Goal: Task Accomplishment & Management: Use online tool/utility

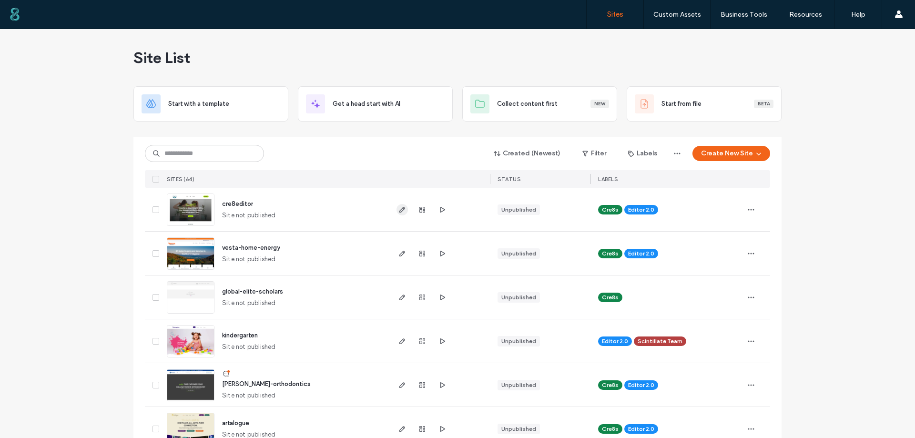
click at [400, 210] on use "button" at bounding box center [402, 210] width 6 height 6
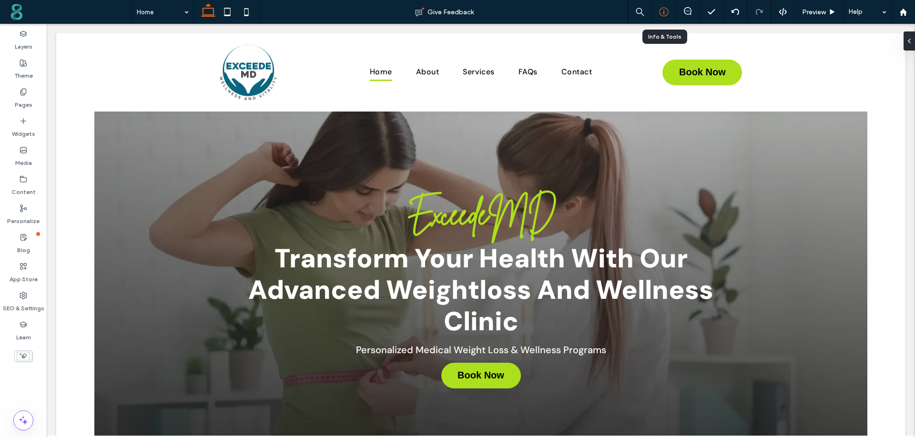
click at [666, 12] on icon at bounding box center [664, 12] width 10 height 10
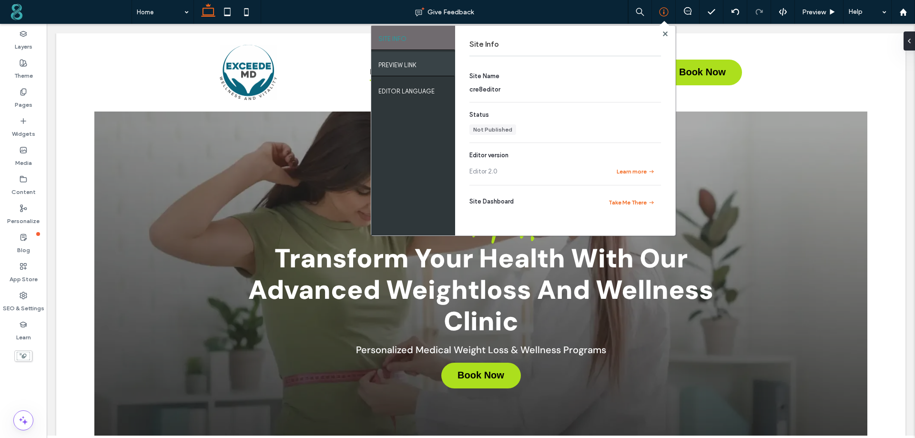
click at [416, 59] on label "PREVIEW LINK" at bounding box center [397, 63] width 38 height 12
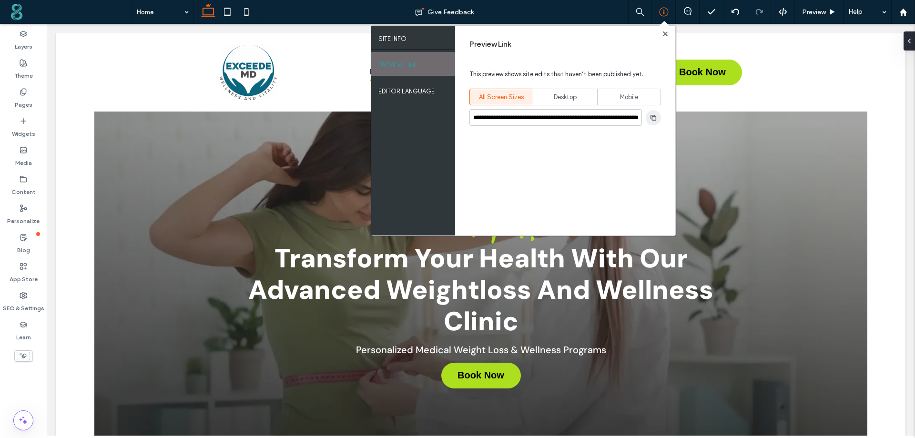
click at [653, 119] on icon "button" at bounding box center [653, 118] width 8 height 8
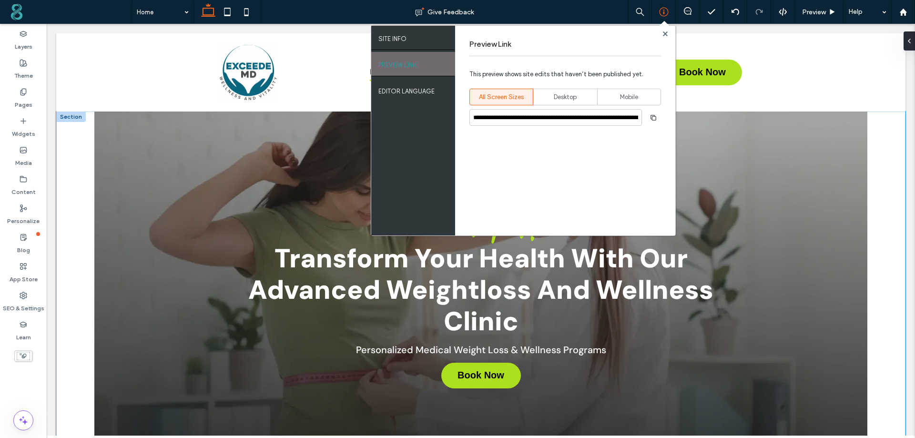
click at [71, 130] on div "ExceedeMD Transform Your Health With Our Advanced Weightloss And Wellness Clini…" at bounding box center [480, 288] width 849 height 354
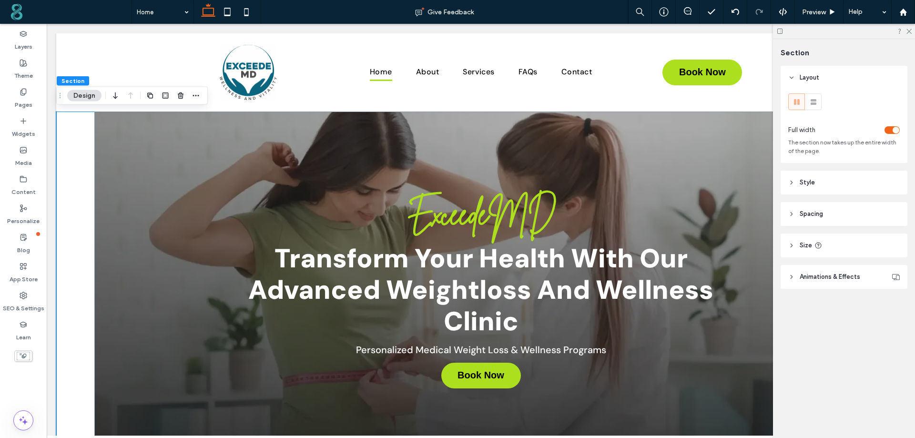
click at [88, 95] on button "Design" at bounding box center [84, 95] width 34 height 11
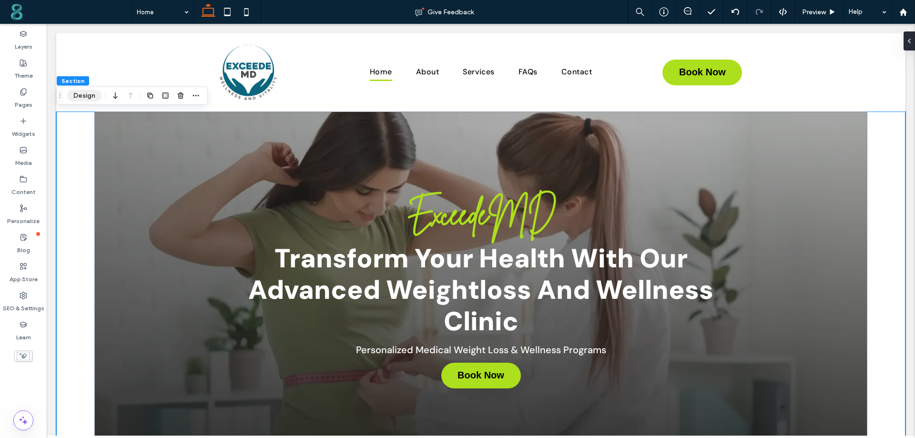
click at [88, 95] on button "Design" at bounding box center [84, 95] width 34 height 11
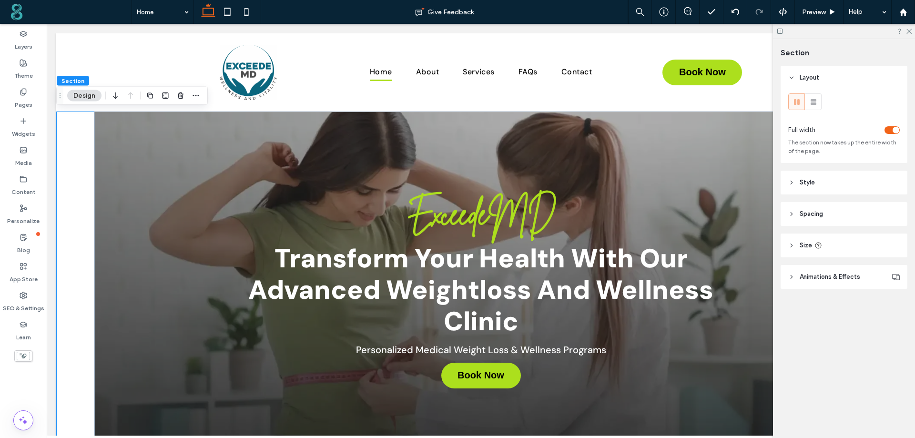
click at [803, 179] on span "Style" at bounding box center [806, 183] width 15 height 10
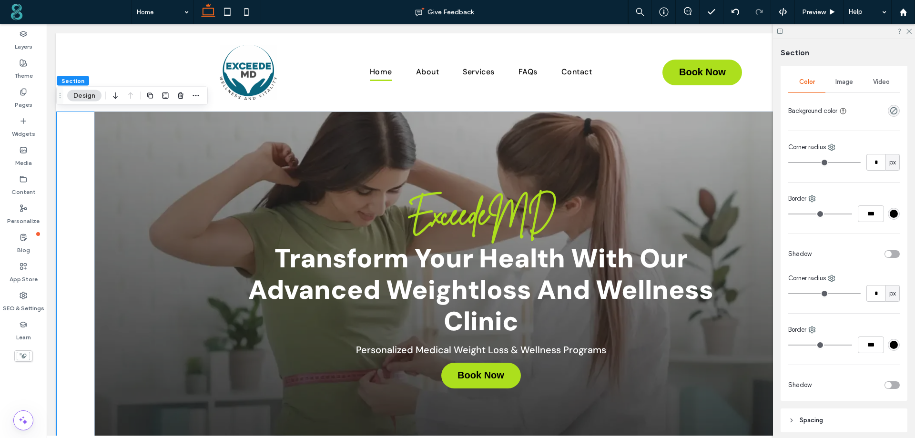
scroll to position [226, 0]
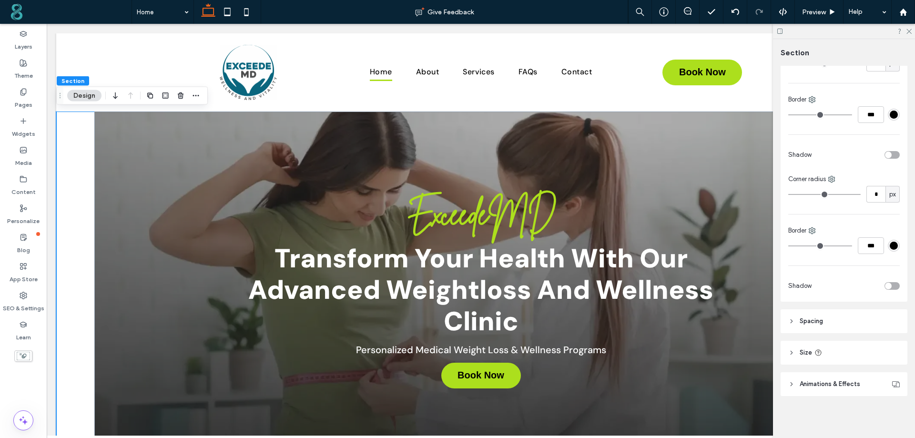
click at [822, 333] on div "Layout Full width The section now takes up the entire width of the page. Style …" at bounding box center [846, 250] width 133 height 368
click at [820, 325] on span "Spacing" at bounding box center [810, 321] width 23 height 10
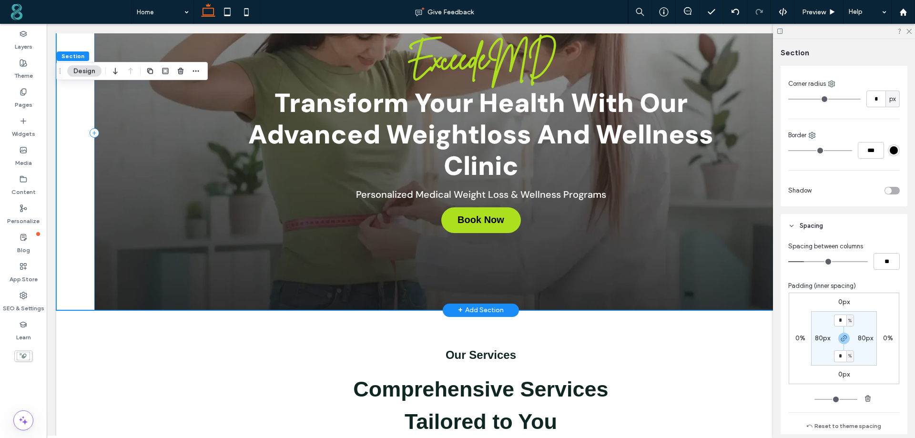
scroll to position [238, 0]
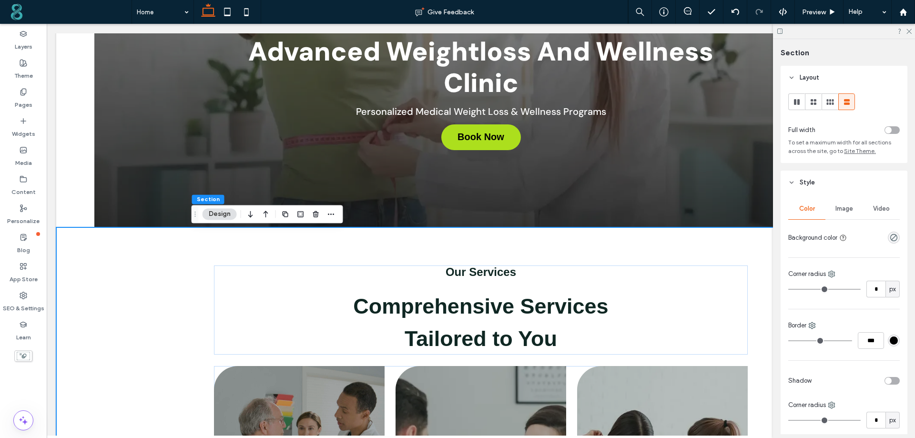
click at [481, 228] on div "+ Add Section" at bounding box center [481, 227] width 46 height 12
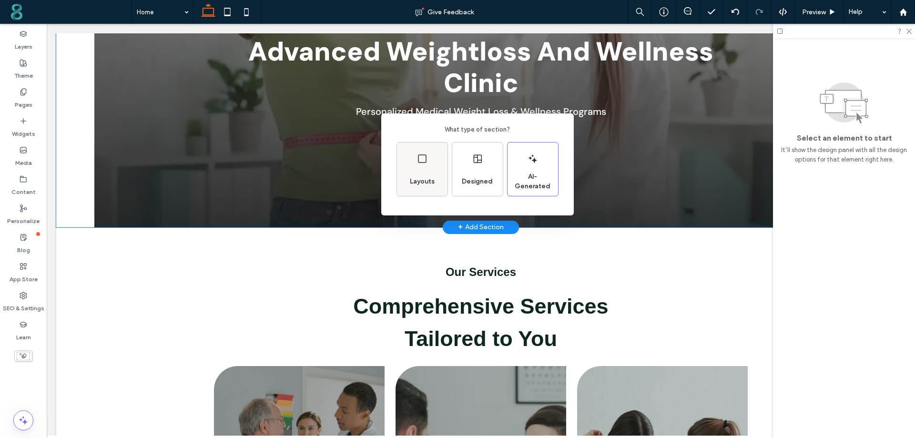
click at [414, 173] on div "Layouts" at bounding box center [422, 181] width 32 height 21
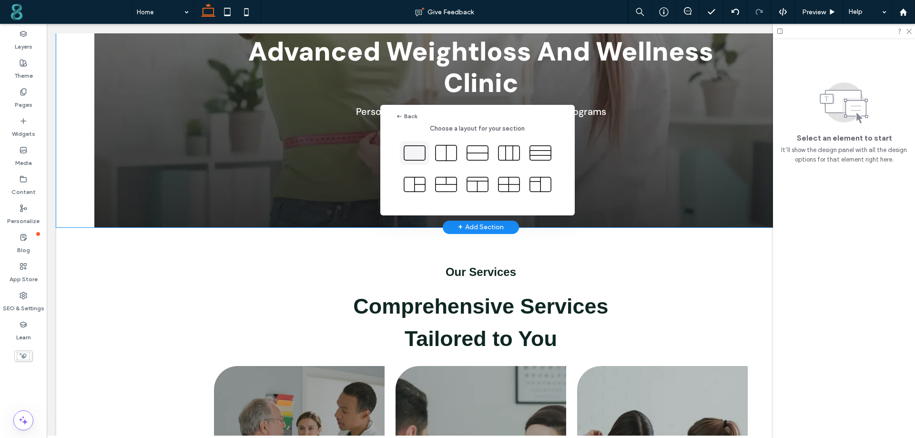
click at [419, 153] on icon at bounding box center [415, 153] width 24 height 24
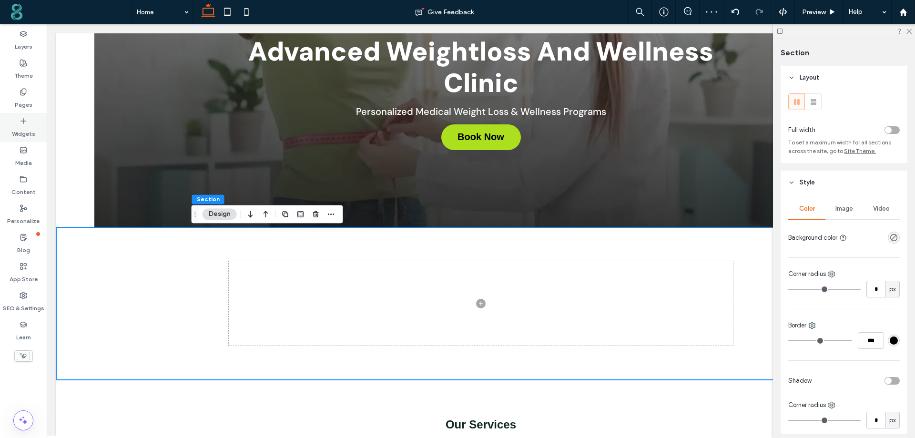
click at [16, 125] on label "Widgets" at bounding box center [23, 131] width 23 height 13
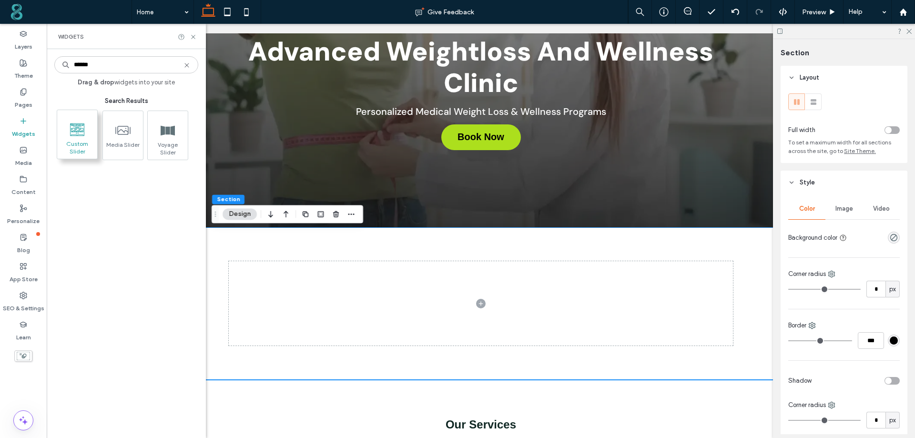
type input "******"
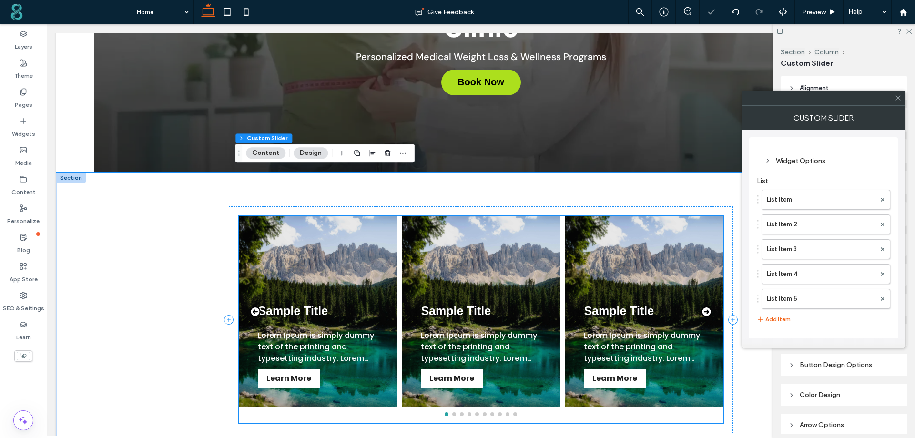
scroll to position [343, 0]
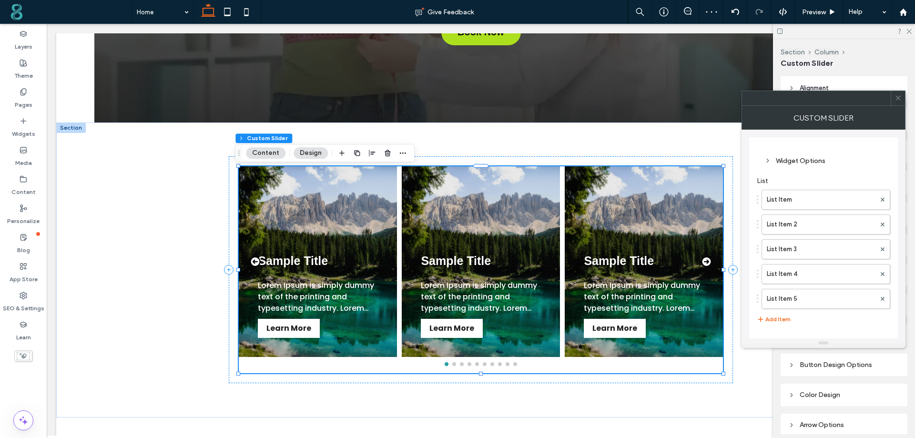
click at [897, 97] on icon at bounding box center [897, 97] width 7 height 7
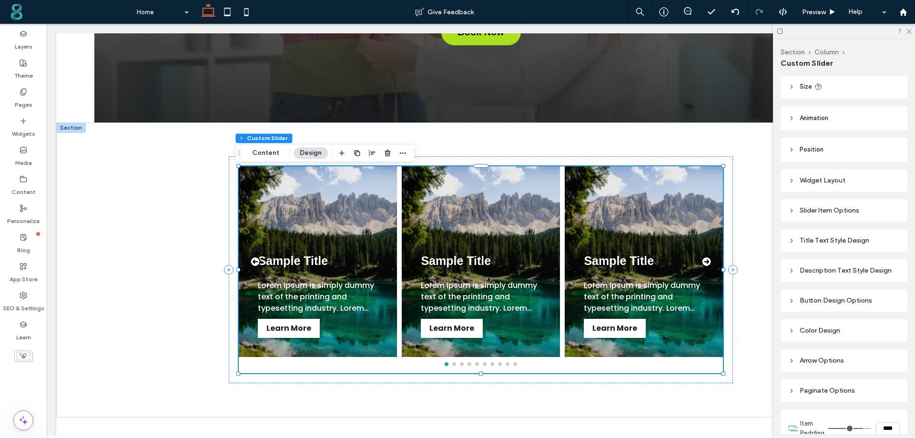
scroll to position [0, 0]
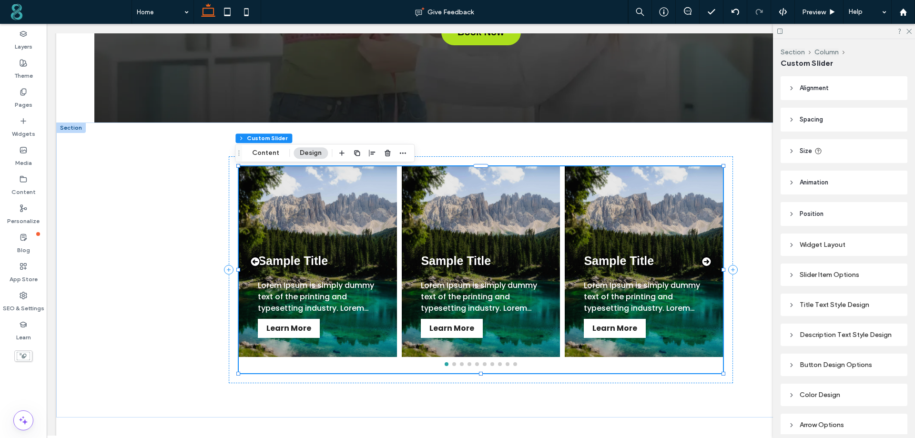
click at [817, 244] on div "Widget Layout" at bounding box center [843, 245] width 111 height 8
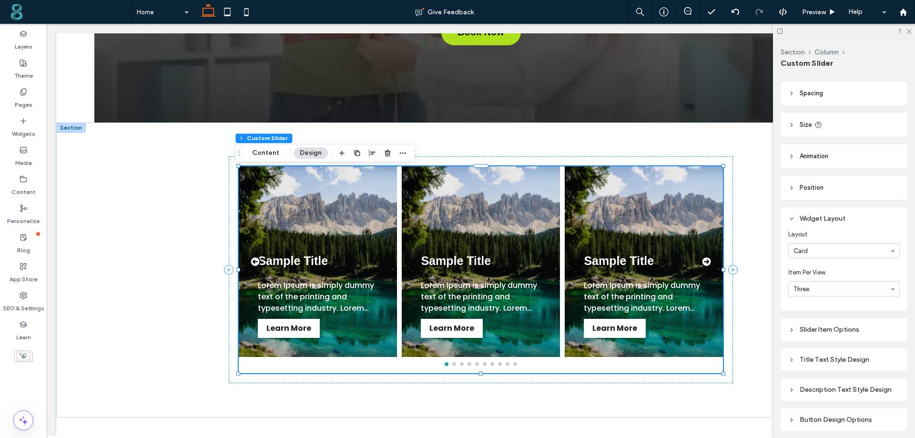
scroll to position [48, 0]
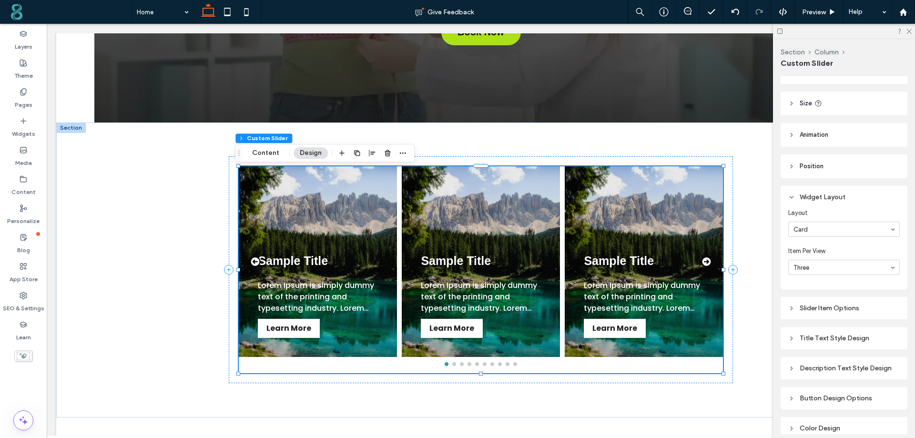
click at [825, 306] on div "Slider Item Options" at bounding box center [843, 308] width 111 height 8
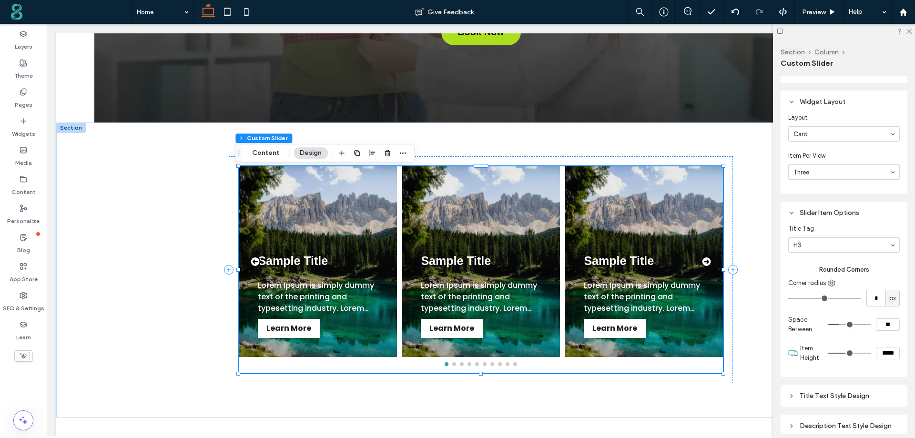
scroll to position [0, 0]
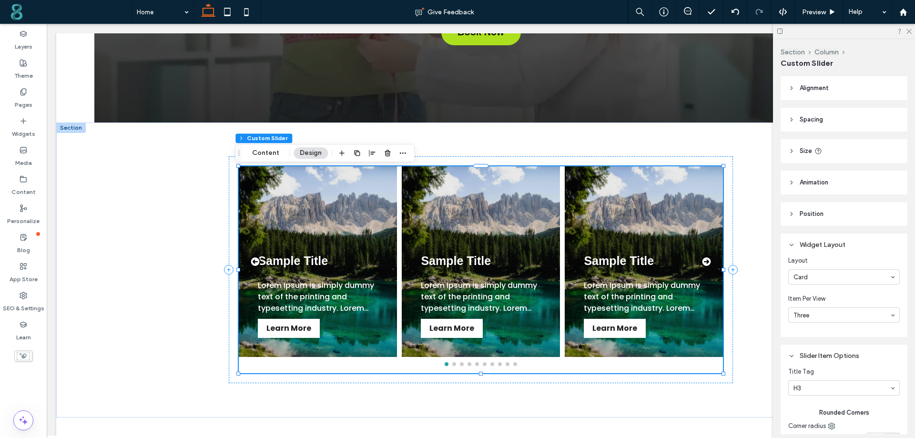
click at [807, 81] on header "Alignment" at bounding box center [843, 88] width 127 height 24
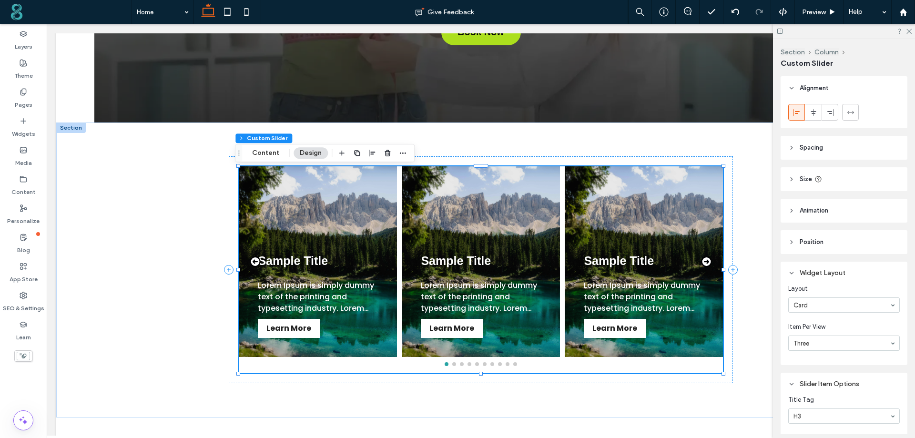
click at [812, 212] on span "Animation" at bounding box center [813, 211] width 29 height 10
click at [828, 248] on div "None" at bounding box center [840, 247] width 96 height 10
click at [820, 293] on div "Scroll" at bounding box center [841, 296] width 106 height 17
click at [833, 285] on div "None" at bounding box center [840, 286] width 96 height 10
click at [837, 243] on div "Scroll" at bounding box center [840, 247] width 96 height 10
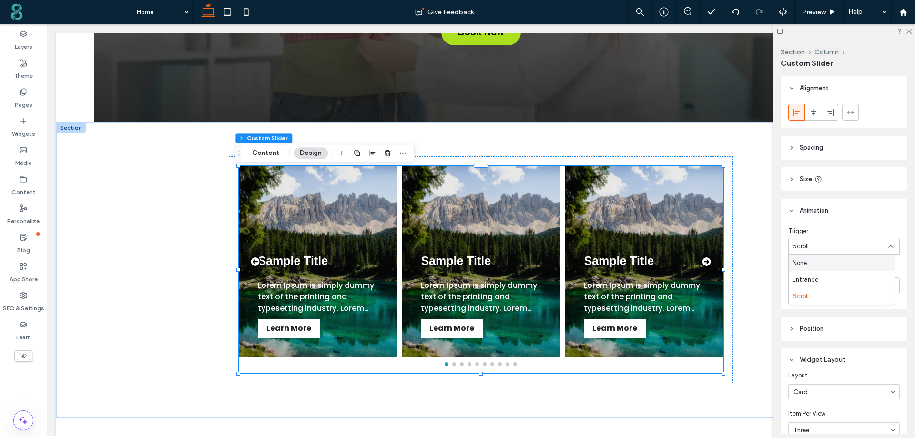
click at [833, 264] on div "None" at bounding box center [841, 262] width 106 height 17
click at [844, 278] on header "Position" at bounding box center [843, 282] width 127 height 24
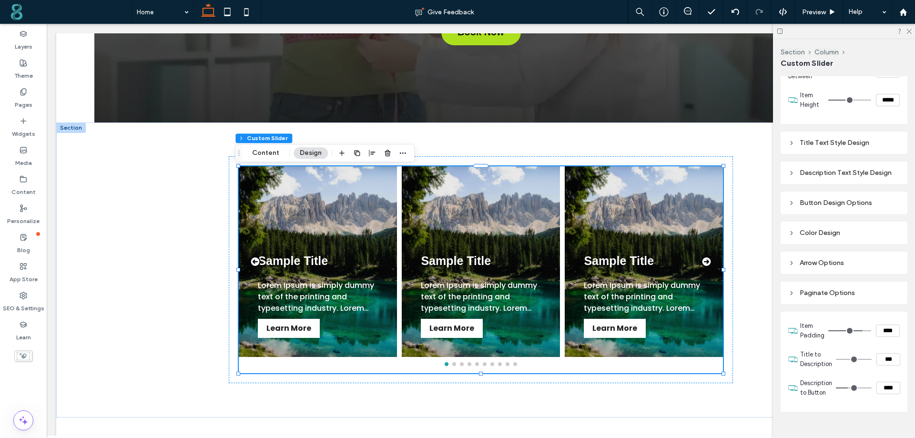
scroll to position [524, 0]
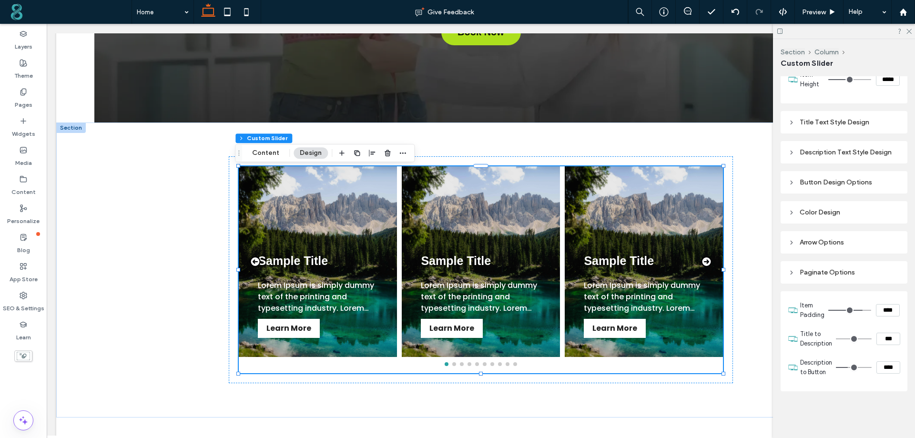
click at [831, 272] on div "Paginate Options" at bounding box center [843, 272] width 111 height 8
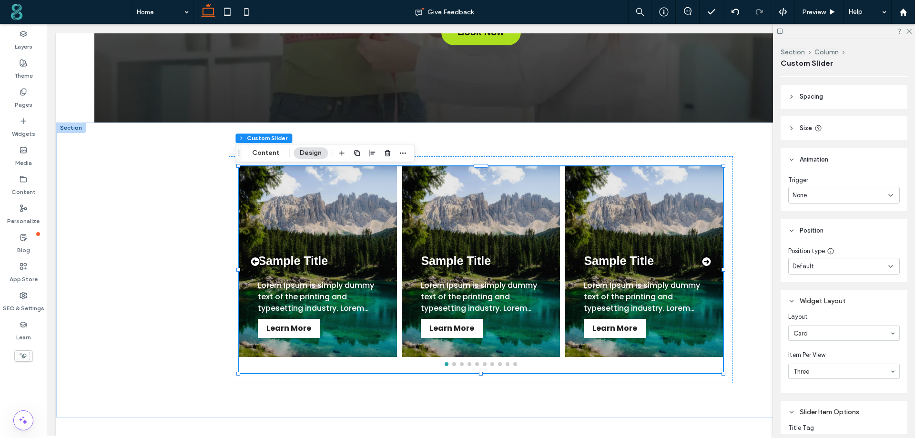
scroll to position [0, 0]
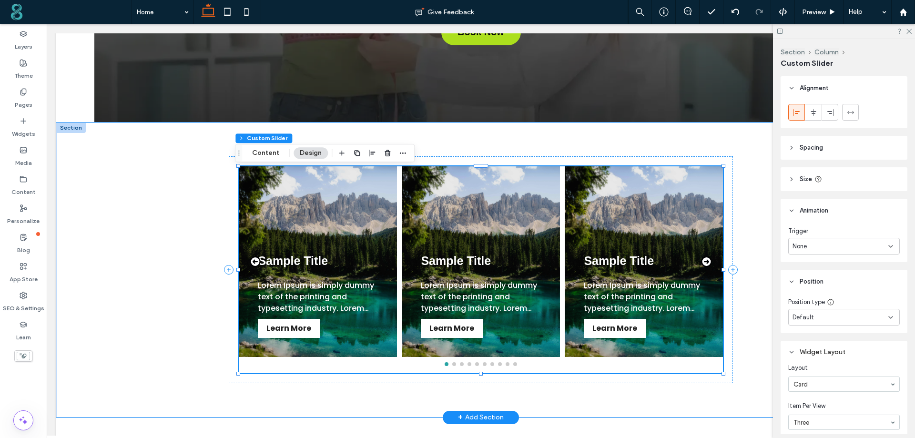
click at [397, 231] on div "Sample Title Lorem Ipsum is simply dummy text of the printing and typesetting i…" at bounding box center [481, 261] width 484 height 191
click at [475, 145] on div "Sample Title Lorem Ipsum is simply dummy text of the printing and typesetting i…" at bounding box center [481, 269] width 572 height 295
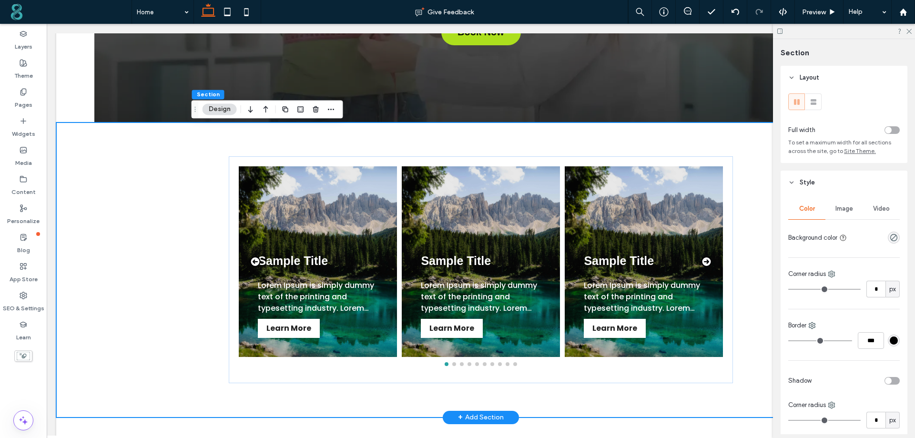
click at [477, 147] on div "Sample Title Lorem Ipsum is simply dummy text of the printing and typesetting i…" at bounding box center [481, 269] width 572 height 295
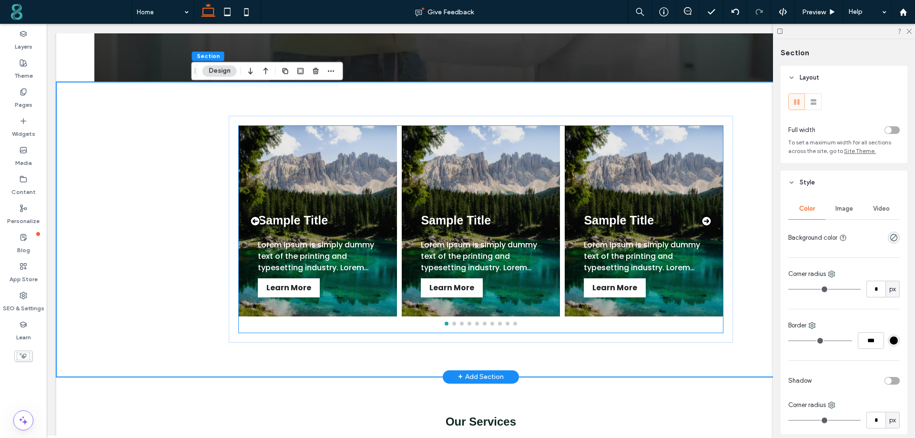
scroll to position [438, 0]
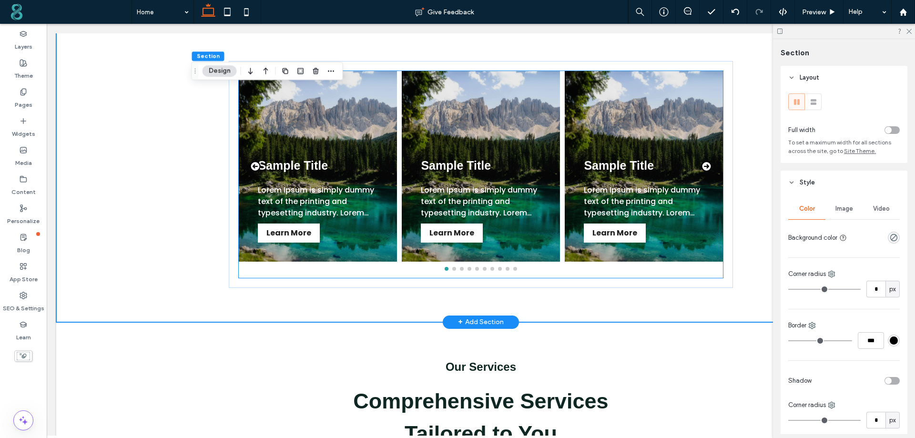
click at [469, 222] on div "Sample Title Lorem Ipsum is simply dummy text of the printing and typesetting i…" at bounding box center [481, 166] width 158 height 191
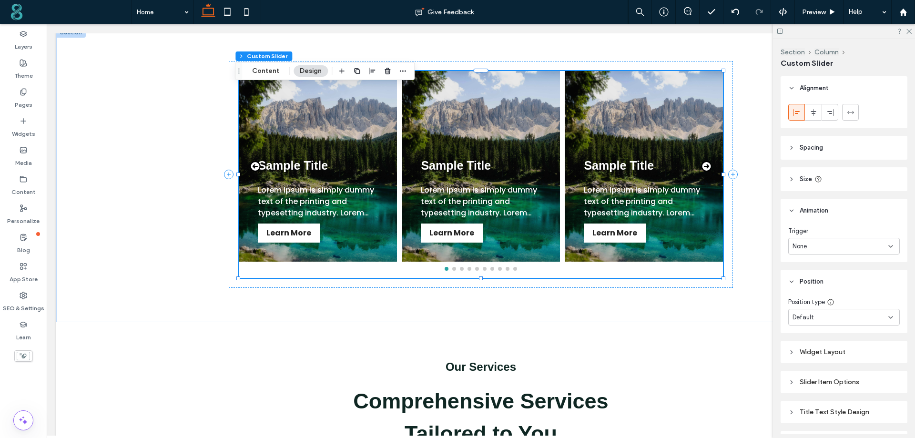
click at [344, 77] on div at bounding box center [341, 70] width 11 height 17
click at [341, 73] on use "button" at bounding box center [341, 71] width 5 height 5
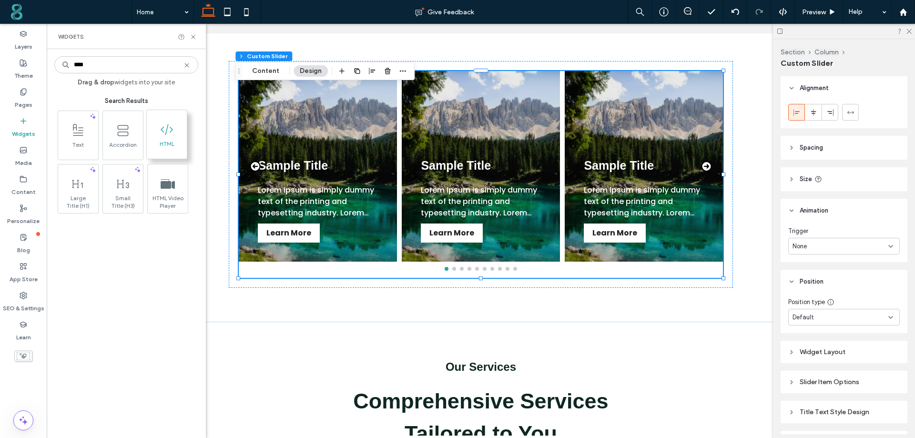
type input "****"
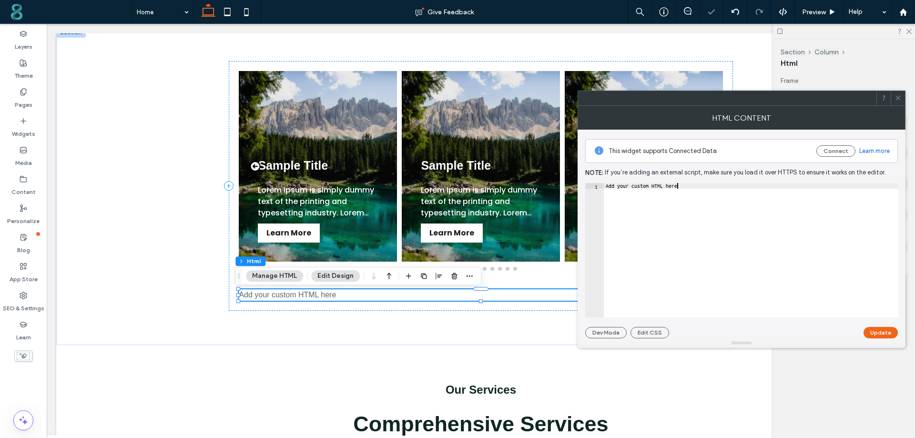
click at [699, 208] on div "Add your custom HTML here" at bounding box center [751, 256] width 294 height 146
paste textarea "Cursor at row 1"
type textarea "******"
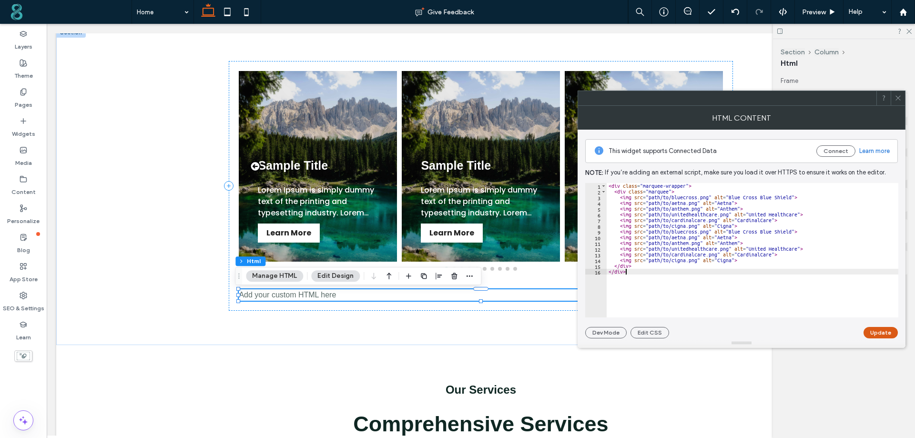
click at [879, 332] on button "Update" at bounding box center [880, 332] width 34 height 11
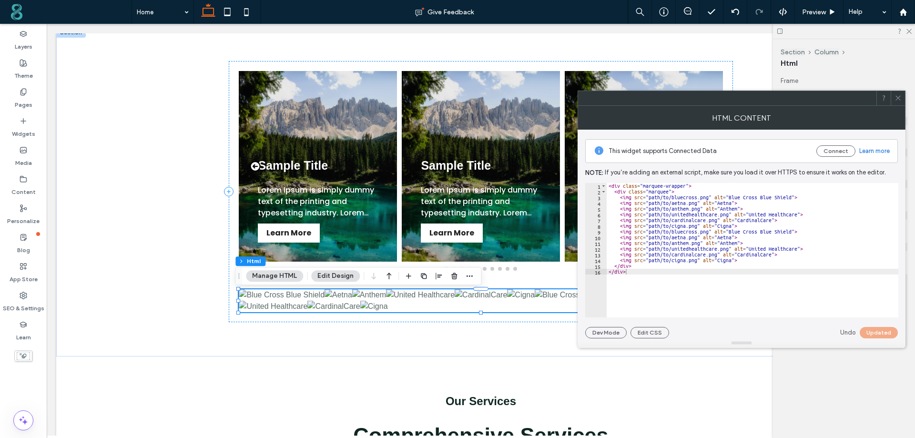
click at [897, 97] on use at bounding box center [897, 98] width 5 height 5
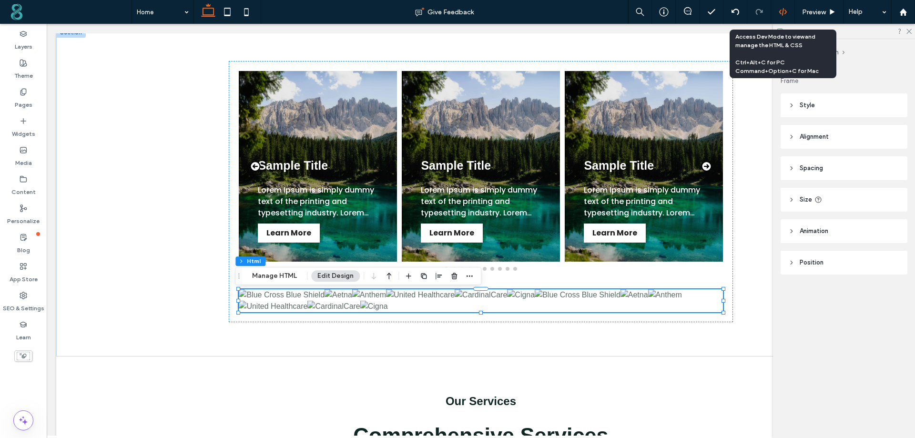
click at [784, 7] on div at bounding box center [783, 12] width 24 height 24
click at [782, 11] on icon at bounding box center [782, 12] width 9 height 9
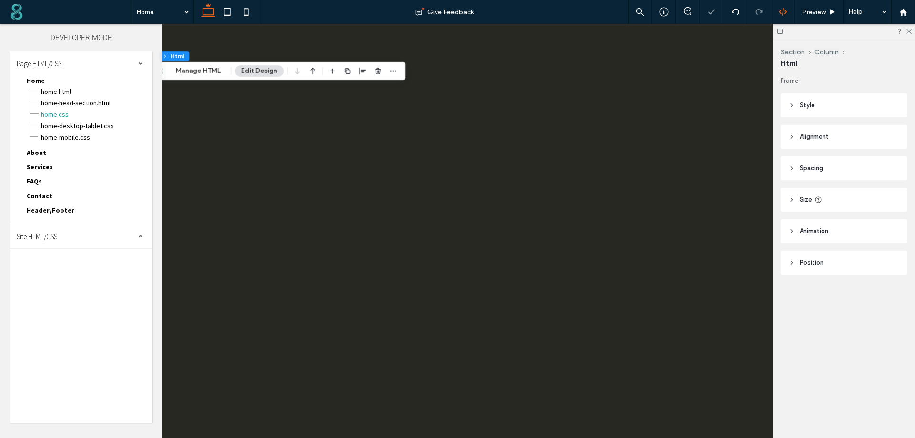
scroll to position [0, 0]
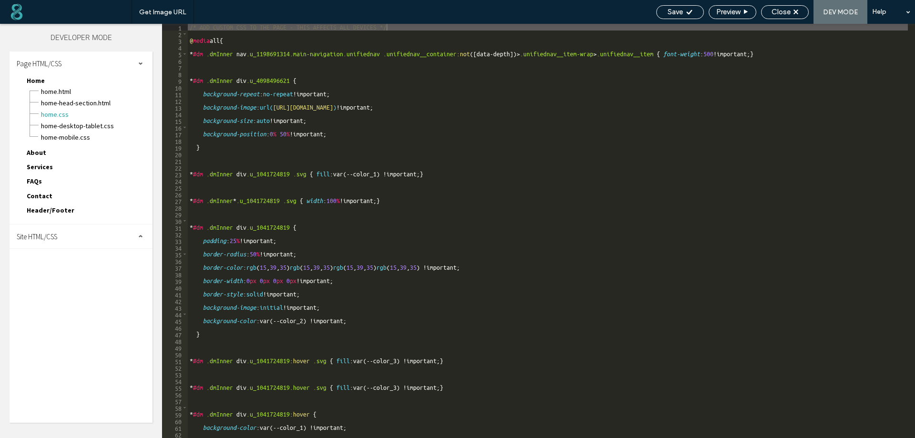
click at [64, 235] on div "Site HTML/CSS" at bounding box center [81, 236] width 143 height 24
click at [59, 279] on span "site.css" at bounding box center [98, 278] width 108 height 10
type textarea "**********"
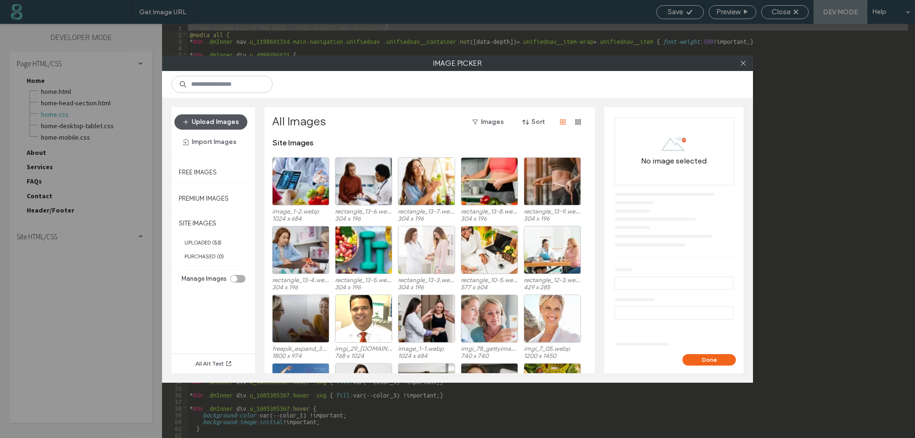
click at [211, 122] on button "Upload Images" at bounding box center [210, 121] width 73 height 15
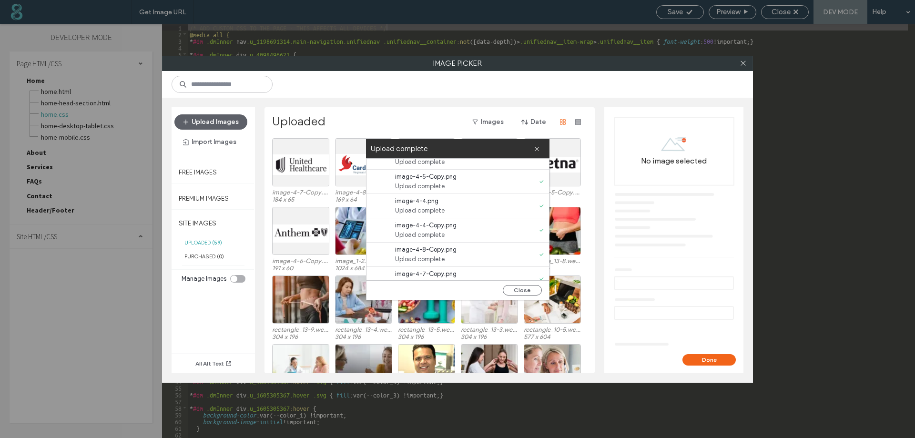
scroll to position [24, 0]
click at [537, 149] on icon at bounding box center [537, 149] width 6 height 6
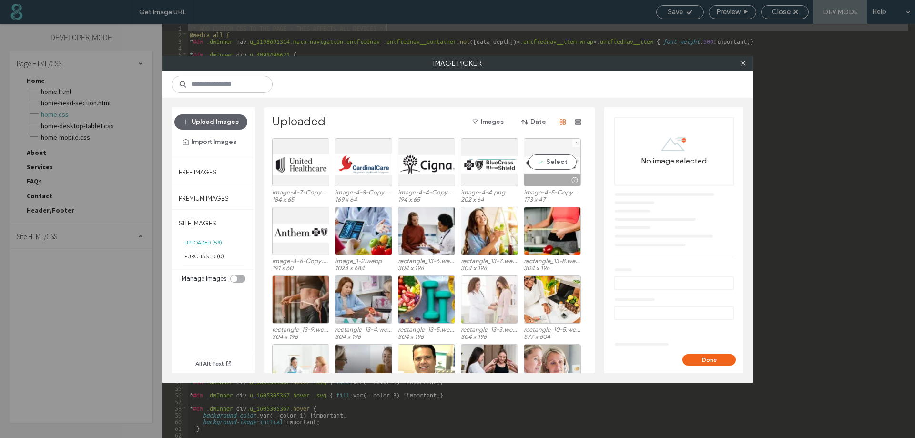
click at [551, 163] on div "Select" at bounding box center [552, 162] width 57 height 48
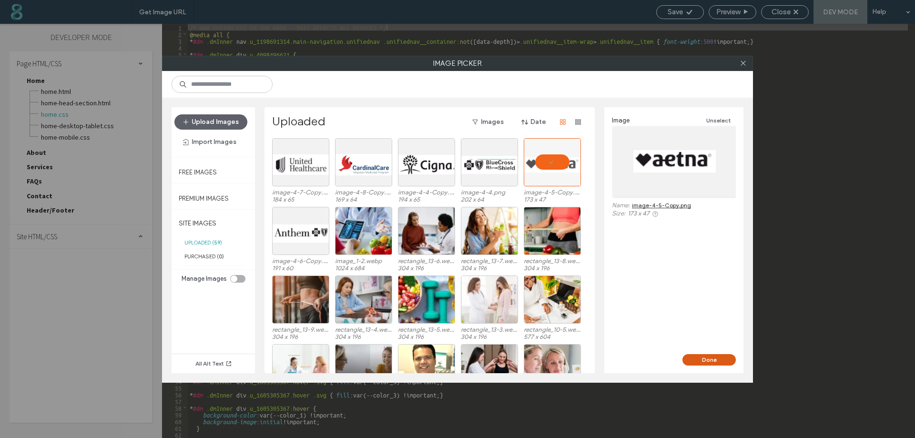
click at [722, 365] on button "Done" at bounding box center [708, 359] width 53 height 11
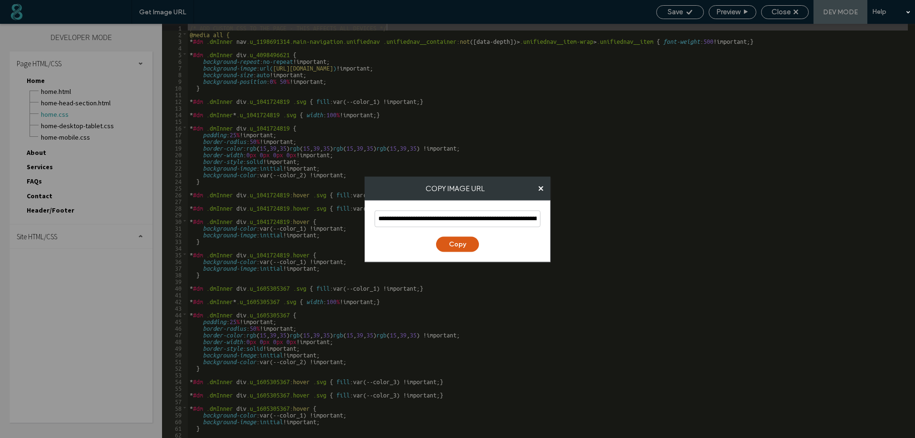
click at [450, 243] on button "Copy" at bounding box center [457, 243] width 43 height 15
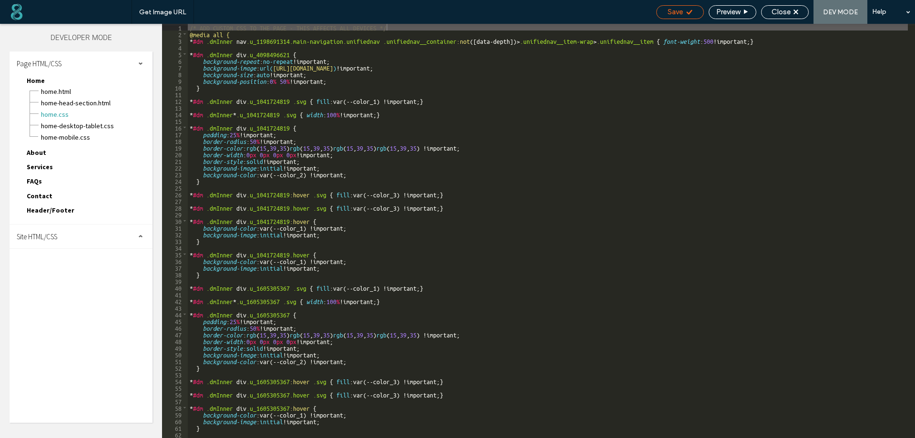
click at [671, 15] on span "Save" at bounding box center [674, 12] width 15 height 9
click at [796, 10] on icon at bounding box center [795, 12] width 5 height 5
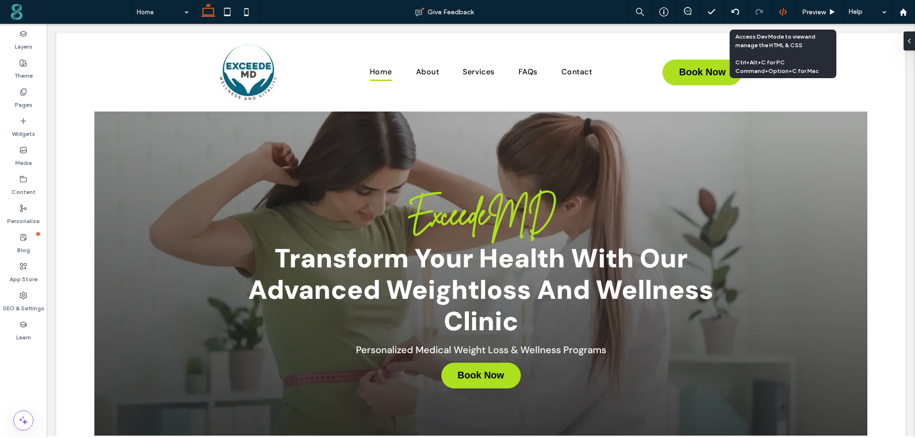
click at [782, 10] on use at bounding box center [782, 12] width 8 height 8
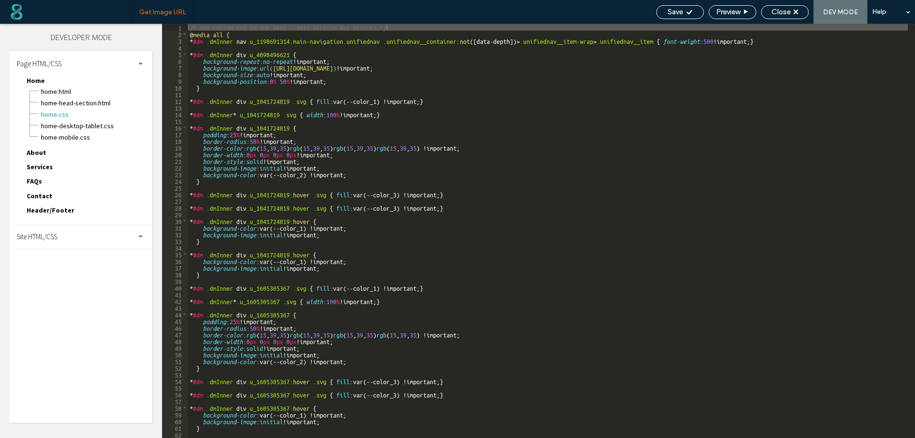
click at [165, 5] on div "Get Image URL" at bounding box center [162, 12] width 62 height 24
click at [165, 15] on span "Get Image URL" at bounding box center [162, 12] width 47 height 8
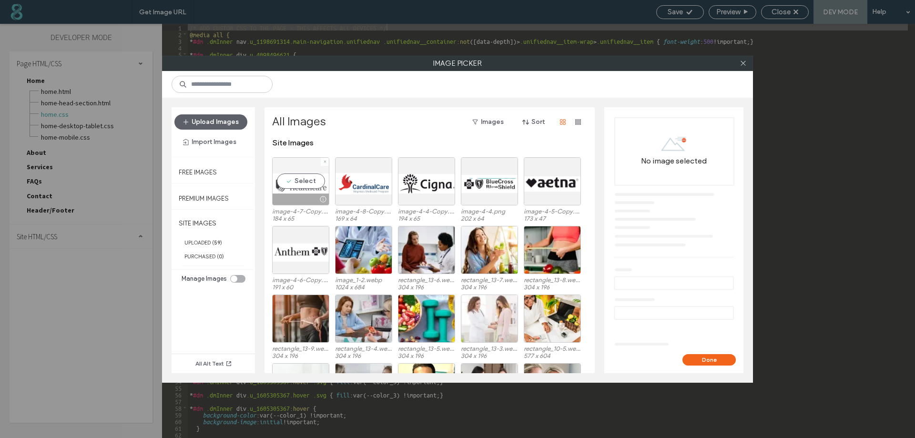
click at [293, 186] on div "Select" at bounding box center [300, 181] width 57 height 48
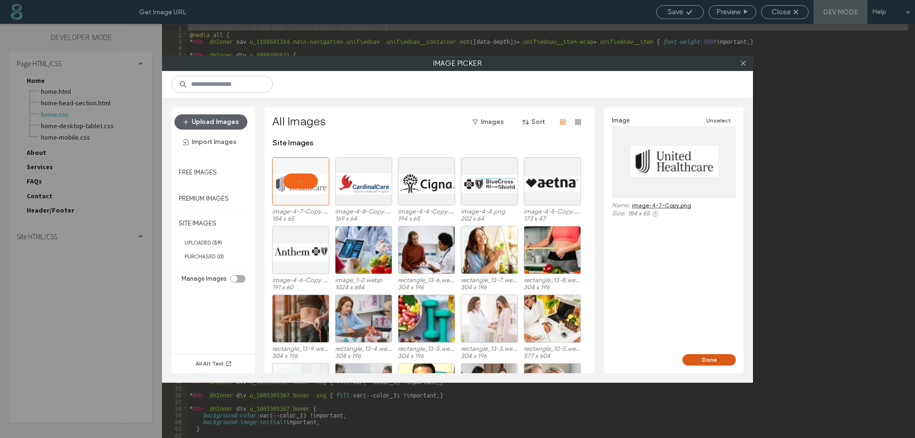
click at [708, 359] on button "Done" at bounding box center [708, 359] width 53 height 11
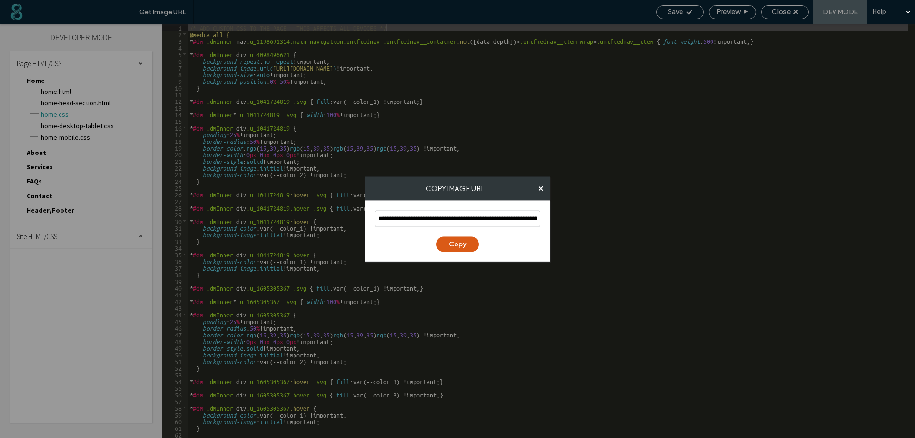
click at [457, 243] on button "Copy" at bounding box center [457, 243] width 43 height 15
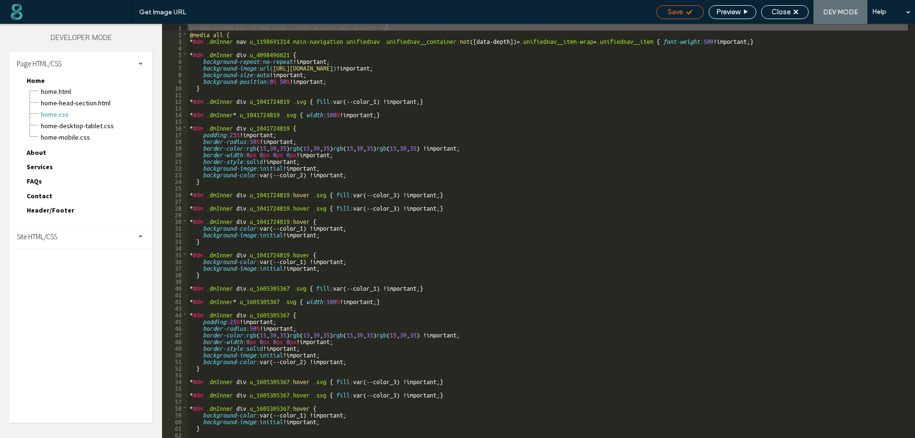
click at [677, 5] on div "Save" at bounding box center [680, 12] width 48 height 14
click at [686, 13] on use at bounding box center [689, 12] width 6 height 5
click at [177, 14] on span "Get Image URL" at bounding box center [162, 12] width 47 height 8
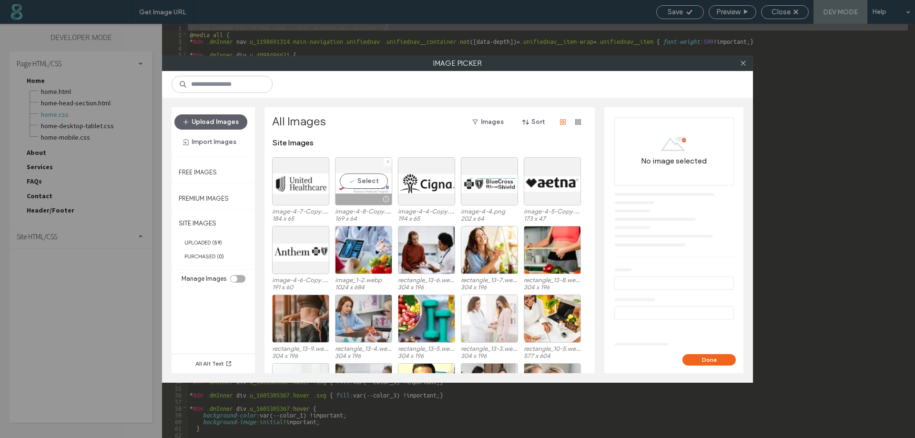
click at [363, 199] on div at bounding box center [363, 198] width 56 height 11
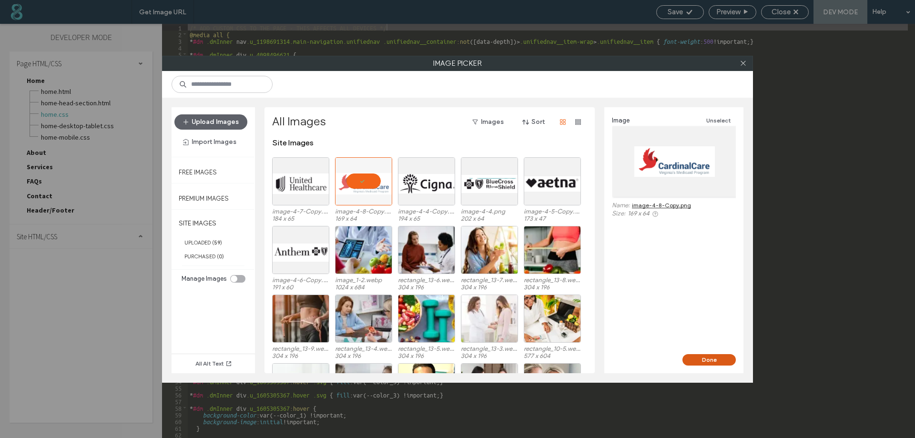
click at [706, 357] on button "Done" at bounding box center [708, 359] width 53 height 11
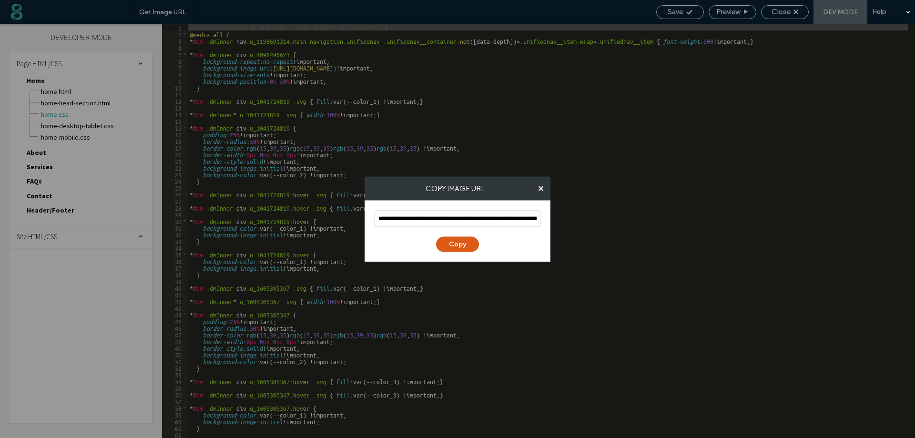
click at [464, 242] on button "Copy" at bounding box center [457, 243] width 43 height 15
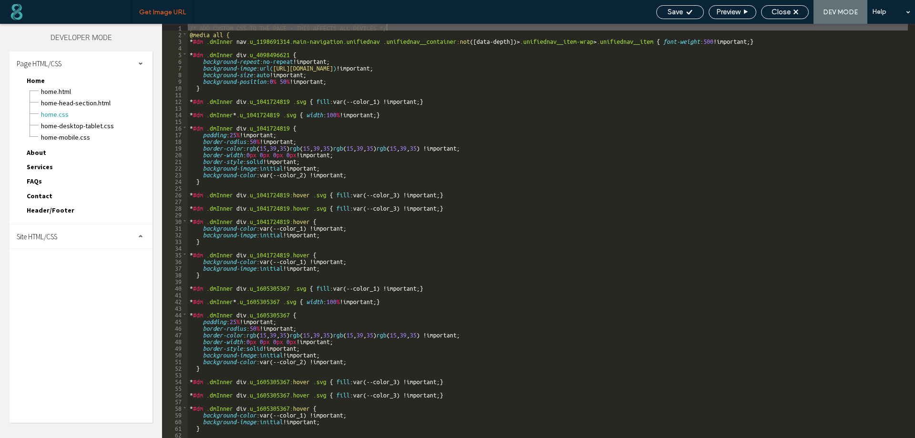
click at [158, 11] on span "Get Image URL" at bounding box center [162, 12] width 47 height 8
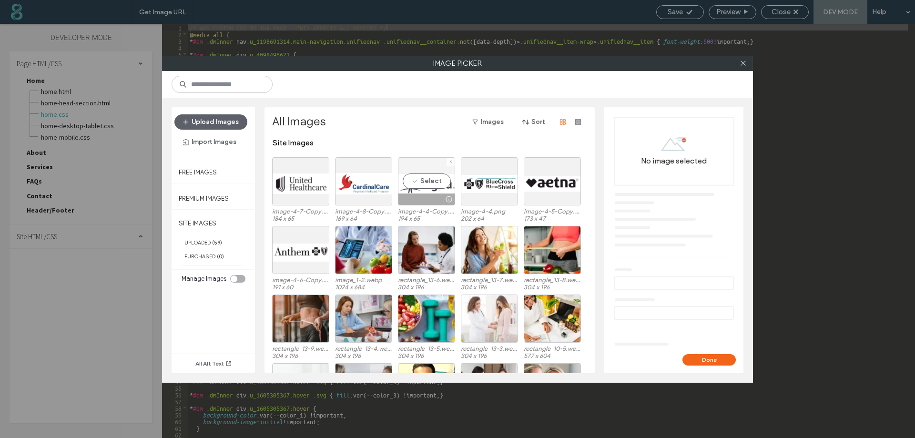
click at [417, 184] on div "Select" at bounding box center [426, 181] width 57 height 48
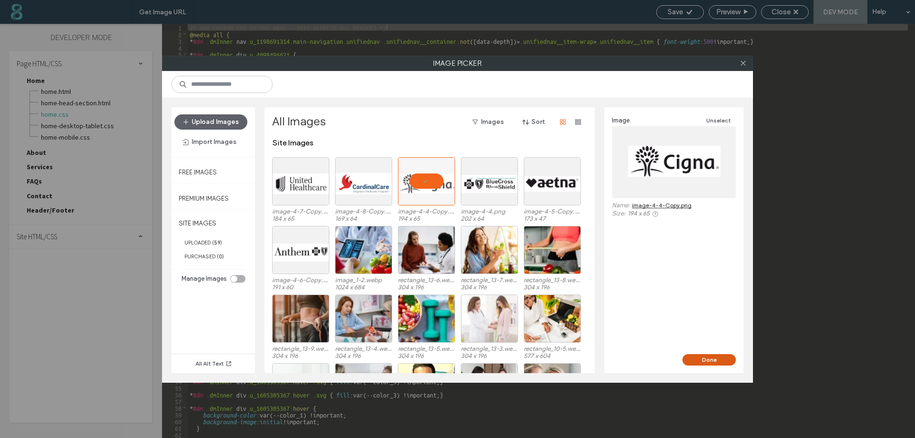
click at [701, 358] on button "Done" at bounding box center [708, 359] width 53 height 11
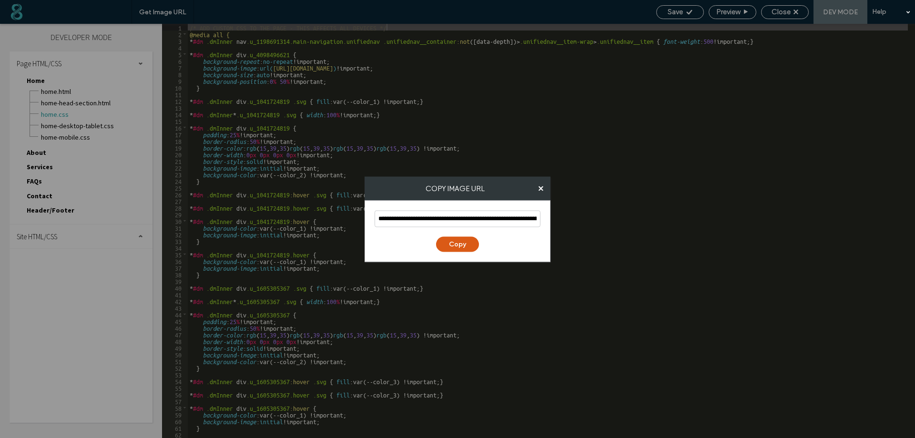
click at [460, 246] on button "Copy" at bounding box center [457, 243] width 43 height 15
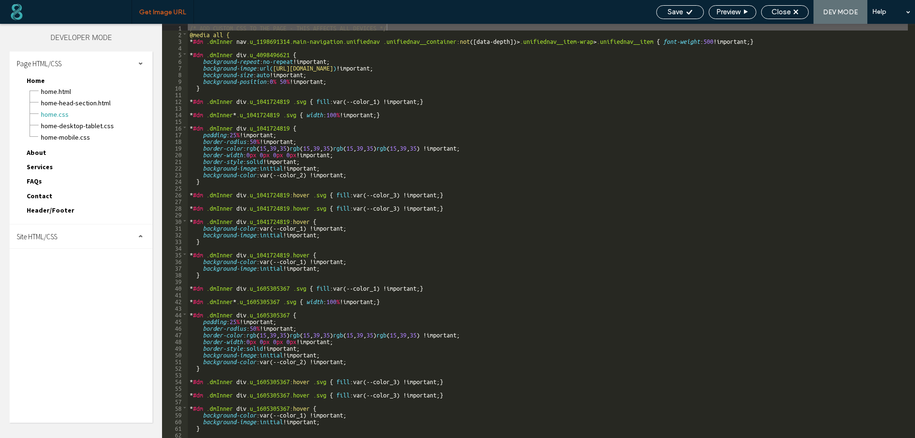
click at [166, 13] on span "Get Image URL" at bounding box center [162, 12] width 47 height 8
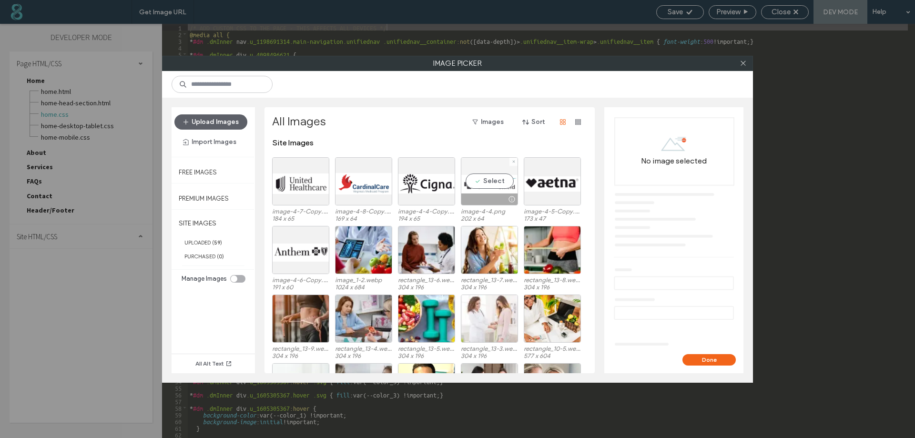
click at [479, 188] on div "Select" at bounding box center [489, 181] width 57 height 48
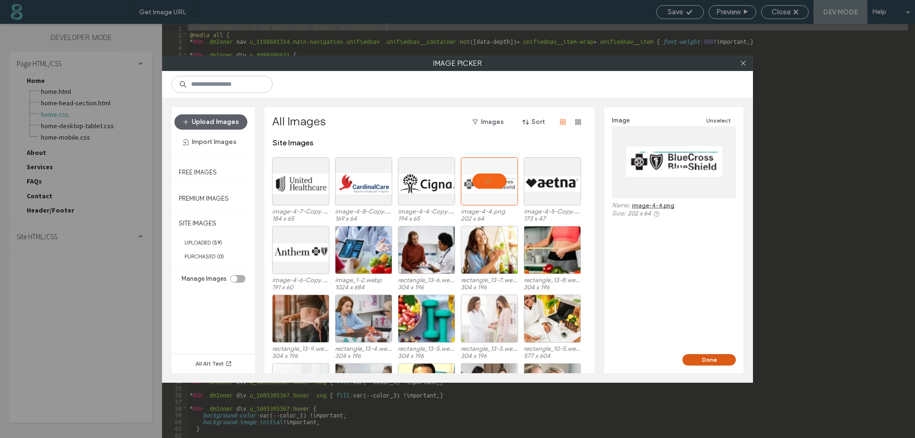
click at [700, 360] on button "Done" at bounding box center [708, 359] width 53 height 11
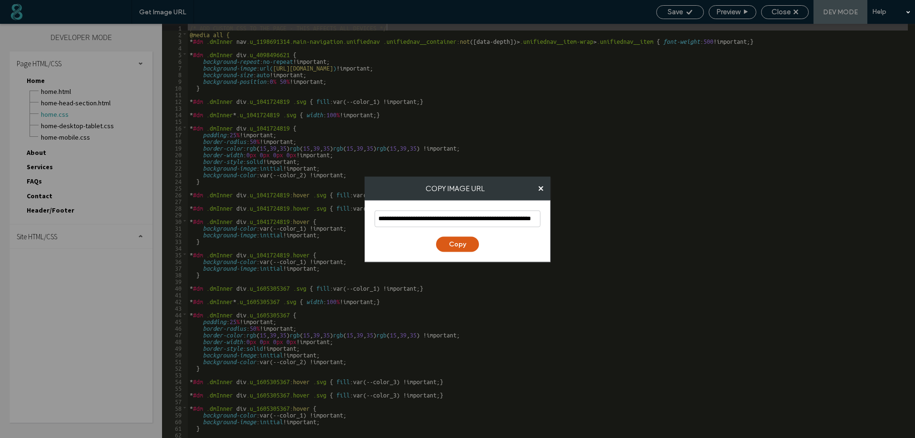
click at [469, 248] on button "Copy" at bounding box center [457, 243] width 43 height 15
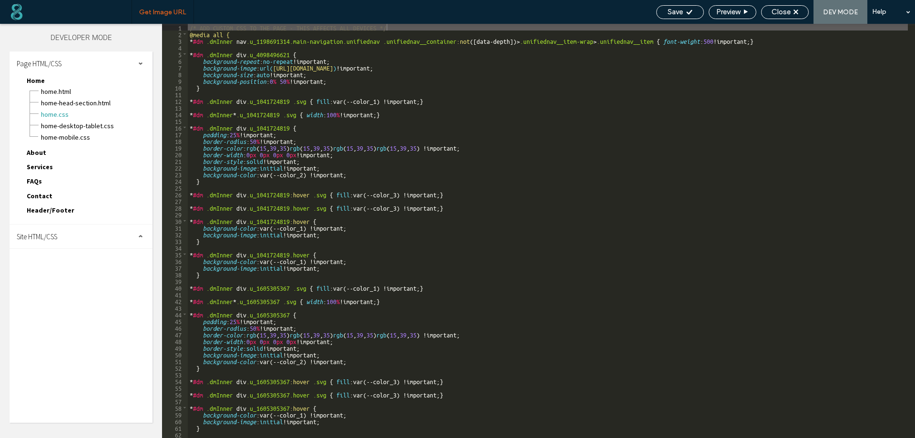
click at [157, 10] on span "Get Image URL" at bounding box center [162, 12] width 47 height 8
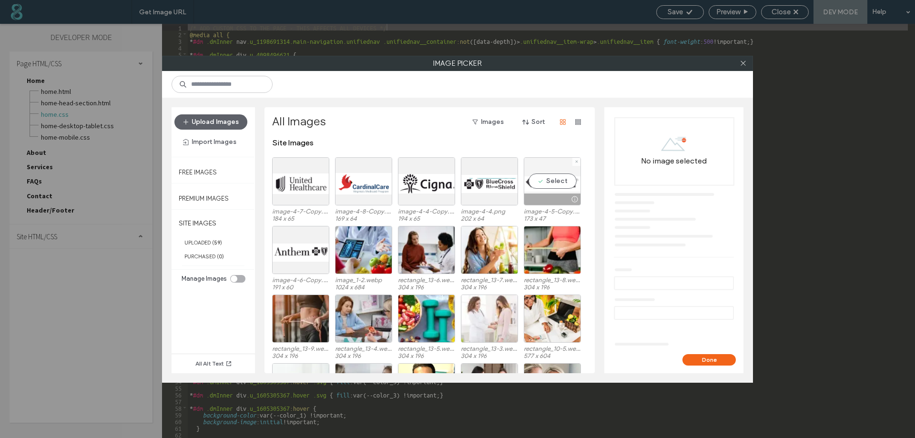
click at [556, 182] on div "Select" at bounding box center [552, 181] width 57 height 48
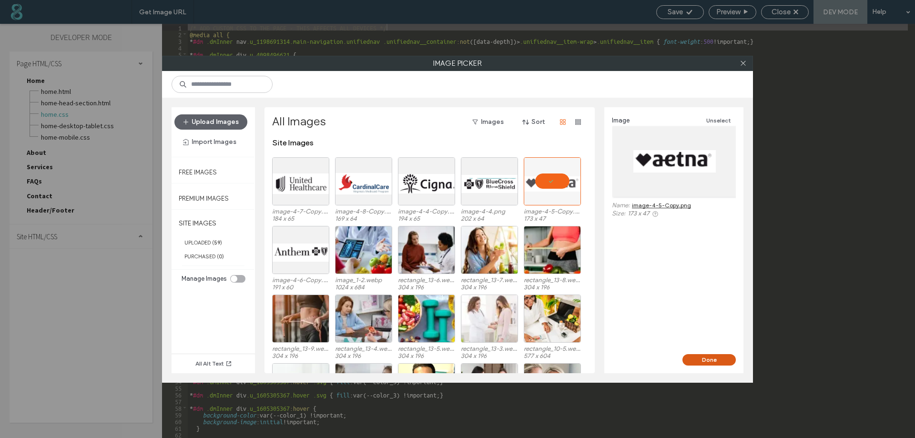
click at [713, 363] on button "Done" at bounding box center [708, 359] width 53 height 11
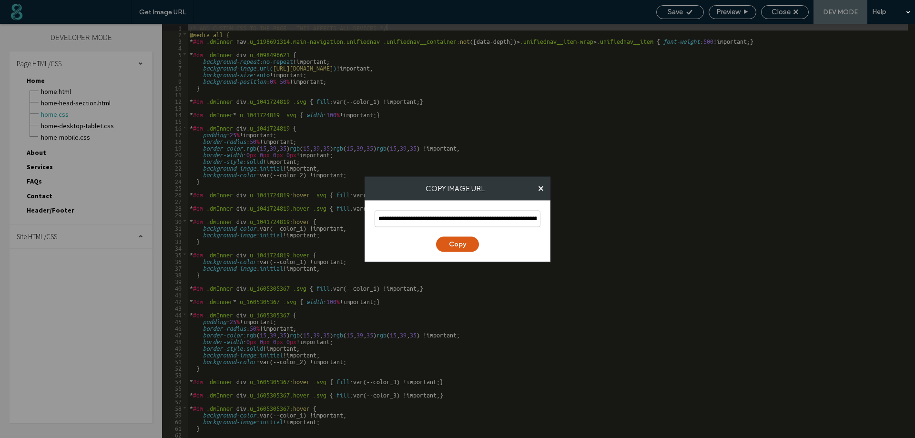
click at [465, 242] on button "Copy" at bounding box center [457, 243] width 43 height 15
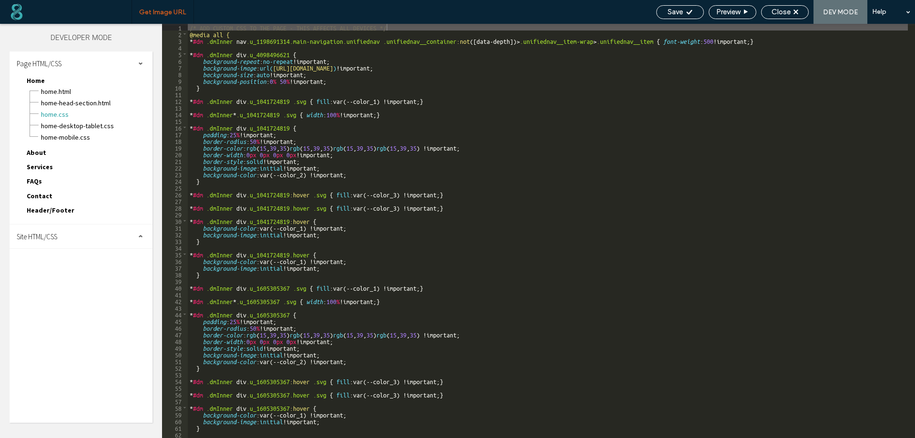
click at [149, 10] on span "Get Image URL" at bounding box center [162, 12] width 47 height 8
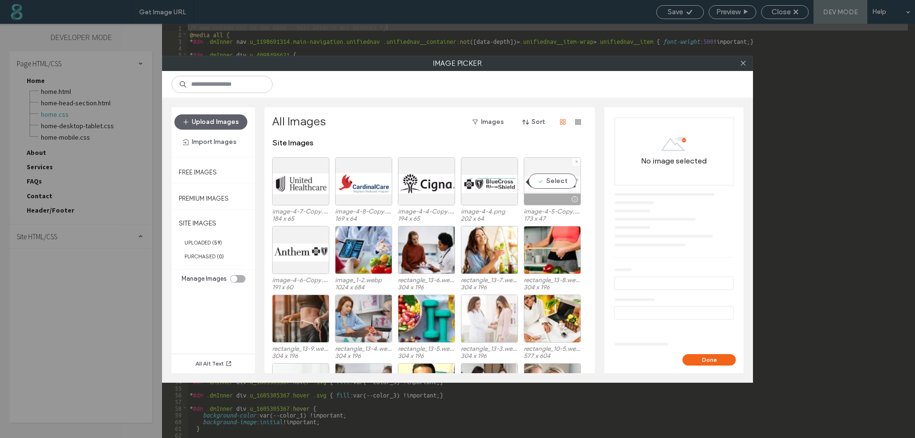
click at [553, 191] on div "Select" at bounding box center [552, 181] width 57 height 48
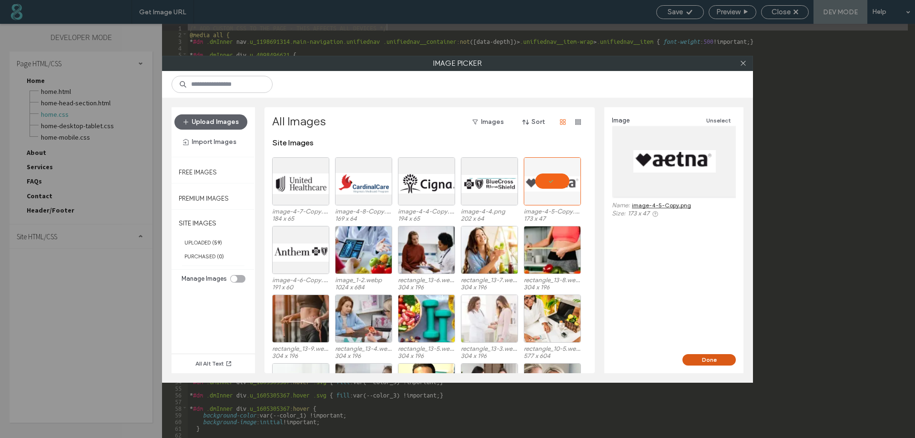
click at [701, 358] on button "Done" at bounding box center [708, 359] width 53 height 11
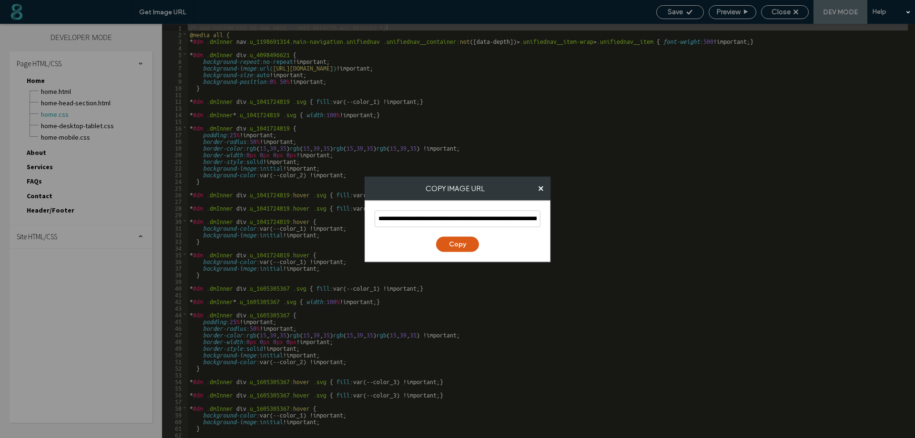
click at [459, 243] on button "Copy" at bounding box center [457, 243] width 43 height 15
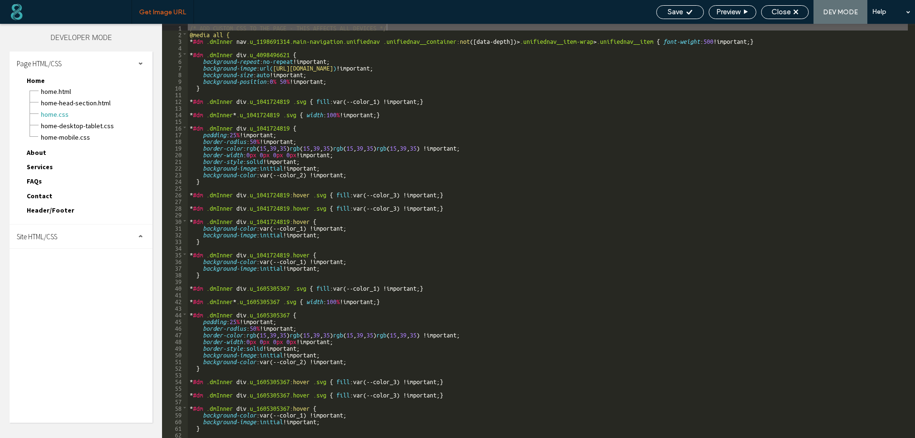
click at [152, 14] on span "Get Image URL" at bounding box center [162, 12] width 47 height 8
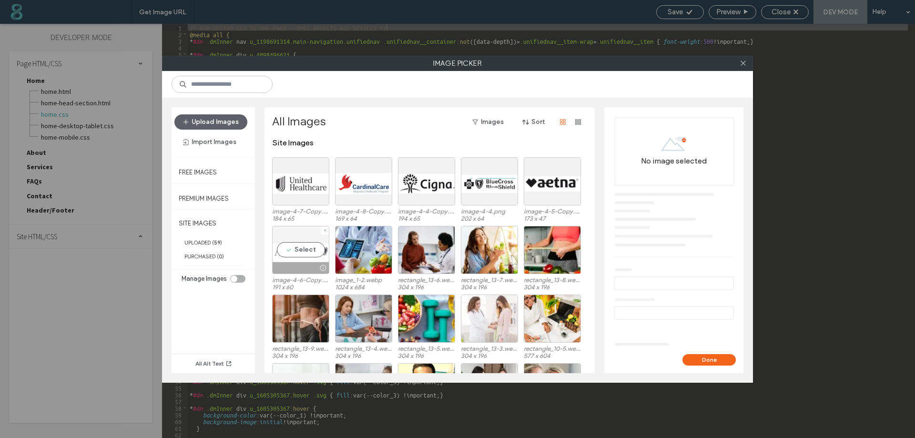
click at [308, 247] on div "Select" at bounding box center [300, 250] width 57 height 48
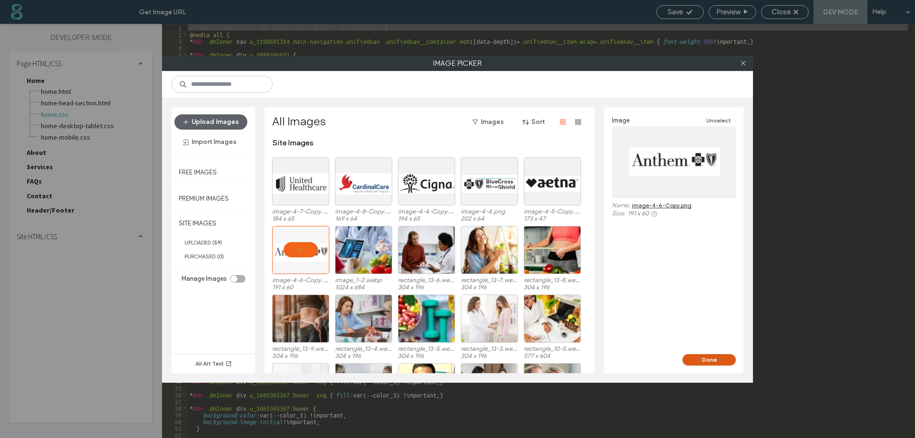
click at [701, 359] on button "Done" at bounding box center [708, 359] width 53 height 11
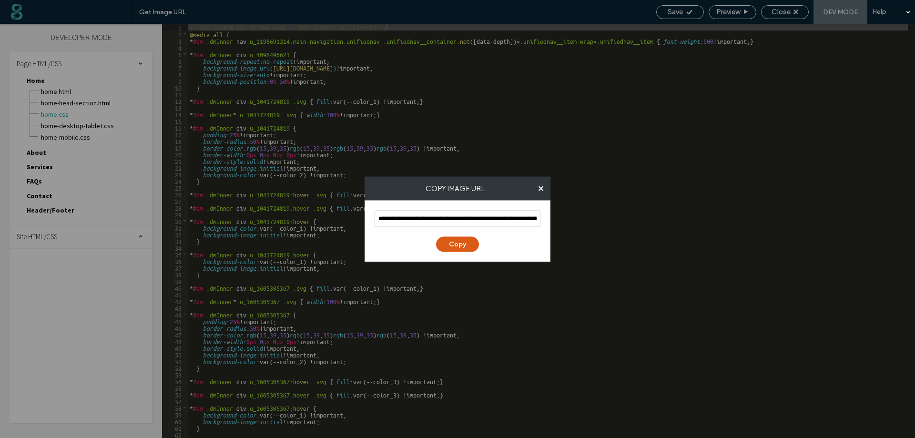
click at [456, 242] on button "Copy" at bounding box center [457, 243] width 43 height 15
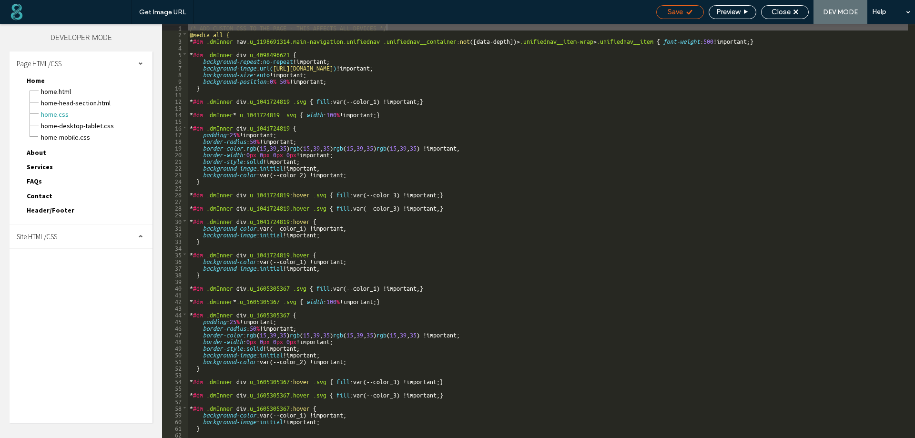
click at [674, 9] on span "Save" at bounding box center [674, 12] width 15 height 9
click at [781, 8] on span "Close" at bounding box center [780, 12] width 19 height 9
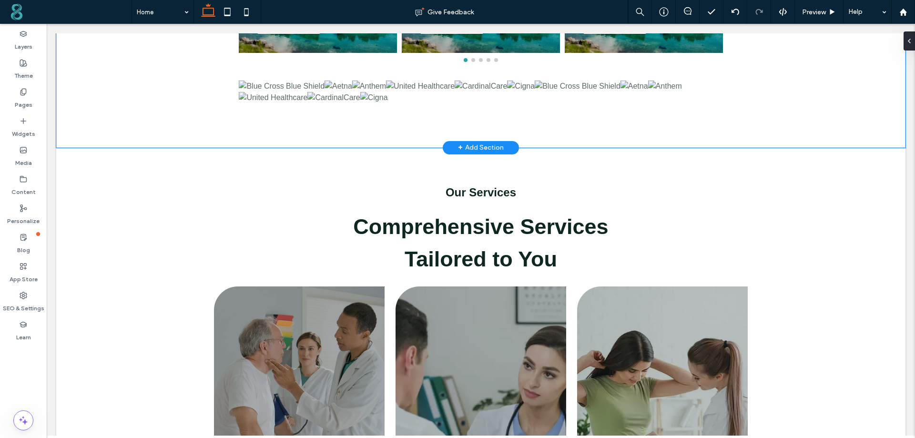
scroll to position [524, 0]
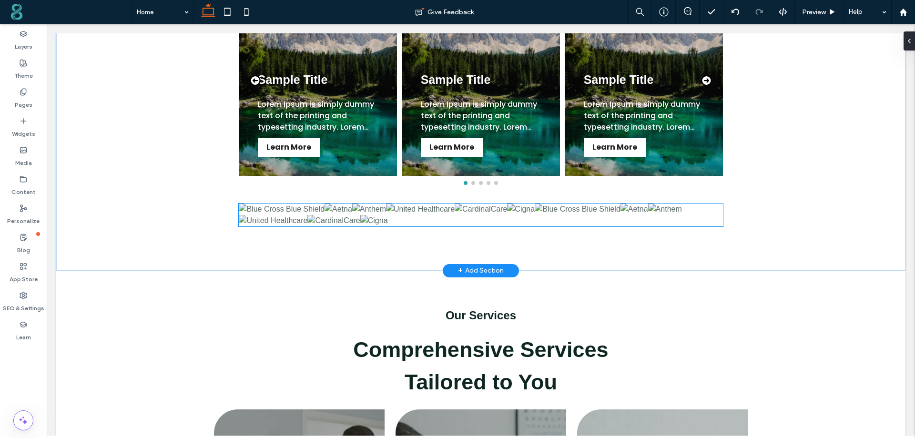
click at [332, 223] on img at bounding box center [333, 220] width 52 height 11
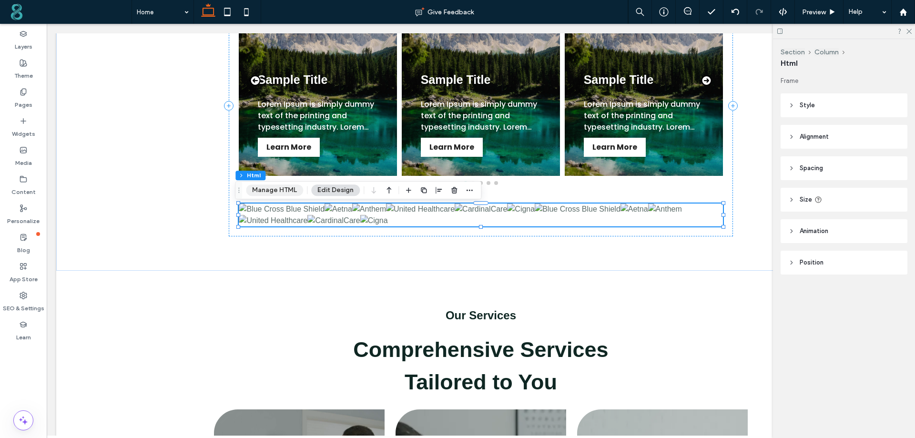
click at [272, 191] on button "Manage HTML" at bounding box center [274, 189] width 57 height 11
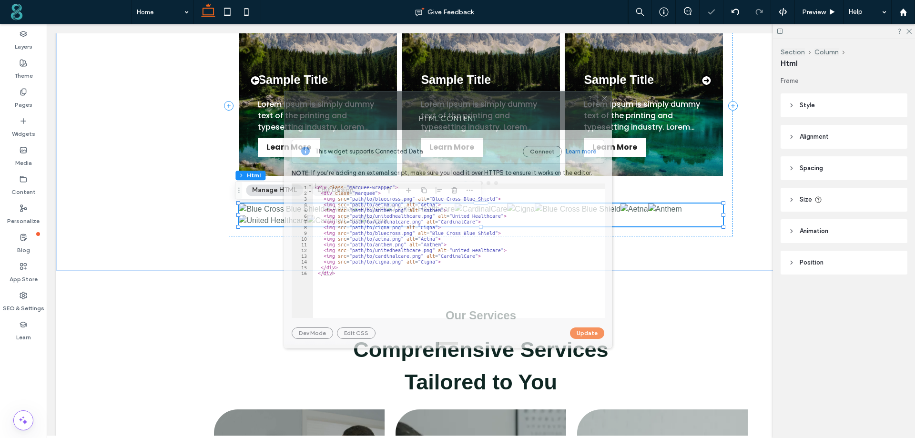
drag, startPoint x: 720, startPoint y: 102, endPoint x: 426, endPoint y: 102, distance: 294.4
click at [426, 102] on div at bounding box center [433, 98] width 298 height 14
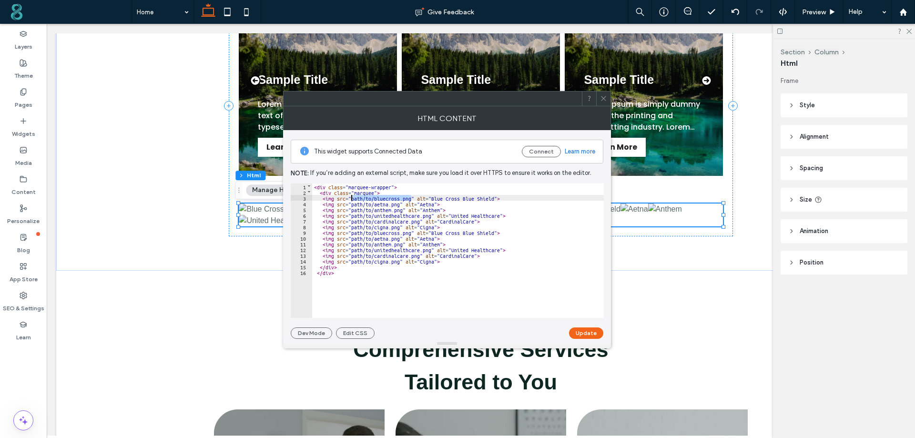
drag, startPoint x: 411, startPoint y: 198, endPoint x: 351, endPoint y: 198, distance: 60.0
click at [351, 198] on div "< div class = "marquee-wrapper" > < div class = "marquee" > < img src = "path/t…" at bounding box center [458, 256] width 292 height 146
drag, startPoint x: 399, startPoint y: 203, endPoint x: 351, endPoint y: 204, distance: 48.1
click at [351, 204] on div "< div class = "marquee-wrapper" > < div class = "marquee" > < img src = "https:…" at bounding box center [475, 256] width 327 height 146
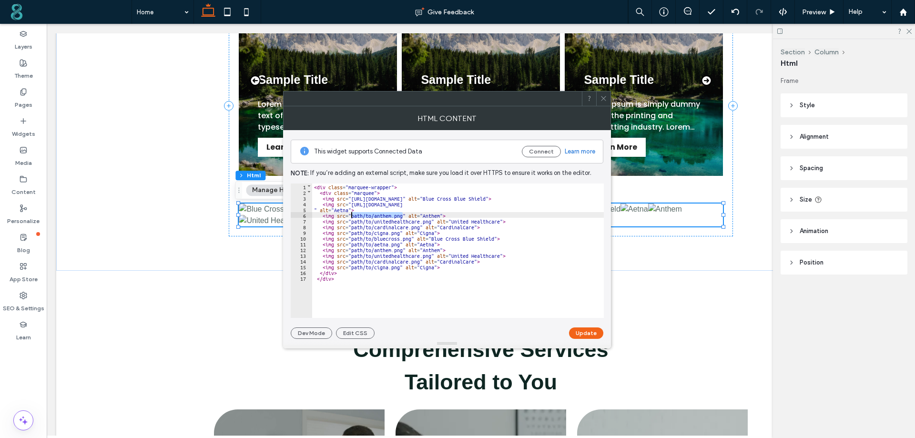
drag, startPoint x: 402, startPoint y: 217, endPoint x: 352, endPoint y: 216, distance: 50.5
click at [352, 216] on div "< div class = "marquee-wrapper" > < div class = "marquee" > < img src = "https:…" at bounding box center [475, 252] width 327 height 139
click at [392, 227] on div "< div class = "marquee-wrapper" > < div class = "marquee" > < img src = "https:…" at bounding box center [475, 252] width 327 height 139
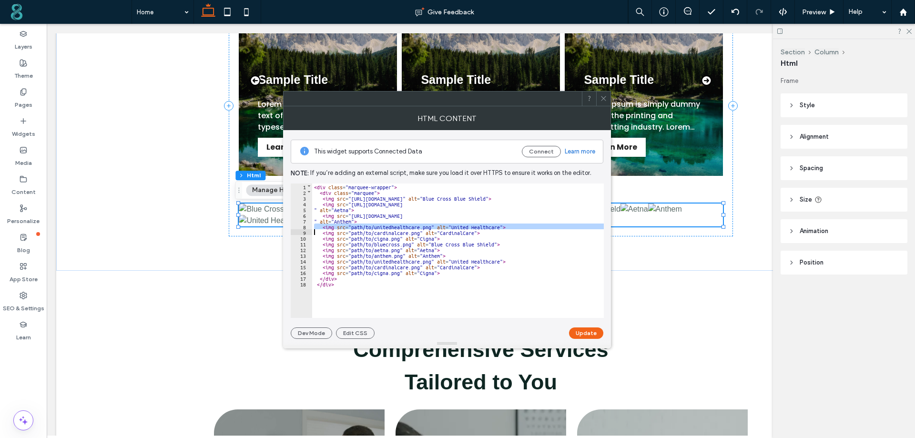
click at [392, 227] on div "< div class = "marquee-wrapper" > < div class = "marquee" > < img src = "https:…" at bounding box center [475, 252] width 327 height 139
click at [392, 228] on div "< div class = "marquee-wrapper" > < div class = "marquee" > < img src = "https:…" at bounding box center [458, 246] width 292 height 127
drag, startPoint x: 430, startPoint y: 228, endPoint x: 352, endPoint y: 228, distance: 78.1
click at [352, 228] on div "< div class = "marquee-wrapper" > < div class = "marquee" > < img src = "https:…" at bounding box center [475, 252] width 327 height 139
click at [420, 232] on div "< div class = "marquee-wrapper" > < div class = "marquee" > < img src = "https:…" at bounding box center [475, 252] width 327 height 139
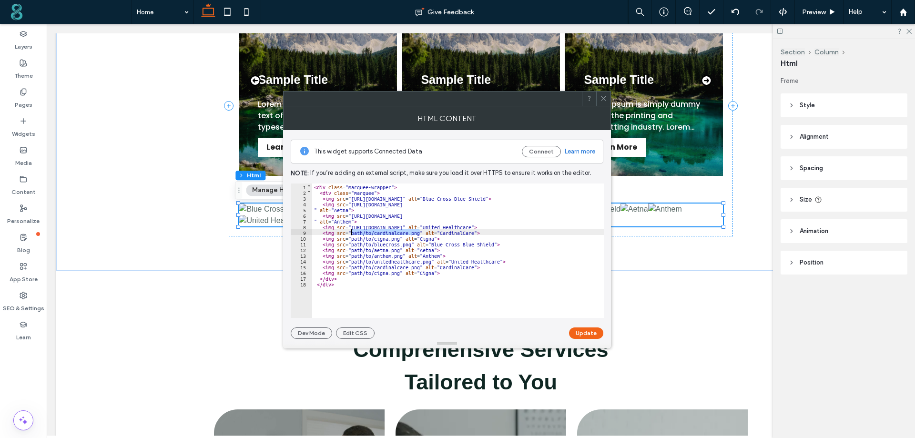
drag, startPoint x: 420, startPoint y: 232, endPoint x: 351, endPoint y: 232, distance: 69.6
click at [351, 232] on div "< div class = "marquee-wrapper" > < div class = "marquee" > < img src = "https:…" at bounding box center [475, 252] width 327 height 139
drag, startPoint x: 399, startPoint y: 239, endPoint x: 352, endPoint y: 237, distance: 47.2
click at [352, 237] on div "< div class = "marquee-wrapper" > < div class = "marquee" > < img src = "https:…" at bounding box center [475, 252] width 327 height 139
drag, startPoint x: 401, startPoint y: 273, endPoint x: 351, endPoint y: 273, distance: 50.0
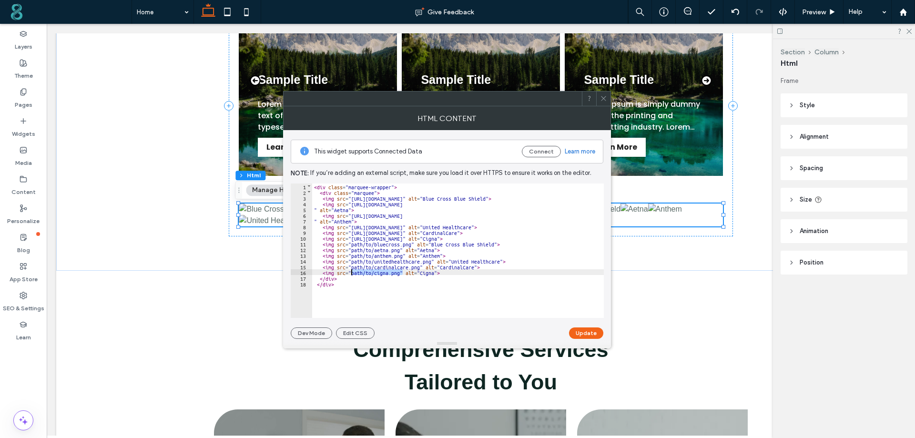
click at [351, 273] on div "< div class = "marquee-wrapper" > < div class = "marquee" > < img src = "https:…" at bounding box center [475, 252] width 327 height 139
drag, startPoint x: 419, startPoint y: 267, endPoint x: 352, endPoint y: 268, distance: 67.2
click at [352, 268] on div "< div class = "marquee-wrapper" > < div class = "marquee" > < img src = "https:…" at bounding box center [475, 252] width 327 height 139
drag, startPoint x: 432, startPoint y: 262, endPoint x: 352, endPoint y: 259, distance: 79.6
click at [352, 259] on div "< div class = "marquee-wrapper" > < div class = "marquee" > < img src = "https:…" at bounding box center [475, 252] width 327 height 139
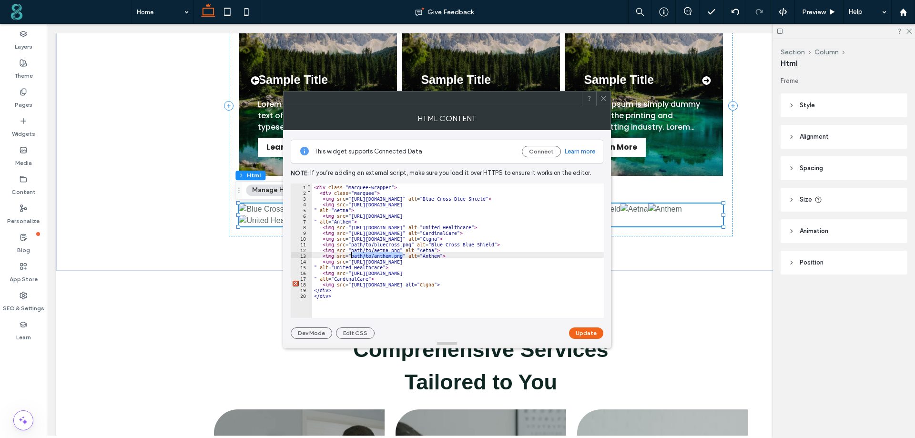
drag, startPoint x: 403, startPoint y: 256, endPoint x: 350, endPoint y: 256, distance: 53.4
click at [350, 256] on div "< div class = "marquee-wrapper" > < div class = "marquee" > < img src = "https:…" at bounding box center [475, 252] width 327 height 139
drag, startPoint x: 400, startPoint y: 248, endPoint x: 352, endPoint y: 250, distance: 48.2
click at [352, 250] on div "< div class = "marquee-wrapper" > < div class = "marquee" > < img src = "https:…" at bounding box center [475, 252] width 327 height 139
drag, startPoint x: 412, startPoint y: 245, endPoint x: 352, endPoint y: 242, distance: 59.6
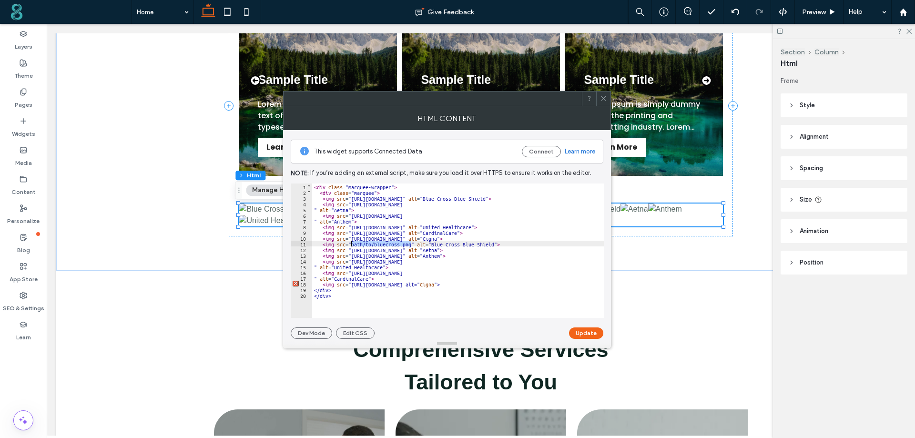
click at [352, 242] on div "< div class = "marquee-wrapper" > < div class = "marquee" > < img src = "https:…" at bounding box center [475, 252] width 327 height 139
click at [589, 335] on button "Update" at bounding box center [586, 332] width 34 height 11
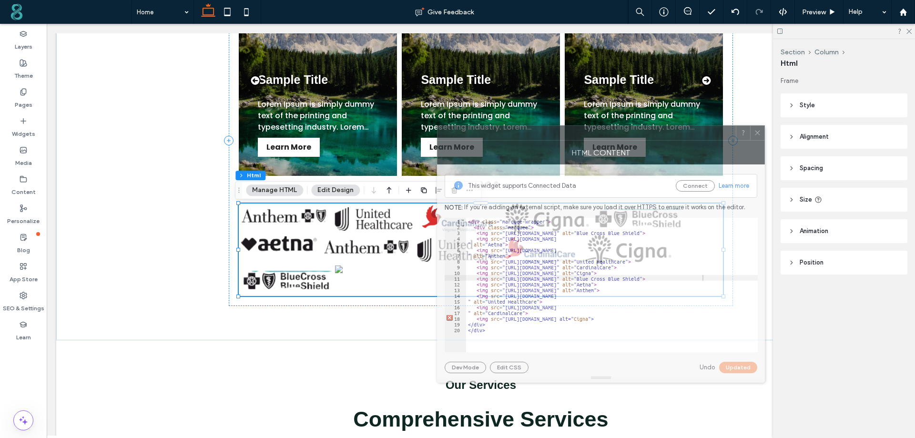
drag, startPoint x: 423, startPoint y: 101, endPoint x: 577, endPoint y: 135, distance: 157.6
click at [577, 135] on div at bounding box center [586, 133] width 298 height 14
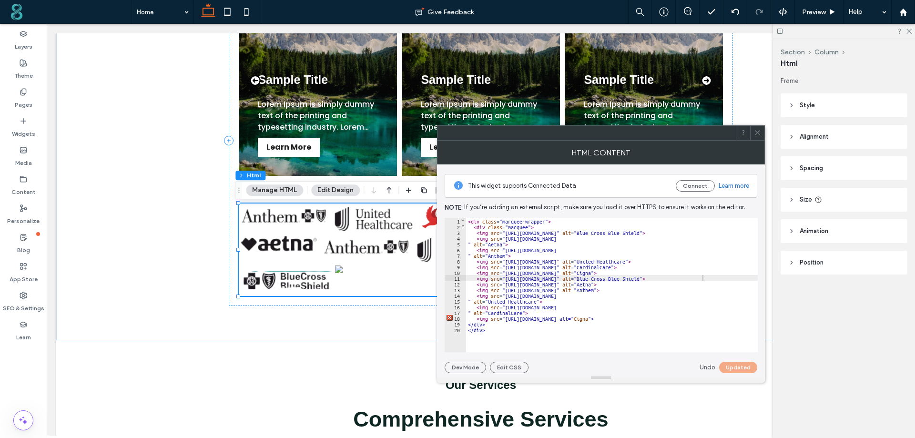
click at [711, 306] on div "< div class = "marquee-wrapper" > < div class = "marquee" > < img src = "https:…" at bounding box center [629, 287] width 327 height 139
click at [758, 133] on icon at bounding box center [757, 132] width 7 height 7
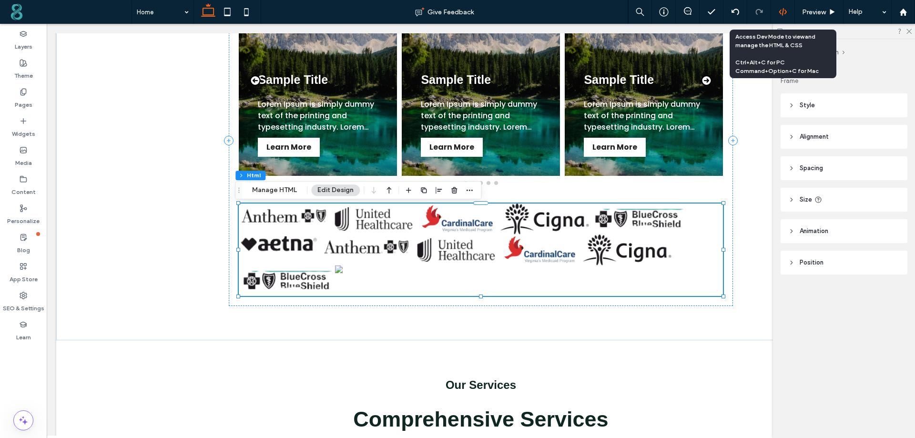
click at [782, 10] on icon at bounding box center [782, 12] width 9 height 9
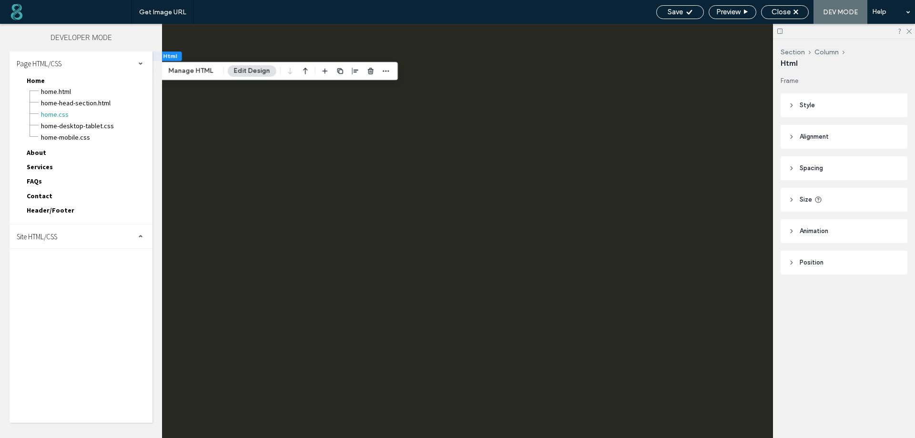
scroll to position [0, 0]
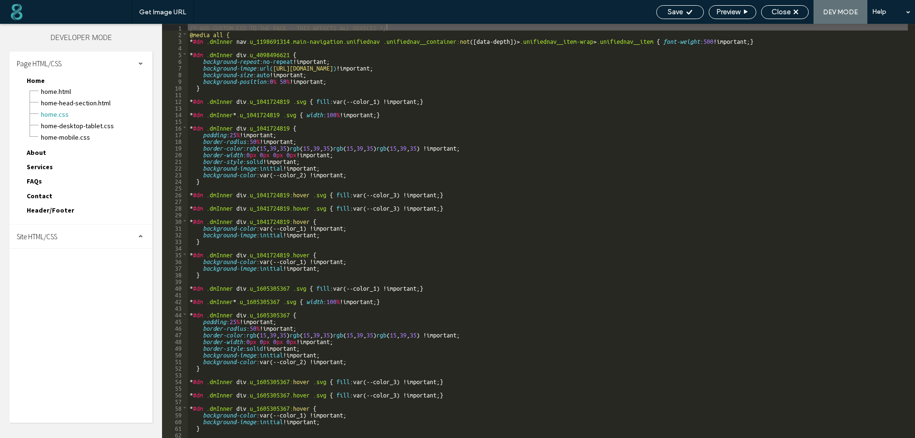
click at [53, 238] on span "Site HTML/CSS" at bounding box center [37, 236] width 40 height 9
click at [60, 279] on span "site.css" at bounding box center [98, 278] width 108 height 10
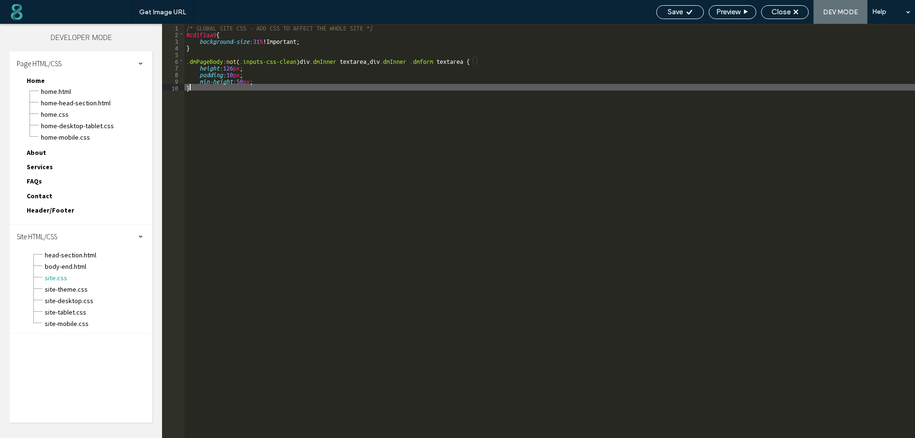
click at [221, 111] on div "/* GLOBAL SITE CSS - ADD CSS TO AFFECT THE WHOLE SITE */ #cd1f2aa9 { background…" at bounding box center [549, 237] width 730 height 427
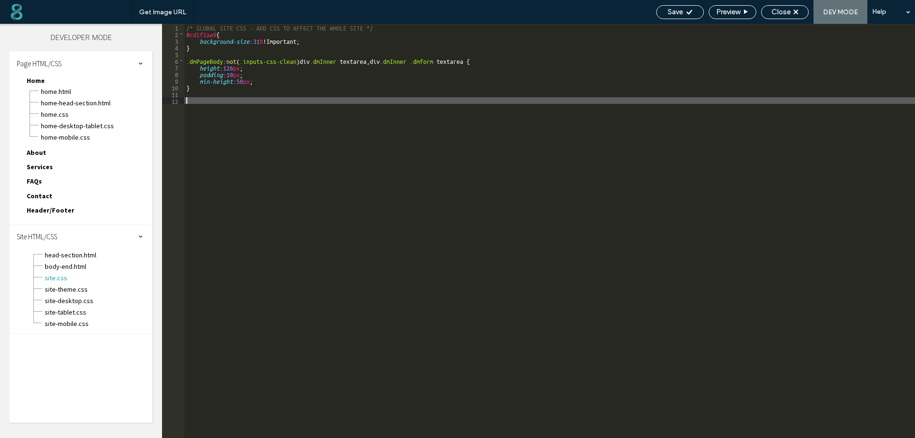
type textarea "**"
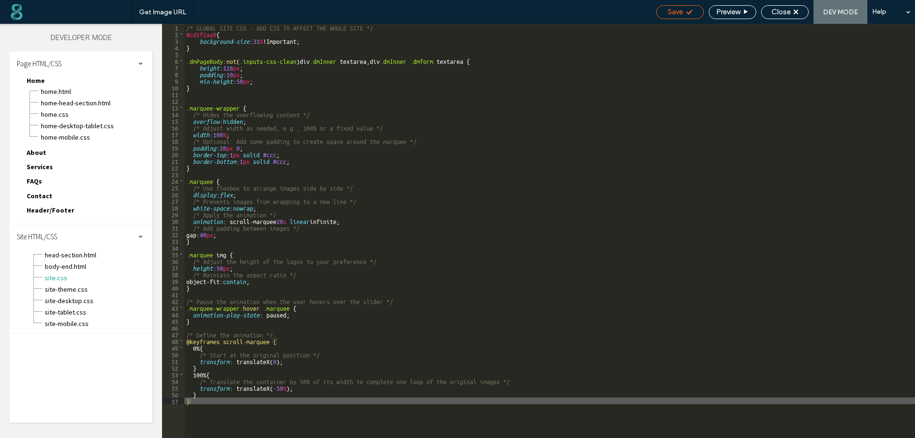
click at [673, 11] on span "Save" at bounding box center [674, 12] width 15 height 9
click at [675, 10] on span "Save" at bounding box center [674, 12] width 15 height 9
click at [776, 12] on span "Close" at bounding box center [780, 12] width 19 height 9
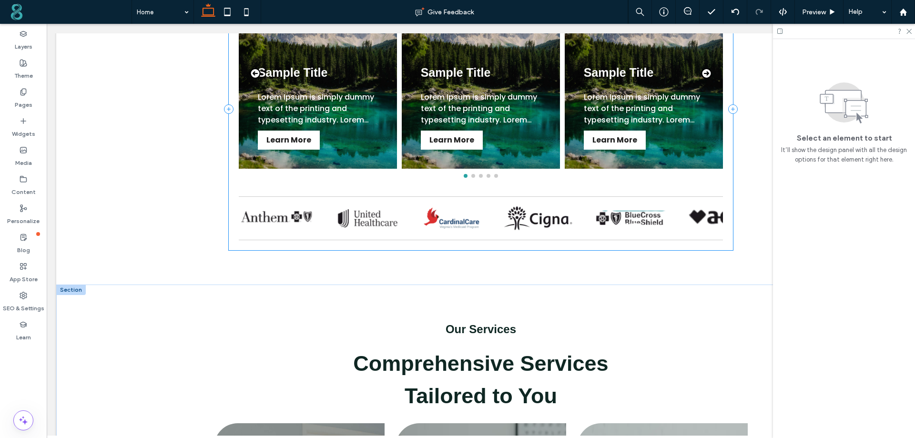
scroll to position [429, 0]
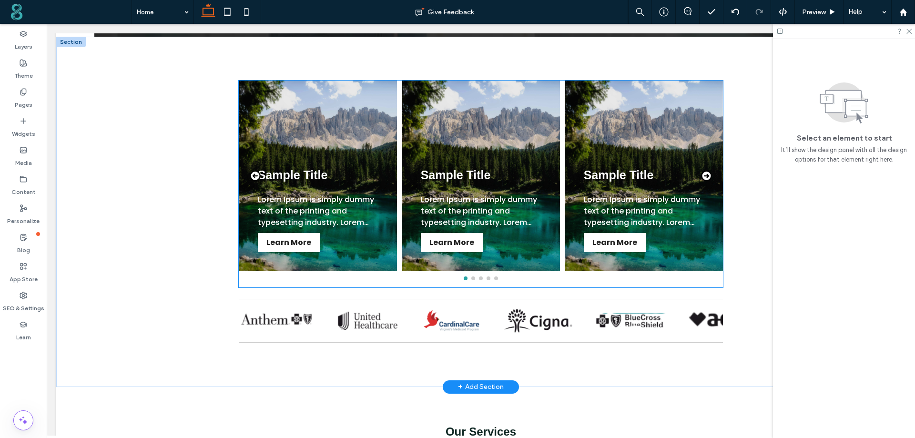
click at [330, 194] on div "Sample Title" at bounding box center [318, 175] width 120 height 38
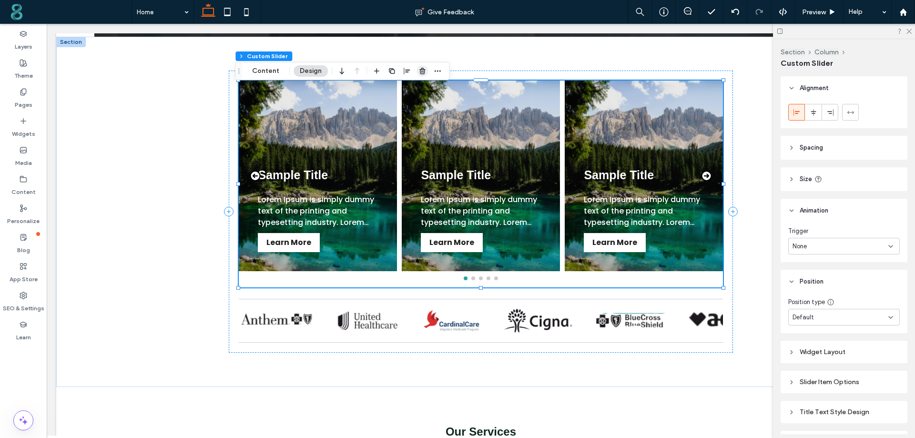
click at [420, 72] on icon "button" at bounding box center [422, 71] width 8 height 8
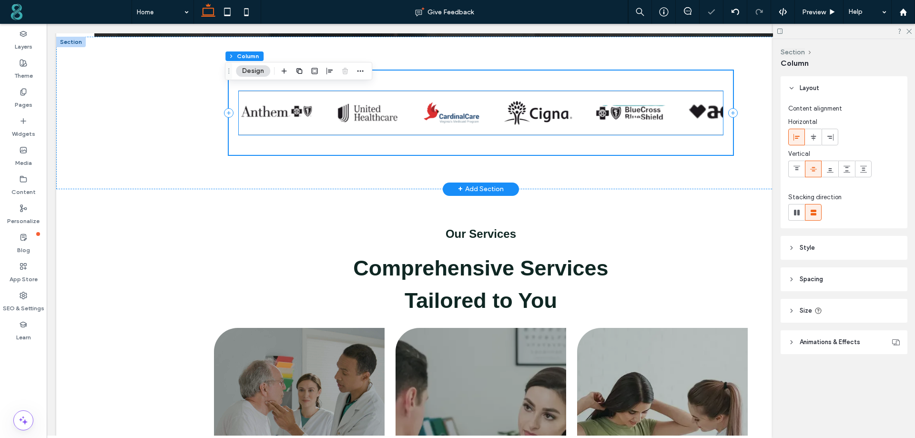
click at [350, 115] on img at bounding box center [317, 113] width 68 height 24
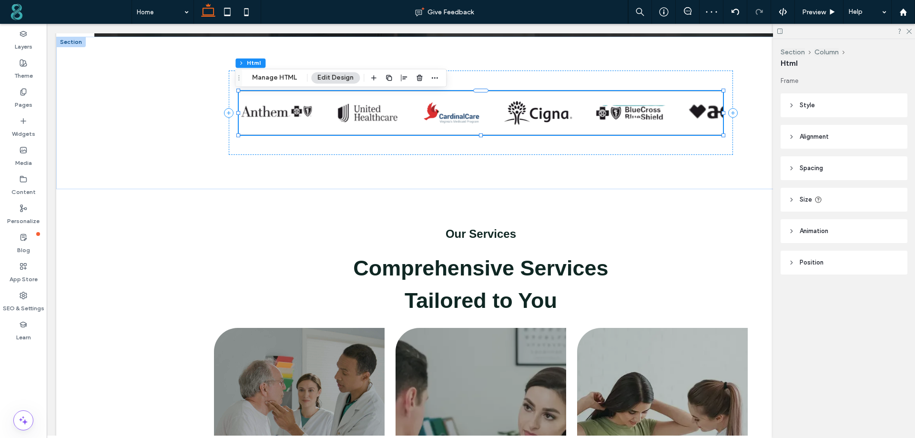
click at [800, 100] on header "Style" at bounding box center [843, 105] width 127 height 24
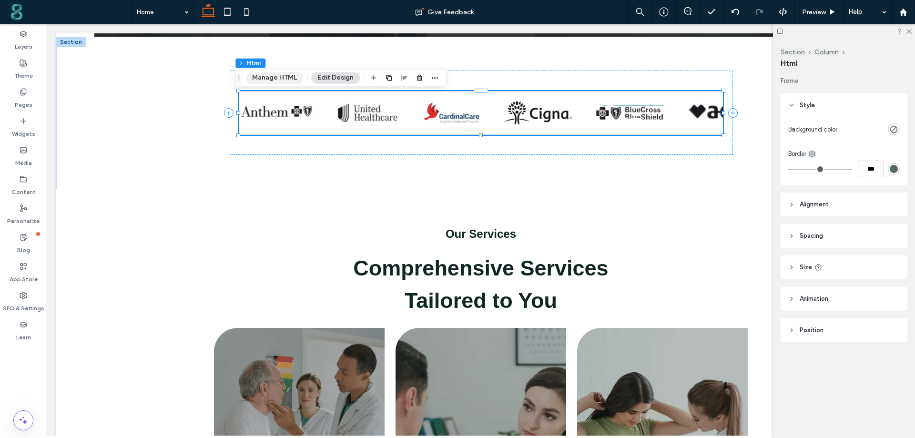
click at [271, 76] on button "Manage HTML" at bounding box center [274, 77] width 57 height 11
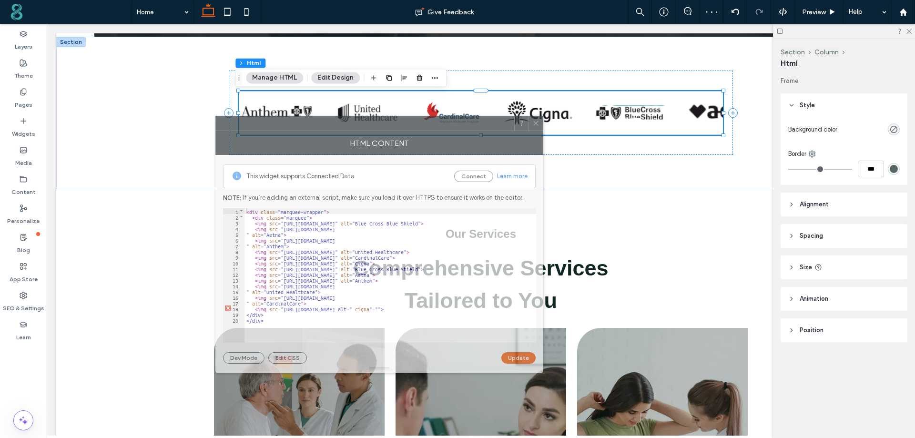
drag, startPoint x: 760, startPoint y: 109, endPoint x: 398, endPoint y: 134, distance: 362.9
click at [398, 134] on div "HTML Content" at bounding box center [379, 143] width 328 height 24
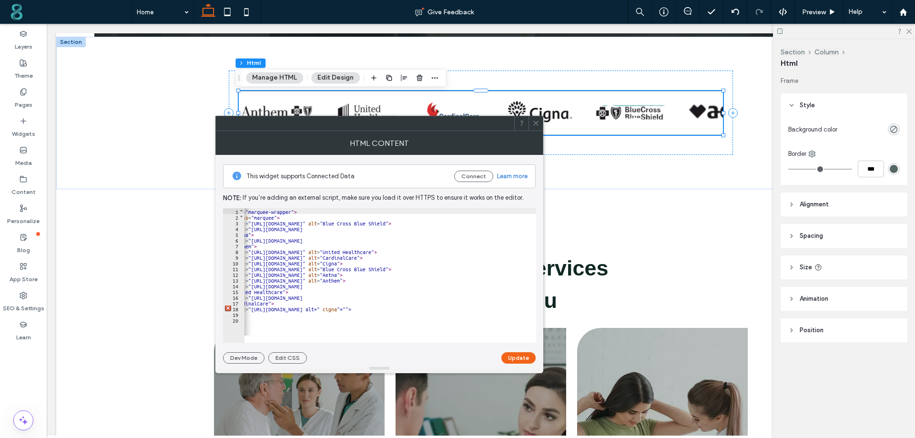
scroll to position [0, 35]
drag, startPoint x: 465, startPoint y: 225, endPoint x: 529, endPoint y: 221, distance: 63.5
click at [529, 221] on div "< div class = "marquee-wrapper" > < div class = "marquee" > < img src = "https:…" at bounding box center [372, 277] width 327 height 139
drag, startPoint x: 465, startPoint y: 269, endPoint x: 528, endPoint y: 266, distance: 62.9
click at [528, 266] on div "< div class = "marquee-wrapper" > < div class = "marquee" > < img src = "https:…" at bounding box center [372, 277] width 327 height 139
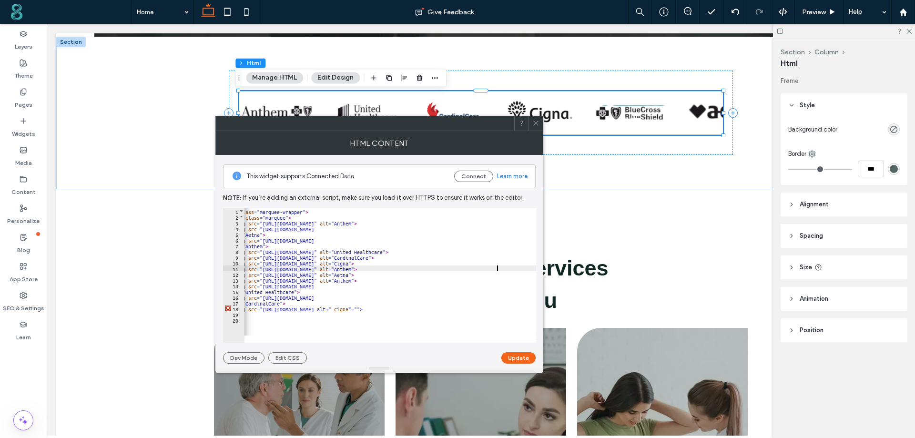
scroll to position [0, 0]
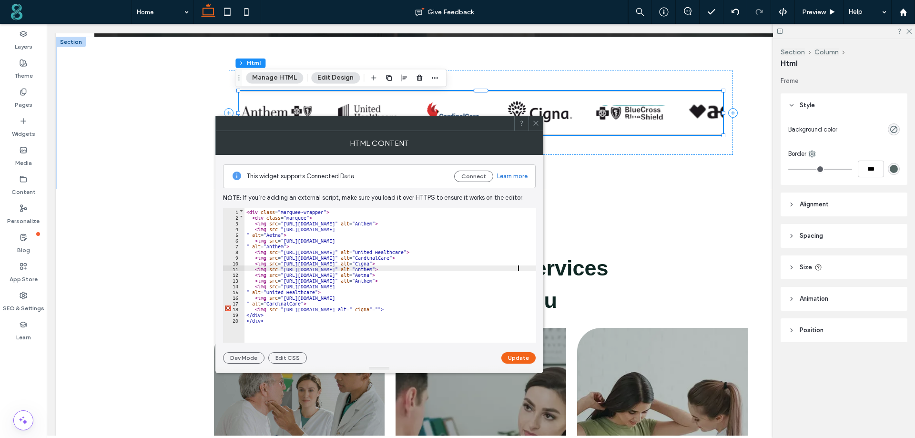
click at [269, 233] on div "< div class = "marquee-wrapper" > < div class = "marquee" > < img src = "https:…" at bounding box center [400, 277] width 312 height 139
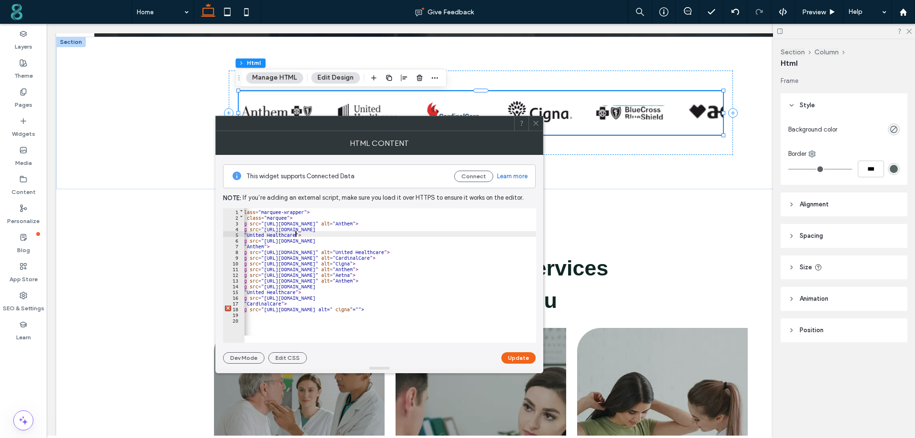
scroll to position [0, 21]
click at [486, 273] on div "< div class = "marquee-wrapper" > < div class = "marquee" > < img src = "https:…" at bounding box center [379, 277] width 312 height 139
click at [484, 278] on div "< div class = "marquee-wrapper" > < div class = "marquee" > < img src = "https:…" at bounding box center [379, 277] width 312 height 139
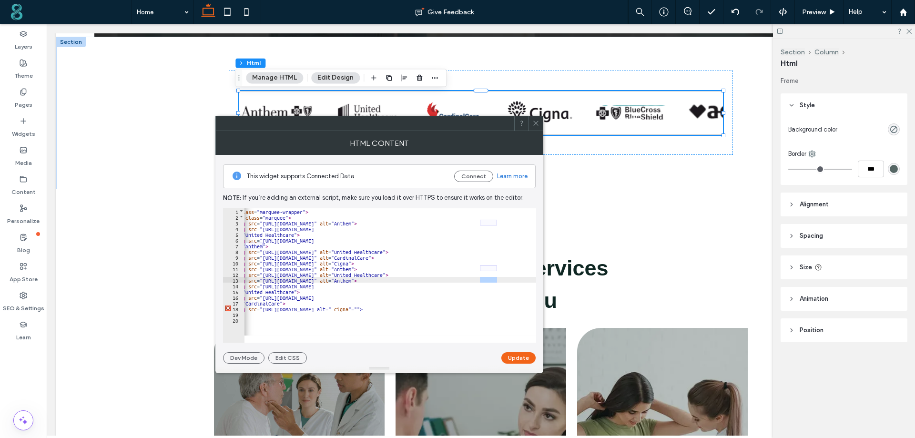
click at [488, 282] on div "< div class = "marquee-wrapper" > < div class = "marquee" > < img src = "https:…" at bounding box center [390, 271] width 292 height 127
click at [488, 282] on div "< div class = "marquee-wrapper" > < div class = "marquee" > < img src = "https:…" at bounding box center [379, 277] width 312 height 139
click at [252, 245] on div "< div class = "marquee-wrapper" > < div class = "marquee" > < img src = "https:…" at bounding box center [379, 277] width 312 height 139
drag, startPoint x: 529, startPoint y: 250, endPoint x: 481, endPoint y: 252, distance: 48.6
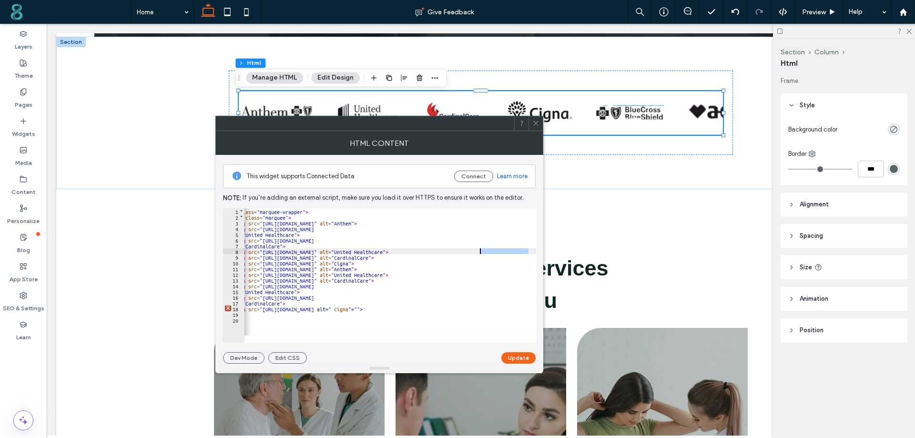
click at [481, 252] on div "< div class = "marquee-wrapper" > < div class = "marquee" > < img src = "https:…" at bounding box center [379, 277] width 312 height 139
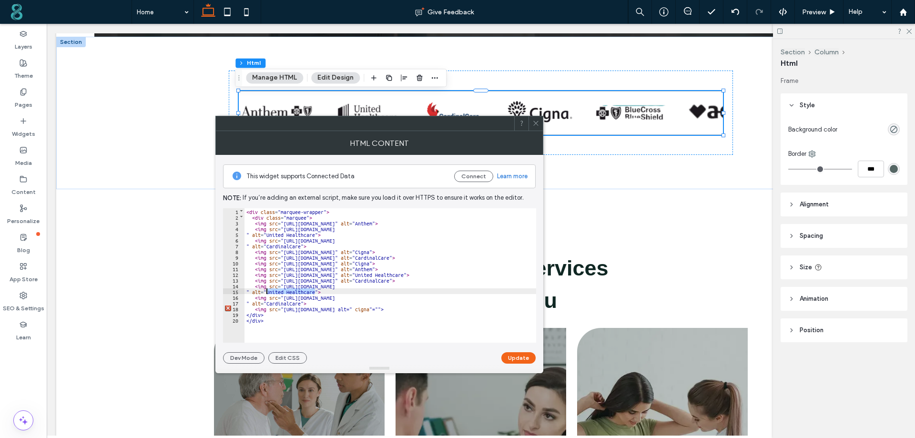
drag, startPoint x: 293, startPoint y: 292, endPoint x: 266, endPoint y: 293, distance: 27.2
click at [266, 293] on div "< div class = "marquee-wrapper" > < div class = "marquee" > < img src = "https:…" at bounding box center [400, 277] width 312 height 139
click at [276, 301] on div "< div class = "marquee-wrapper" > < div class = "marquee" > < img src = "https:…" at bounding box center [400, 277] width 312 height 139
click at [508, 256] on div "< div class = "marquee-wrapper" > < div class = "marquee" > < img src = "https:…" at bounding box center [400, 277] width 312 height 139
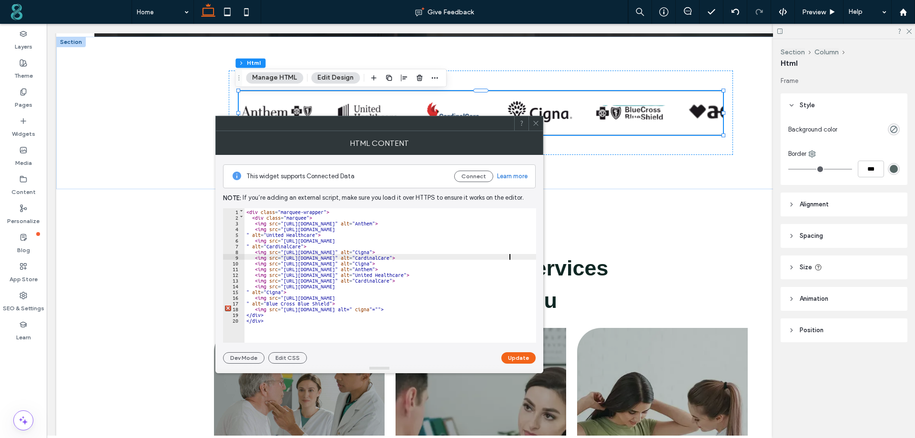
click at [508, 256] on div "< div class = "marquee-wrapper" > < div class = "marquee" > < img src = "https:…" at bounding box center [400, 277] width 312 height 139
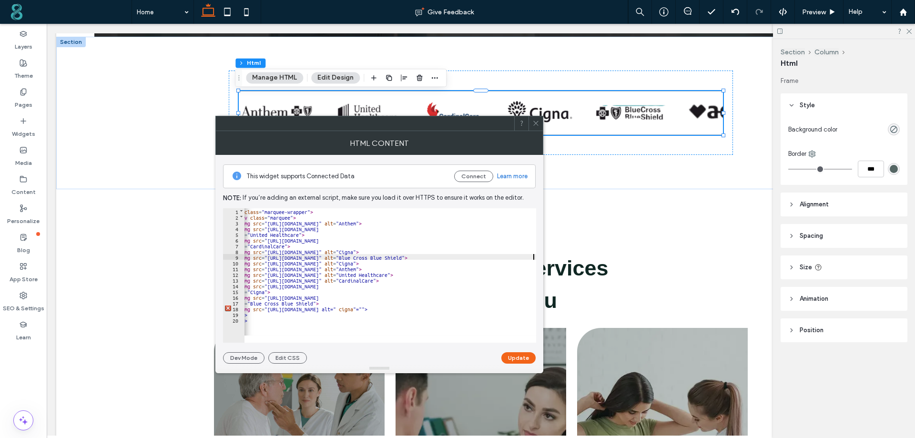
scroll to position [0, 16]
click at [490, 262] on div "< div class = "marquee-wrapper" > < div class = "marquee" > < img src = "https:…" at bounding box center [384, 277] width 312 height 139
click at [493, 306] on div "< div class = "marquee-wrapper" > < div class = "marquee" > < img src = "https:…" at bounding box center [383, 277] width 312 height 139
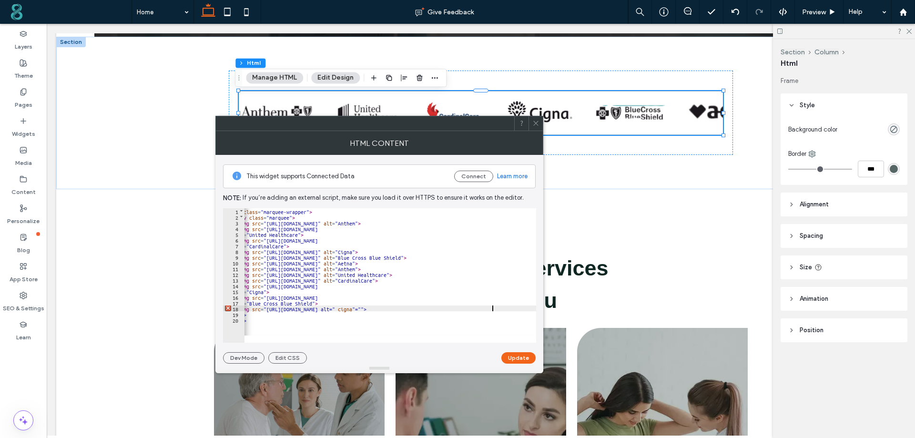
click at [493, 306] on div "< div class = "marquee-wrapper" > < div class = "marquee" > < img src = "https:…" at bounding box center [383, 277] width 312 height 139
click at [464, 308] on div "< div class = "marquee-wrapper" > < div class = "marquee" > < img src = "https:…" at bounding box center [384, 277] width 312 height 139
type textarea "**"
click at [517, 354] on button "Update" at bounding box center [518, 357] width 34 height 11
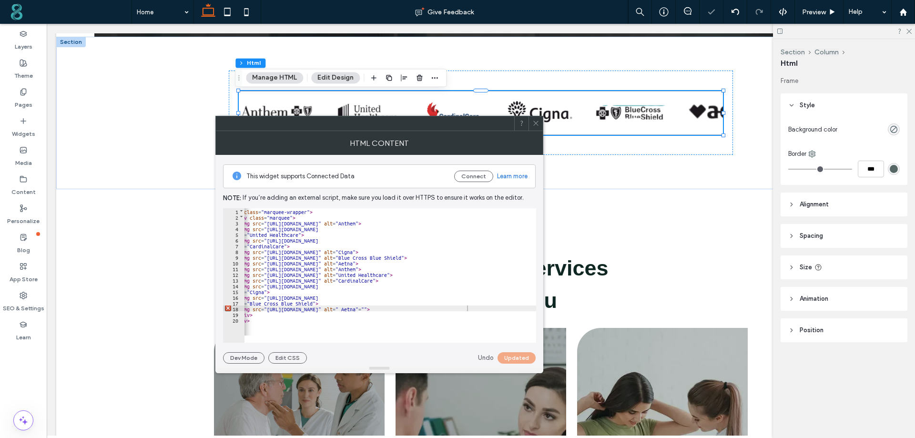
click at [536, 124] on use at bounding box center [535, 123] width 5 height 5
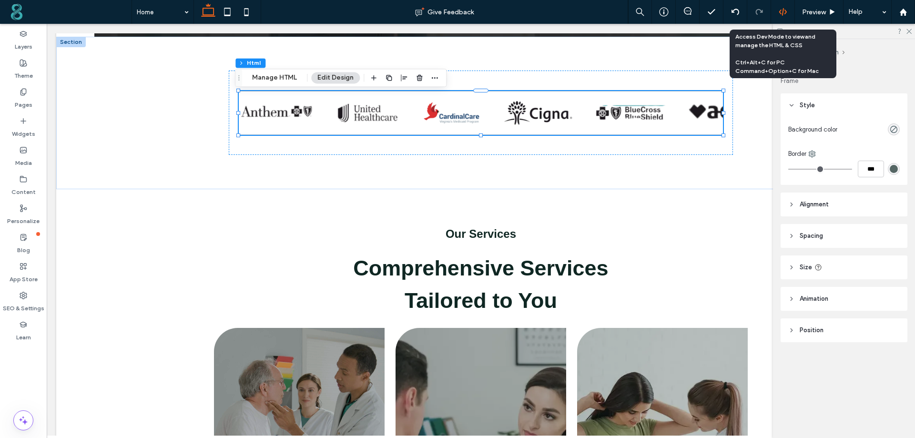
click at [780, 7] on div at bounding box center [783, 12] width 24 height 24
click at [784, 13] on icon at bounding box center [782, 12] width 9 height 9
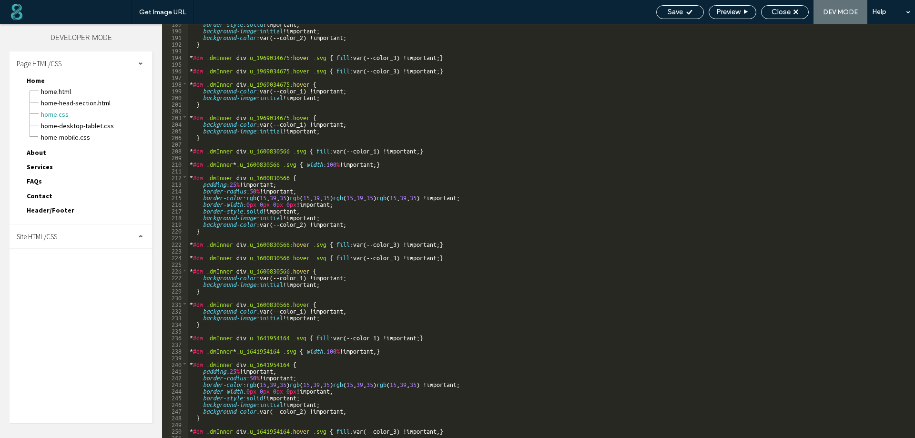
scroll to position [1429, 0]
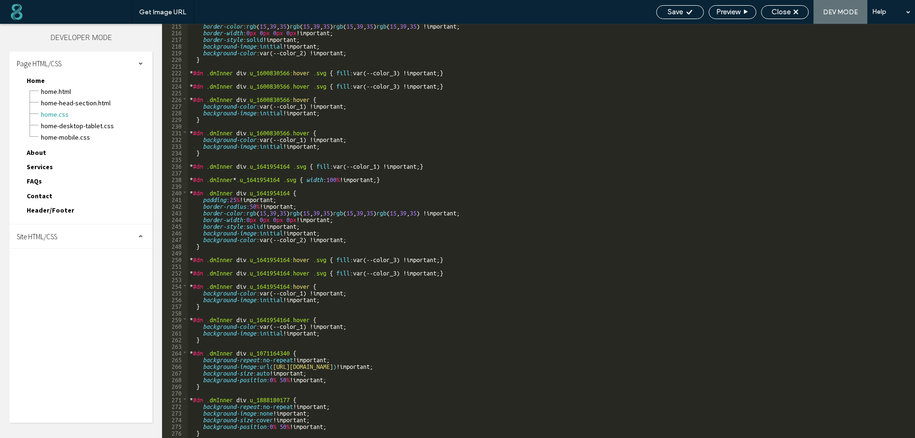
click at [64, 234] on div "Site HTML/CSS" at bounding box center [81, 236] width 143 height 24
click at [54, 282] on span "site.css" at bounding box center [98, 278] width 108 height 10
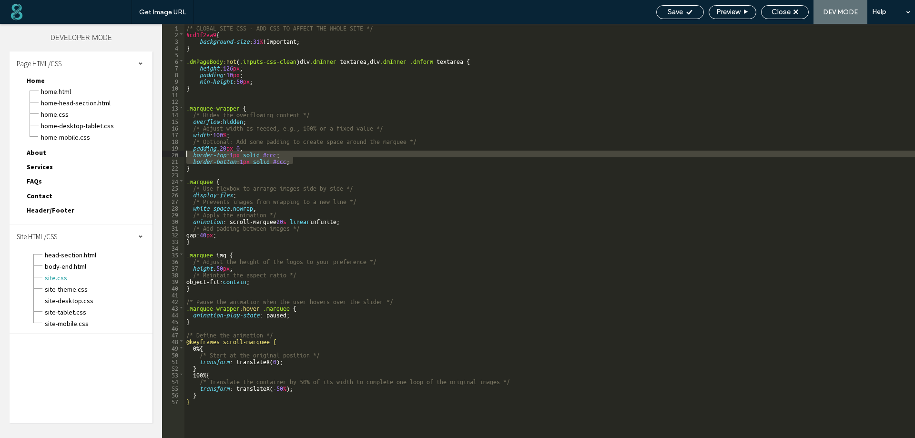
drag, startPoint x: 301, startPoint y: 162, endPoint x: 181, endPoint y: 153, distance: 120.4
click at [181, 153] on div "** 1 2 3 4 5 6 7 8 9 10 11 12 13 14 15 16 17 18 19 20 21 22 23 24 25 26 27 28 2…" at bounding box center [538, 231] width 753 height 414
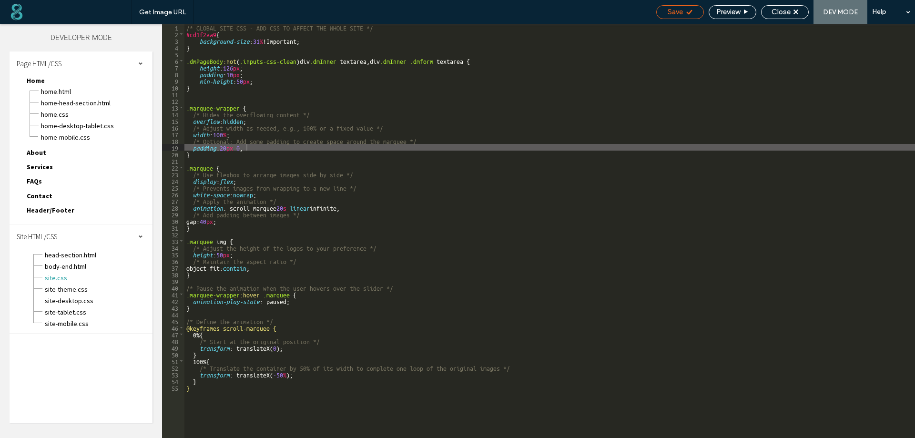
click at [681, 10] on span "Save" at bounding box center [674, 12] width 15 height 9
click at [799, 11] on div "Close" at bounding box center [784, 12] width 47 height 9
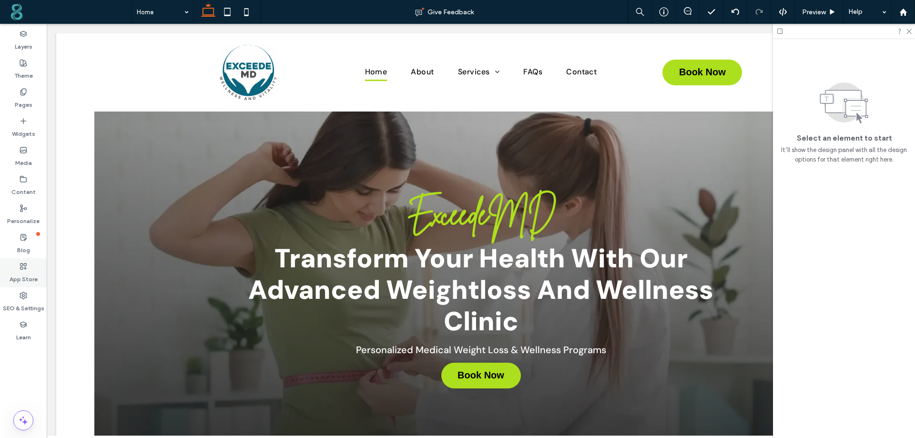
scroll to position [370, 0]
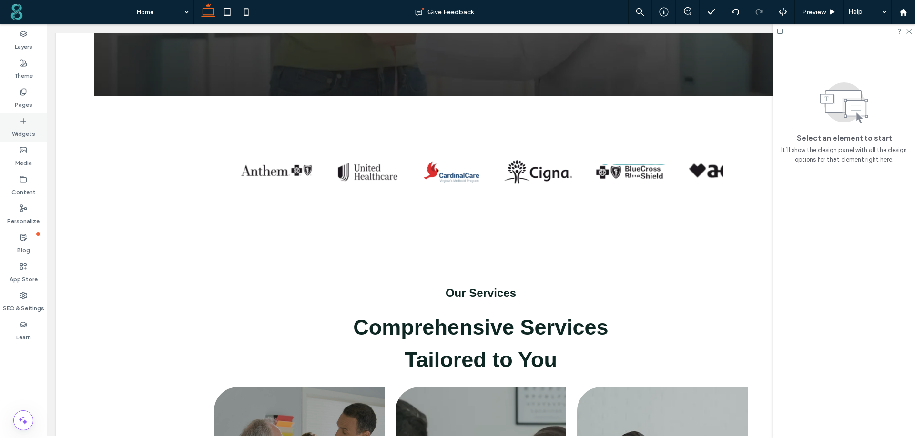
click at [17, 127] on label "Widgets" at bounding box center [23, 131] width 23 height 13
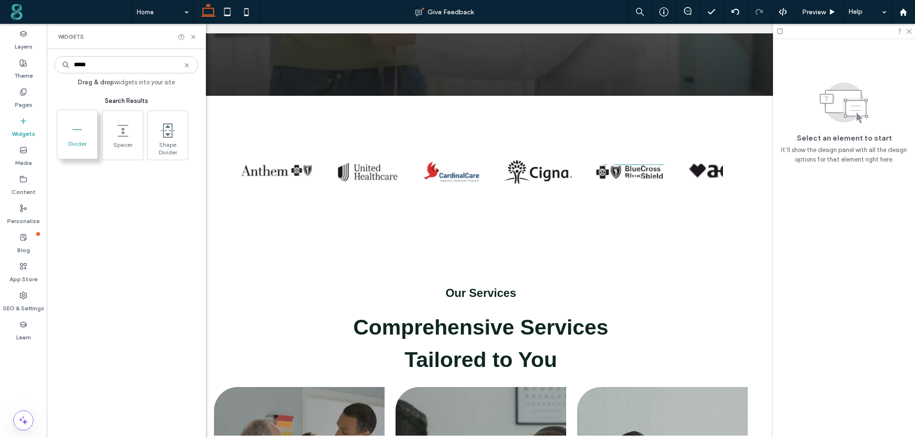
type input "*****"
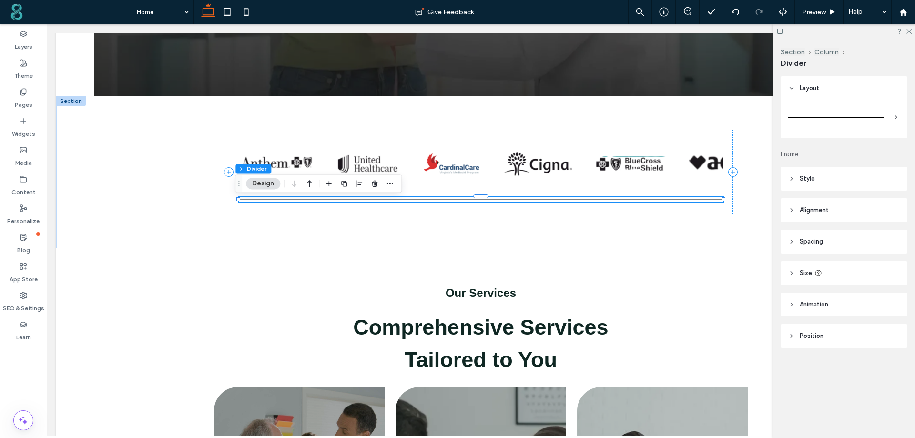
click at [813, 180] on span "Style" at bounding box center [806, 179] width 15 height 10
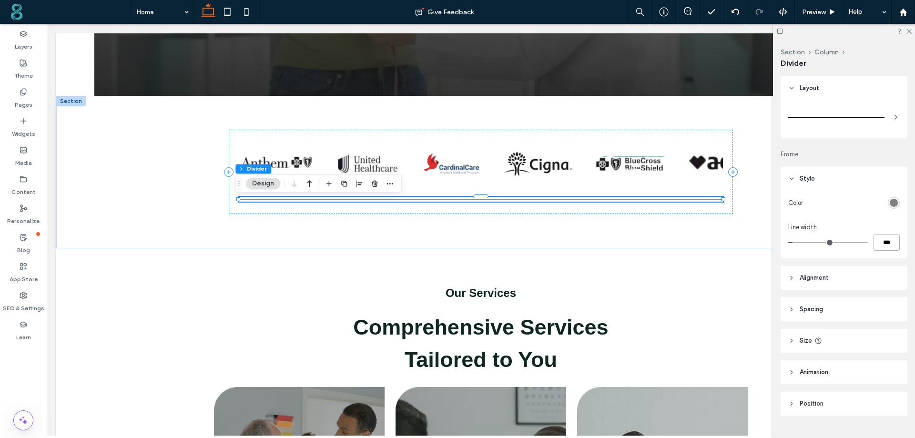
click at [882, 246] on input "***" at bounding box center [886, 242] width 26 height 17
type input "*"
type input "***"
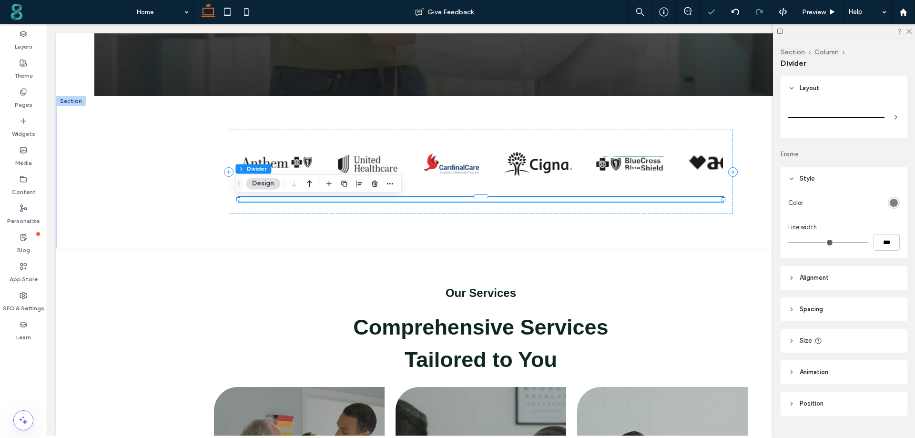
click at [889, 202] on div "rgb(128, 128, 128)" at bounding box center [893, 203] width 8 height 8
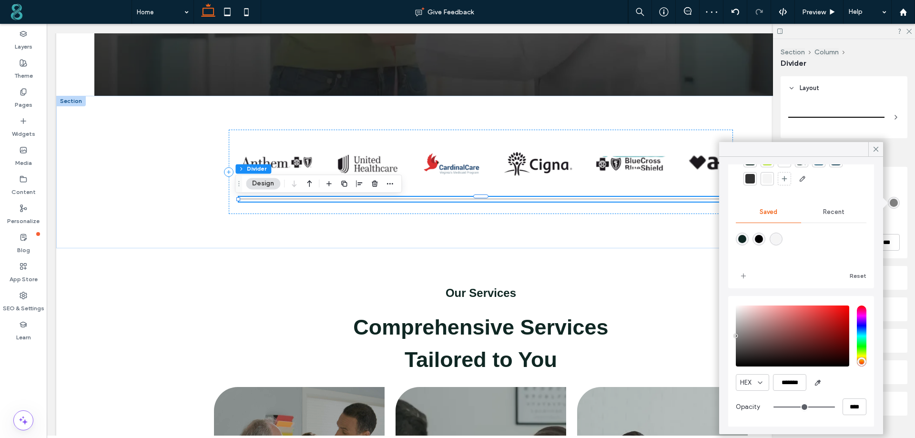
scroll to position [49, 0]
click at [794, 377] on input "*******" at bounding box center [789, 381] width 33 height 17
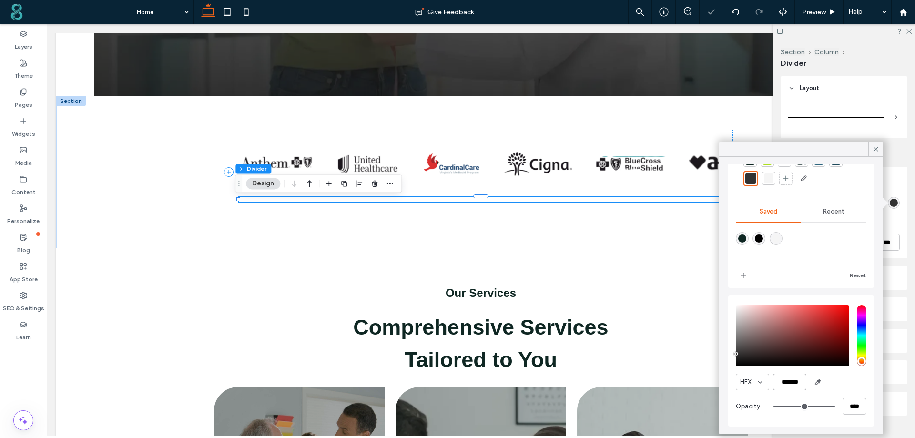
type input "*******"
click at [842, 407] on input "****" at bounding box center [854, 406] width 24 height 17
type input "*"
type input "***"
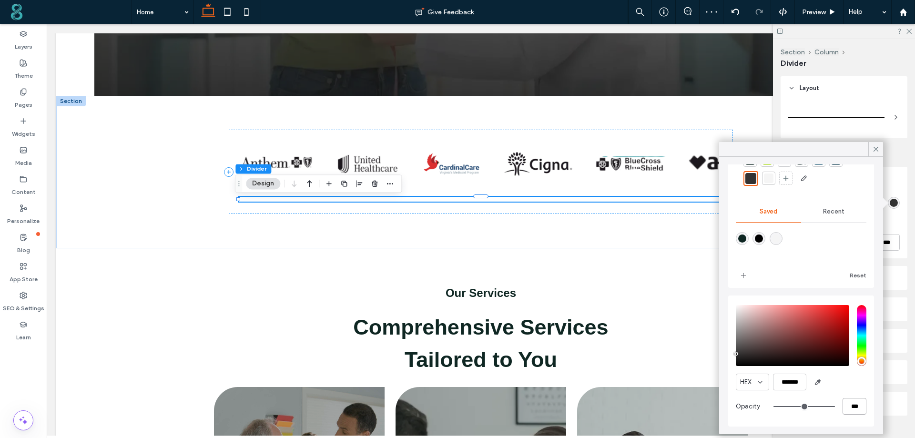
type input "**"
type input "***"
click at [842, 407] on input "***" at bounding box center [854, 406] width 24 height 17
type input "*"
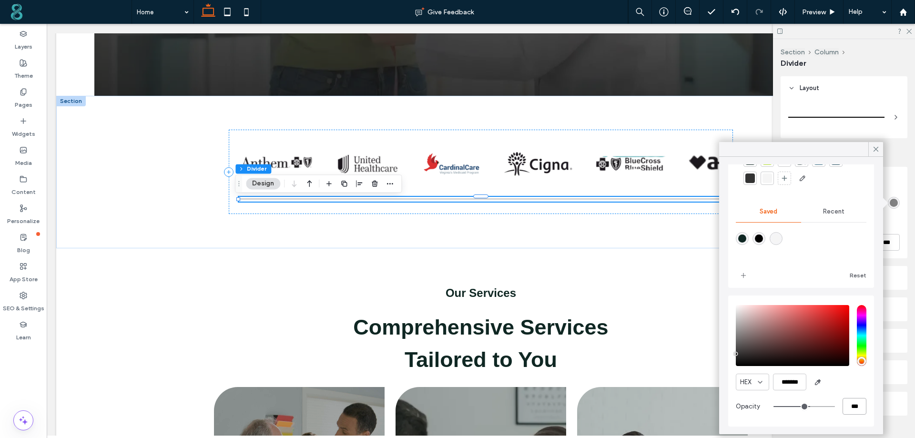
type input "**"
type input "***"
click at [842, 407] on input "***" at bounding box center [854, 406] width 24 height 17
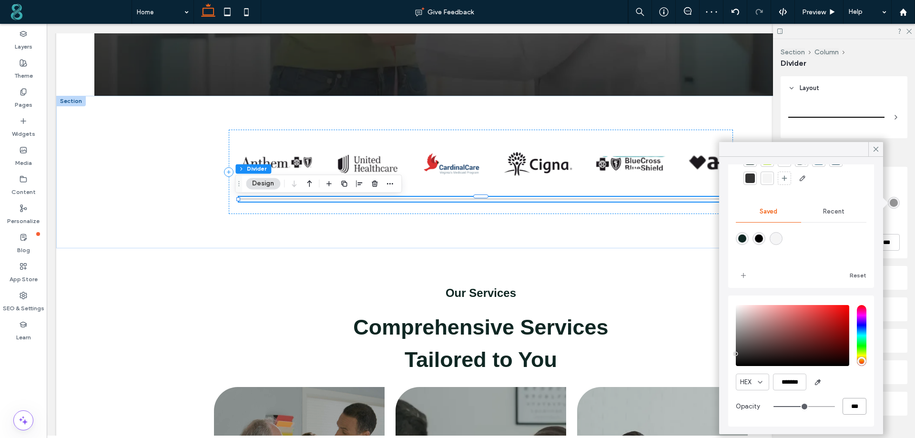
type input "*"
type input "**"
type input "***"
click at [837, 389] on div "HEX *******" at bounding box center [801, 381] width 131 height 17
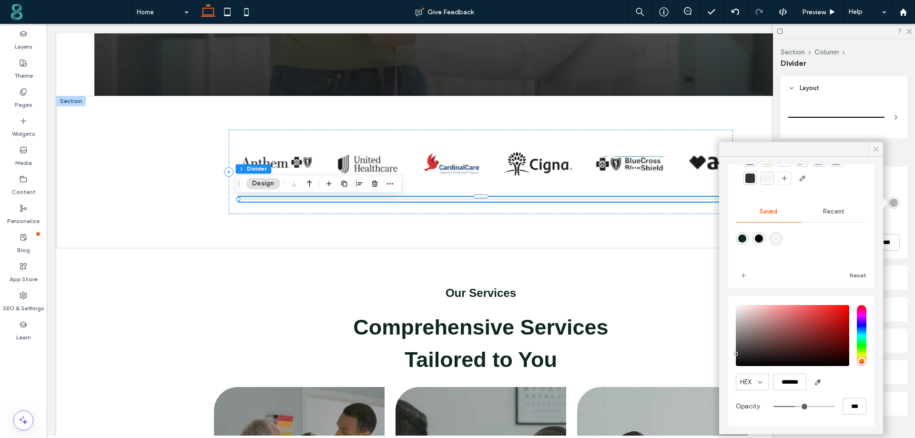
click at [877, 146] on icon at bounding box center [875, 149] width 9 height 9
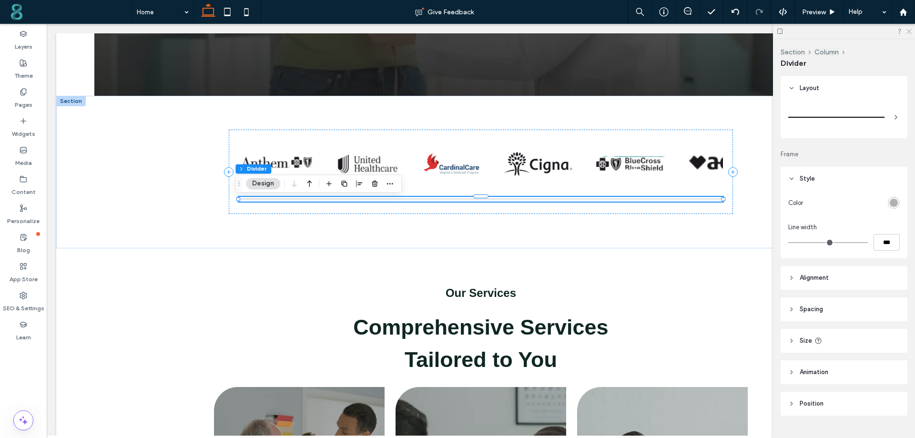
click at [909, 32] on use at bounding box center [908, 31] width 5 height 5
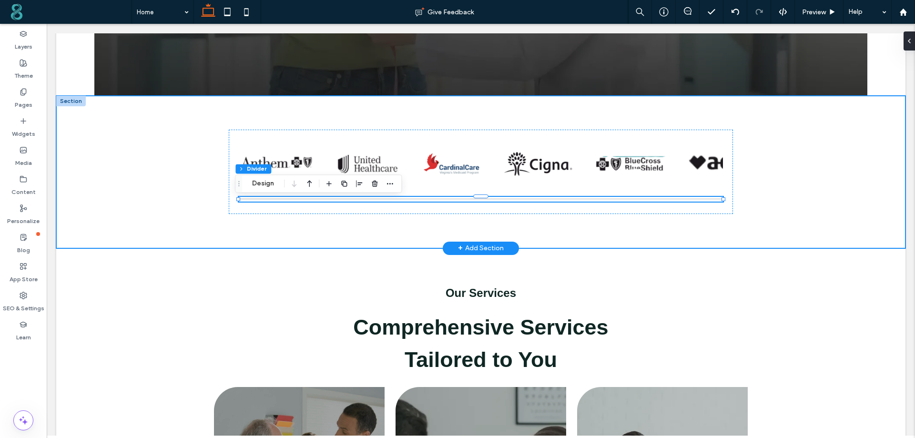
click at [108, 172] on div at bounding box center [480, 172] width 849 height 152
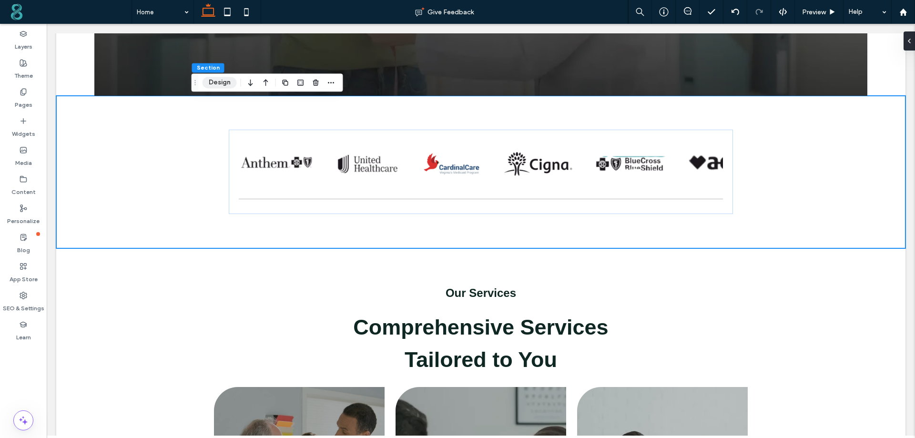
click at [215, 82] on button "Design" at bounding box center [219, 82] width 34 height 11
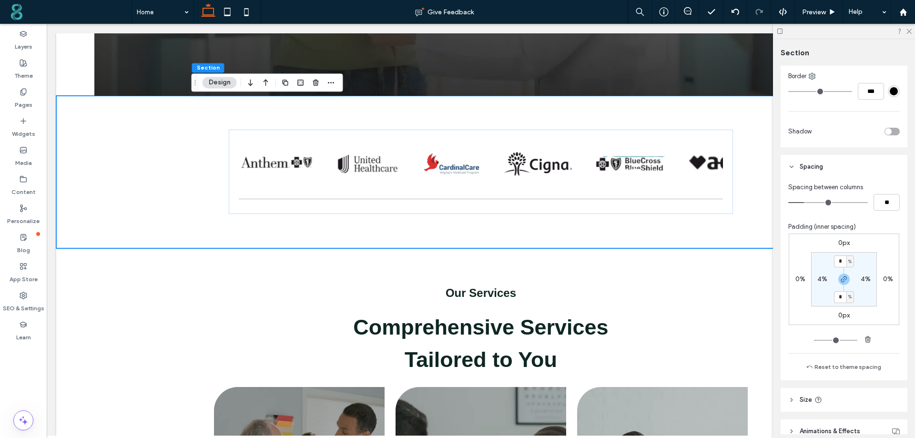
scroll to position [381, 0]
click at [841, 277] on icon "button" at bounding box center [844, 278] width 8 height 8
click at [817, 280] on label "4%" at bounding box center [822, 278] width 10 height 8
click at [827, 280] on span "%" at bounding box center [828, 278] width 3 height 10
click at [821, 291] on span "px" at bounding box center [822, 293] width 7 height 10
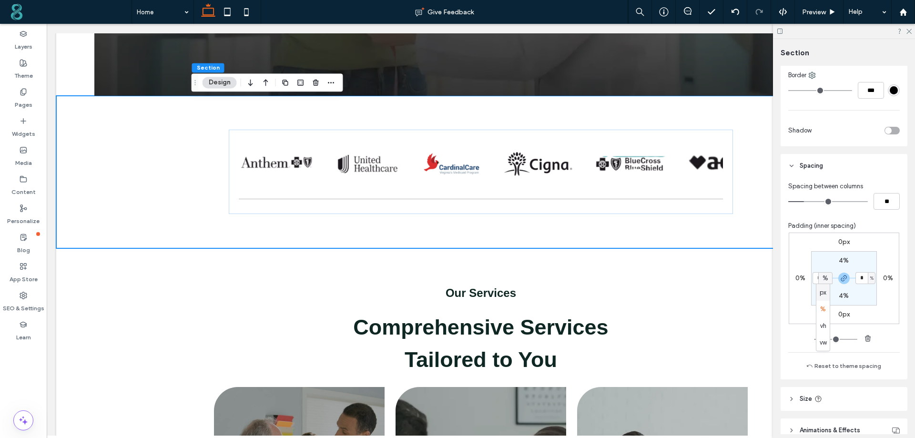
type input "**"
type input "****"
type input "**"
click at [815, 280] on input "****" at bounding box center [818, 278] width 12 height 12
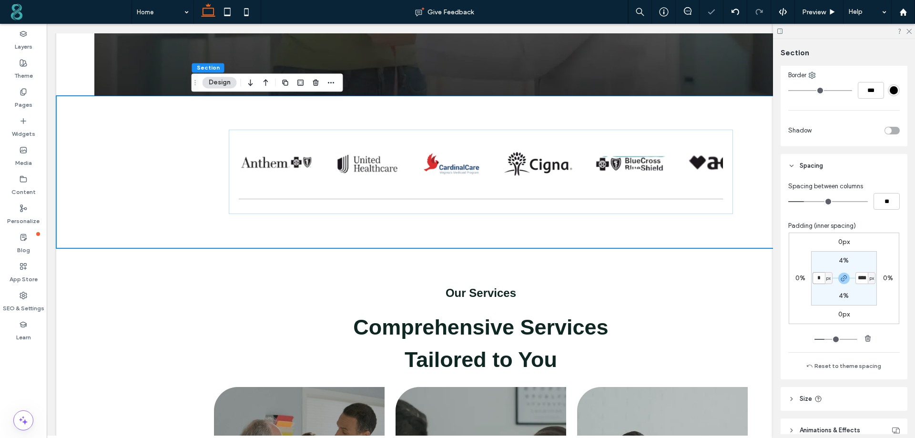
type input "**"
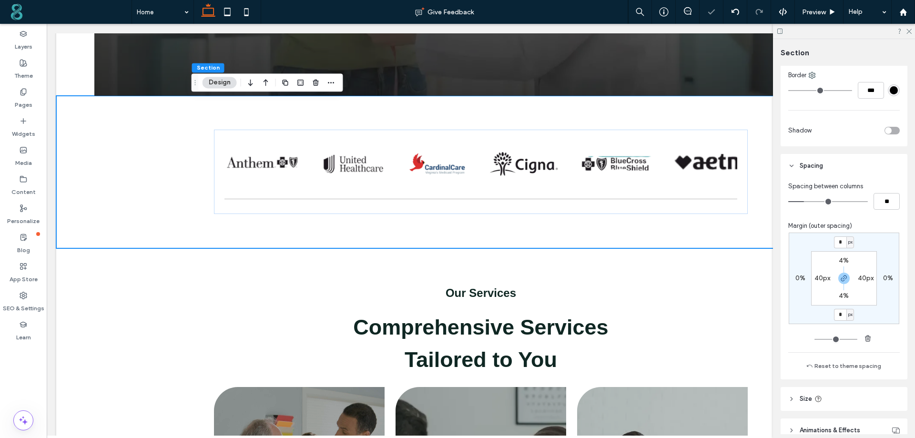
click at [843, 260] on label "4%" at bounding box center [843, 260] width 10 height 8
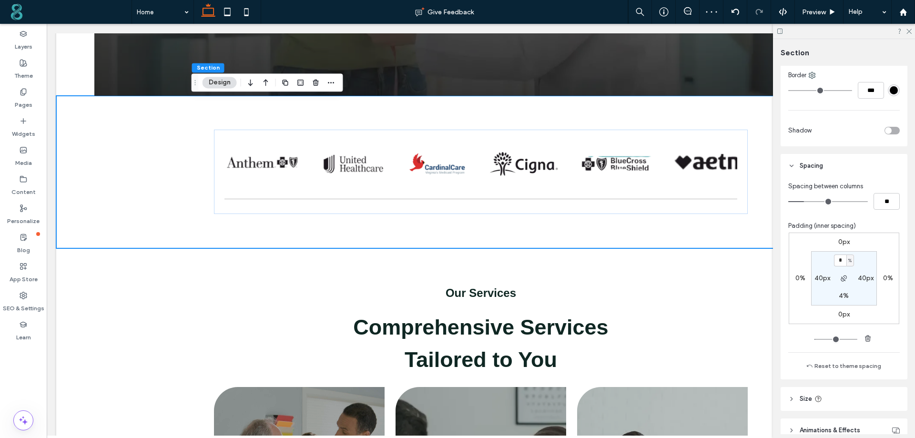
click at [848, 258] on span "%" at bounding box center [849, 261] width 3 height 10
click at [845, 273] on span "px" at bounding box center [844, 275] width 7 height 10
type input "**"
type input "****"
type input "**"
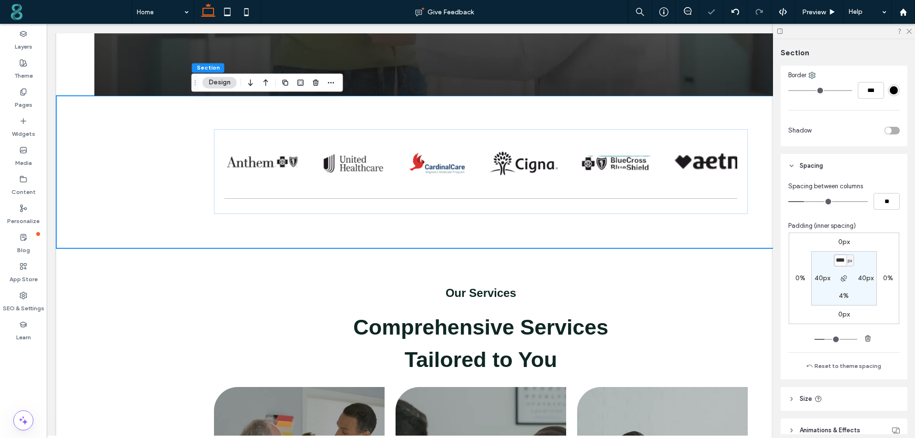
click at [838, 262] on input "****" at bounding box center [840, 260] width 12 height 12
type input "*"
type input "**"
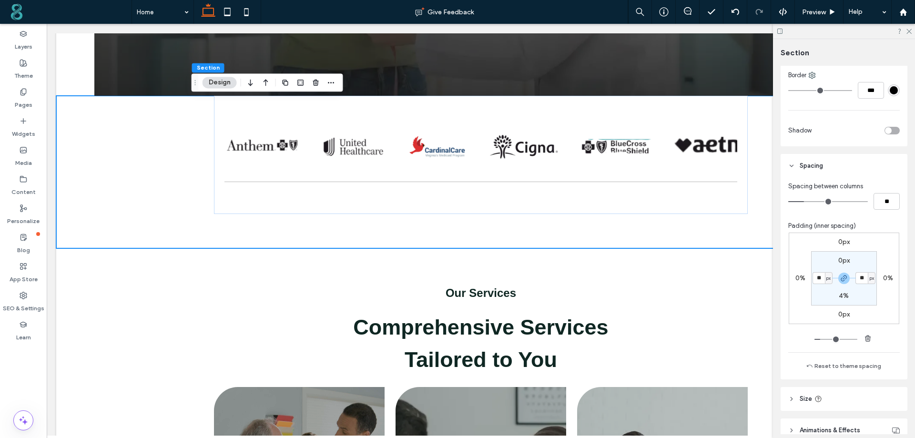
drag, startPoint x: 419, startPoint y: 97, endPoint x: 276, endPoint y: 138, distance: 148.1
click at [0, 437] on span at bounding box center [0, 438] width 0 height 0
click at [493, 122] on div at bounding box center [481, 155] width 534 height 119
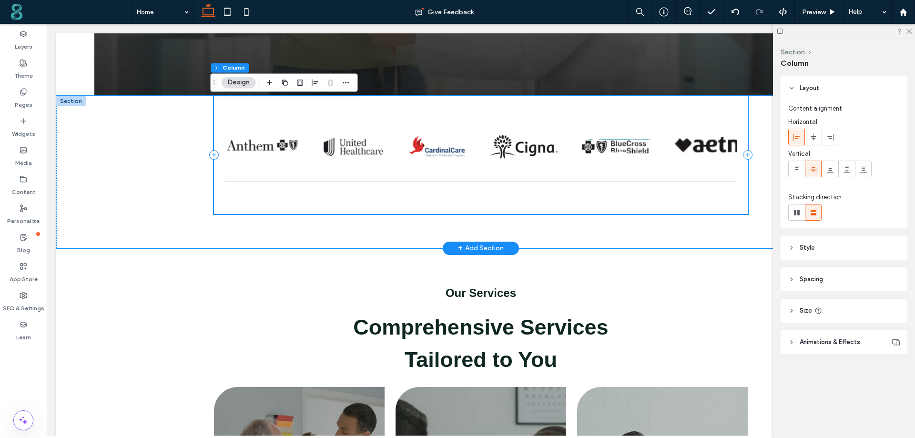
click at [493, 122] on div at bounding box center [481, 155] width 534 height 119
click at [806, 277] on span "Spacing" at bounding box center [810, 279] width 23 height 10
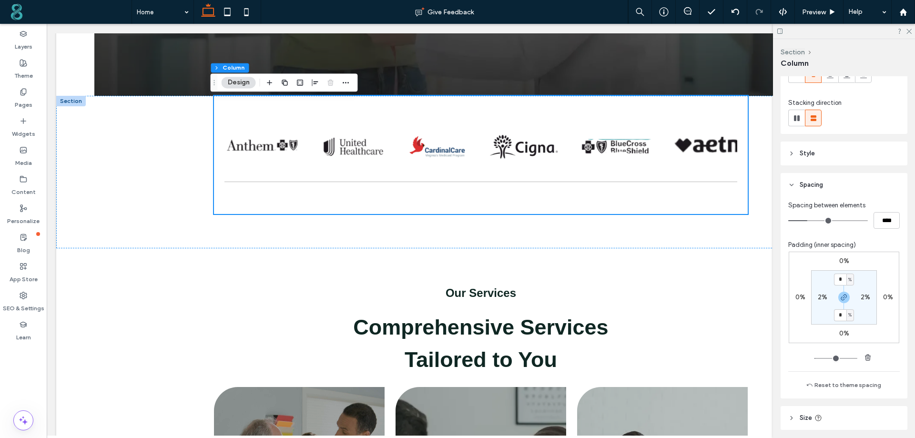
scroll to position [95, 0]
click at [838, 276] on input "*" at bounding box center [840, 278] width 12 height 12
type input "*"
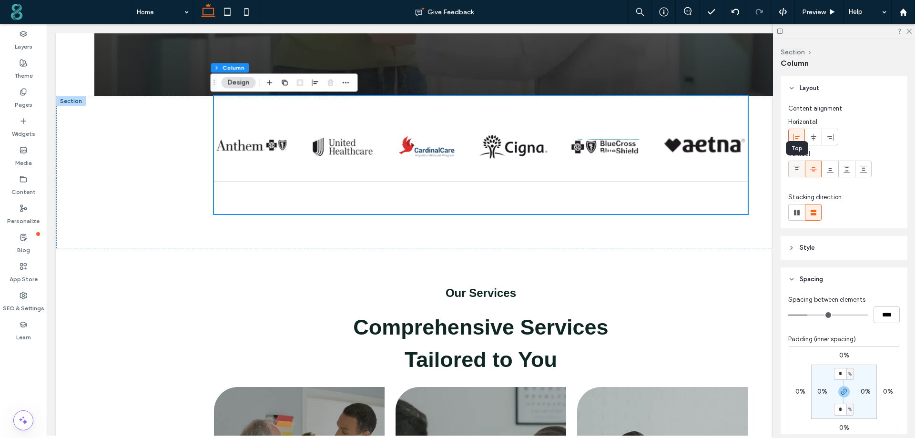
click at [803, 170] on div at bounding box center [796, 169] width 16 height 16
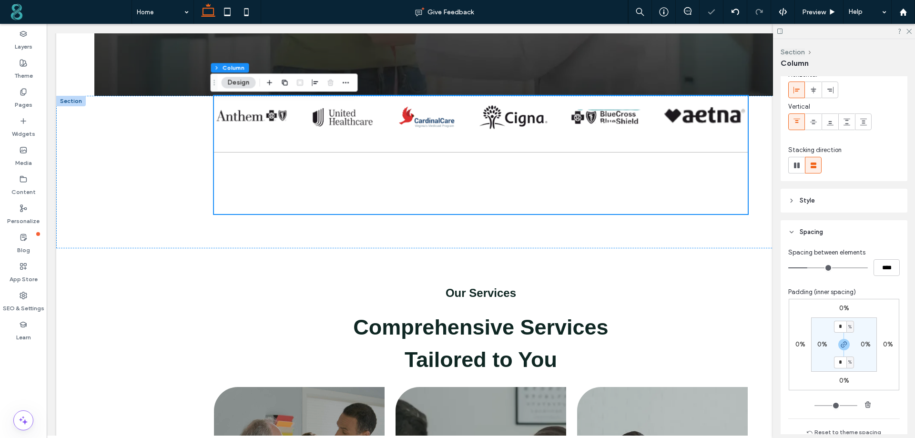
scroll to position [95, 0]
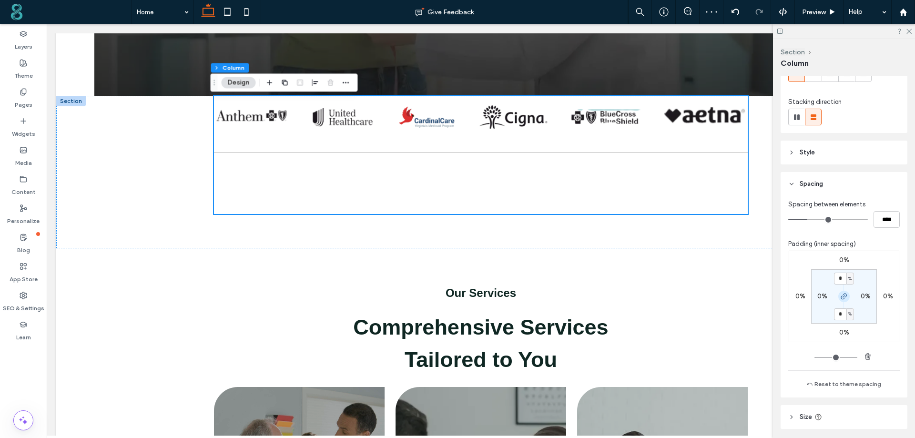
click at [841, 295] on icon "button" at bounding box center [844, 296] width 8 height 8
click at [841, 278] on label "0%" at bounding box center [843, 278] width 10 height 8
click at [848, 281] on span "%" at bounding box center [849, 279] width 3 height 10
click at [847, 294] on span "px" at bounding box center [844, 293] width 7 height 10
click at [839, 282] on input "*" at bounding box center [840, 278] width 12 height 12
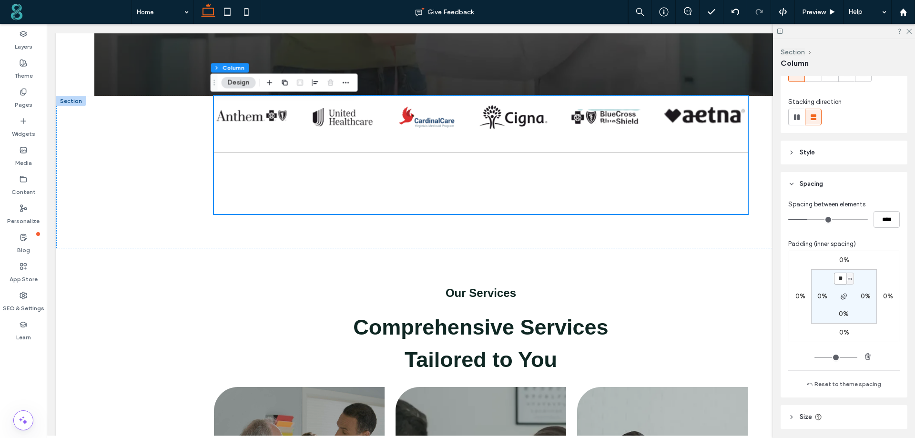
type input "**"
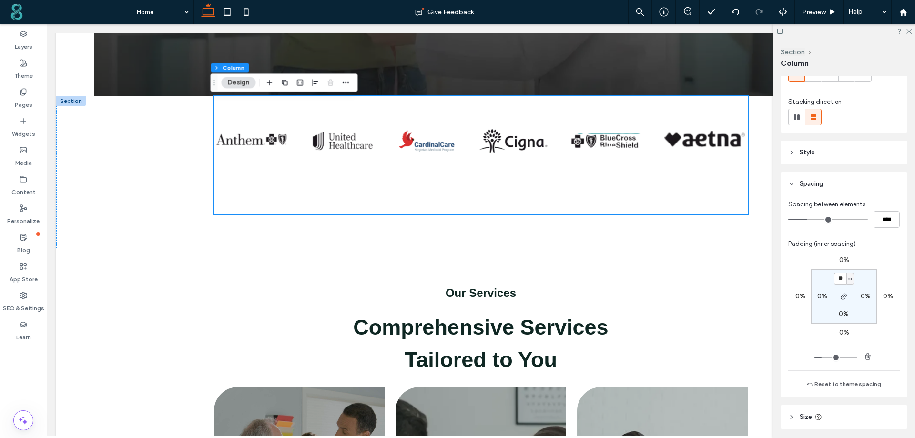
drag, startPoint x: 340, startPoint y: 99, endPoint x: 495, endPoint y: 132, distance: 158.7
click at [0, 437] on span at bounding box center [0, 438] width 0 height 0
click at [840, 278] on input "**" at bounding box center [840, 278] width 12 height 12
type input "**"
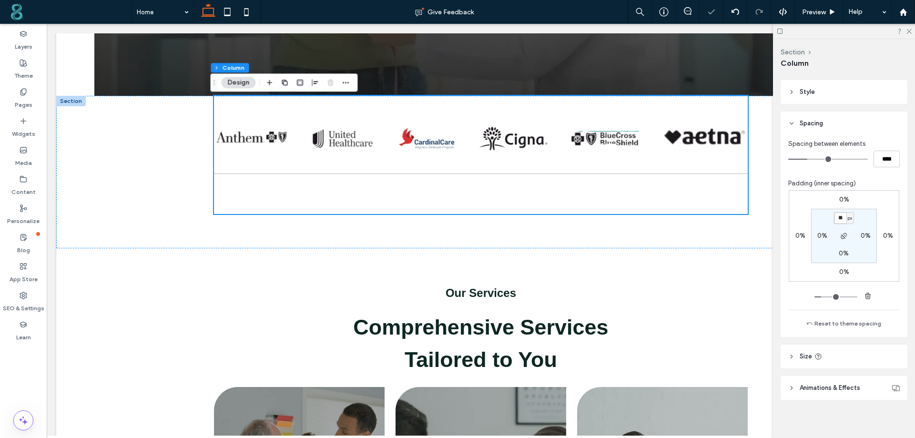
scroll to position [160, 0]
click at [843, 350] on header "Size" at bounding box center [843, 353] width 127 height 24
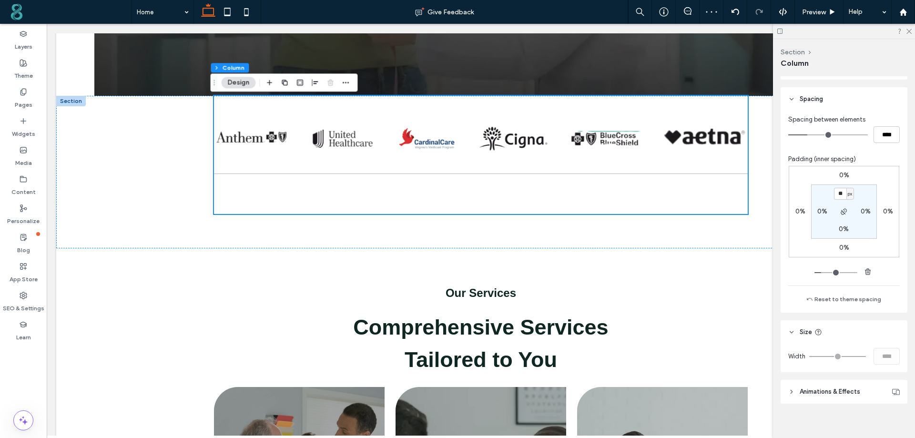
scroll to position [188, 0]
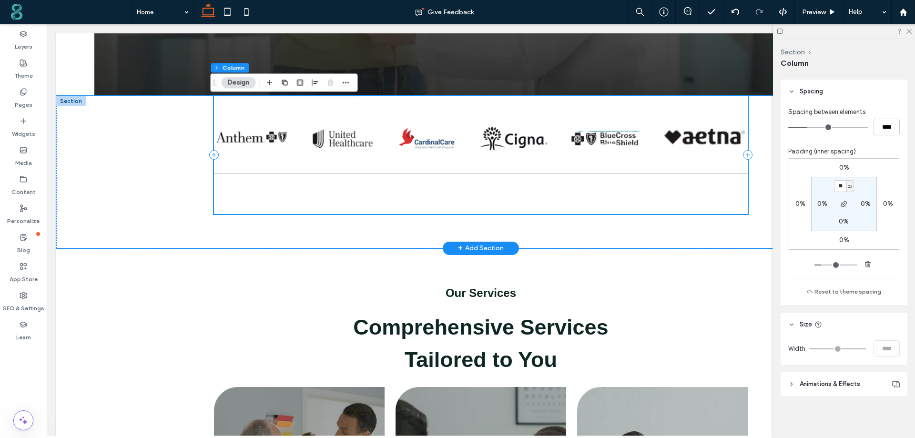
click at [551, 192] on div at bounding box center [481, 155] width 534 height 119
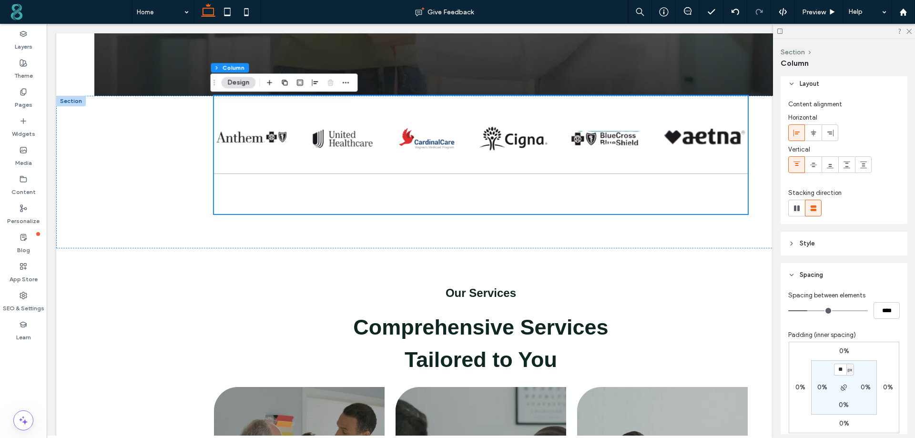
scroll to position [0, 0]
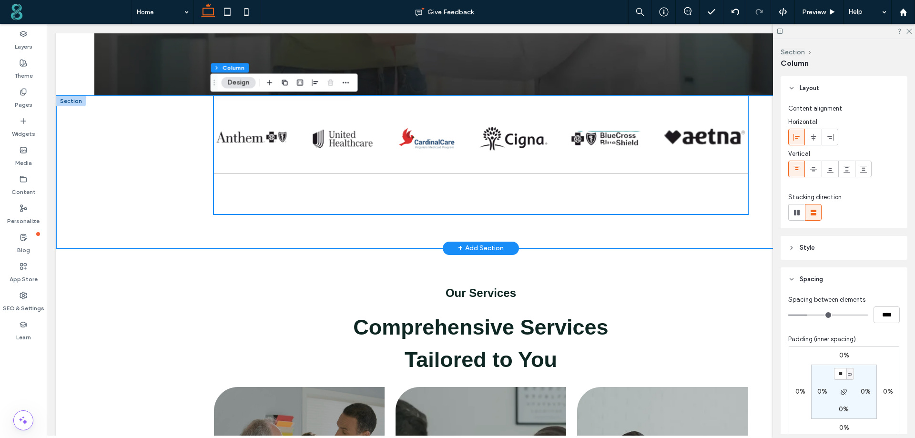
click at [117, 156] on div at bounding box center [480, 172] width 849 height 152
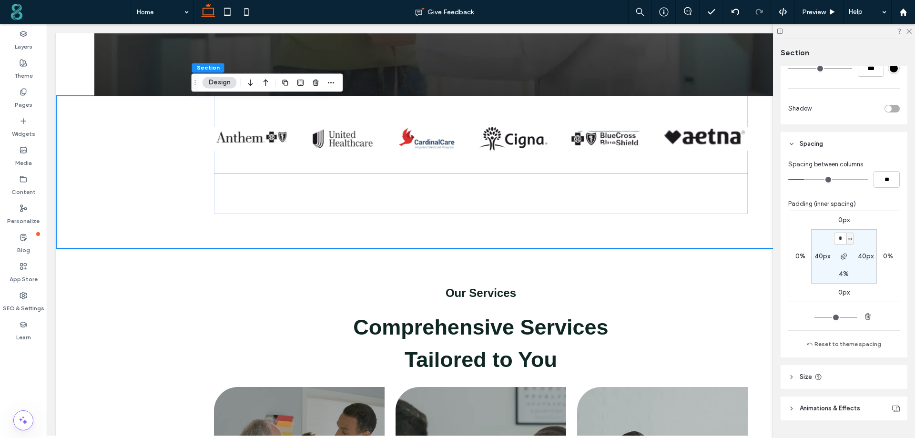
scroll to position [427, 0]
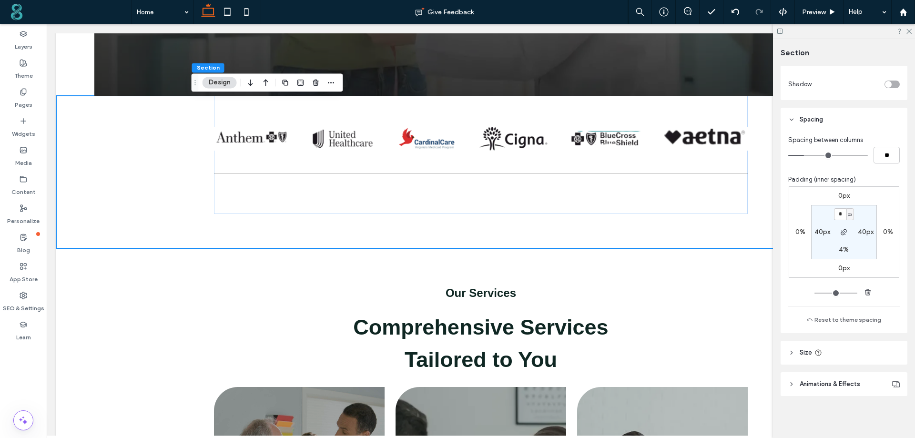
click at [842, 250] on label "4%" at bounding box center [843, 249] width 10 height 8
type input "*"
click at [799, 349] on header "Size" at bounding box center [843, 353] width 127 height 24
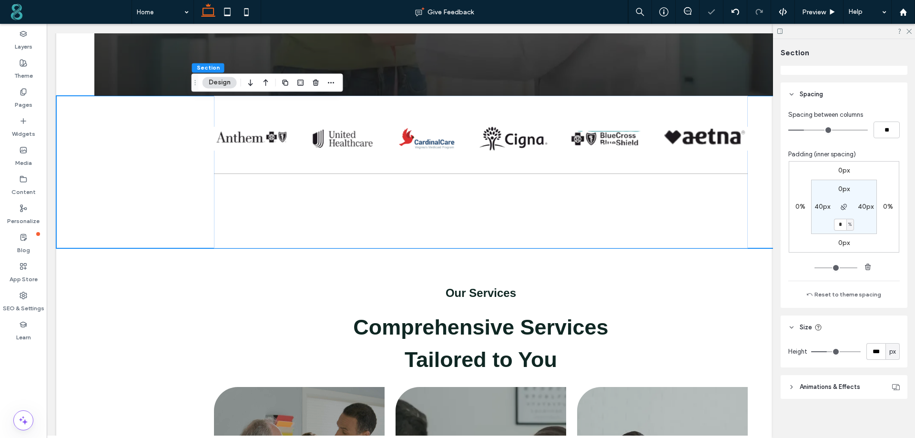
scroll to position [455, 0]
click at [889, 348] on span "px" at bounding box center [892, 349] width 7 height 10
click at [885, 331] on div "A" at bounding box center [887, 331] width 13 height 17
type input "*"
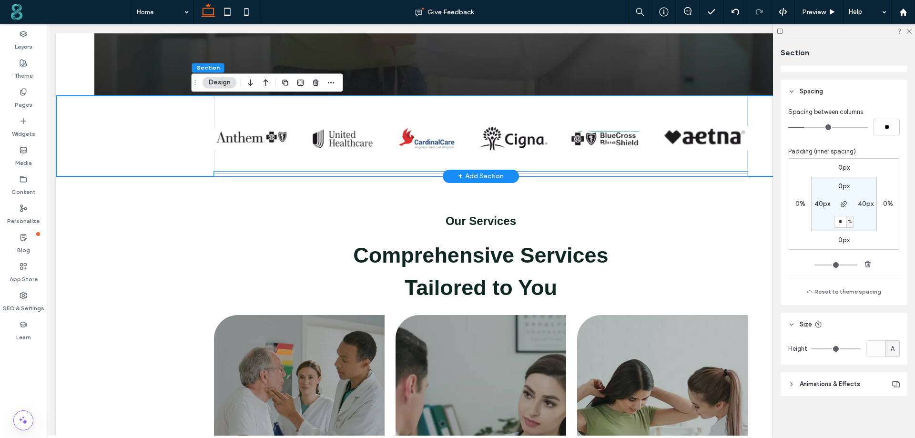
click at [253, 174] on div at bounding box center [481, 173] width 534 height 5
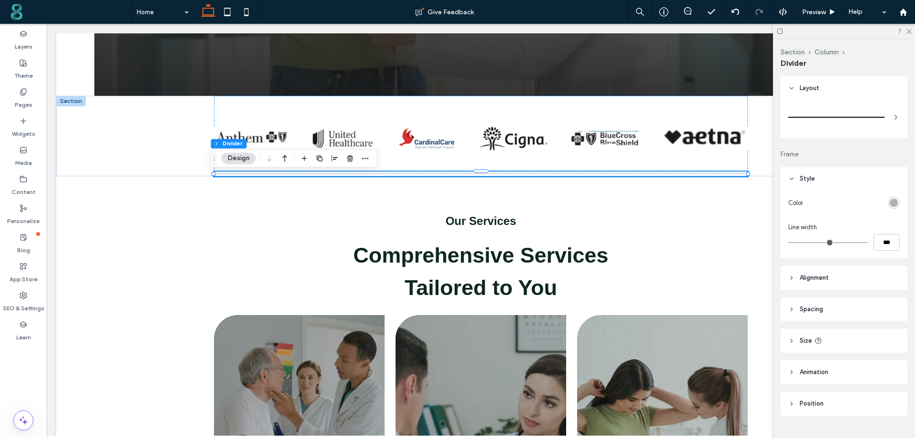
drag, startPoint x: 420, startPoint y: 149, endPoint x: 474, endPoint y: 176, distance: 60.5
click at [0, 437] on span at bounding box center [0, 438] width 0 height 0
click at [809, 310] on span "Spacing" at bounding box center [810, 309] width 23 height 10
click at [838, 360] on input "*" at bounding box center [840, 364] width 12 height 12
type input "*"
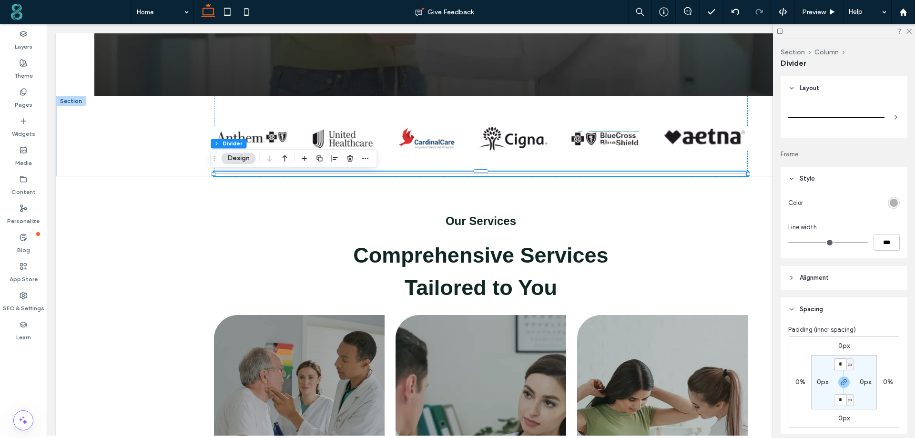
type input "*"
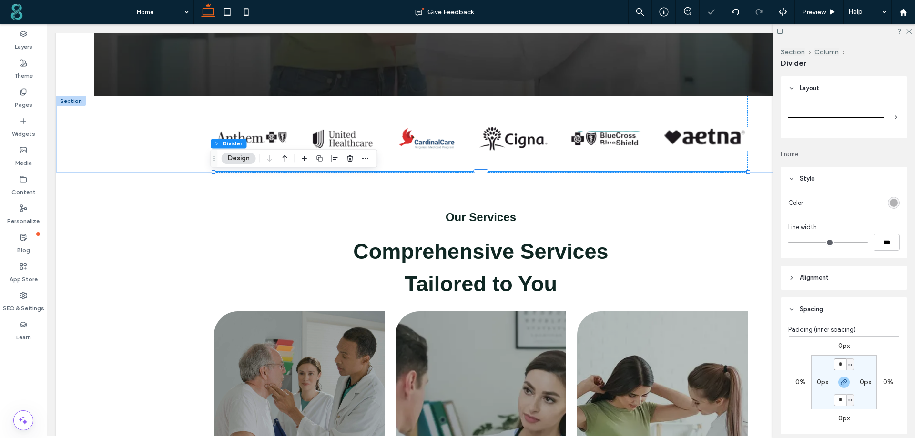
click at [838, 360] on input "*" at bounding box center [840, 364] width 12 height 12
type input "*"
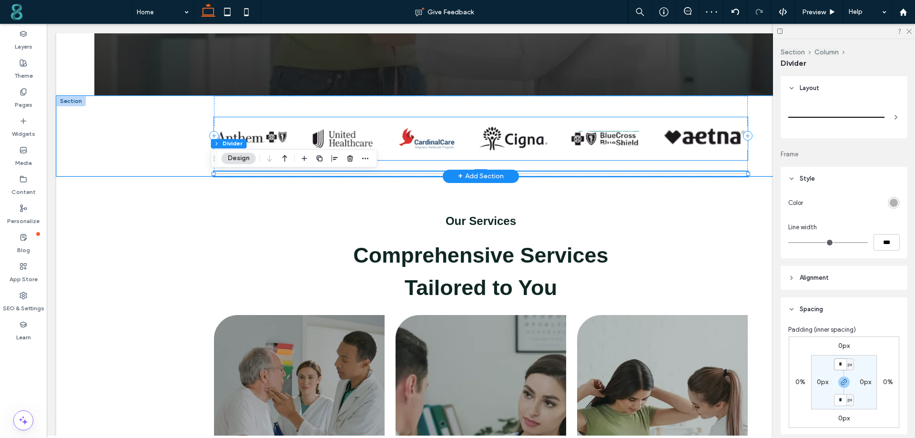
click at [549, 139] on img at bounding box center [586, 139] width 75 height 24
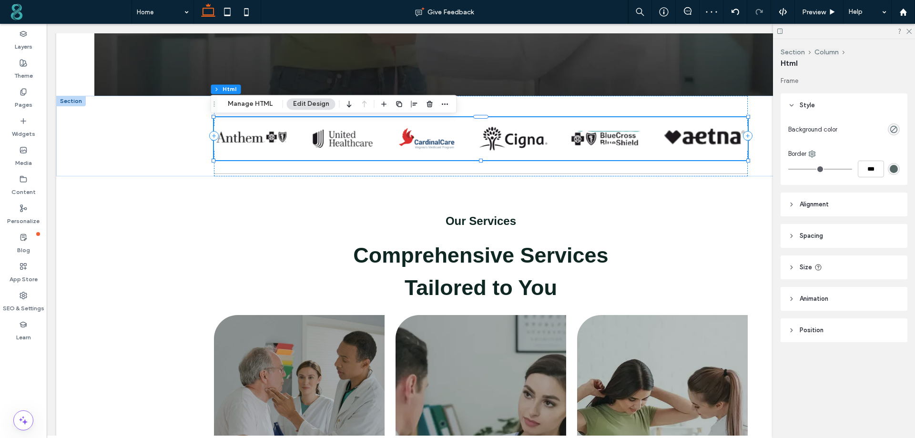
click at [798, 230] on header "Spacing" at bounding box center [843, 236] width 127 height 24
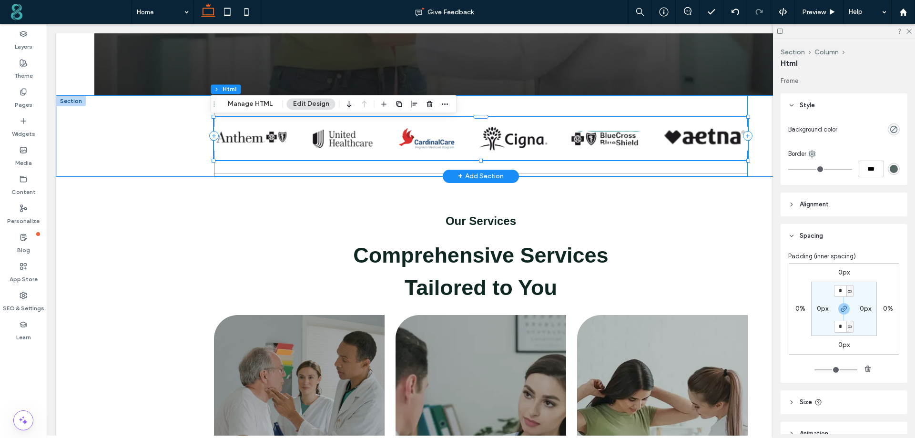
click at [578, 103] on div at bounding box center [481, 136] width 534 height 81
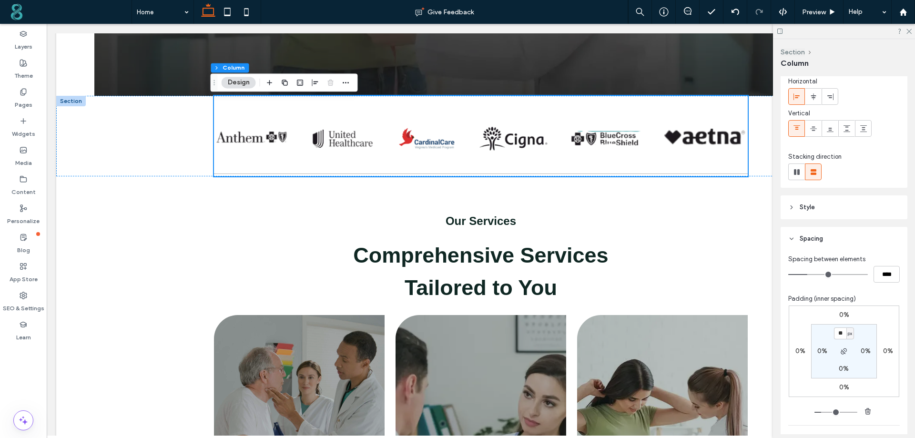
scroll to position [48, 0]
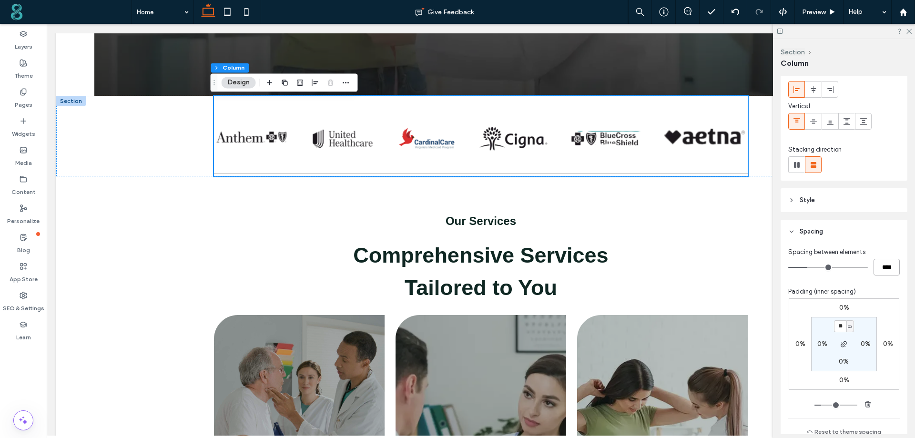
click at [874, 265] on input "****" at bounding box center [886, 267] width 26 height 17
type input "**"
type input "****"
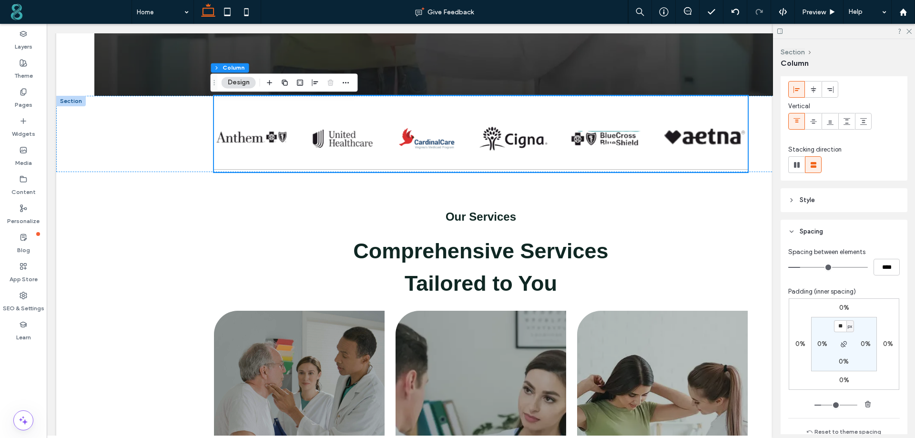
drag, startPoint x: 326, startPoint y: 150, endPoint x: 386, endPoint y: 172, distance: 63.9
click at [0, 437] on span at bounding box center [0, 438] width 0 height 0
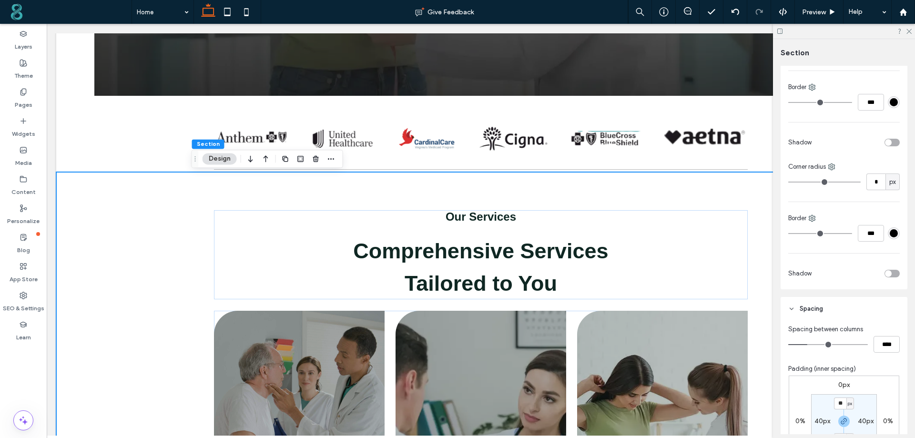
scroll to position [381, 0]
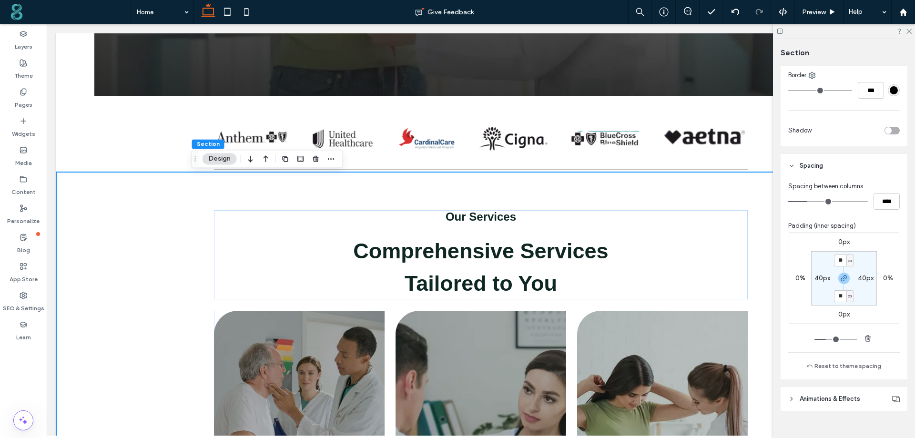
click at [846, 259] on div "px" at bounding box center [850, 260] width 8 height 12
click at [834, 260] on input "**" at bounding box center [840, 260] width 12 height 12
click at [844, 282] on span "button" at bounding box center [843, 277] width 11 height 11
click at [834, 258] on input "**" at bounding box center [840, 260] width 12 height 12
type input "***"
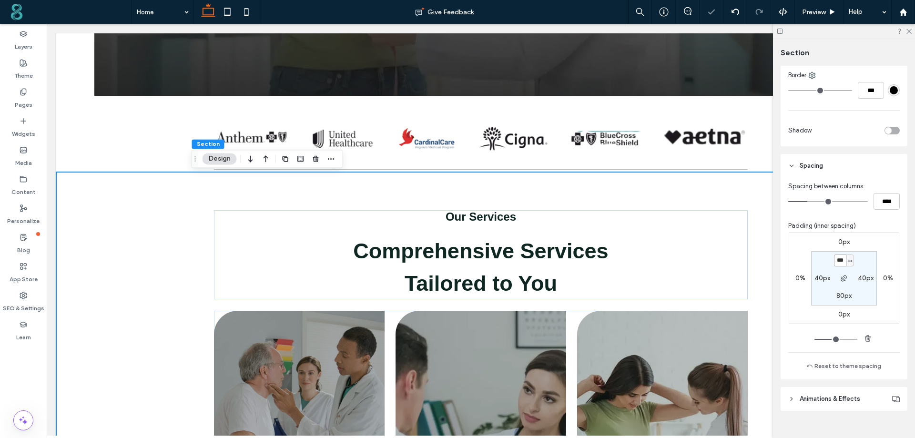
type input "***"
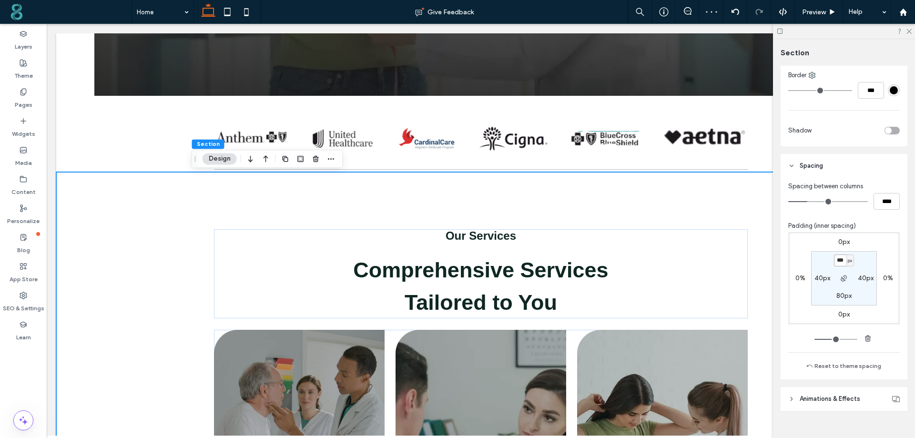
click at [834, 258] on input "***" at bounding box center [840, 260] width 12 height 12
type input "***"
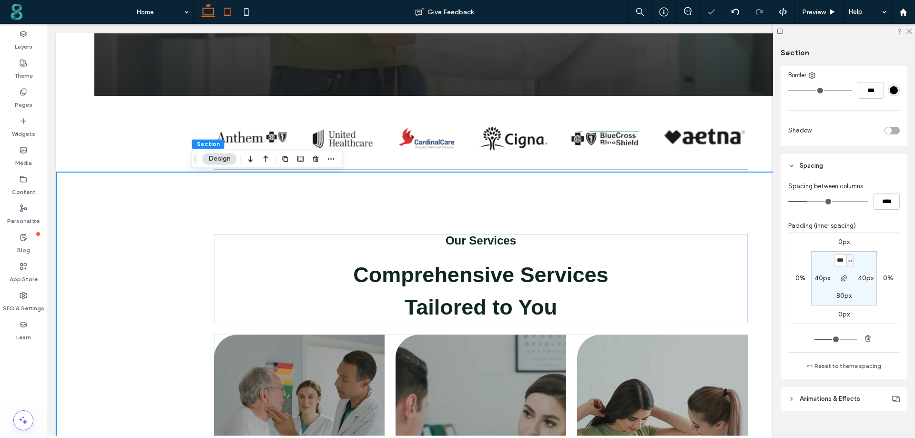
click at [229, 18] on icon at bounding box center [227, 11] width 19 height 19
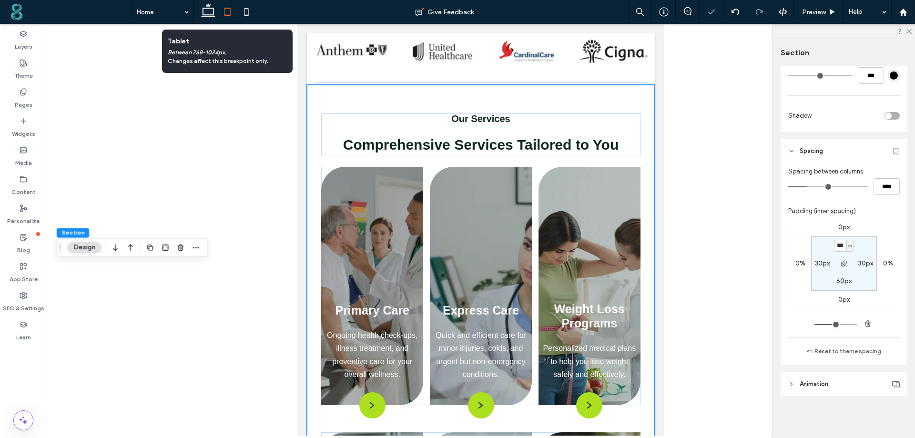
type input "**"
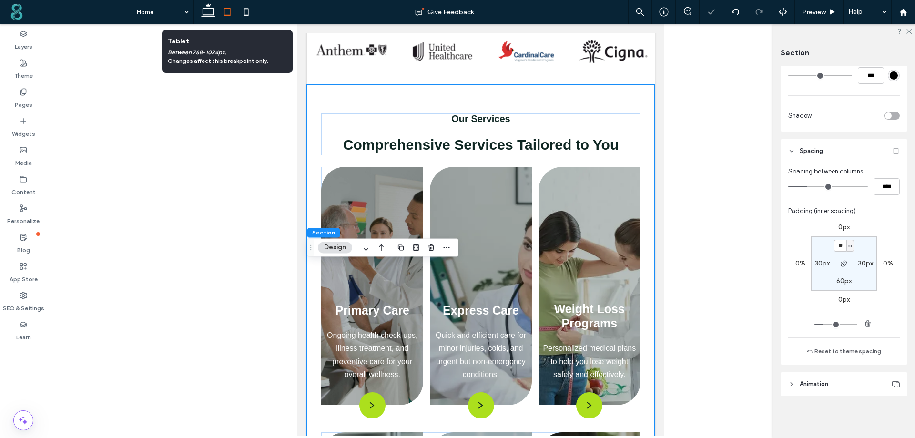
scroll to position [195, 0]
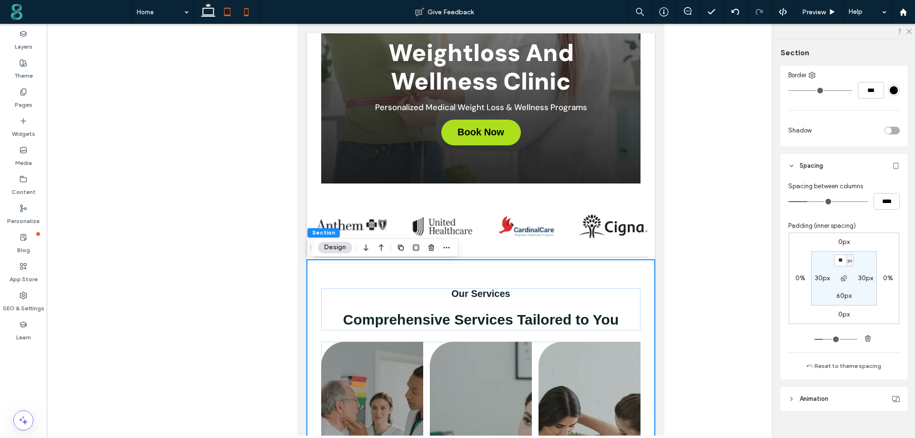
click at [247, 13] on icon at bounding box center [246, 11] width 19 height 19
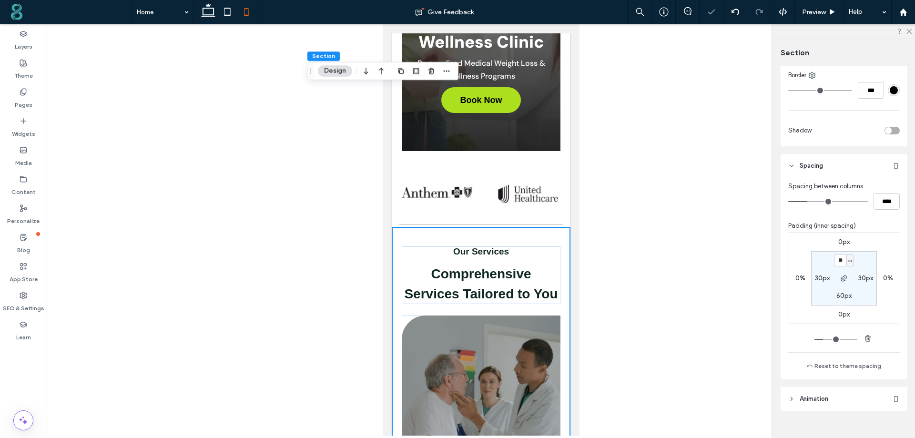
type input "**"
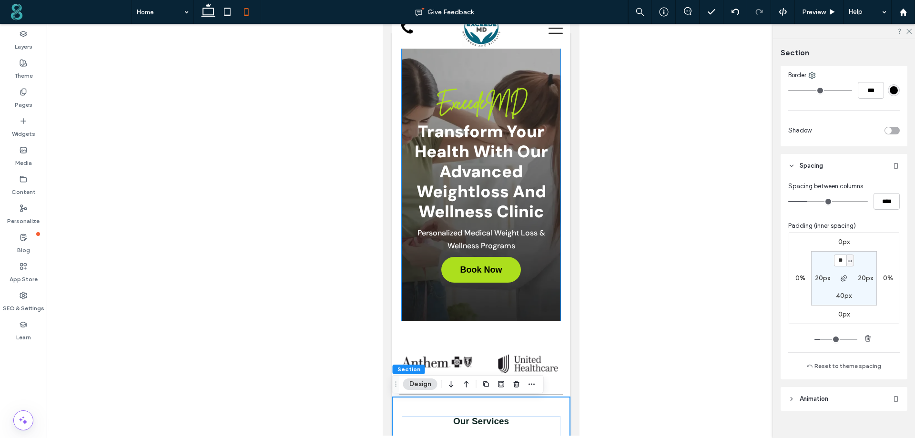
scroll to position [121, 0]
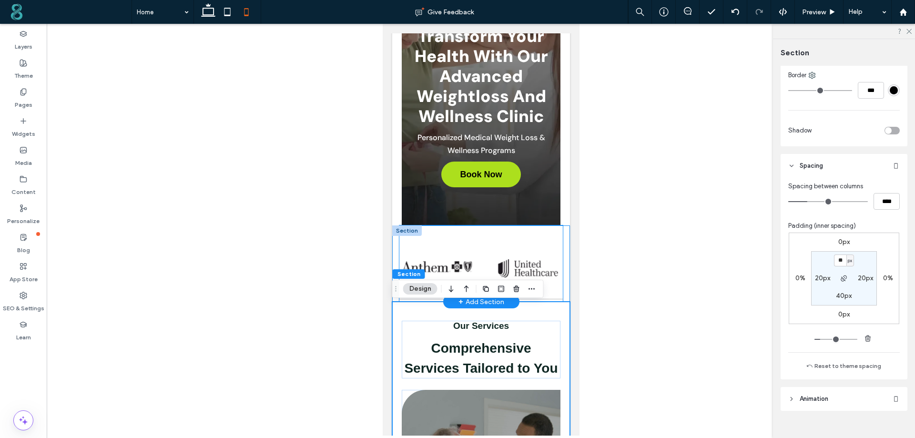
click at [456, 241] on div at bounding box center [480, 263] width 163 height 76
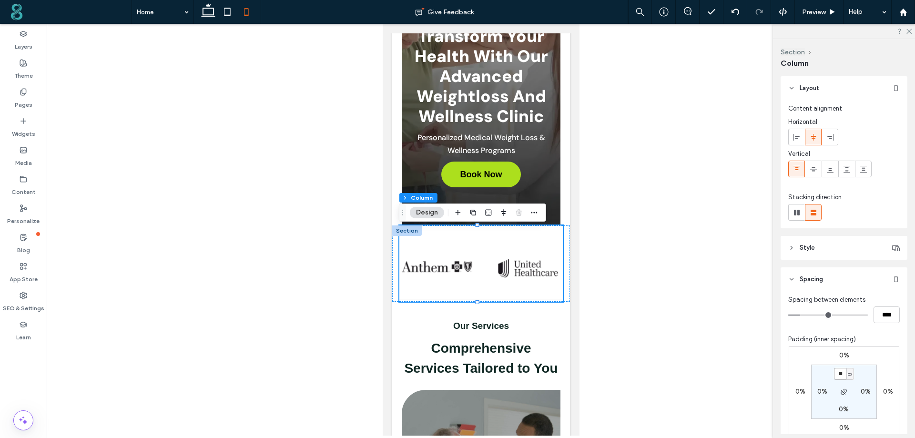
click at [838, 371] on input "**" at bounding box center [840, 374] width 12 height 12
type input "**"
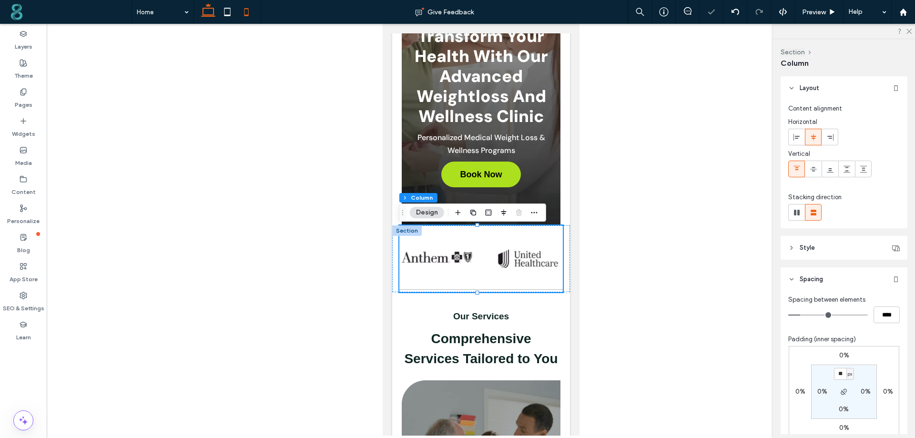
click at [209, 17] on icon at bounding box center [208, 11] width 19 height 19
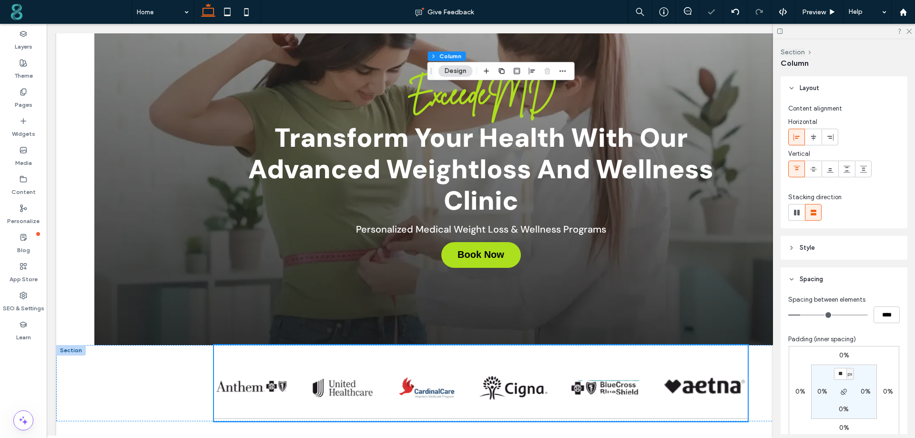
type input "**"
type input "***"
type input "****"
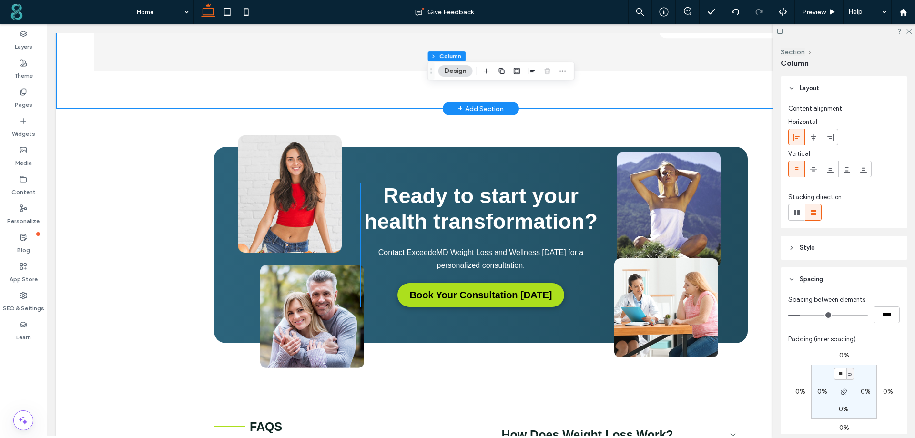
scroll to position [2577, 0]
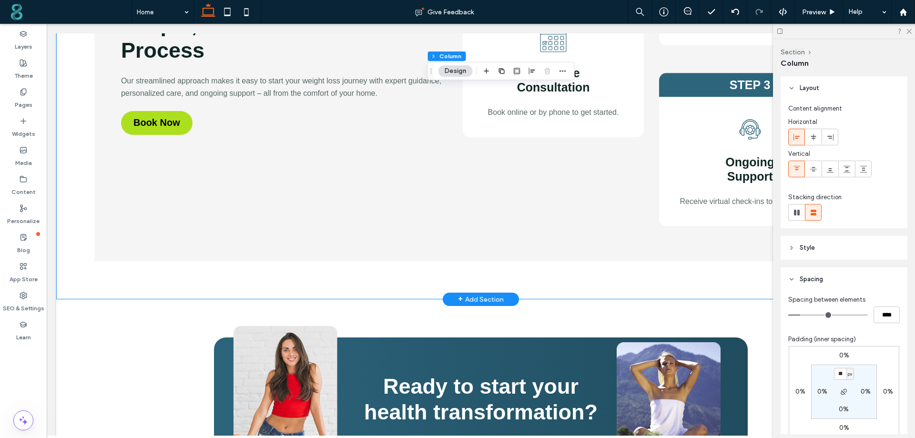
click at [460, 299] on div "+ Add Section" at bounding box center [481, 299] width 46 height 12
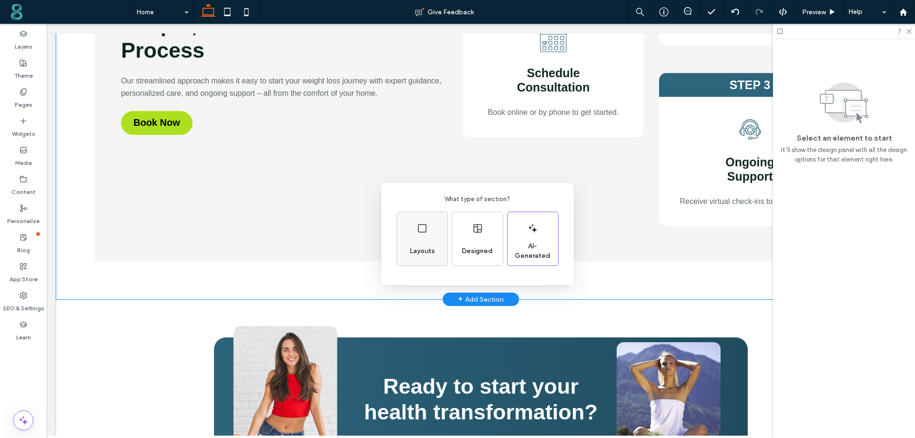
click at [418, 219] on div "Layouts" at bounding box center [422, 238] width 50 height 53
click at [418, 225] on icon at bounding box center [415, 223] width 24 height 24
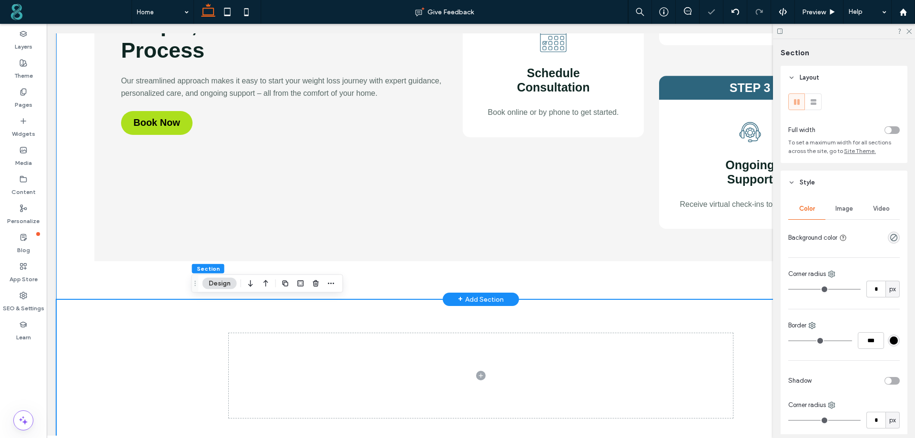
scroll to position [2672, 0]
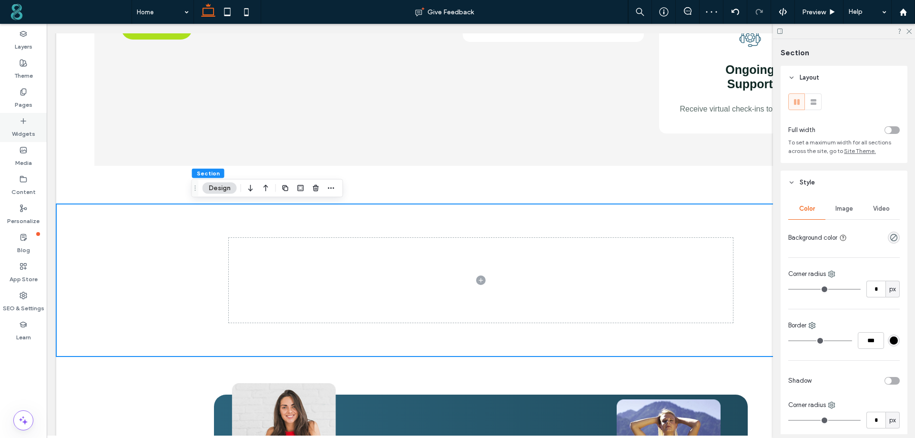
click at [23, 121] on use at bounding box center [23, 120] width 5 height 5
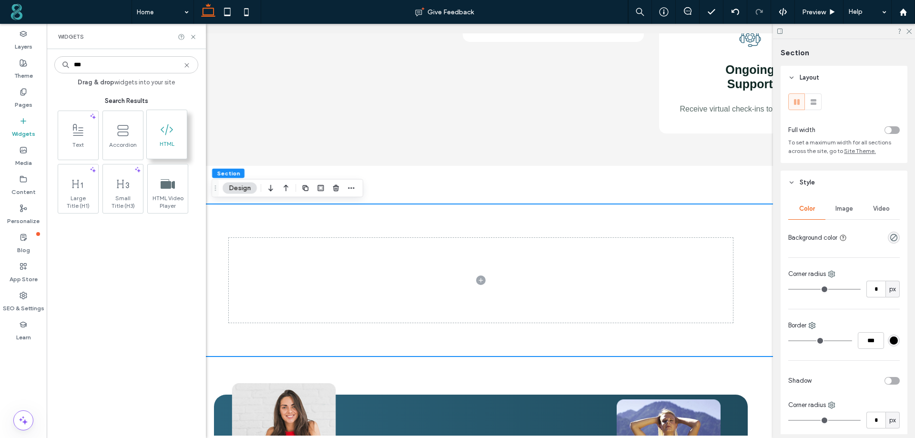
type input "***"
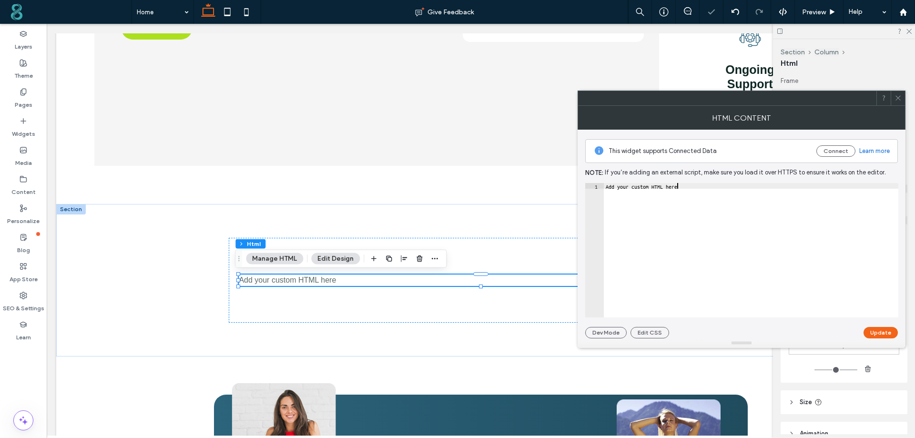
click at [732, 187] on div "Add your custom HTML here" at bounding box center [751, 256] width 294 height 146
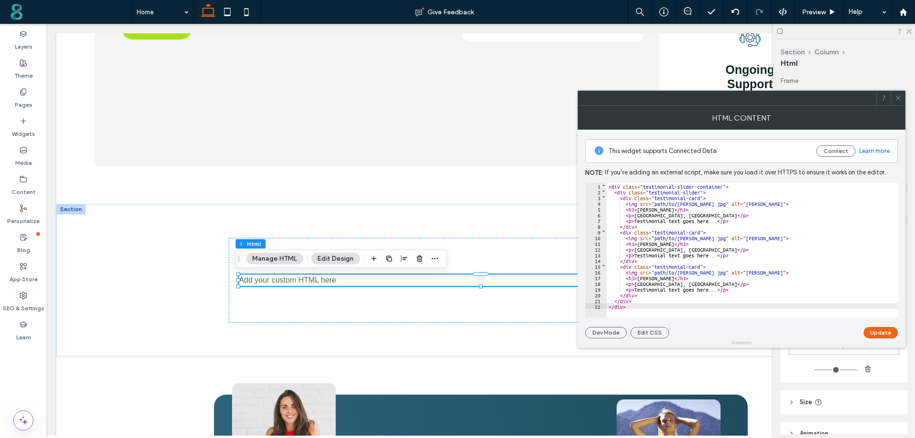
click at [880, 327] on button "Update" at bounding box center [880, 332] width 34 height 11
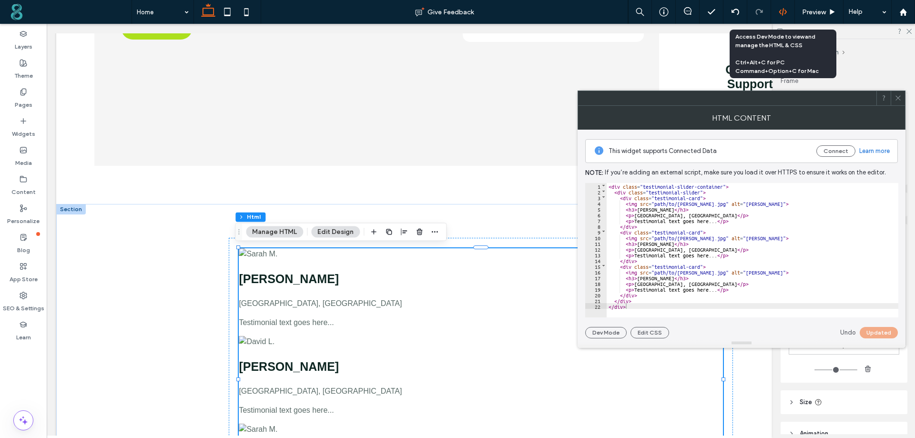
click at [782, 9] on icon at bounding box center [782, 12] width 9 height 9
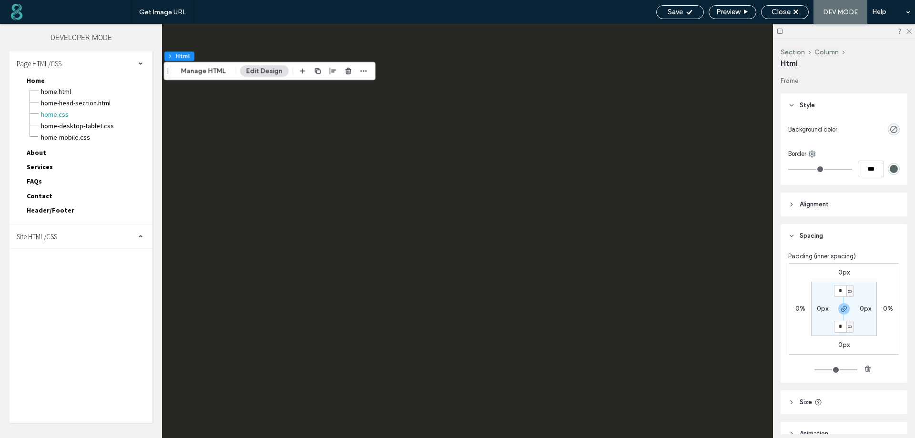
scroll to position [0, 0]
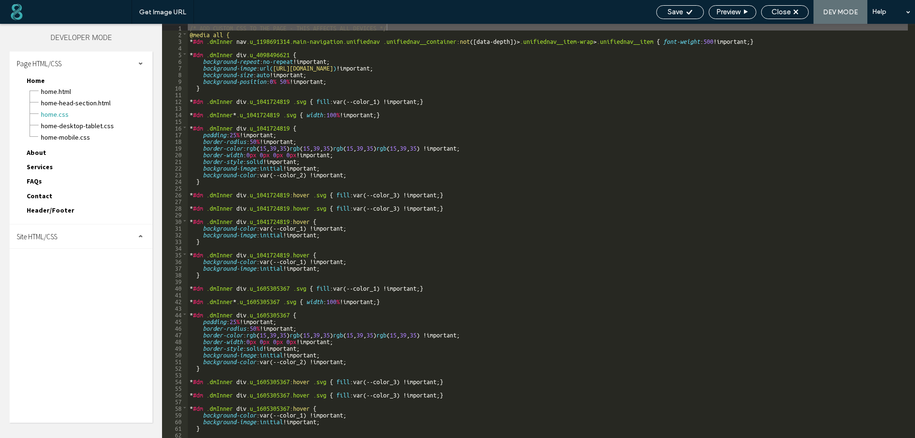
click at [89, 238] on div "Site HTML/CSS" at bounding box center [81, 236] width 143 height 24
click at [64, 275] on span "site.css" at bounding box center [98, 278] width 108 height 10
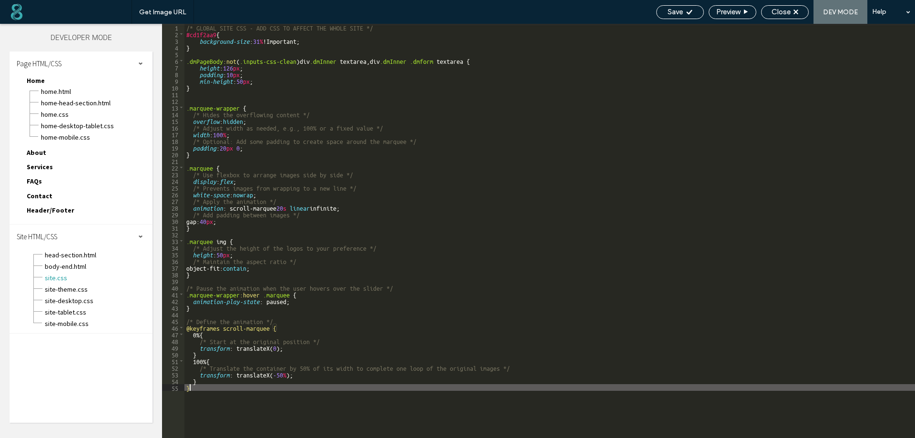
click at [207, 388] on div "/* GLOBAL SITE CSS - ADD CSS TO AFFECT THE WHOLE SITE */ #cd1f2aa9 { background…" at bounding box center [549, 237] width 730 height 427
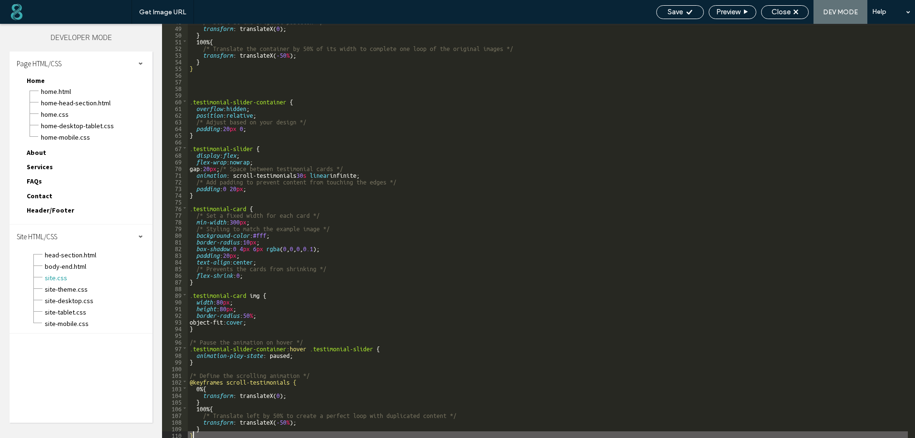
scroll to position [320, 0]
click at [675, 15] on span "Save" at bounding box center [674, 12] width 15 height 9
click at [667, 8] on span "Save" at bounding box center [674, 12] width 15 height 9
click at [205, 433] on div "/* Start at the original position */ transform : translateX( 0 ); } 100 % { /* …" at bounding box center [548, 231] width 720 height 427
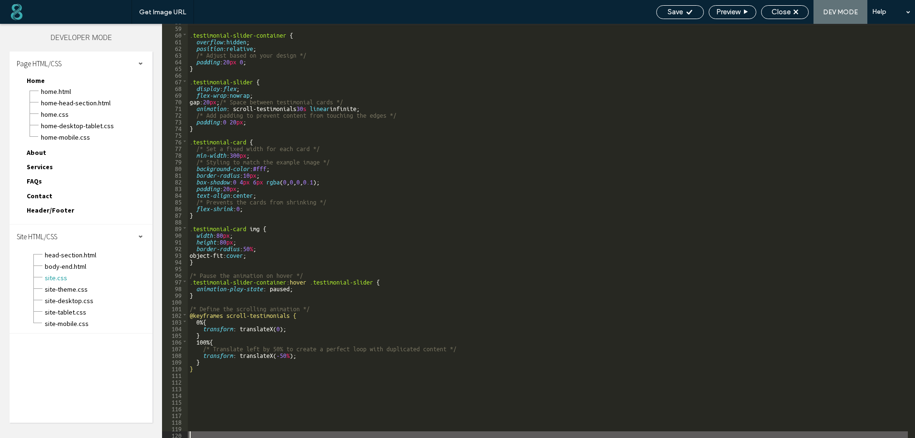
type textarea "**"
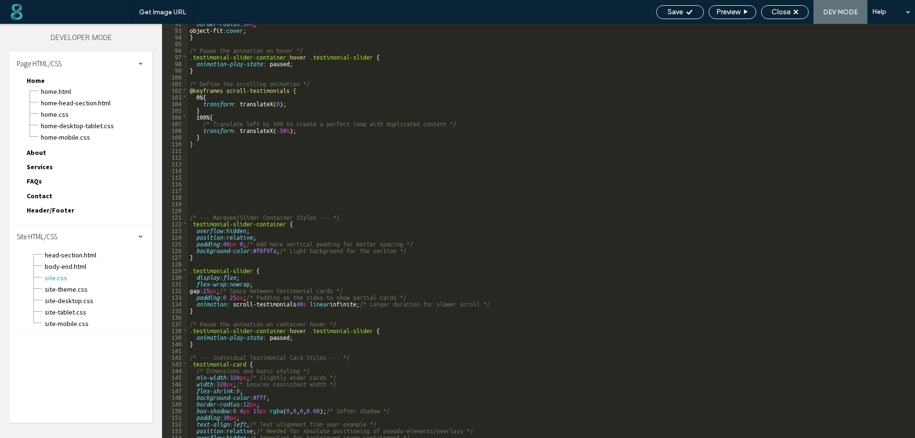
scroll to position [611, 0]
click at [676, 10] on span "Save" at bounding box center [674, 12] width 15 height 9
click at [787, 10] on span "Close" at bounding box center [780, 12] width 19 height 9
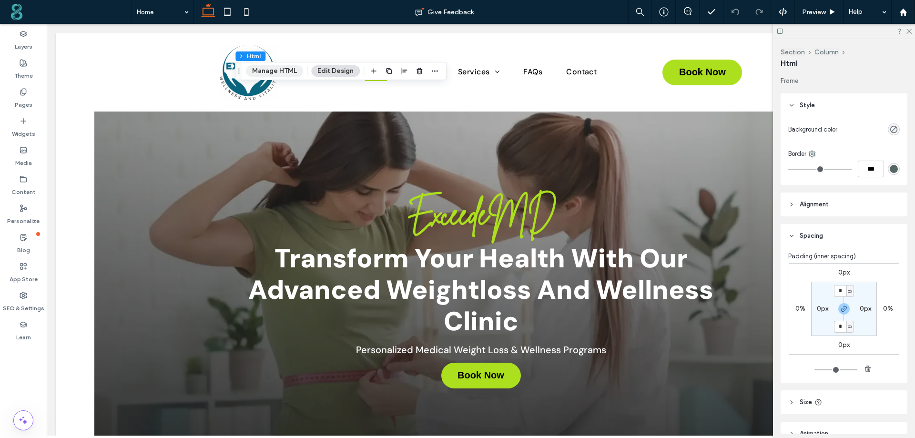
click at [280, 72] on button "Manage HTML" at bounding box center [274, 70] width 57 height 11
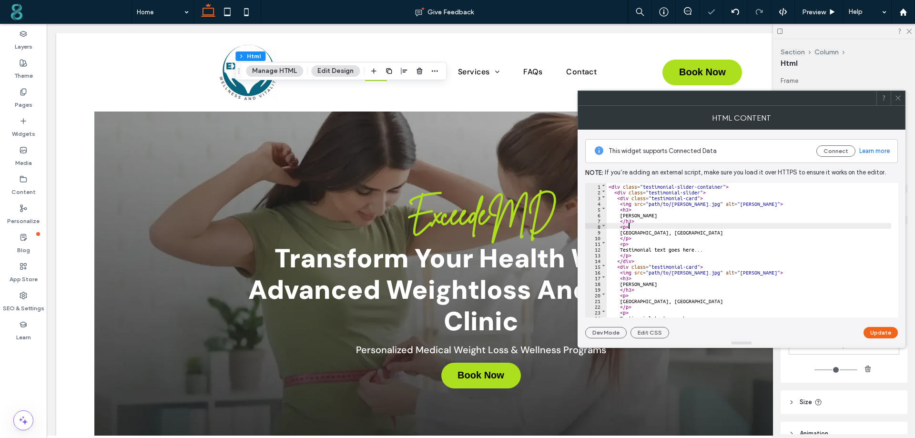
click at [648, 227] on div "< div class = "testimonial-slider-container" > < div class = "testimonial-slide…" at bounding box center [748, 256] width 284 height 146
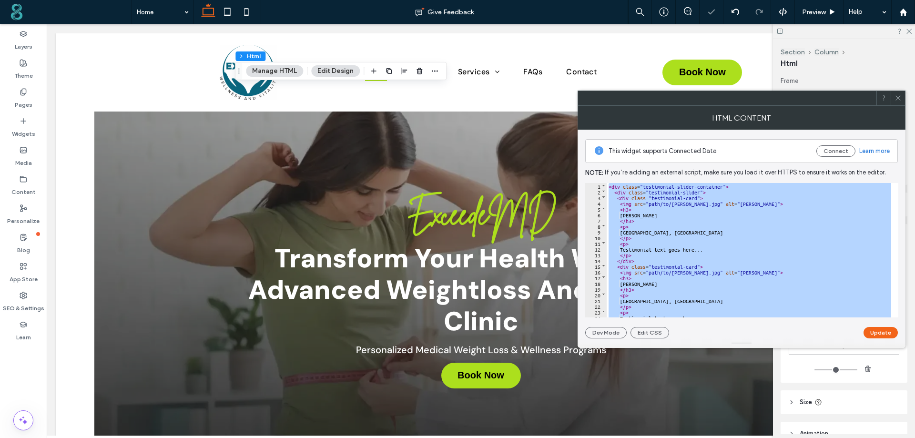
scroll to position [123, 0]
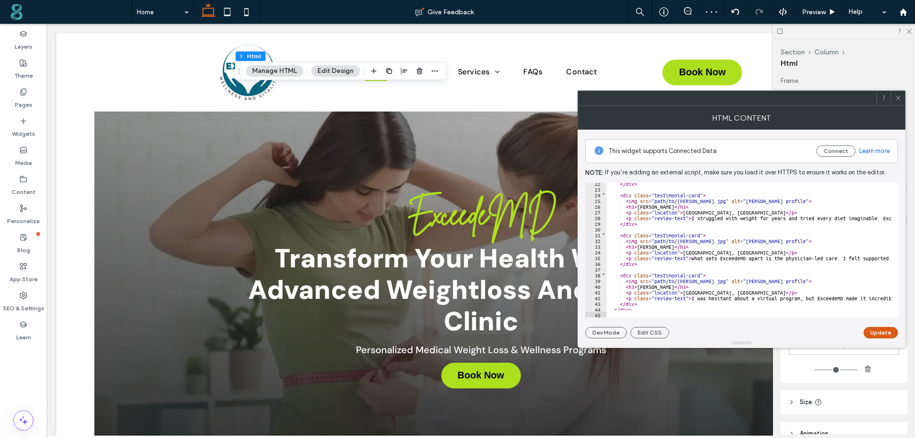
click at [887, 336] on button "Update" at bounding box center [880, 332] width 34 height 11
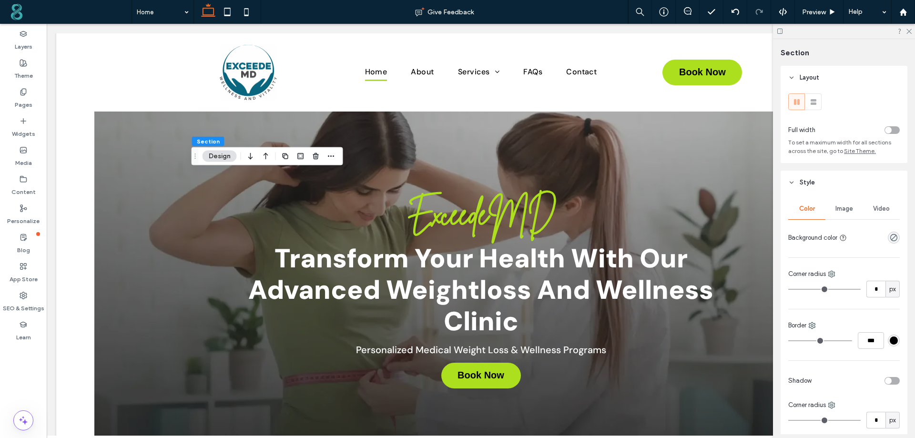
click at [888, 131] on div "toggle" at bounding box center [891, 130] width 15 height 8
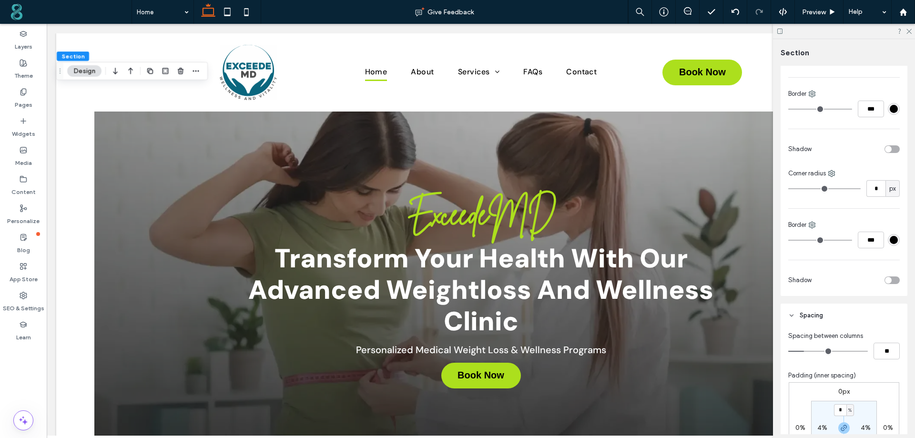
scroll to position [286, 0]
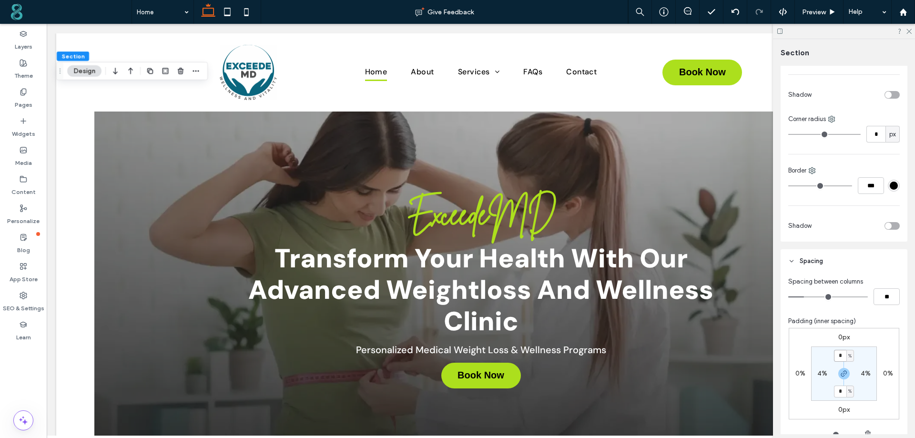
click at [840, 358] on input "*" at bounding box center [840, 356] width 12 height 12
type input "*"
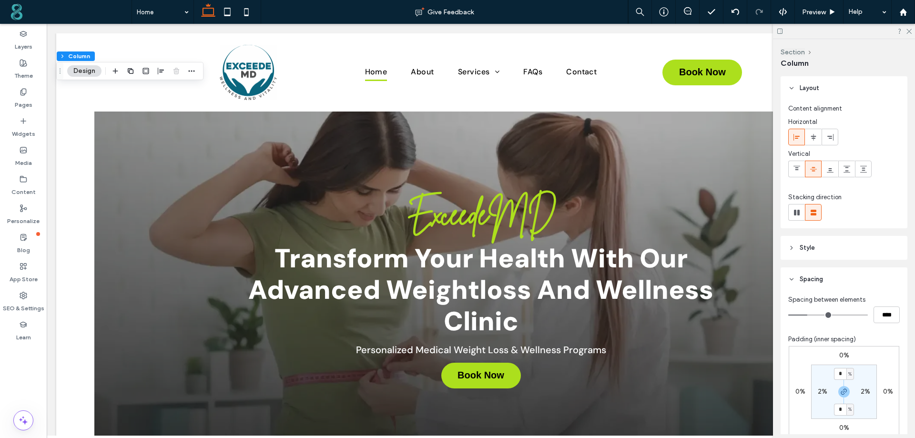
scroll to position [48, 0]
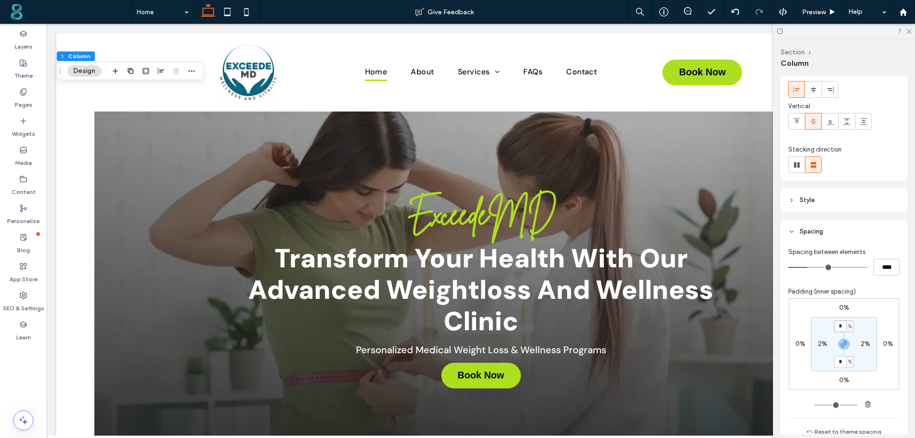
click at [839, 330] on input "*" at bounding box center [840, 326] width 12 height 12
type input "*"
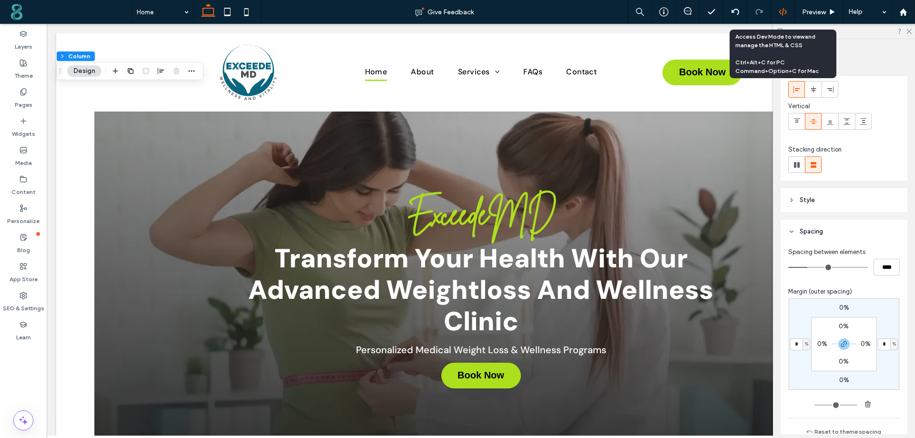
click at [783, 12] on use at bounding box center [782, 12] width 8 height 8
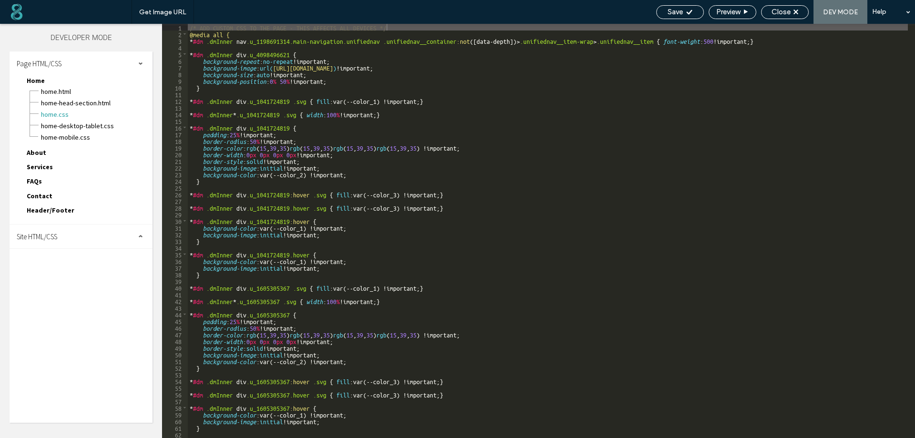
click at [44, 243] on div "Site HTML/CSS" at bounding box center [81, 236] width 143 height 24
click at [57, 276] on span "site.css" at bounding box center [98, 278] width 108 height 10
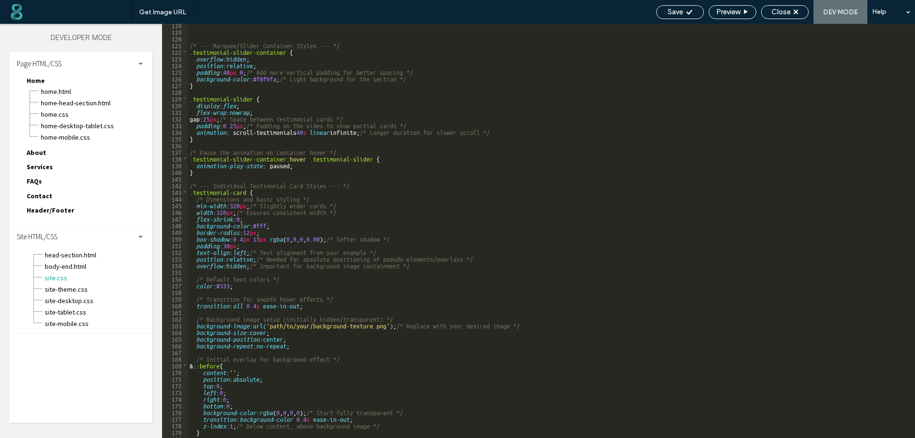
scroll to position [783, 0]
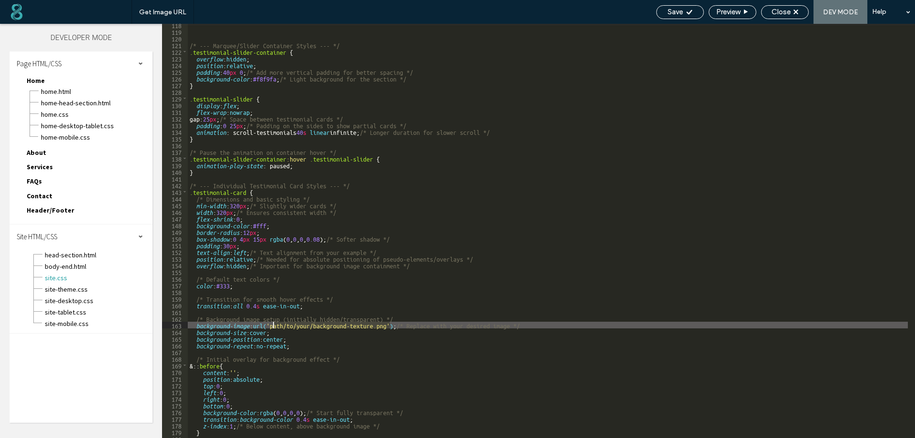
drag, startPoint x: 390, startPoint y: 325, endPoint x: 273, endPoint y: 327, distance: 116.7
click at [273, 327] on div "/* --- Marquee/Slider Container Styles --- */ .testimonial-slider-container { o…" at bounding box center [548, 234] width 720 height 427
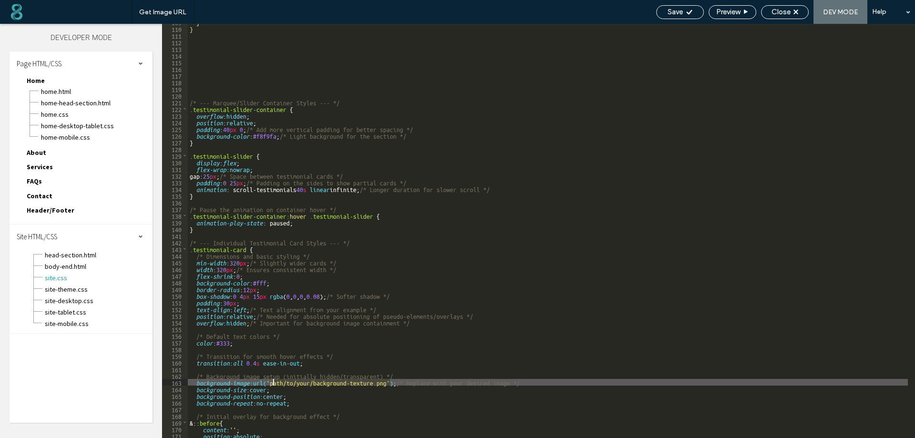
scroll to position [754, 0]
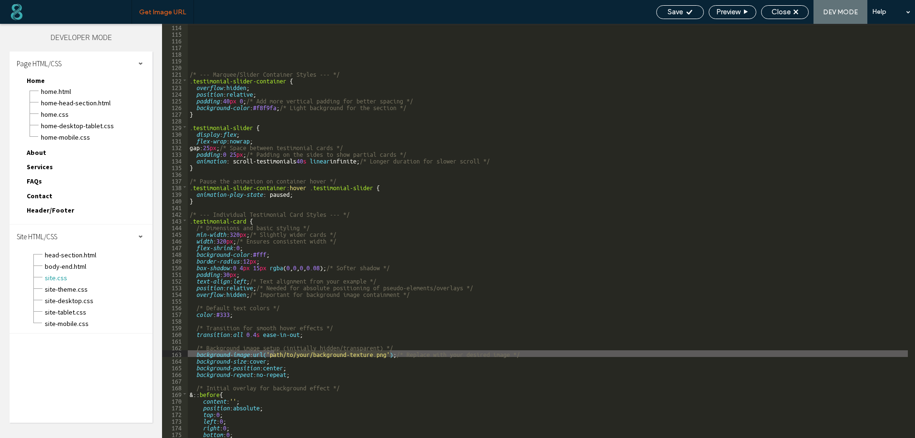
click at [151, 15] on span "Get Image URL" at bounding box center [162, 12] width 47 height 8
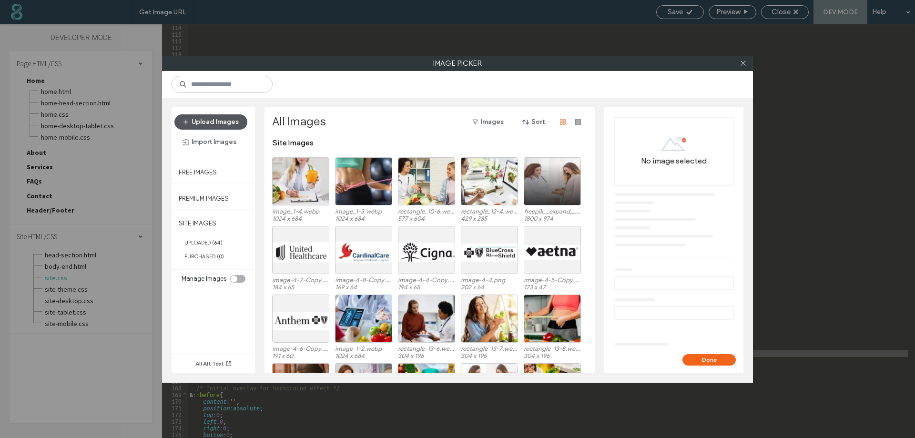
click at [219, 124] on button "Upload Images" at bounding box center [210, 121] width 73 height 15
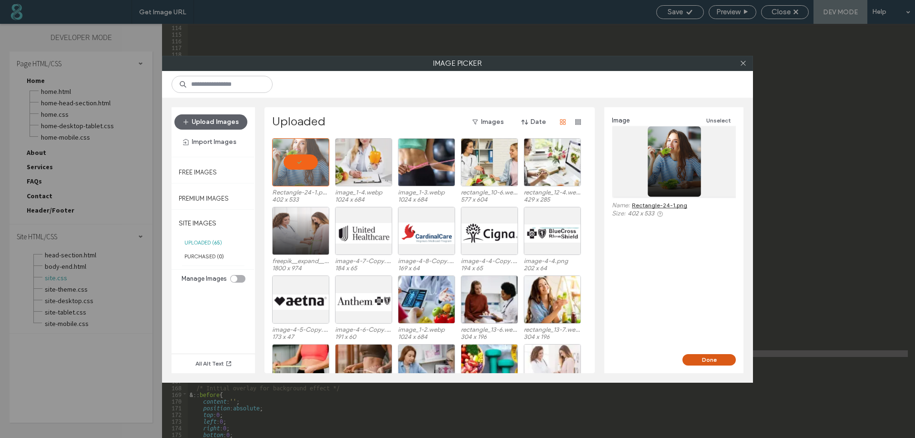
click at [708, 360] on button "Done" at bounding box center [708, 359] width 53 height 11
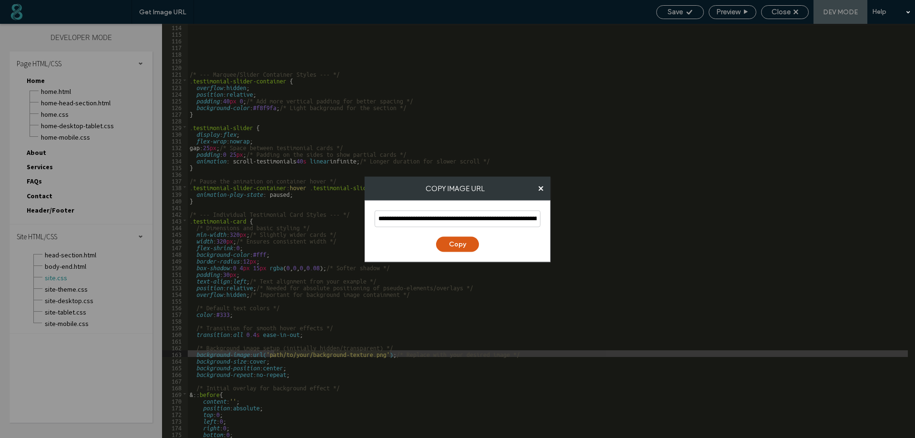
click at [470, 242] on button "Copy" at bounding box center [457, 243] width 43 height 15
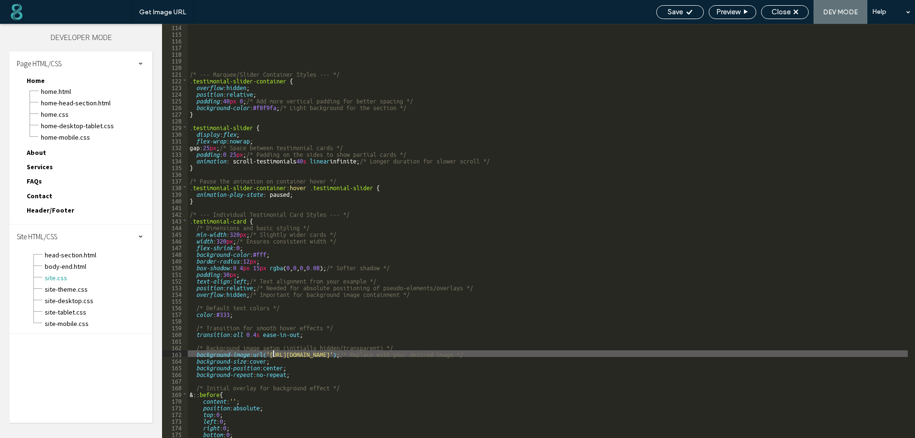
drag, startPoint x: 312, startPoint y: 360, endPoint x: 273, endPoint y: 353, distance: 39.2
click at [273, 353] on div "/* --- Marquee/Slider Container Styles --- */ .testimonial-slider-container { o…" at bounding box center [548, 236] width 720 height 427
click at [274, 353] on div "/* --- Marquee/Slider Container Styles --- */ .testimonial-slider-container { o…" at bounding box center [548, 236] width 720 height 427
click at [274, 353] on div "/* --- Marquee/Slider Container Styles --- */ .testimonial-slider-container { o…" at bounding box center [548, 231] width 720 height 414
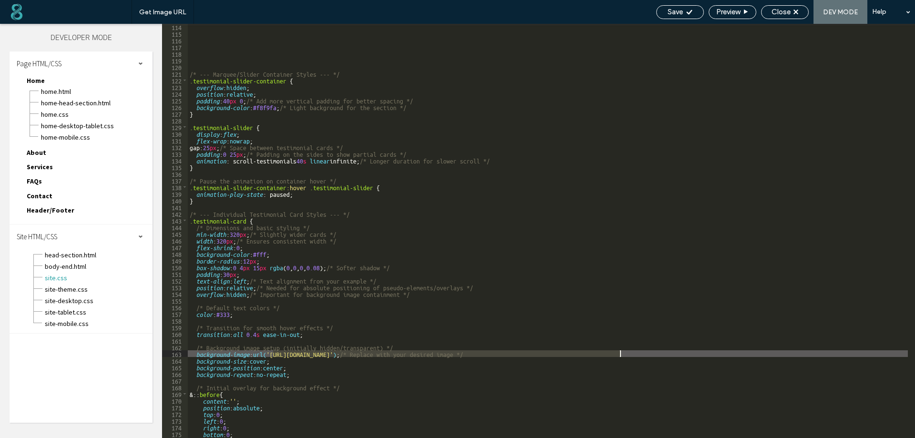
drag, startPoint x: 274, startPoint y: 353, endPoint x: 620, endPoint y: 356, distance: 346.3
click at [620, 356] on div "/* --- Marquee/Slider Container Styles --- */ .testimonial-slider-container { o…" at bounding box center [548, 236] width 720 height 427
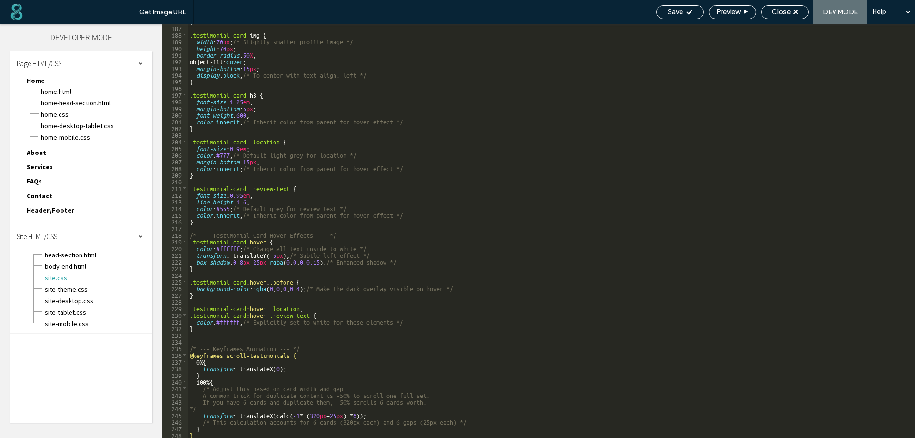
scroll to position [1240, 0]
click at [678, 15] on span "Save" at bounding box center [674, 12] width 15 height 9
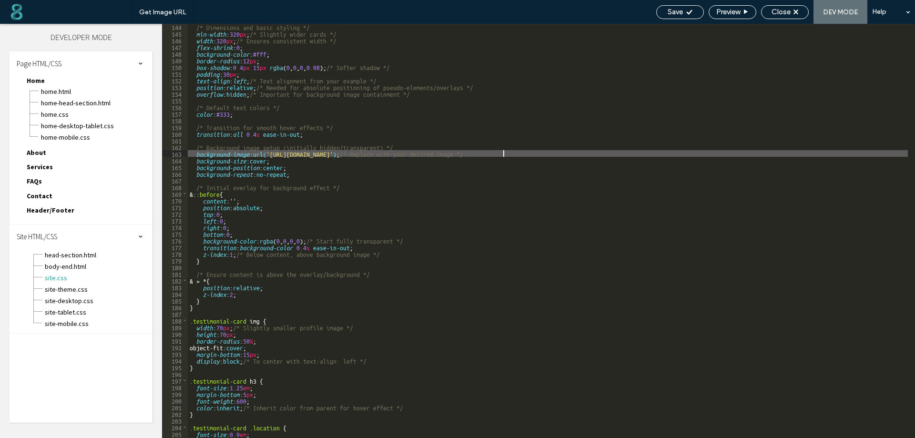
scroll to position [926, 0]
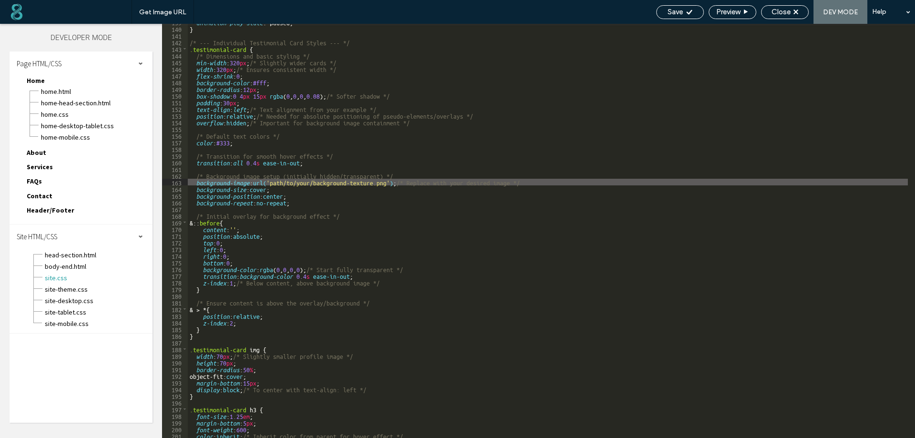
click at [362, 223] on div "animation-play-state : paused; } /* --- Individual Testimonial Card Styles --- …" at bounding box center [548, 232] width 720 height 427
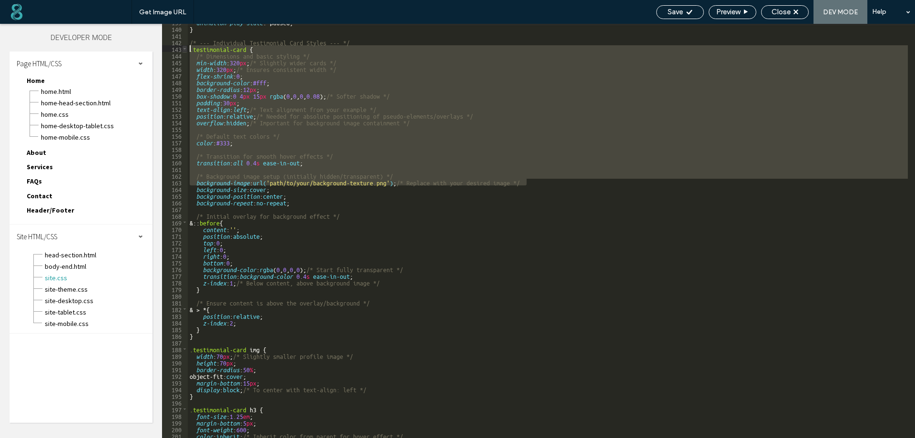
drag, startPoint x: 537, startPoint y: 184, endPoint x: 187, endPoint y: 51, distance: 374.3
click at [187, 51] on div "** 139 140 141 142 143 144 145 146 147 148 149 150 151 152 153 154 155 156 157 …" at bounding box center [538, 231] width 753 height 414
click at [199, 337] on div "animation-play-state : paused; } /* --- Individual Testimonial Card Styles --- …" at bounding box center [548, 232] width 720 height 427
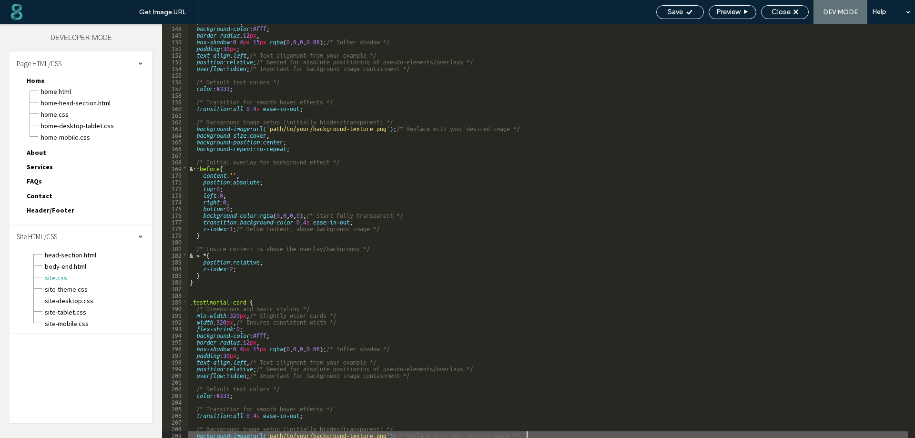
scroll to position [1037, 0]
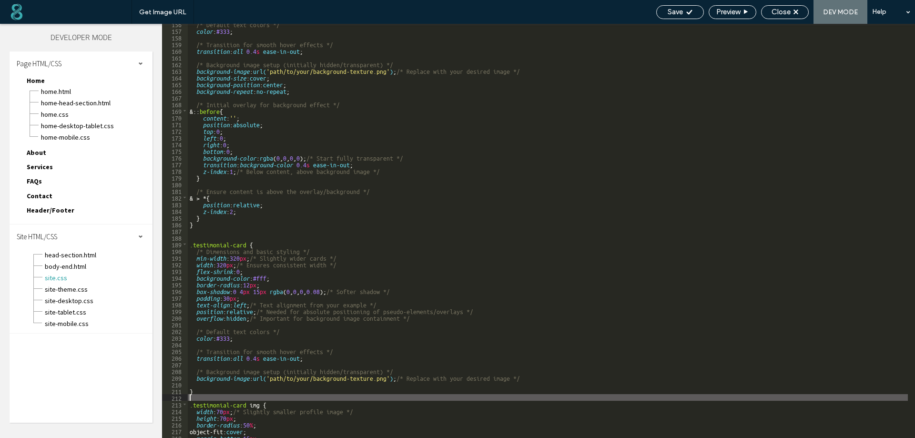
click at [201, 397] on div "/* Default text colors */ color : #333 ; /* Transition for smooth hover effects…" at bounding box center [548, 233] width 720 height 427
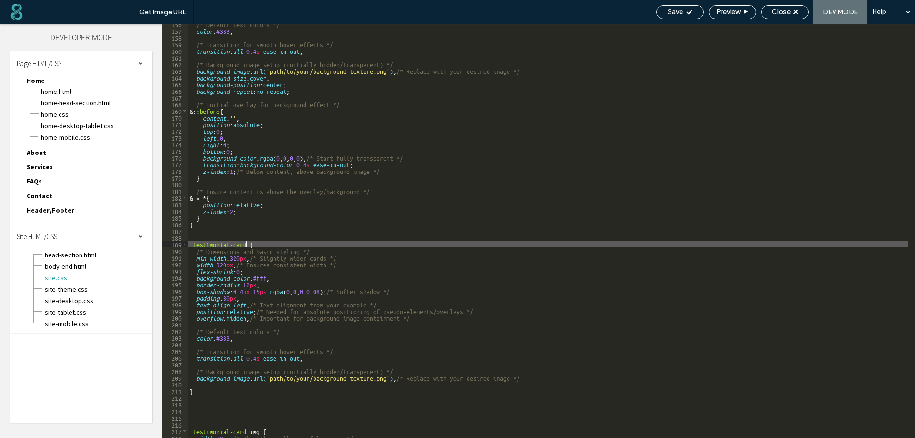
click at [248, 243] on div "/* Default text colors */ color : #333 ; /* Transition for smooth hover effects…" at bounding box center [548, 233] width 720 height 427
type textarea "**"
click at [166, 9] on span "Get Image URL" at bounding box center [162, 12] width 47 height 8
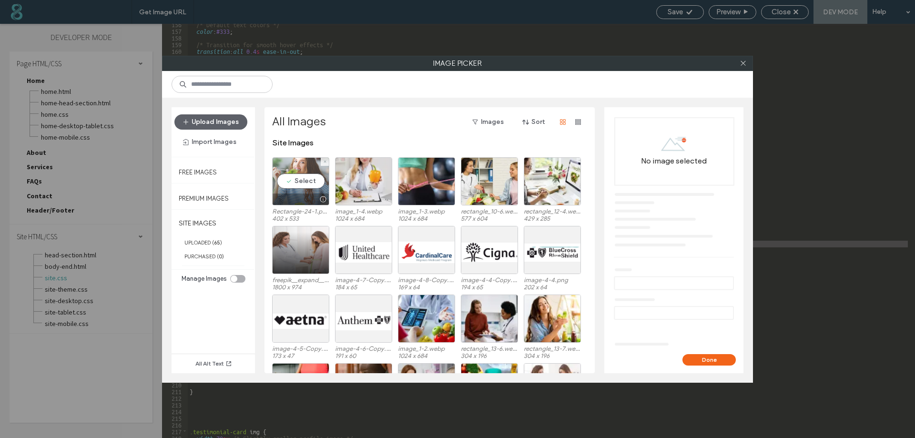
click at [285, 178] on div "Select" at bounding box center [300, 181] width 57 height 48
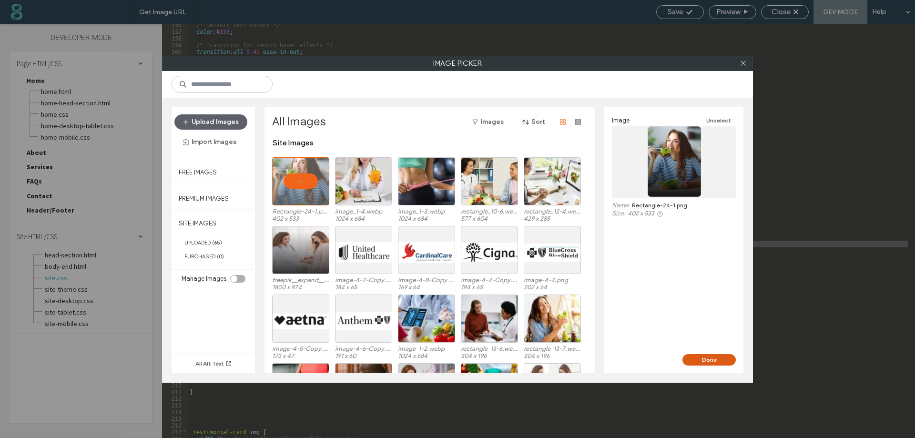
click at [699, 355] on button "Done" at bounding box center [708, 359] width 53 height 11
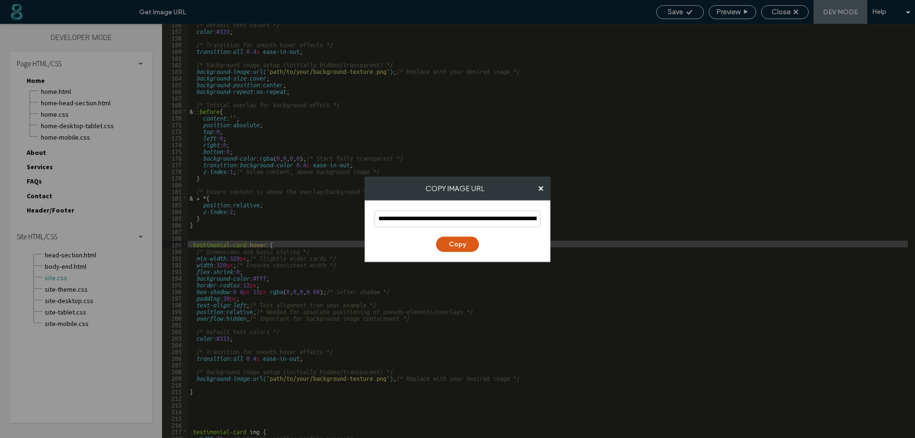
click at [458, 238] on button "Copy" at bounding box center [457, 243] width 43 height 15
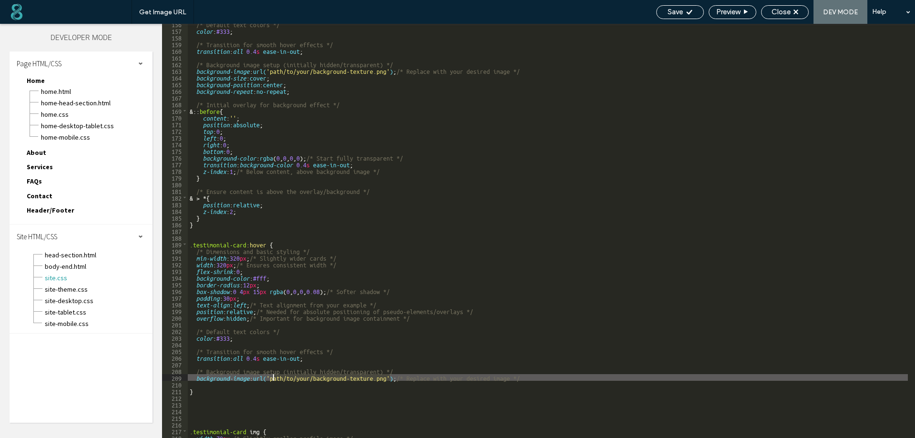
drag, startPoint x: 391, startPoint y: 378, endPoint x: 272, endPoint y: 380, distance: 119.6
click at [272, 380] on div "/* Default text colors */ color : #333 ; /* Transition for smooth hover effects…" at bounding box center [548, 233] width 720 height 427
click at [680, 12] on span "Save" at bounding box center [674, 12] width 15 height 9
click at [679, 10] on span "Save" at bounding box center [674, 12] width 15 height 9
click at [674, 14] on span "Save" at bounding box center [674, 12] width 15 height 9
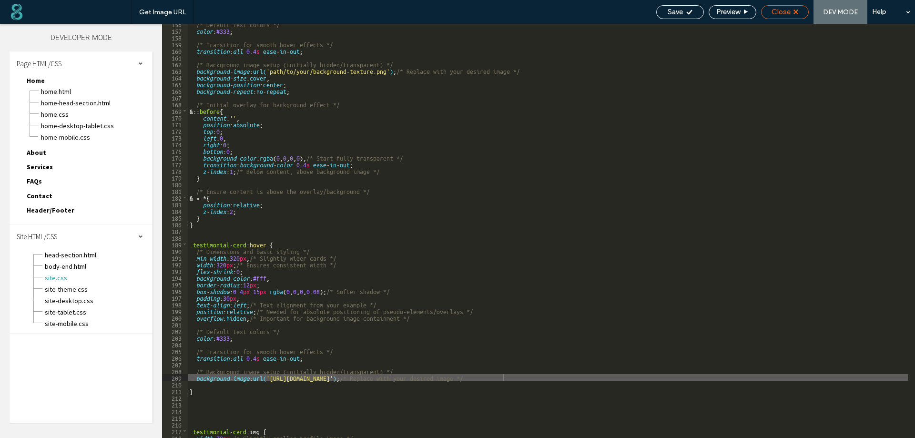
click at [784, 11] on span "Close" at bounding box center [780, 12] width 19 height 9
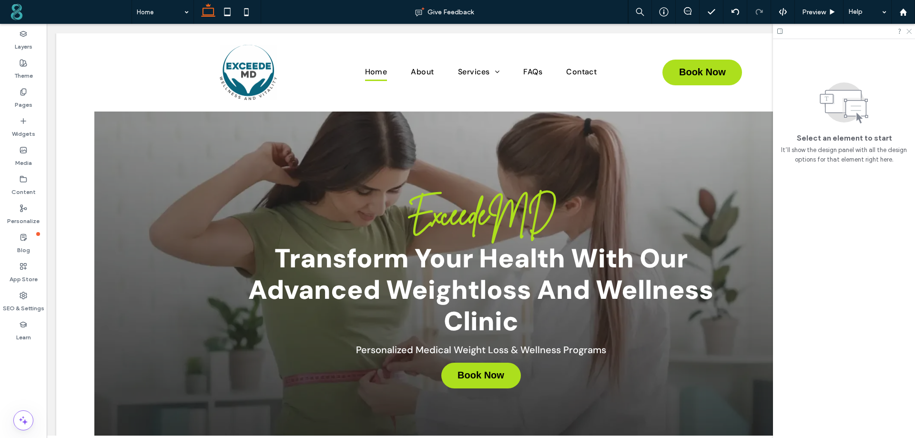
click at [909, 31] on use at bounding box center [908, 31] width 5 height 5
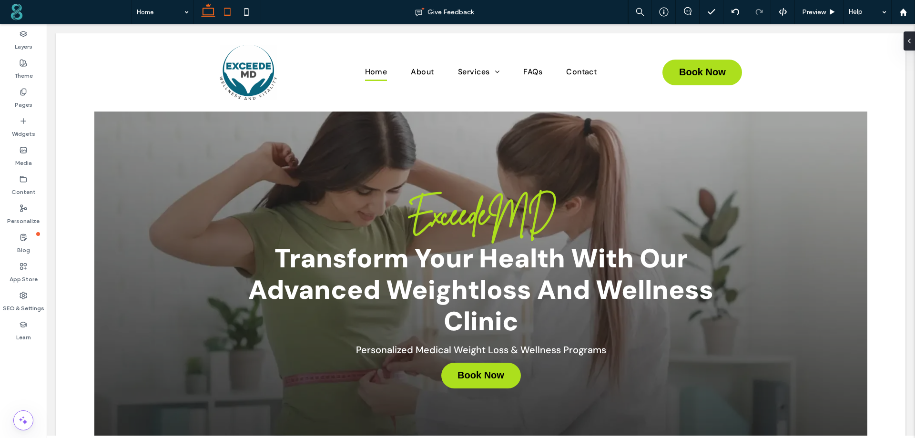
click at [226, 12] on icon at bounding box center [227, 11] width 19 height 19
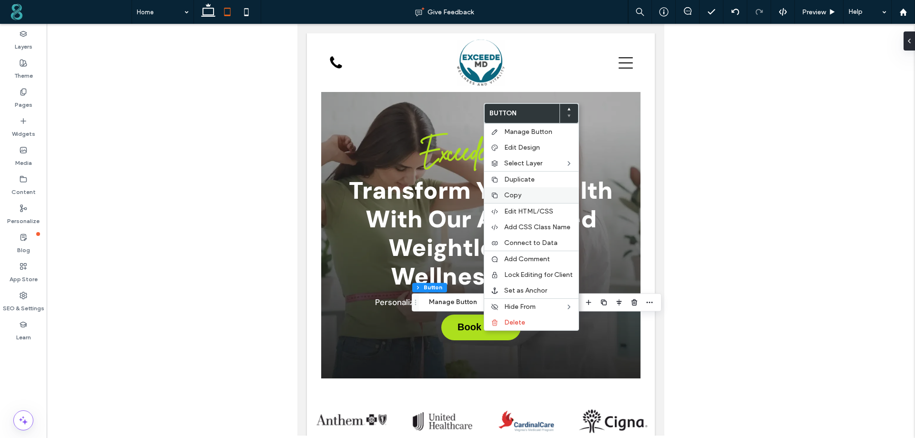
click at [515, 196] on span "Copy" at bounding box center [512, 195] width 17 height 8
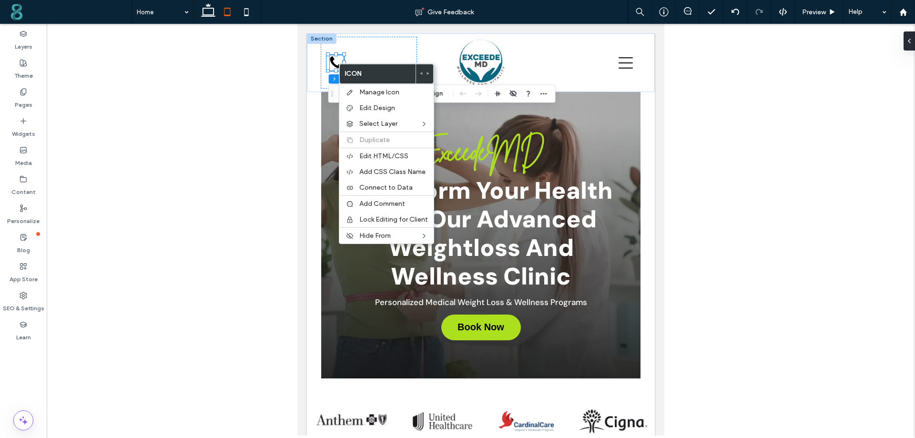
drag, startPoint x: 294, startPoint y: 107, endPoint x: 40, endPoint y: 82, distance: 255.6
click at [294, 107] on div at bounding box center [481, 230] width 868 height 412
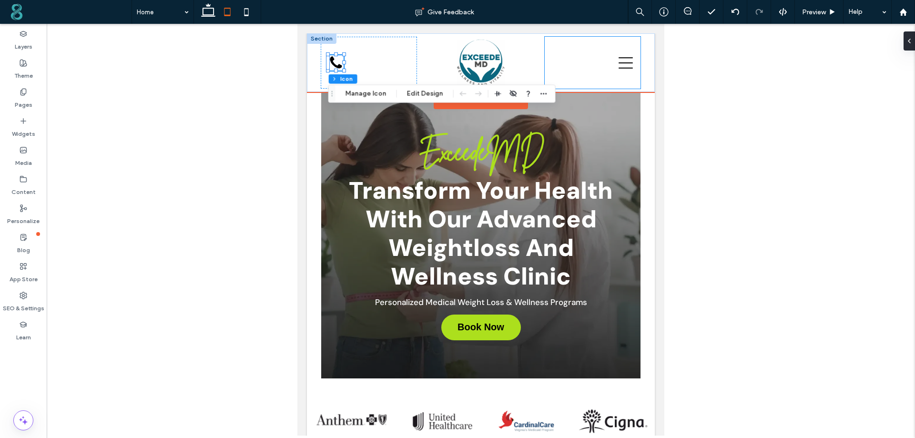
drag, startPoint x: 557, startPoint y: 53, endPoint x: 543, endPoint y: 63, distance: 17.7
click at [557, 53] on div at bounding box center [592, 63] width 96 height 52
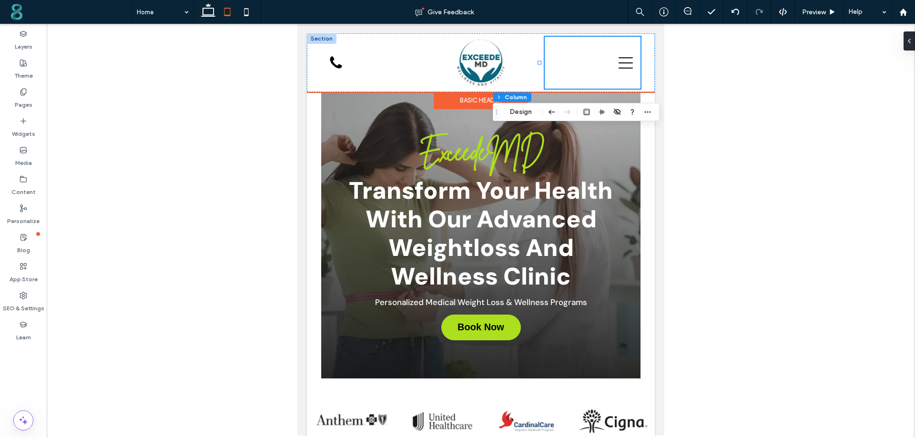
click at [458, 101] on div "Basic Header" at bounding box center [480, 100] width 94 height 17
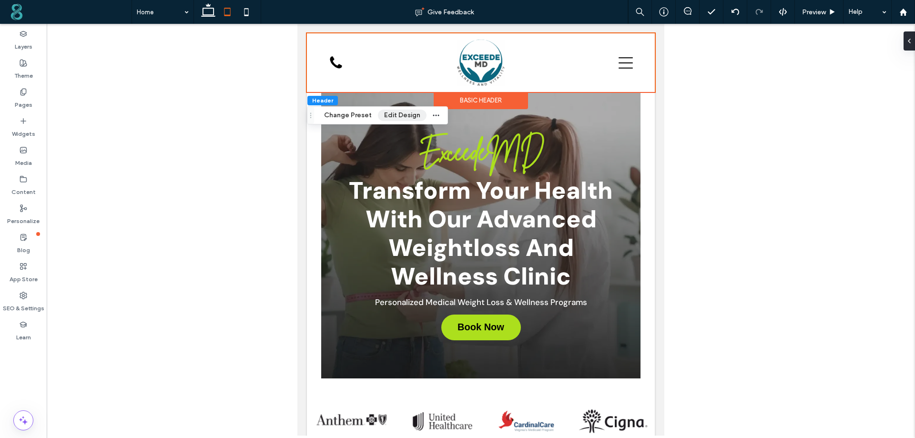
click at [398, 116] on button "Edit Design" at bounding box center [402, 115] width 49 height 11
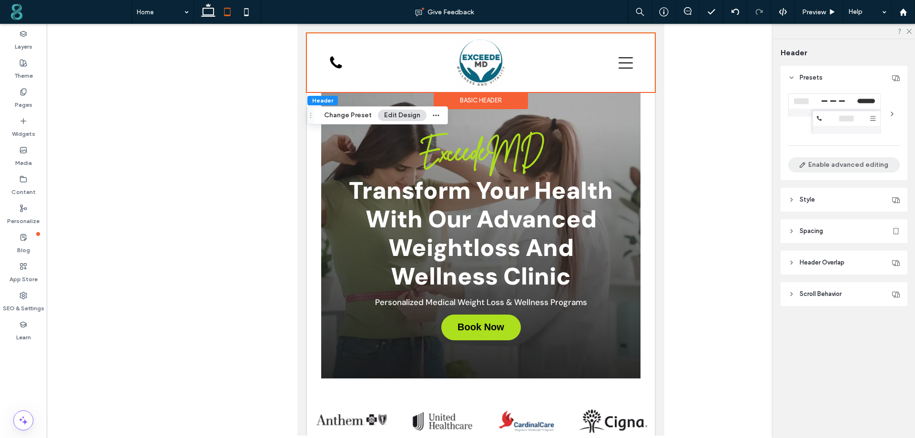
click at [858, 167] on button "Enable advanced editing" at bounding box center [843, 164] width 111 height 15
click at [349, 66] on div "Book Now" at bounding box center [369, 63] width 96 height 52
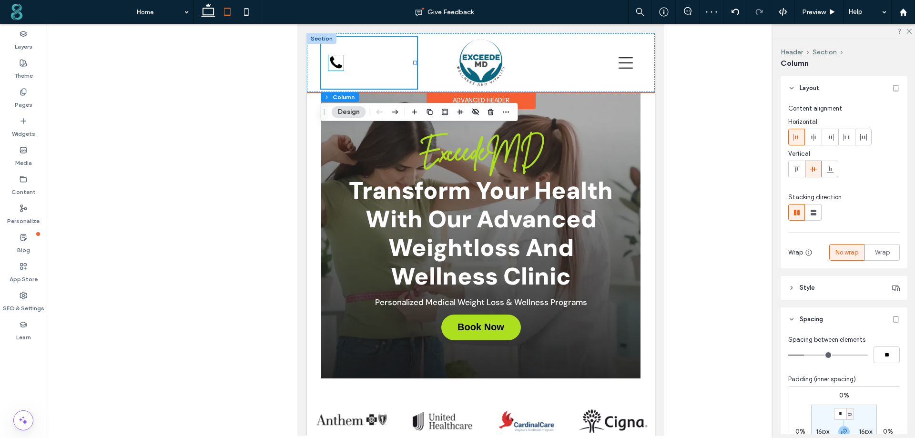
click at [340, 63] on icon at bounding box center [335, 62] width 15 height 15
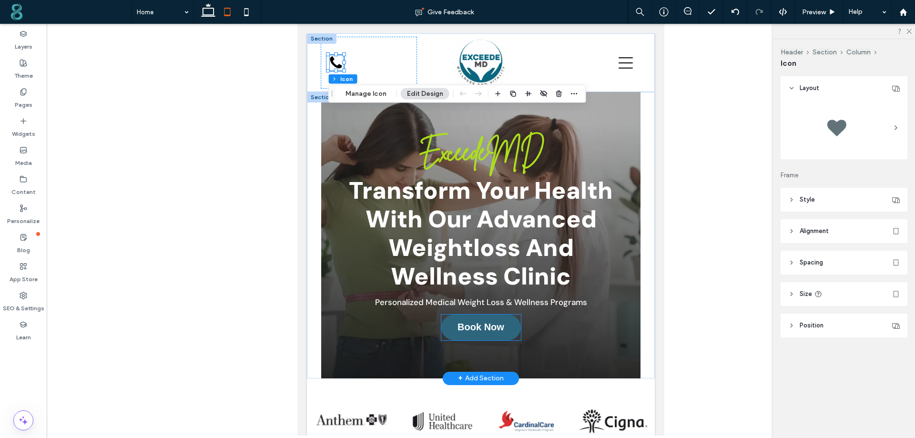
click at [473, 332] on span "Book Now" at bounding box center [480, 327] width 47 height 11
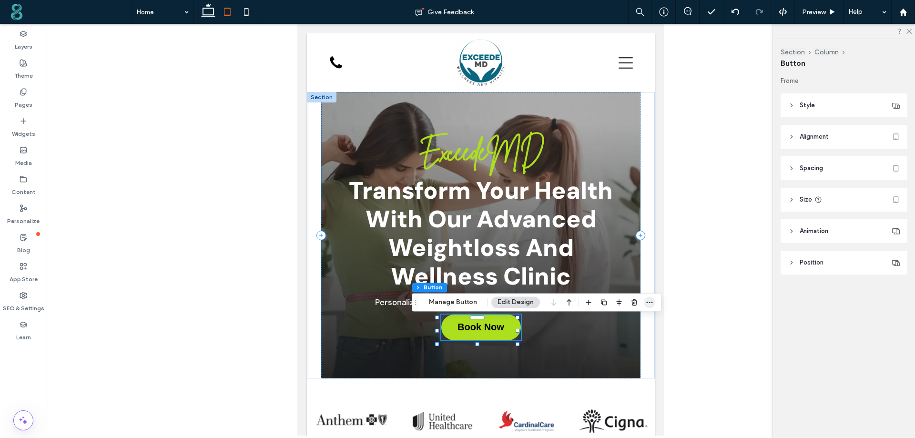
click at [650, 303] on icon "button" at bounding box center [649, 302] width 8 height 8
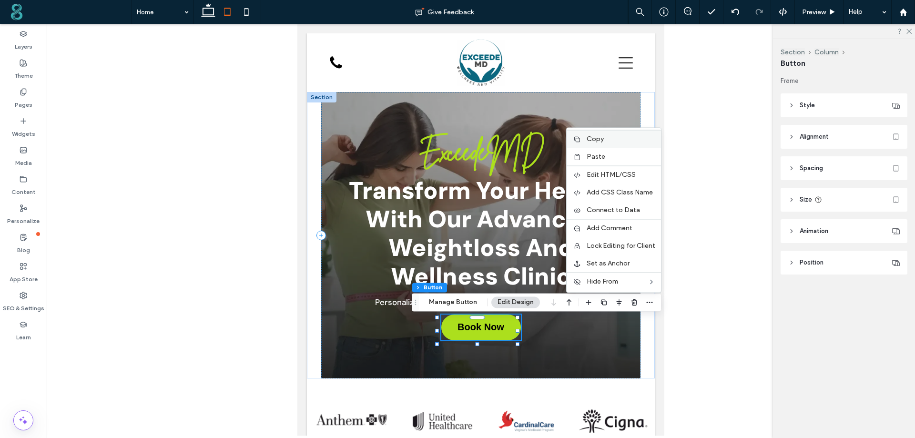
click at [586, 140] on span "Copy" at bounding box center [594, 139] width 17 height 8
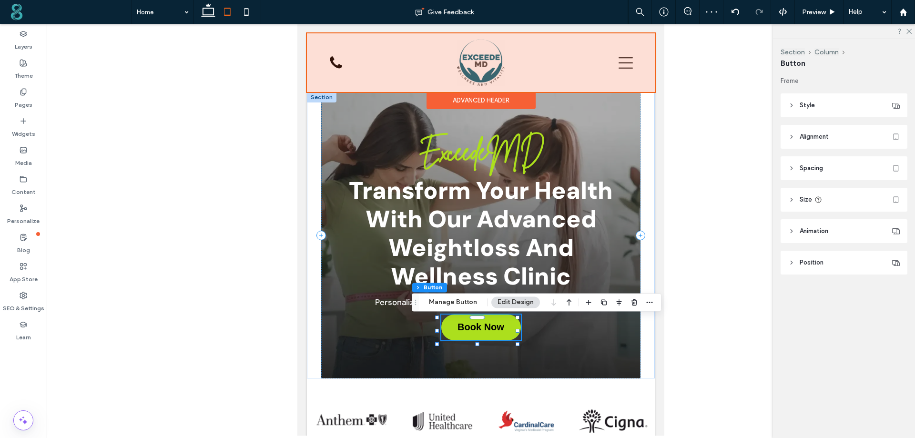
click at [335, 62] on div at bounding box center [481, 62] width 348 height 59
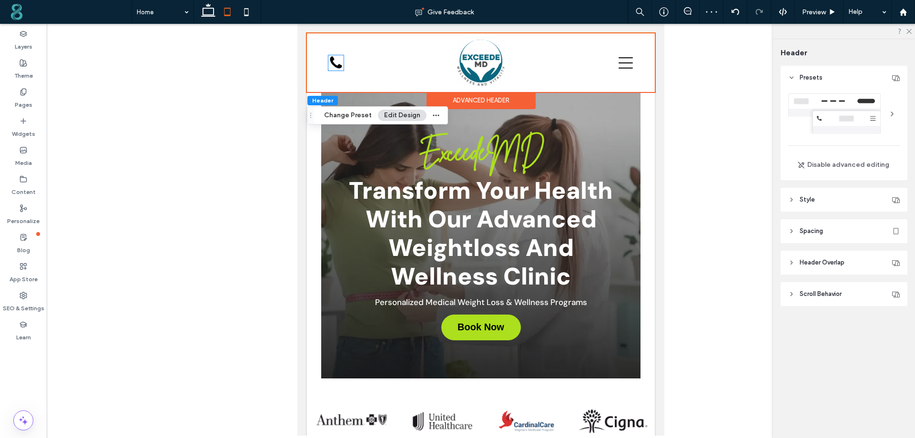
click at [335, 62] on icon at bounding box center [335, 62] width 15 height 15
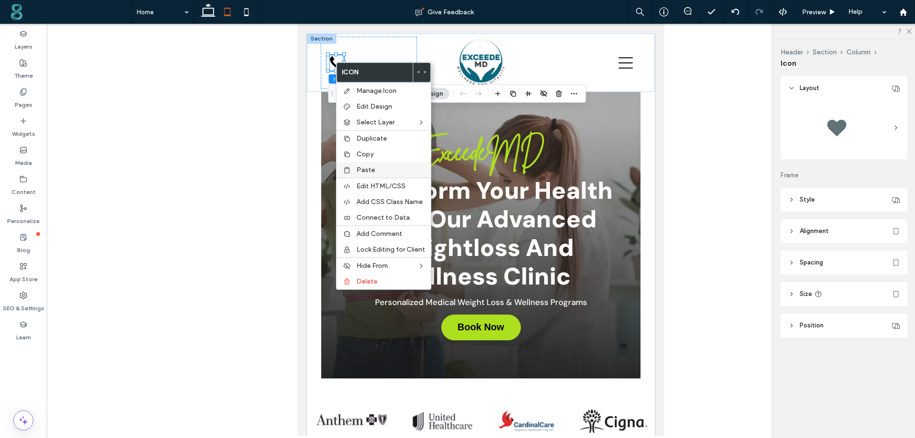
click at [367, 172] on span "Paste" at bounding box center [365, 170] width 19 height 8
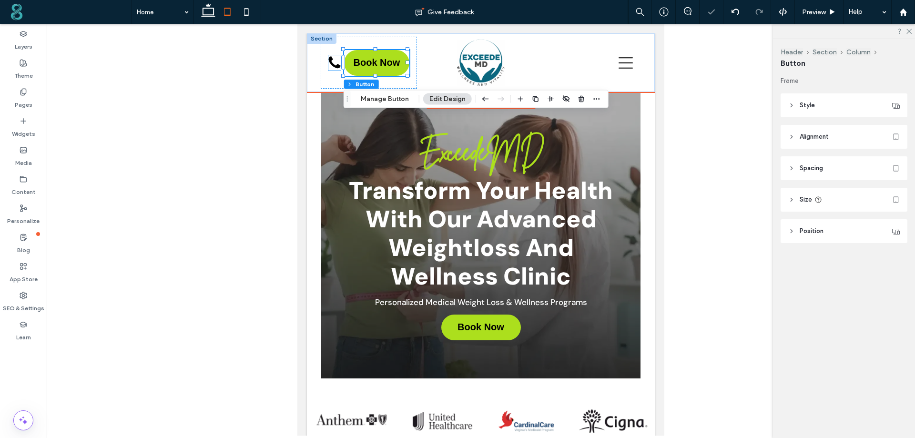
click at [333, 66] on icon at bounding box center [335, 62] width 12 height 12
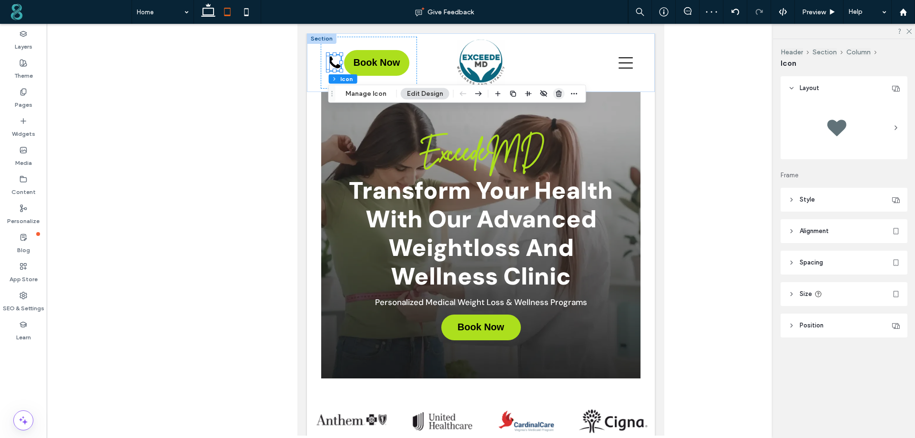
click at [555, 95] on icon "button" at bounding box center [559, 94] width 8 height 8
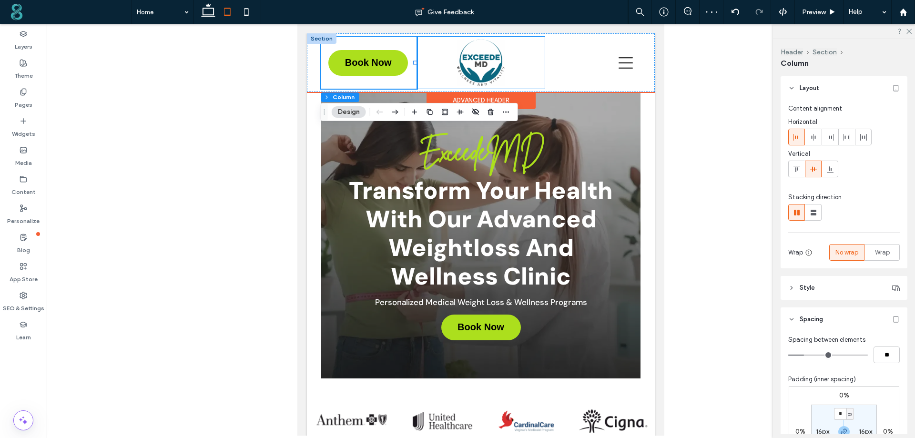
click at [428, 55] on div at bounding box center [481, 63] width 128 height 52
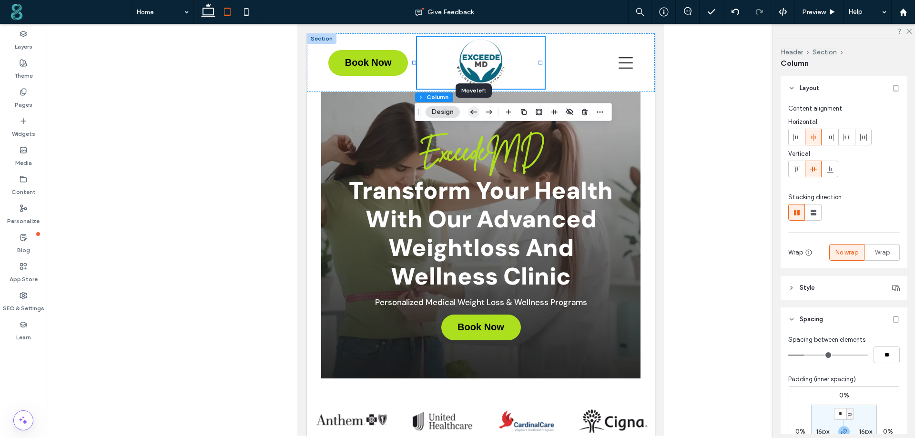
click at [468, 112] on icon "button" at bounding box center [473, 111] width 11 height 17
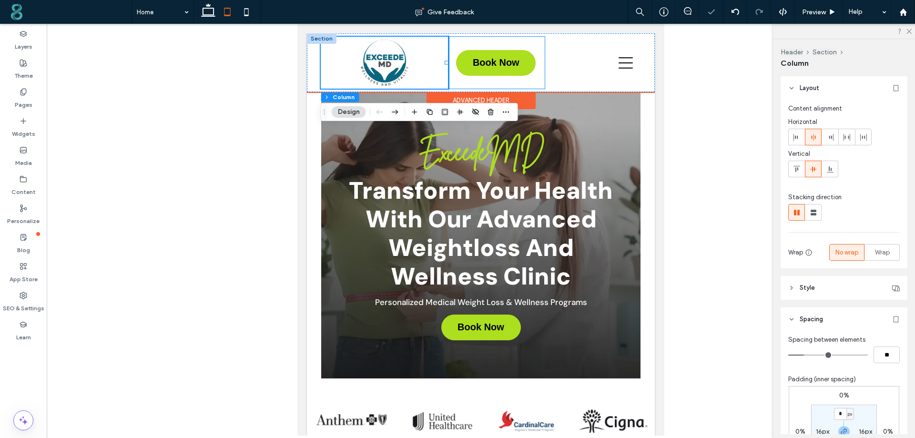
click at [507, 40] on div "Book Now Book Now" at bounding box center [496, 63] width 96 height 52
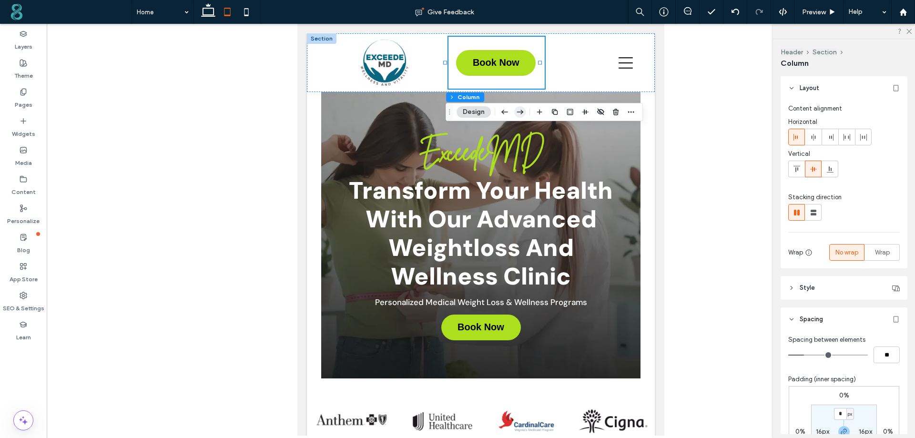
click at [521, 113] on icon "button" at bounding box center [519, 111] width 11 height 17
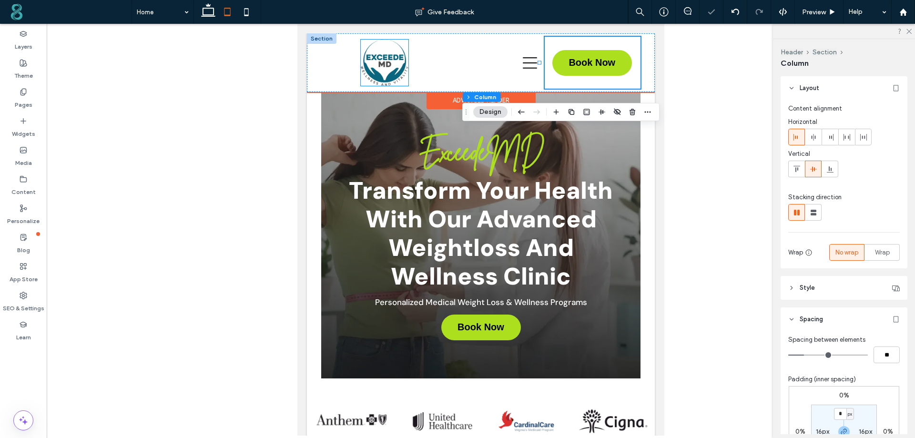
click at [375, 60] on img at bounding box center [385, 63] width 48 height 46
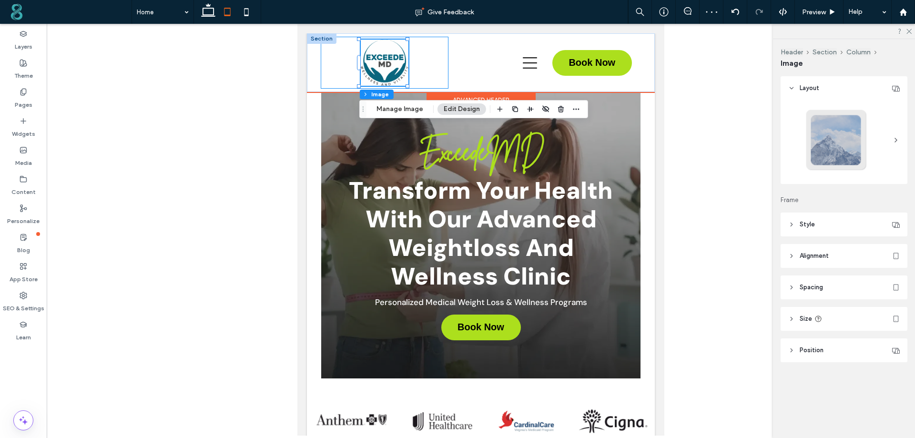
click at [351, 51] on div at bounding box center [385, 63] width 128 height 52
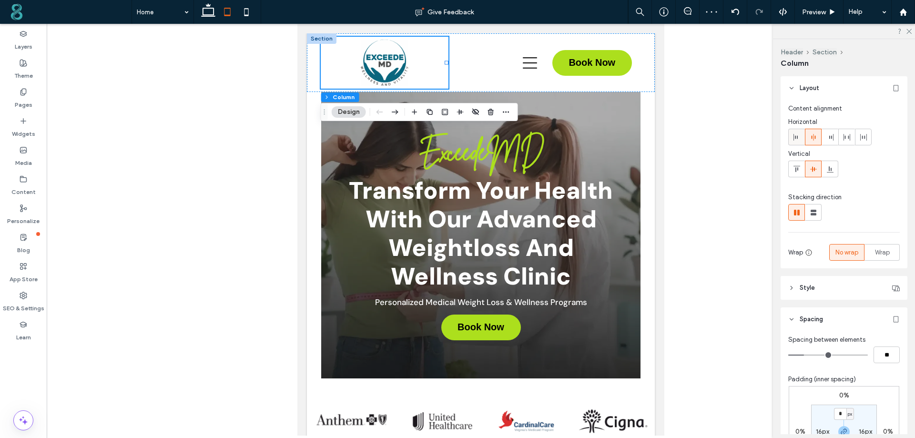
click at [801, 135] on div at bounding box center [796, 137] width 16 height 16
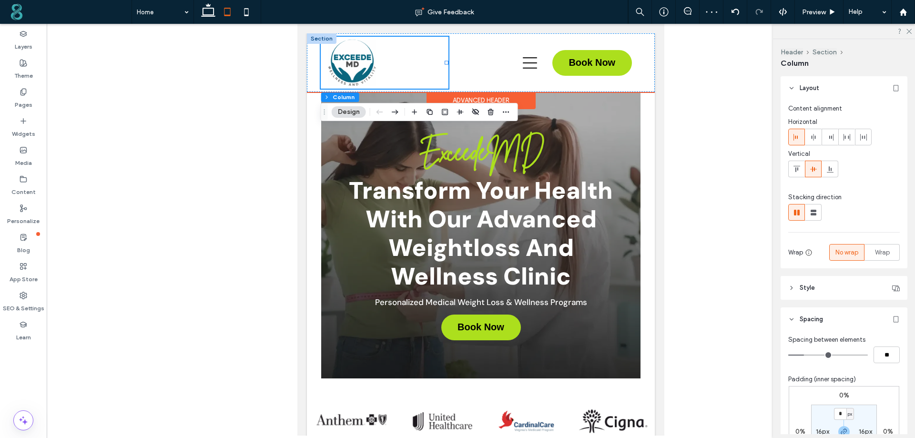
click at [412, 50] on div at bounding box center [385, 63] width 128 height 52
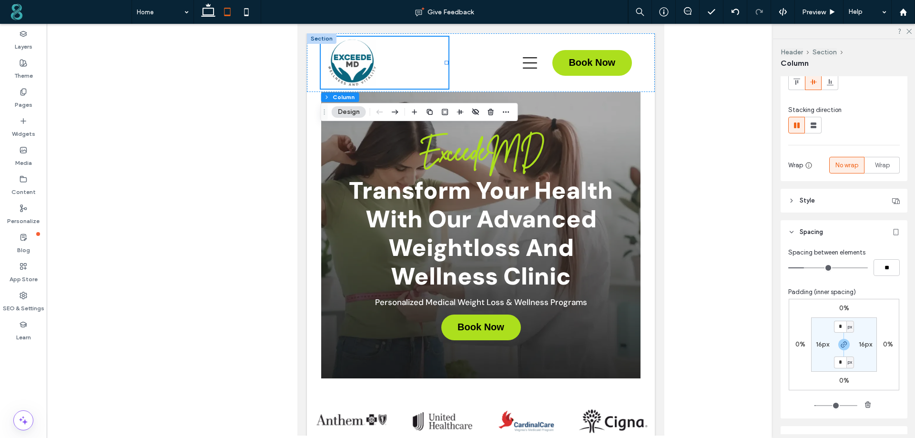
scroll to position [143, 0]
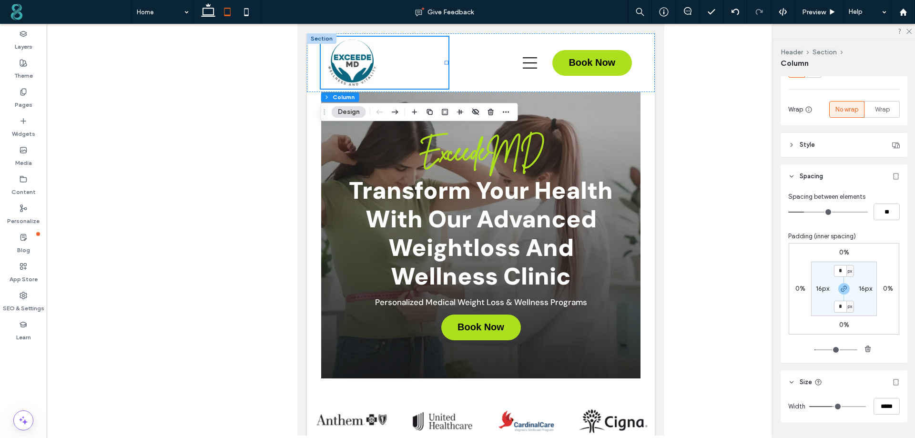
click at [825, 288] on label "16px" at bounding box center [822, 288] width 13 height 8
type input "**"
type input "*"
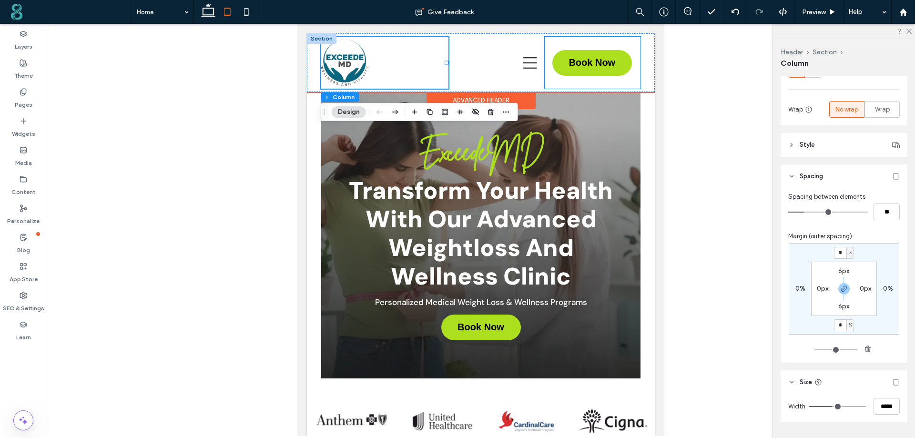
click at [597, 81] on div "Book Now Book Now" at bounding box center [592, 63] width 96 height 52
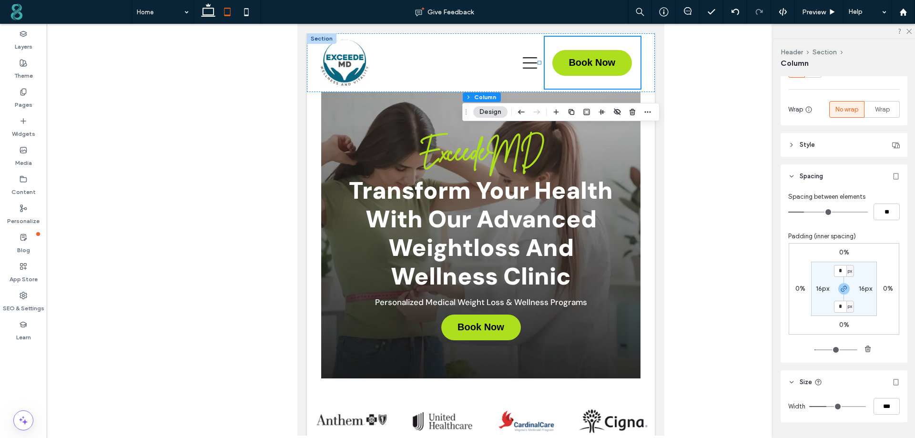
click at [860, 288] on label "16px" at bounding box center [864, 288] width 13 height 8
type input "**"
type input "*"
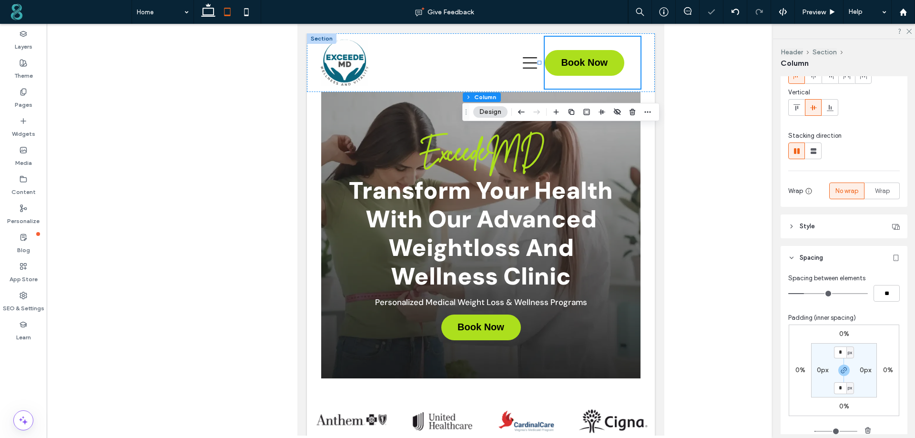
scroll to position [0, 0]
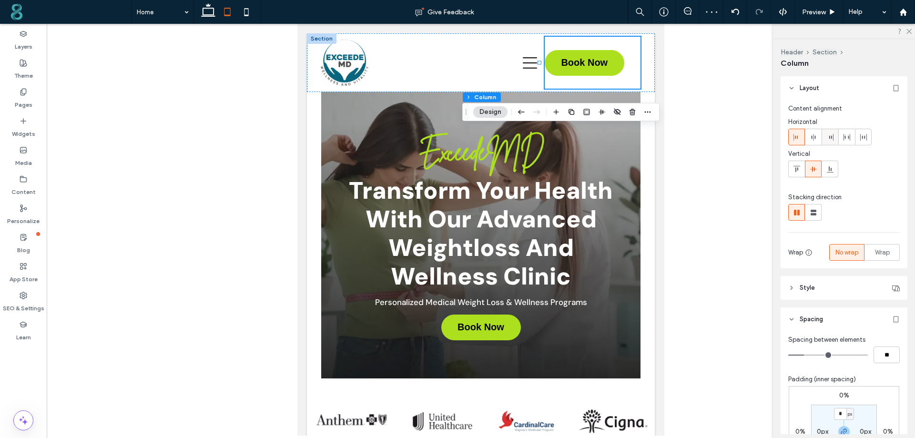
click at [833, 136] on icon at bounding box center [830, 137] width 8 height 8
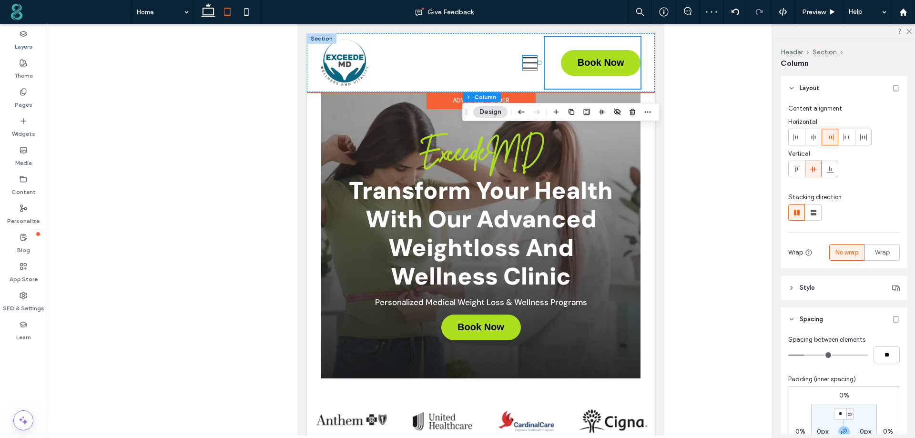
click at [524, 62] on icon at bounding box center [530, 63] width 14 height 14
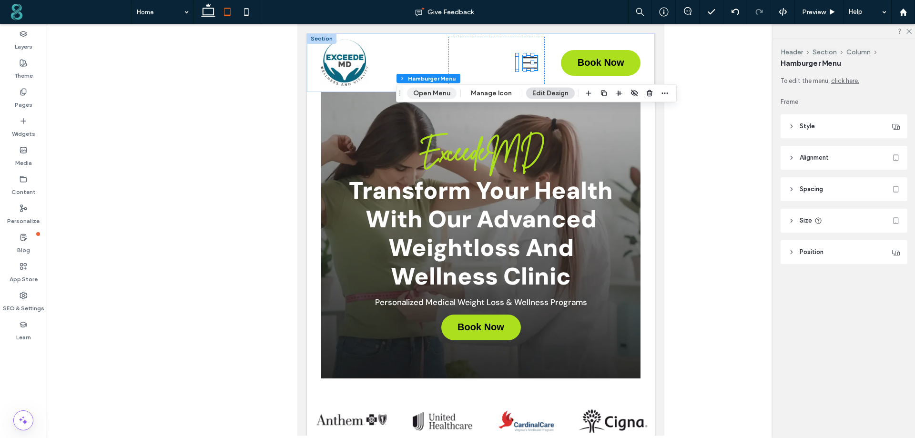
click at [444, 91] on button "Open Menu" at bounding box center [432, 93] width 50 height 11
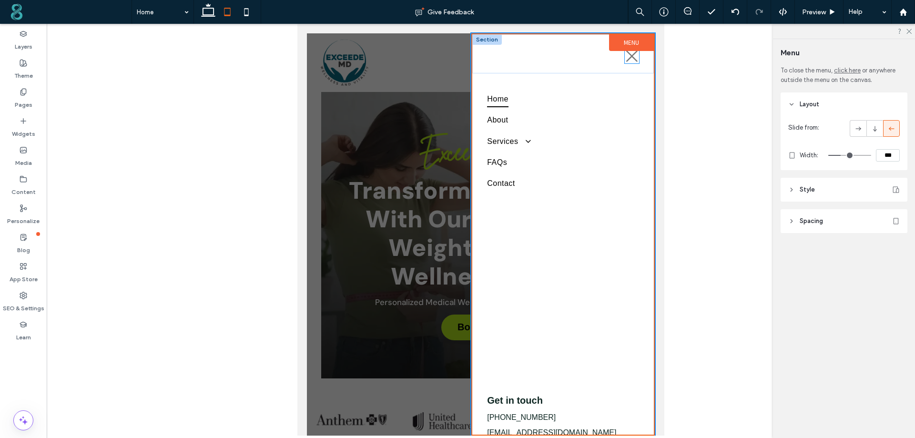
click at [626, 60] on icon at bounding box center [632, 56] width 14 height 14
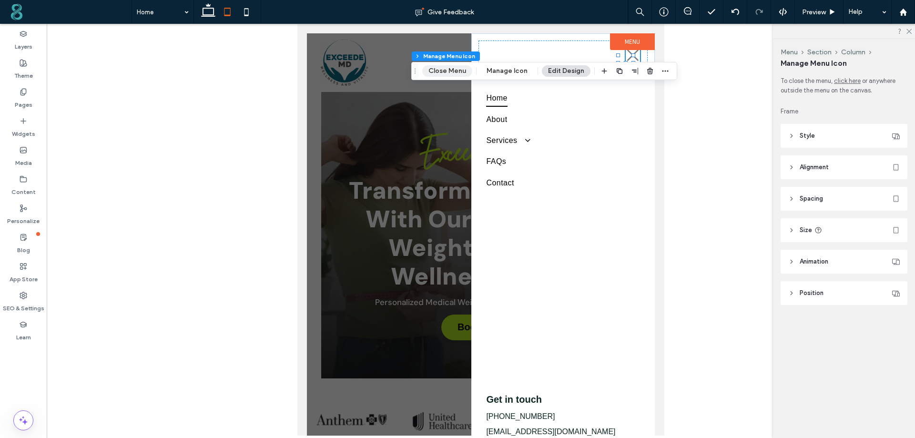
click at [459, 71] on button "Close Menu" at bounding box center [447, 70] width 50 height 11
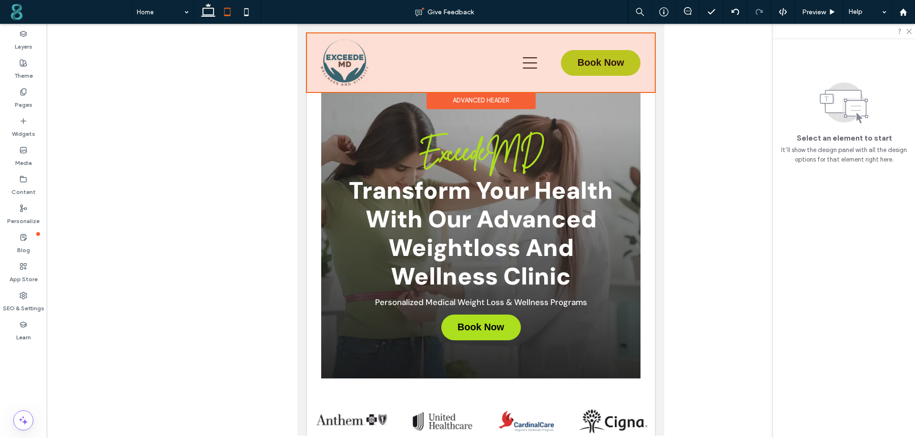
click at [526, 59] on div at bounding box center [481, 62] width 348 height 59
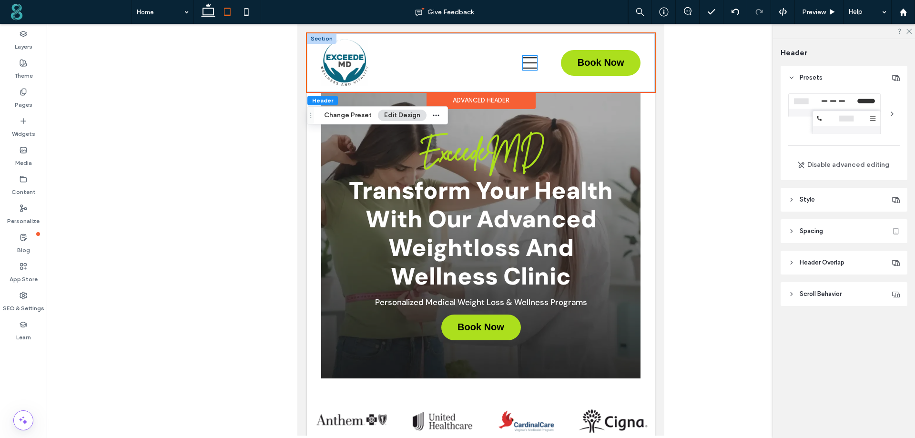
click at [523, 62] on icon at bounding box center [530, 63] width 14 height 14
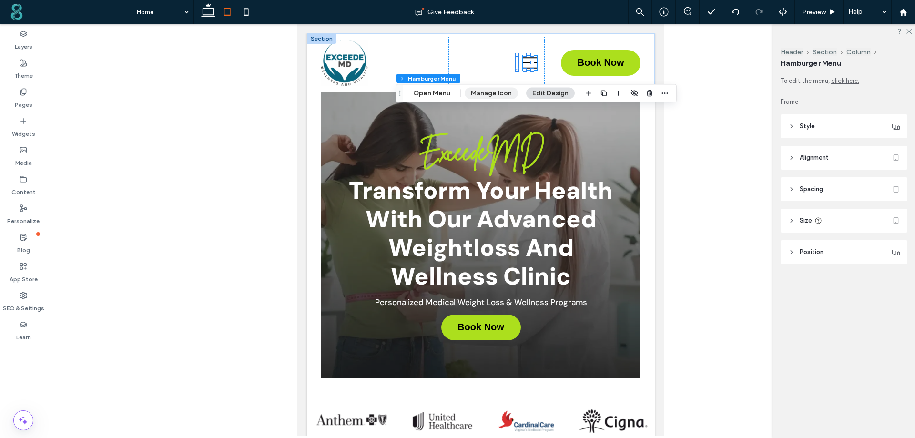
click at [499, 93] on button "Manage Icon" at bounding box center [490, 93] width 53 height 11
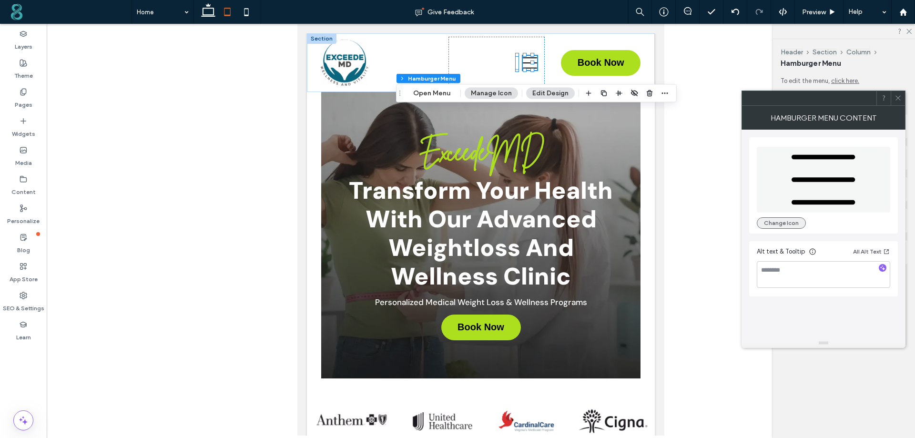
click at [795, 222] on button "Change Icon" at bounding box center [780, 222] width 49 height 11
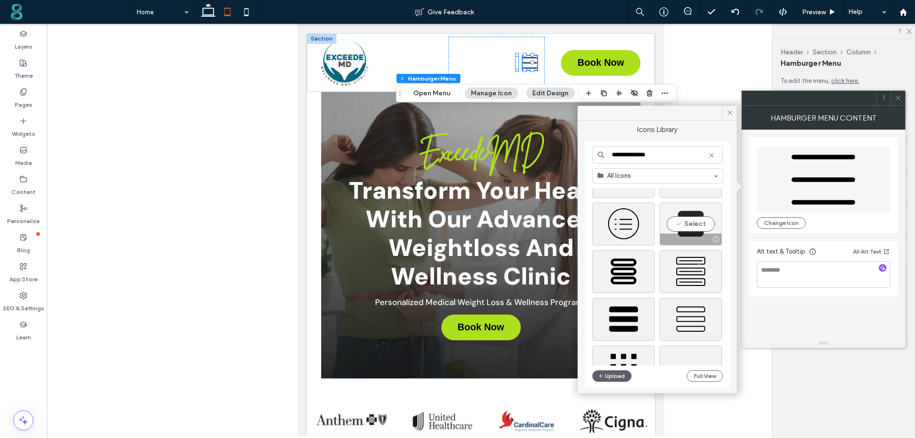
scroll to position [667, 0]
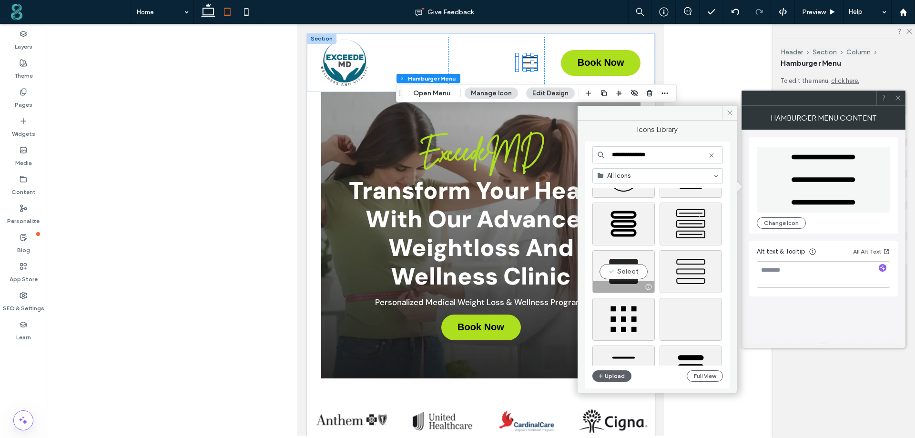
click at [627, 262] on div "Select" at bounding box center [623, 271] width 62 height 43
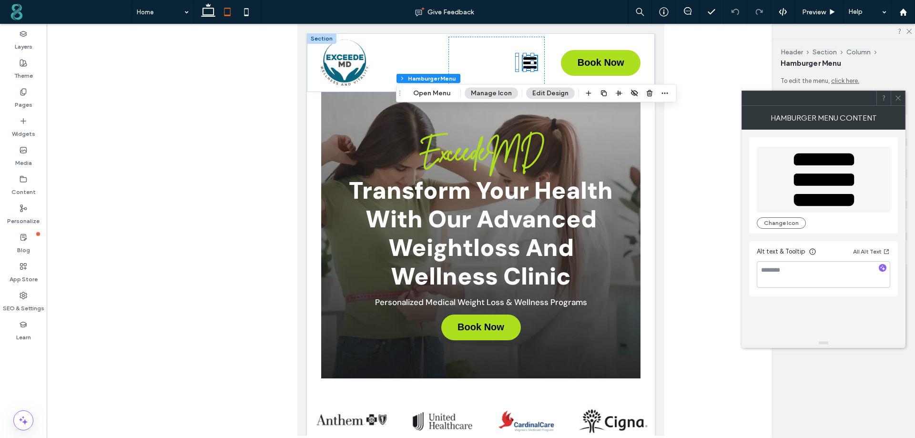
click at [897, 98] on icon at bounding box center [897, 97] width 7 height 7
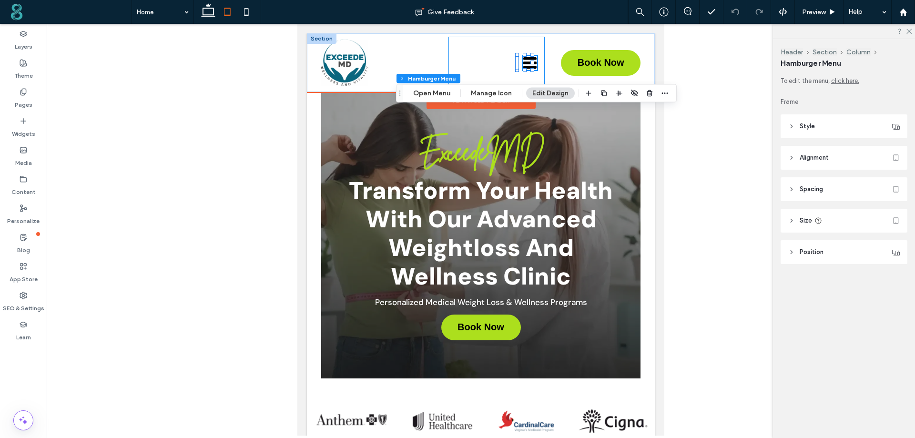
click at [482, 51] on div at bounding box center [496, 63] width 96 height 52
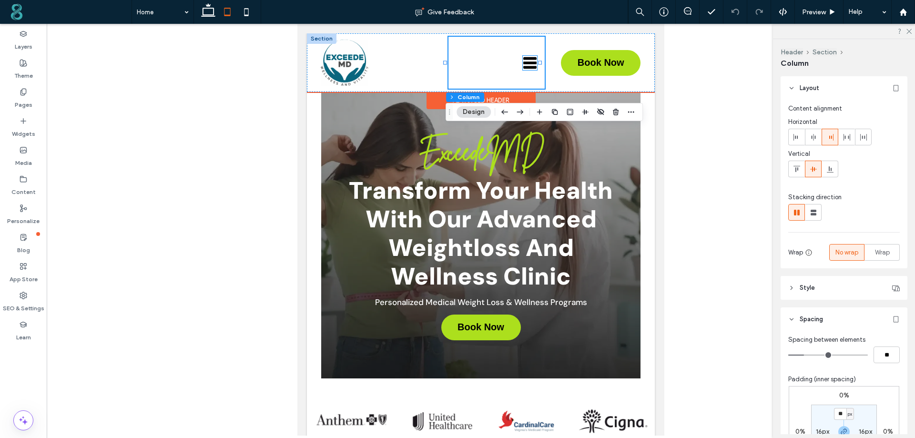
click at [524, 59] on icon at bounding box center [529, 62] width 13 height 11
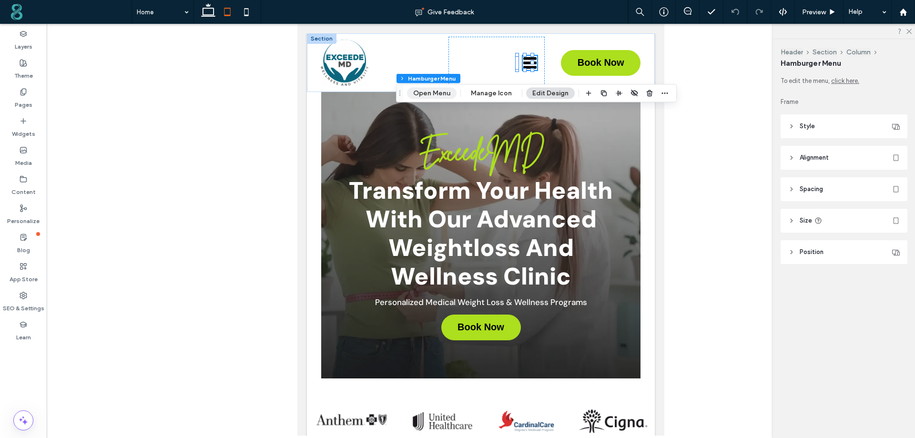
click at [436, 92] on button "Open Menu" at bounding box center [432, 93] width 50 height 11
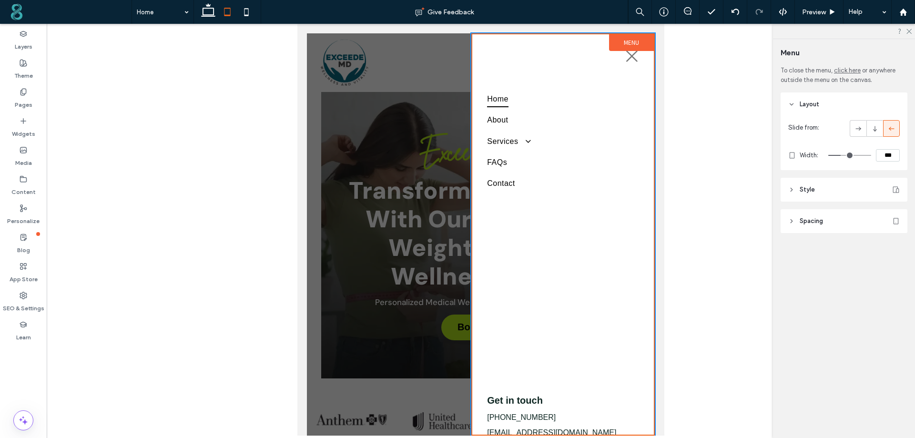
click at [802, 187] on span "Style" at bounding box center [806, 190] width 15 height 10
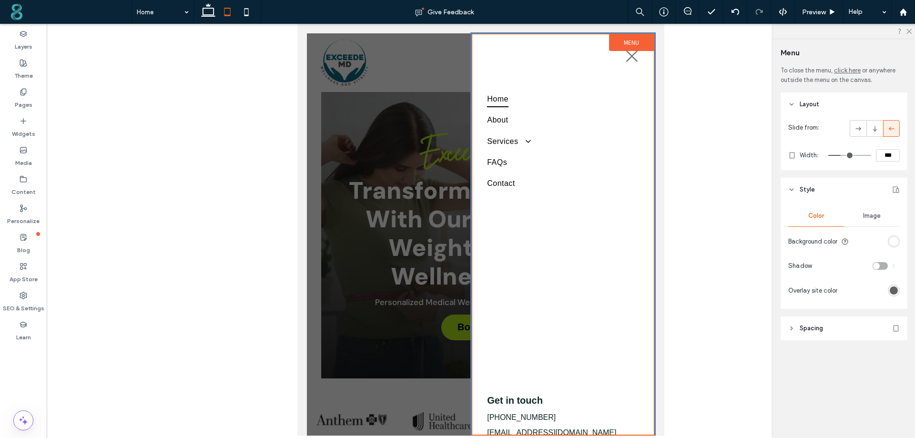
click at [632, 42] on label "Menu" at bounding box center [631, 42] width 45 height 17
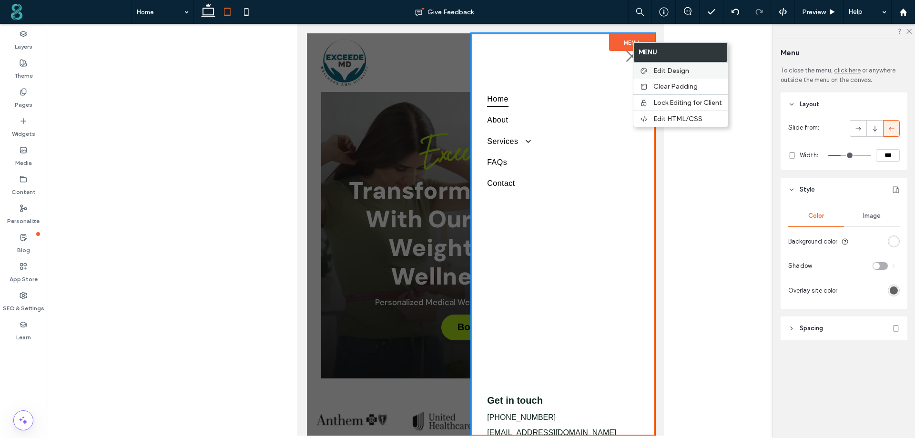
click at [685, 69] on span "Edit Design" at bounding box center [671, 71] width 36 height 8
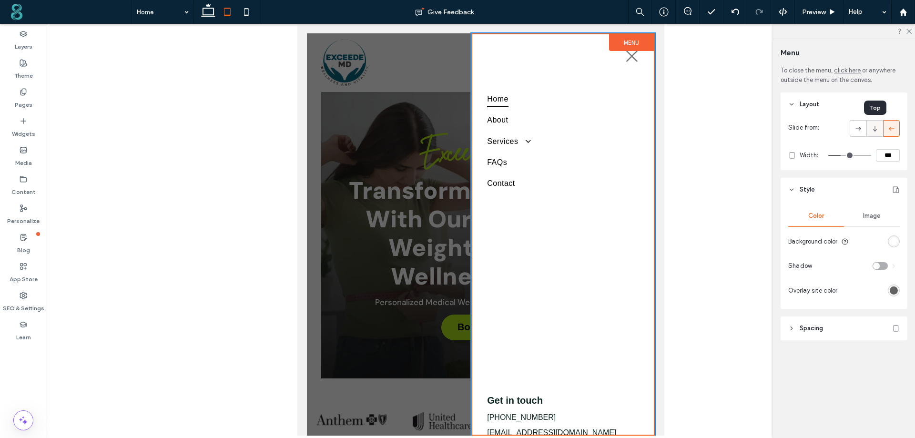
click at [870, 128] on icon at bounding box center [875, 129] width 10 height 10
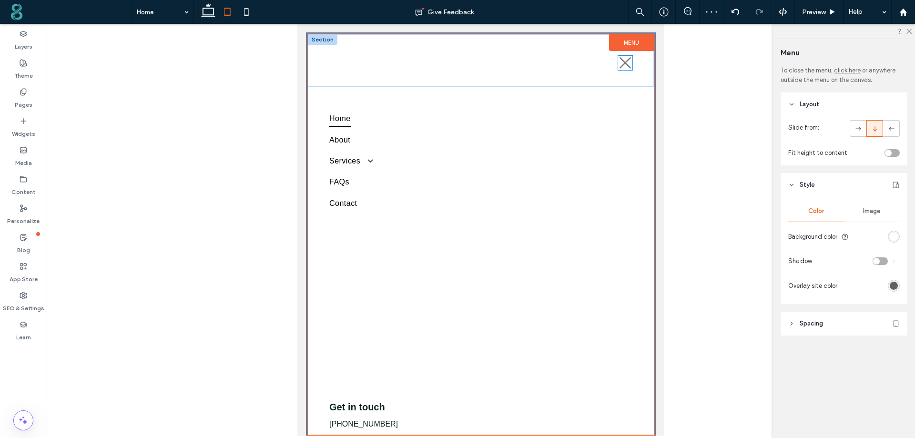
click at [618, 63] on icon at bounding box center [625, 63] width 14 height 14
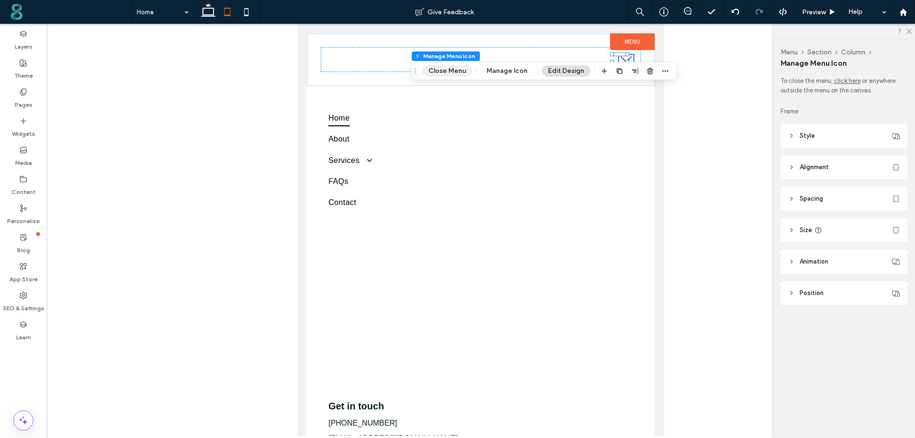
click at [464, 71] on button "Close Menu" at bounding box center [447, 70] width 50 height 11
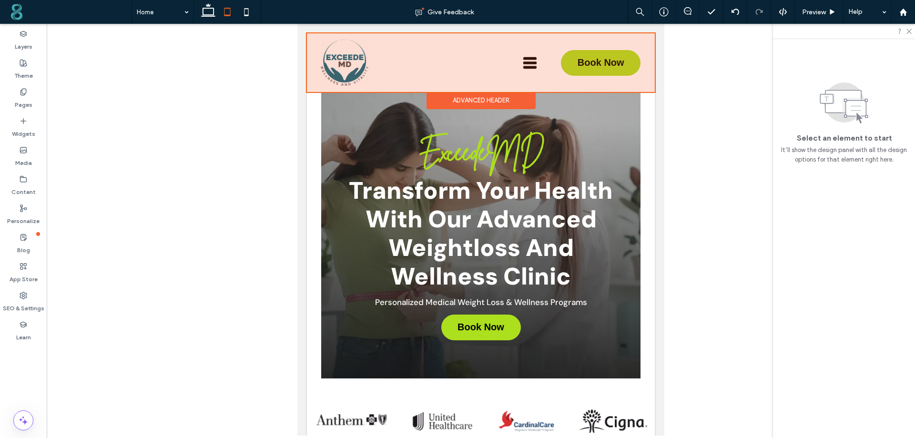
click at [530, 65] on div at bounding box center [481, 62] width 348 height 59
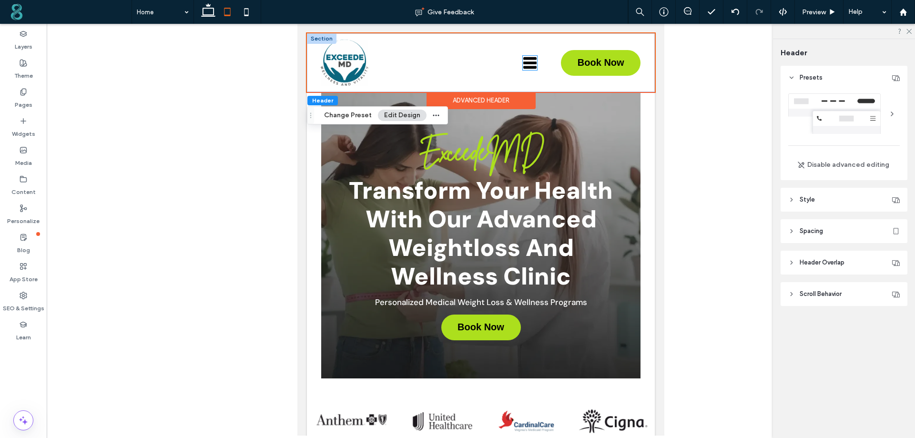
click at [523, 63] on icon at bounding box center [529, 62] width 13 height 11
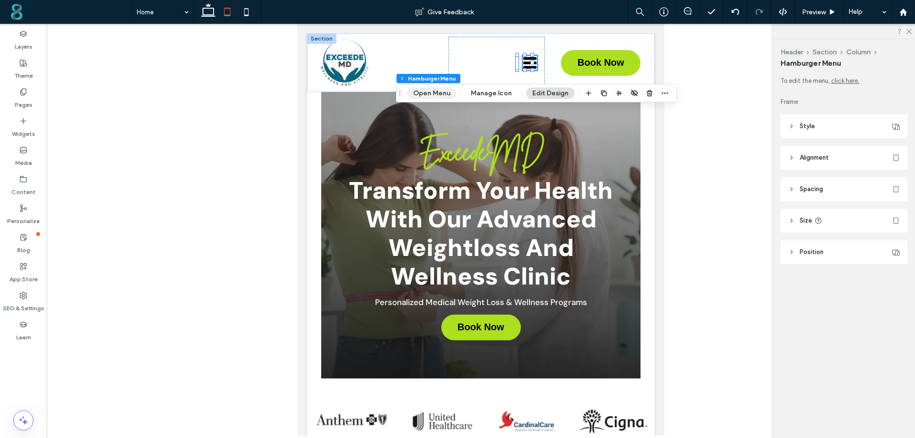
click at [442, 91] on button "Open Menu" at bounding box center [432, 93] width 50 height 11
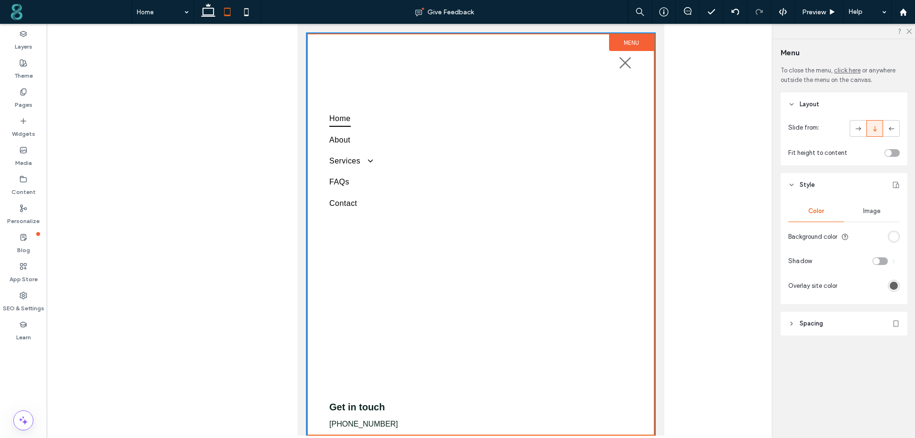
click at [890, 149] on div "Fit height to content" at bounding box center [843, 153] width 111 height 10
click at [894, 152] on div "toggle" at bounding box center [891, 153] width 15 height 8
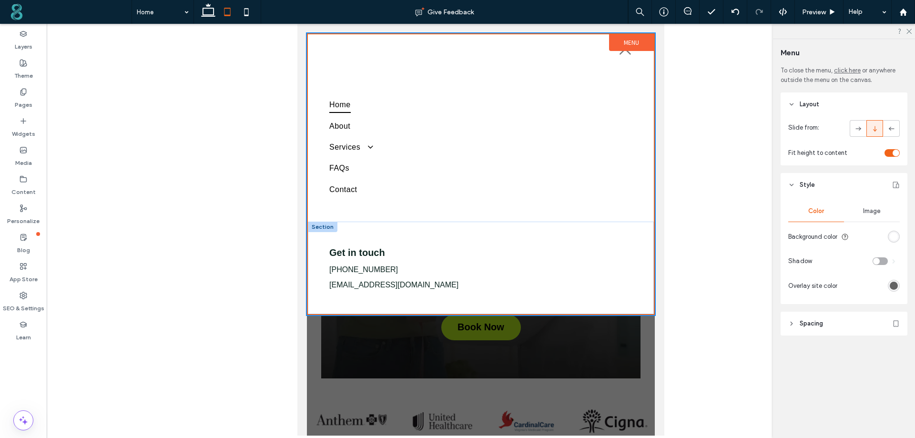
click at [329, 227] on div at bounding box center [323, 227] width 30 height 10
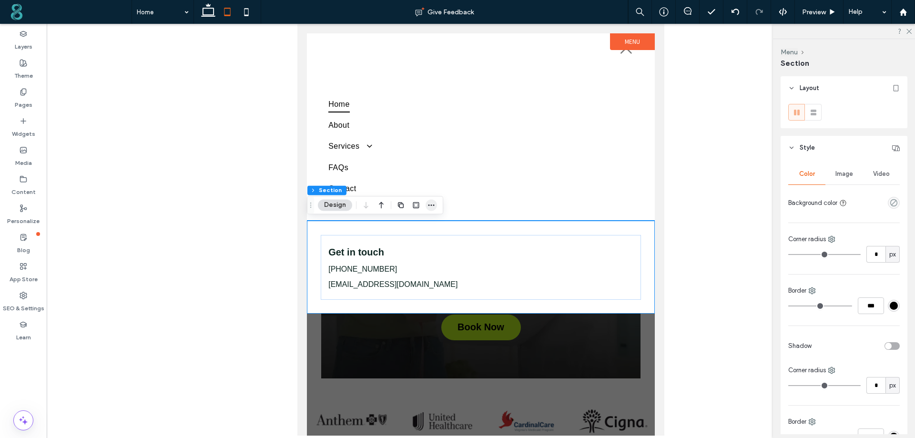
click at [429, 204] on icon "button" at bounding box center [431, 205] width 8 height 8
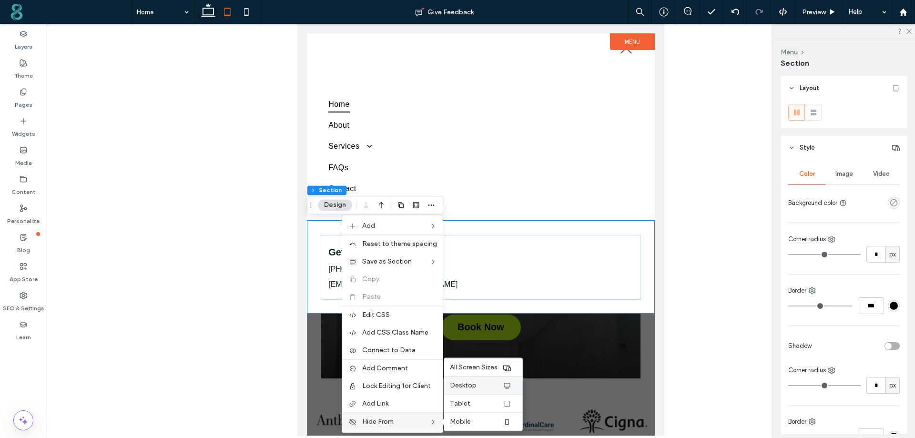
click at [498, 386] on label "Desktop" at bounding box center [476, 385] width 52 height 8
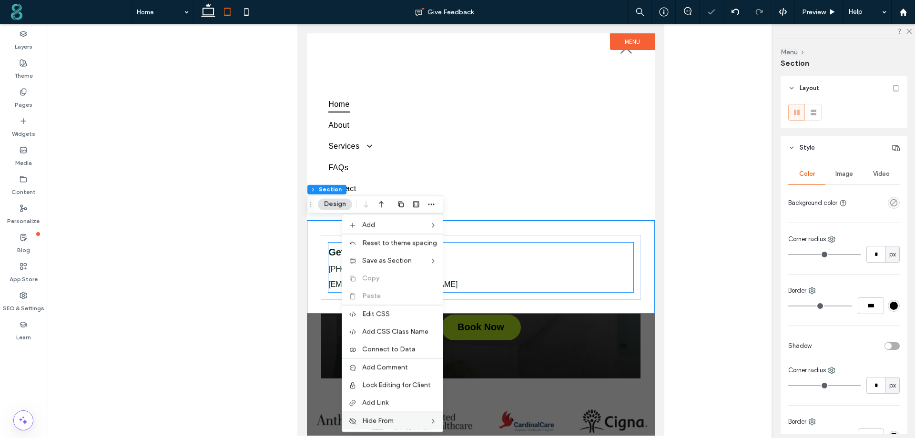
click at [507, 262] on p "555-555-5555" at bounding box center [480, 269] width 305 height 15
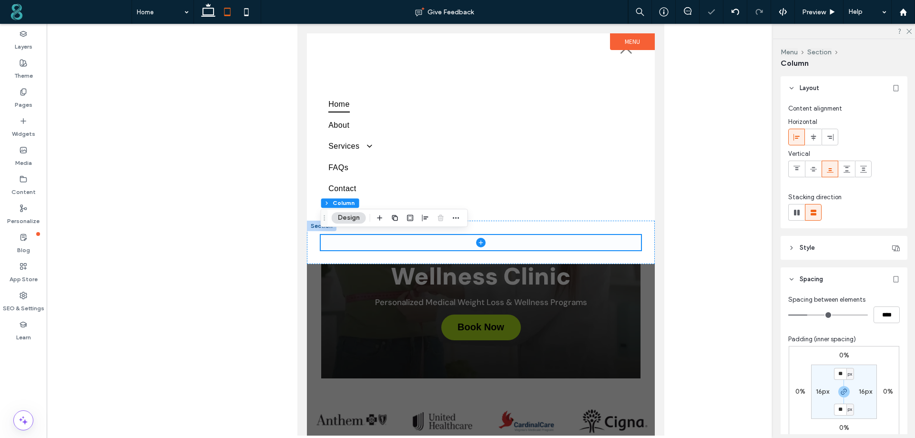
click at [515, 234] on div at bounding box center [477, 234] width 313 height 0
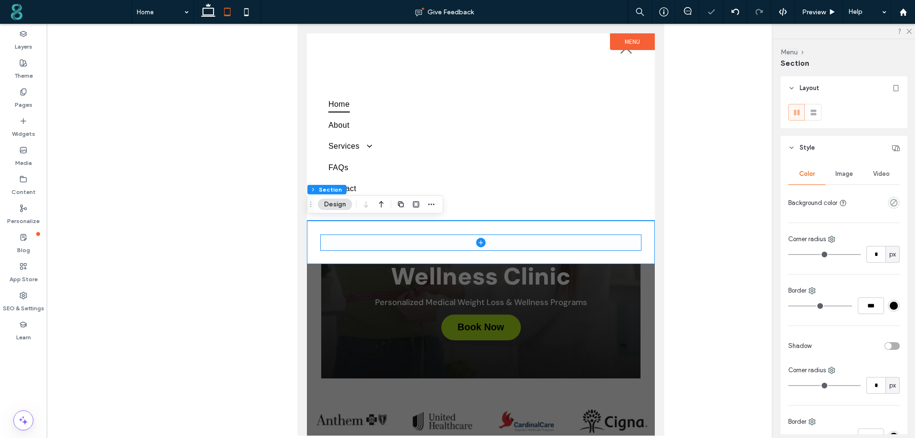
click at [502, 224] on div at bounding box center [481, 242] width 348 height 43
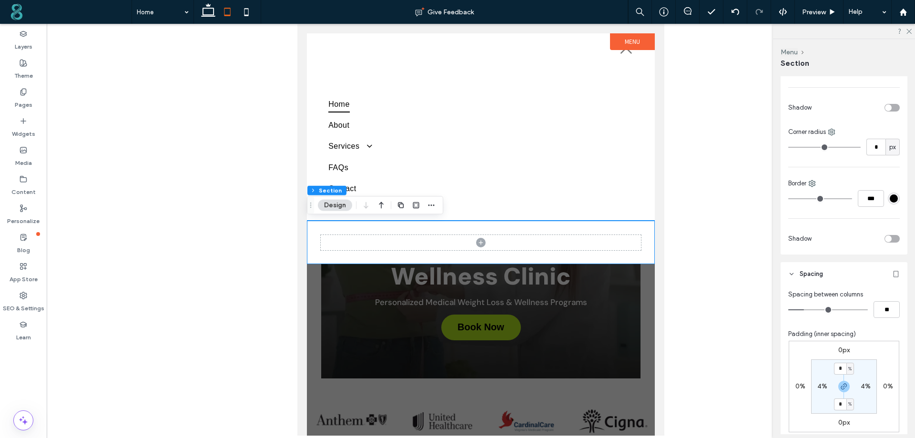
scroll to position [286, 0]
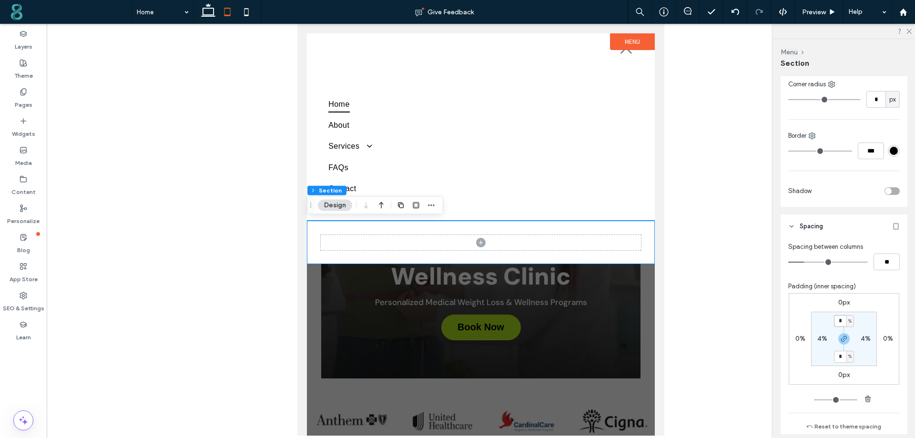
click at [839, 319] on input "*" at bounding box center [840, 321] width 12 height 12
type input "*"
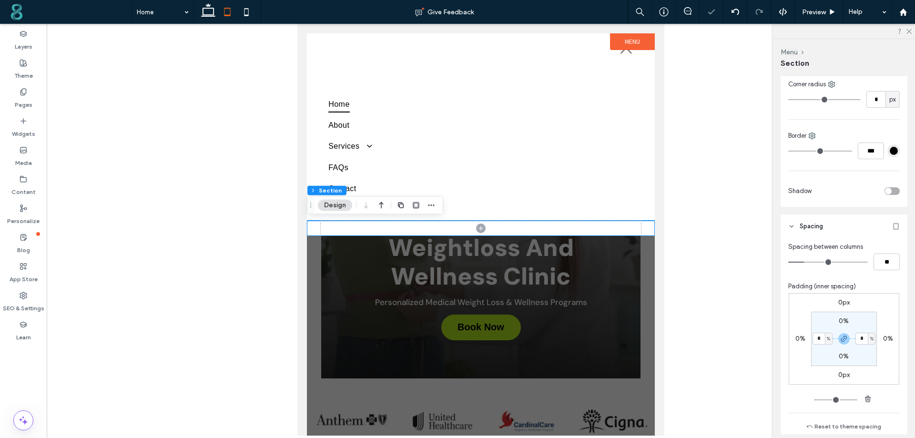
type input "*"
click at [23, 126] on label "Widgets" at bounding box center [23, 131] width 23 height 13
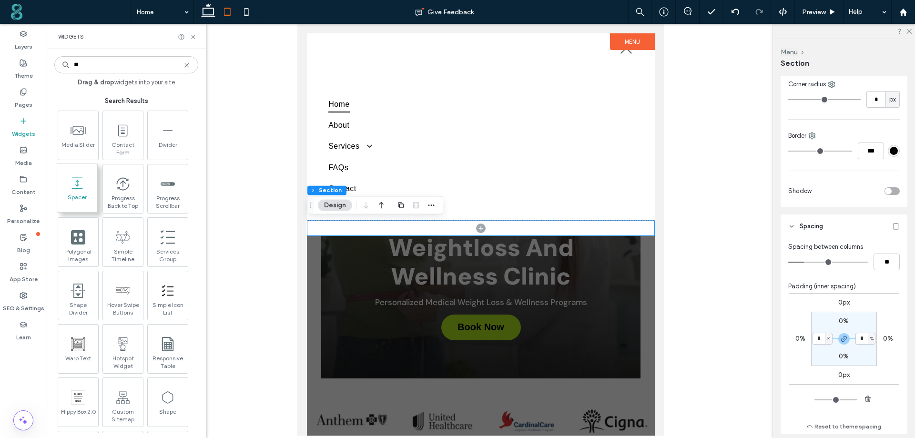
type input "**"
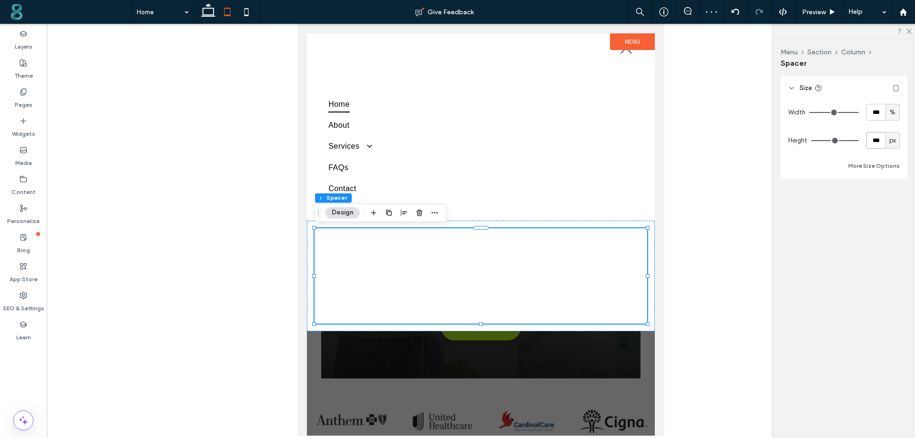
click at [873, 140] on input "***" at bounding box center [875, 140] width 19 height 17
type input "*"
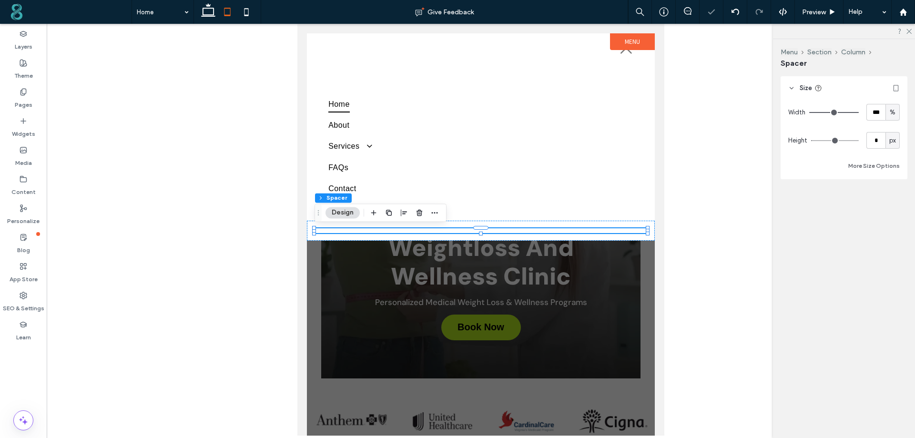
click at [857, 123] on div "Width *** % Height * px More Size Options" at bounding box center [843, 138] width 111 height 68
click at [502, 225] on div at bounding box center [481, 231] width 348 height 20
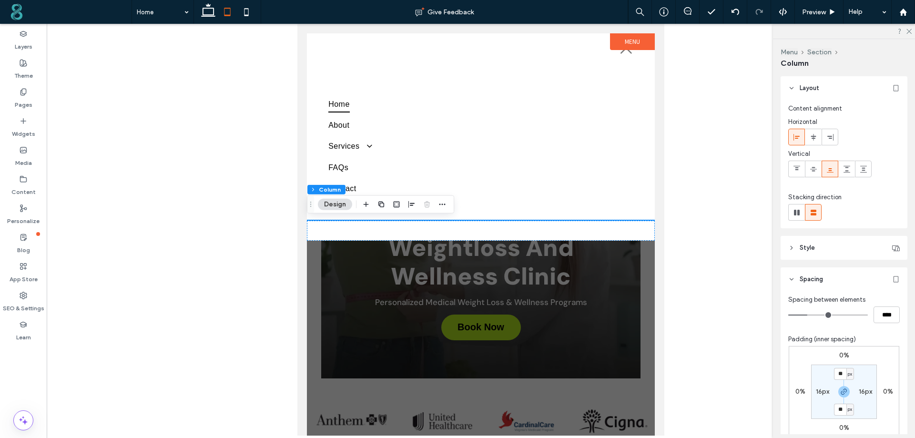
click at [502, 224] on div at bounding box center [481, 231] width 348 height 20
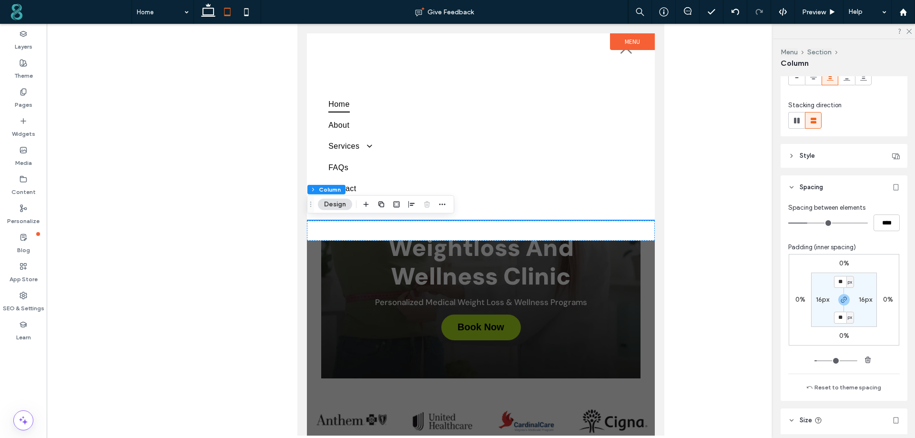
scroll to position [95, 0]
click at [838, 274] on input "**" at bounding box center [840, 278] width 12 height 12
type input "*"
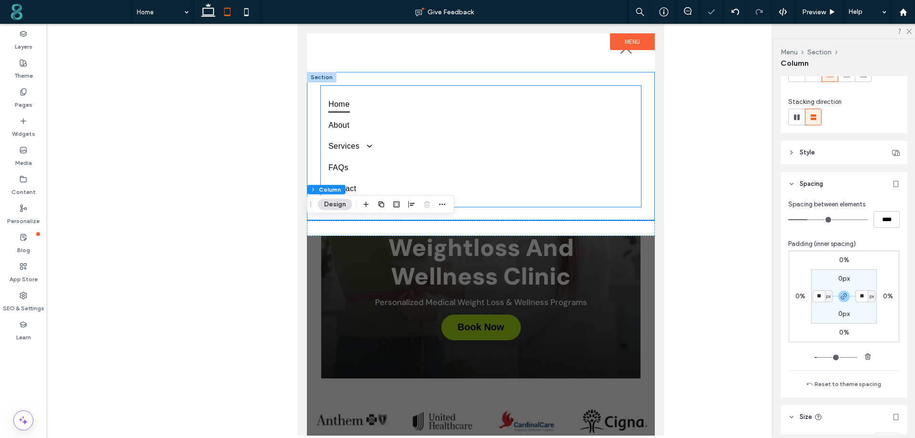
click at [613, 198] on div "Home About Services Medical Weight Loss Programs FAQs Contact" at bounding box center [481, 146] width 320 height 121
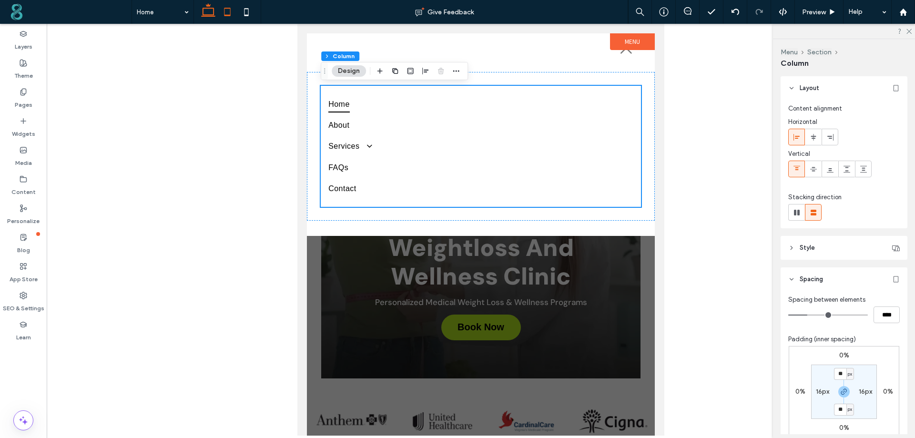
click at [206, 12] on icon at bounding box center [208, 11] width 19 height 19
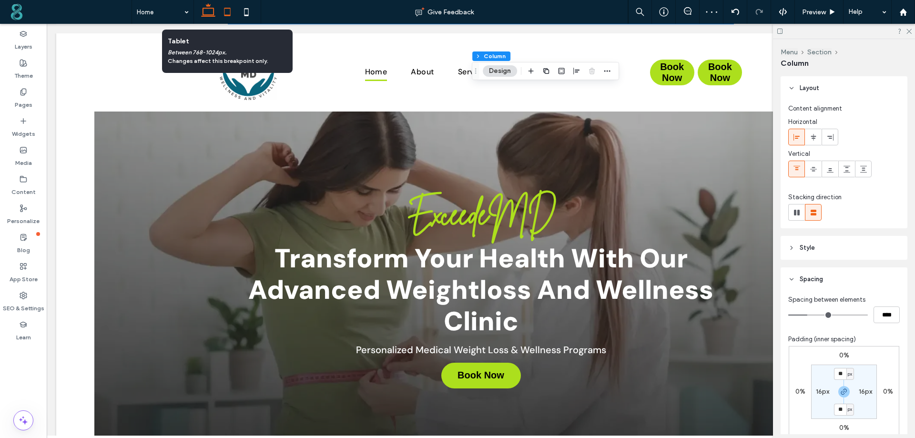
click at [230, 16] on use at bounding box center [227, 12] width 6 height 8
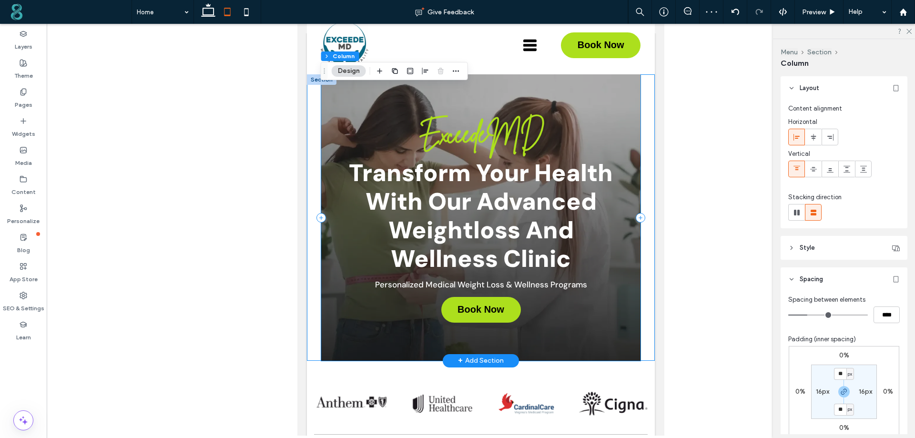
scroll to position [0, 0]
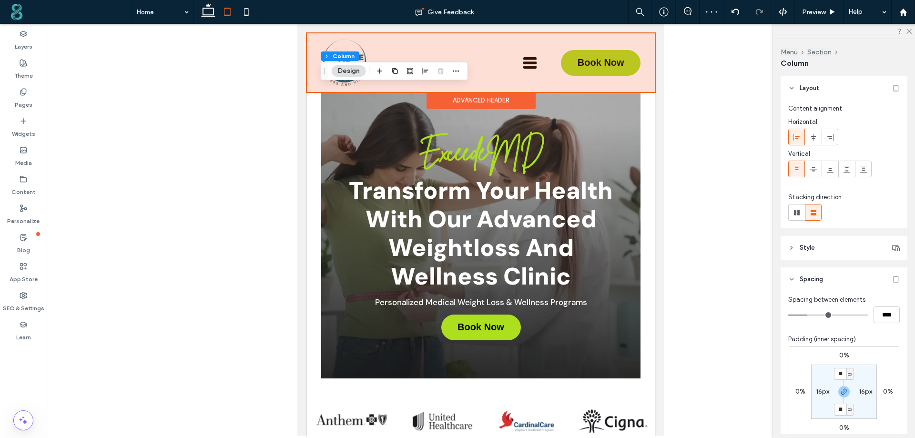
click at [527, 61] on div at bounding box center [481, 62] width 348 height 59
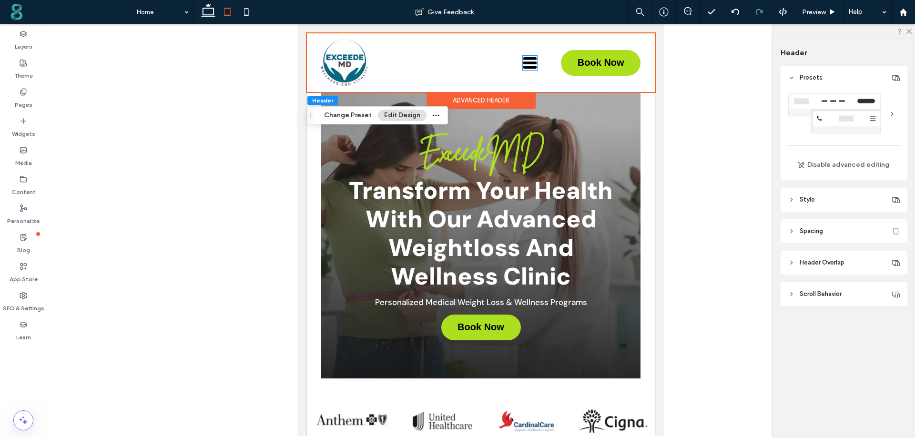
click at [527, 61] on icon at bounding box center [530, 63] width 14 height 14
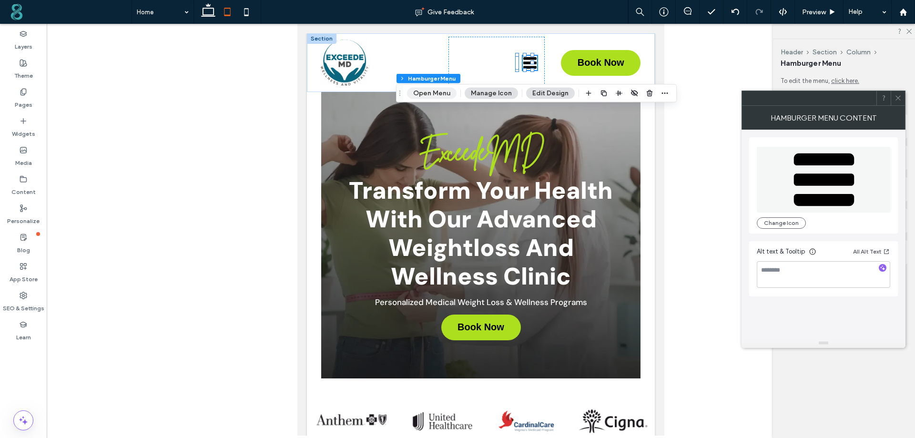
click at [429, 91] on button "Open Menu" at bounding box center [432, 93] width 50 height 11
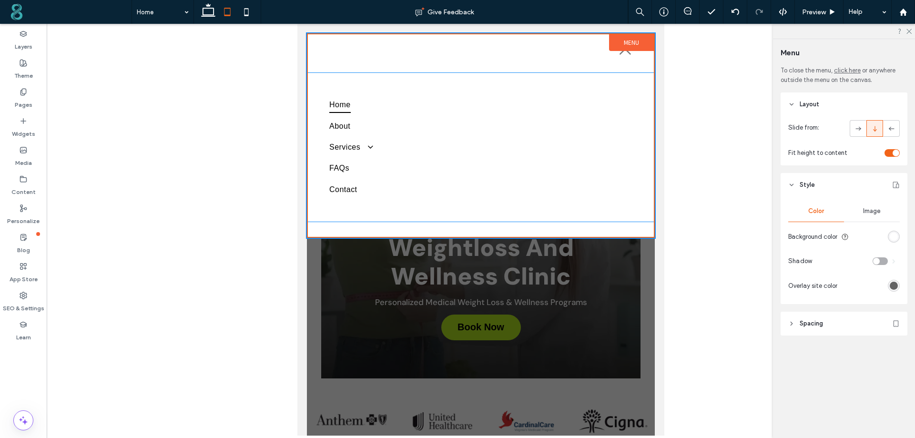
click at [317, 103] on div "Home About Services Medical Weight Loss Programs FAQs Contact" at bounding box center [481, 147] width 346 height 149
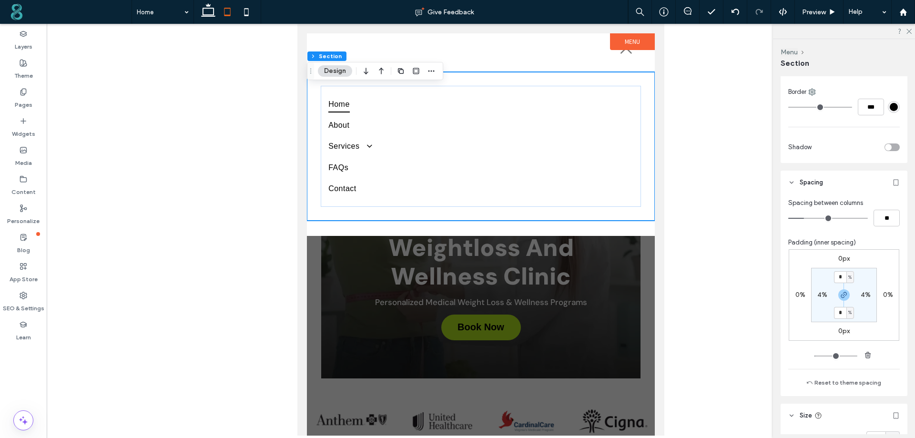
scroll to position [333, 0]
click at [842, 267] on input "*" at bounding box center [840, 273] width 12 height 12
click at [817, 292] on label "4%" at bounding box center [822, 291] width 10 height 8
type input "*"
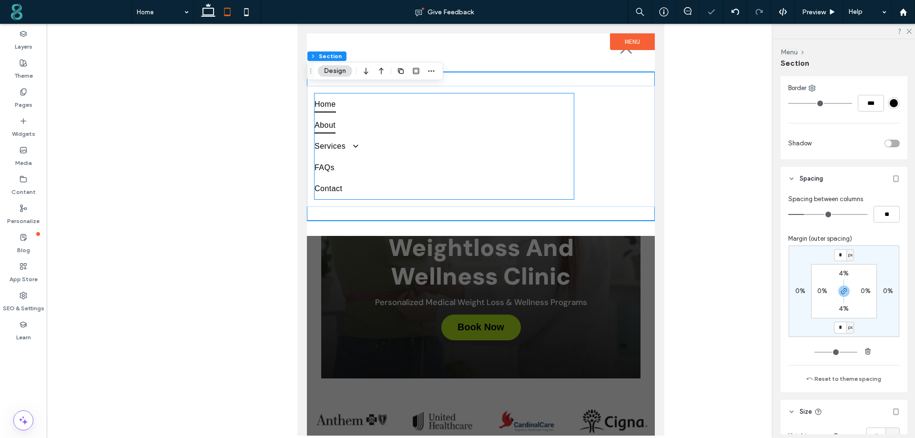
click at [491, 134] on link "About" at bounding box center [443, 125] width 259 height 21
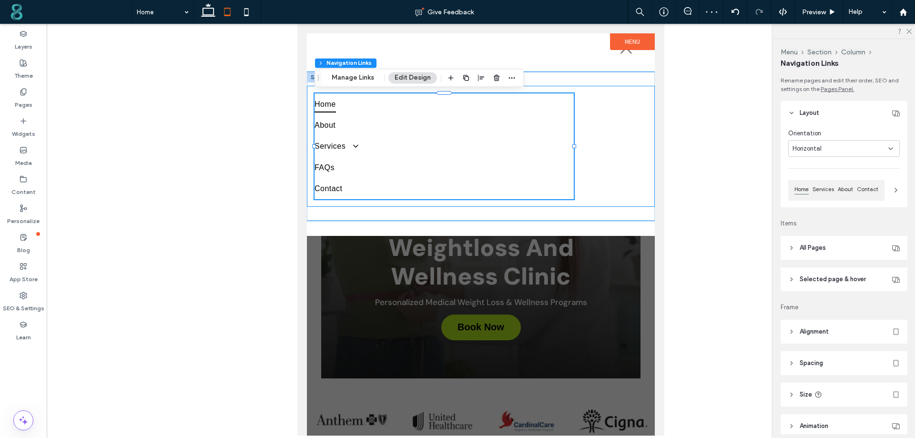
type input "***"
type input "****"
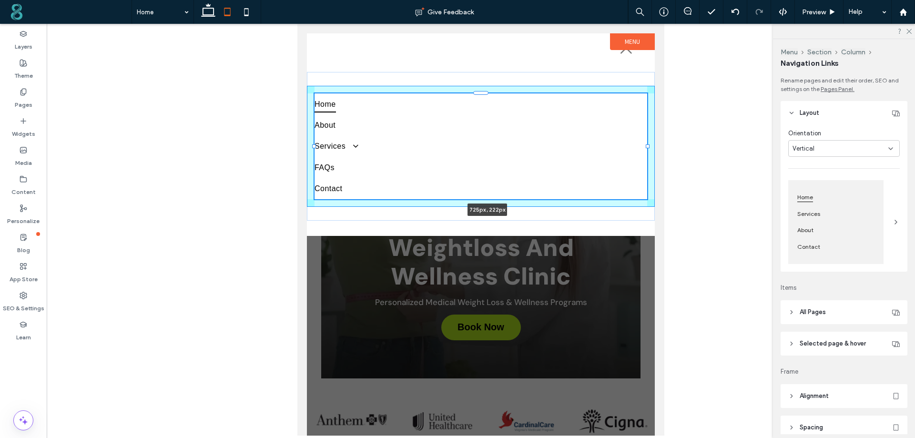
drag, startPoint x: 573, startPoint y: 146, endPoint x: 659, endPoint y: 144, distance: 86.2
click at [659, 144] on body "Home About Services Medical Weight Loss Programs FAQs Contact Book Now Book Now…" at bounding box center [480, 230] width 367 height 412
type input "***"
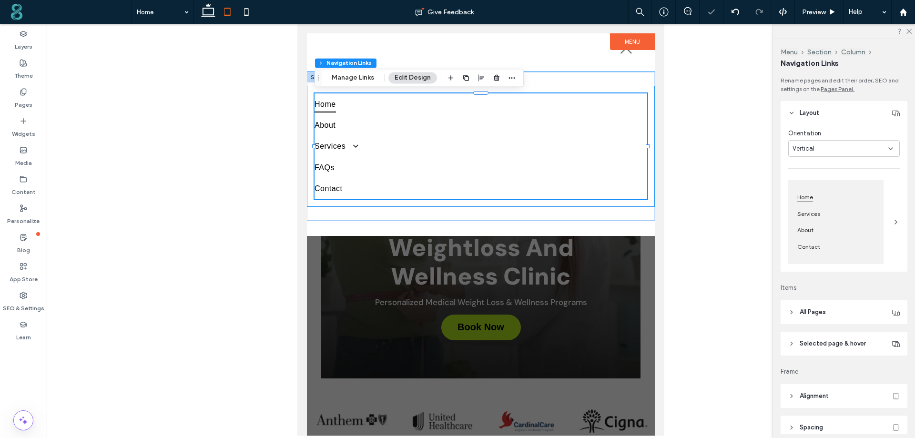
click at [310, 106] on div "Home About Services Medical Weight Loss Programs FAQs Contact 725px , 222px" at bounding box center [481, 146] width 348 height 121
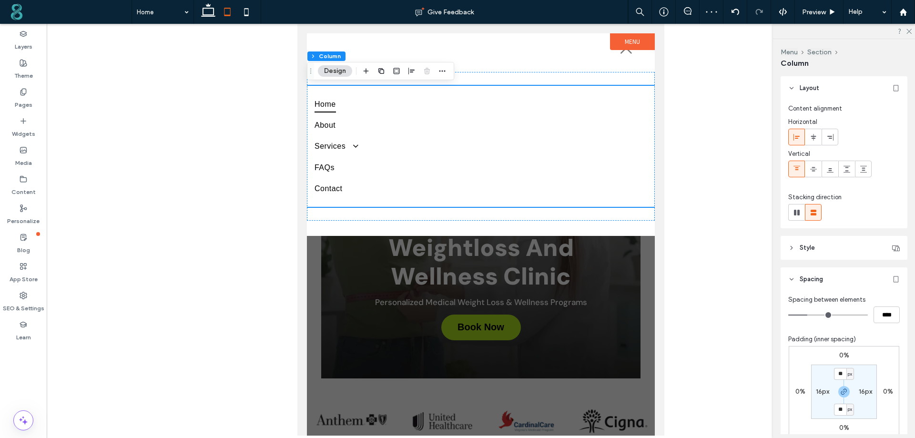
click at [816, 393] on label "16px" at bounding box center [822, 391] width 13 height 8
type input "*"
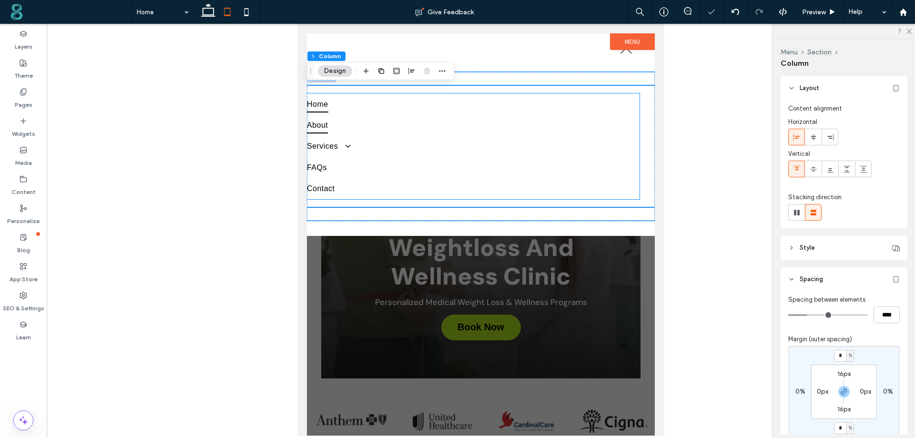
click at [357, 130] on link "About" at bounding box center [473, 125] width 333 height 21
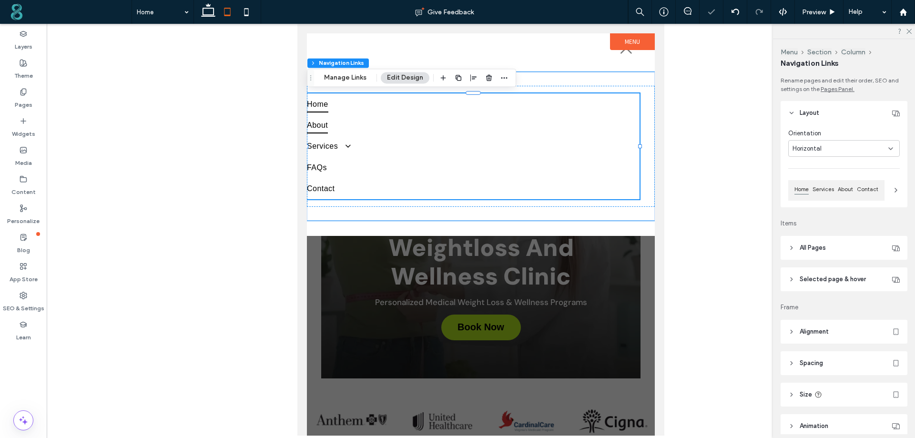
type input "***"
type input "****"
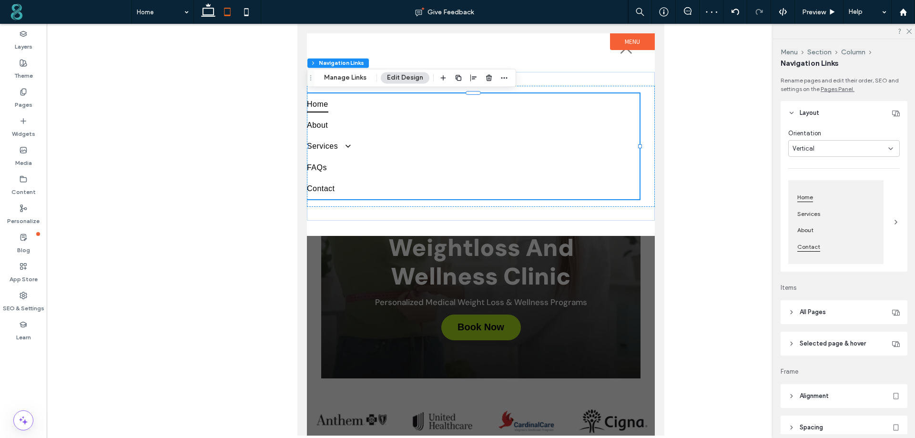
scroll to position [48, 0]
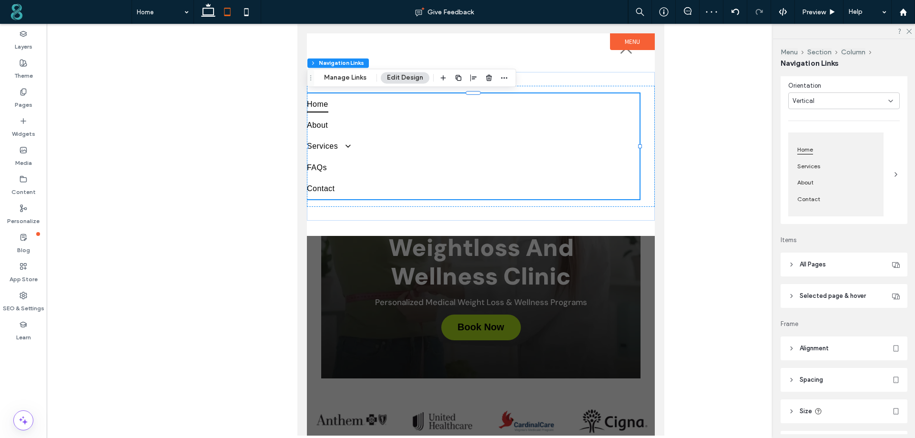
click at [816, 264] on span "All Pages" at bounding box center [812, 265] width 26 height 10
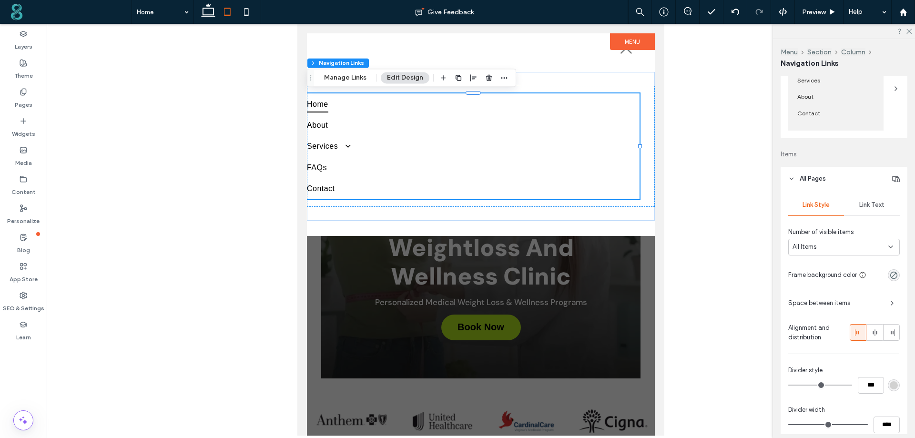
scroll to position [143, 0]
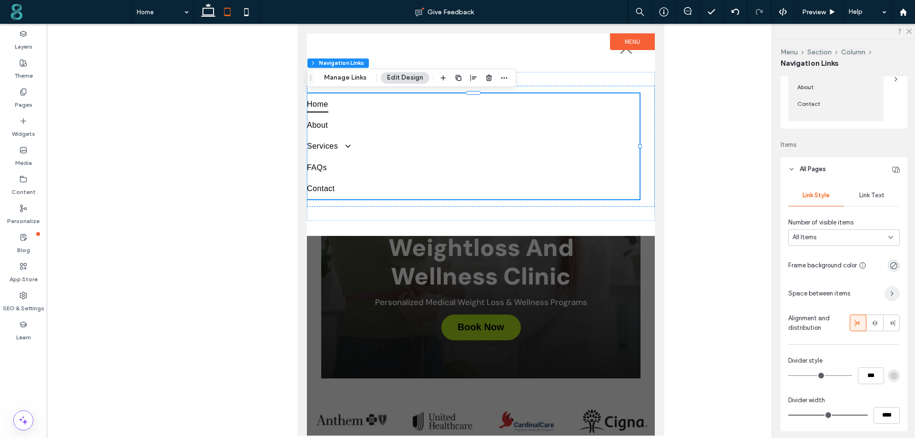
click at [888, 290] on icon "button" at bounding box center [892, 294] width 8 height 8
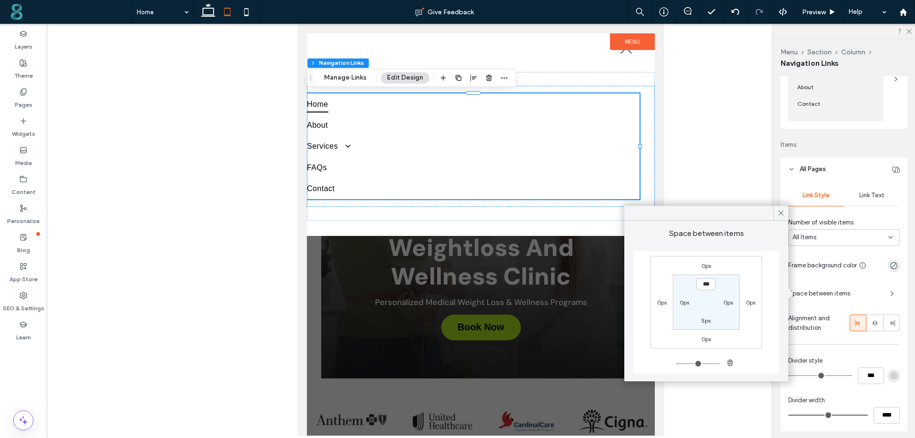
click at [685, 304] on label "0px" at bounding box center [684, 302] width 10 height 7
type input "*"
click at [685, 304] on input "***" at bounding box center [685, 302] width 20 height 12
type input "**"
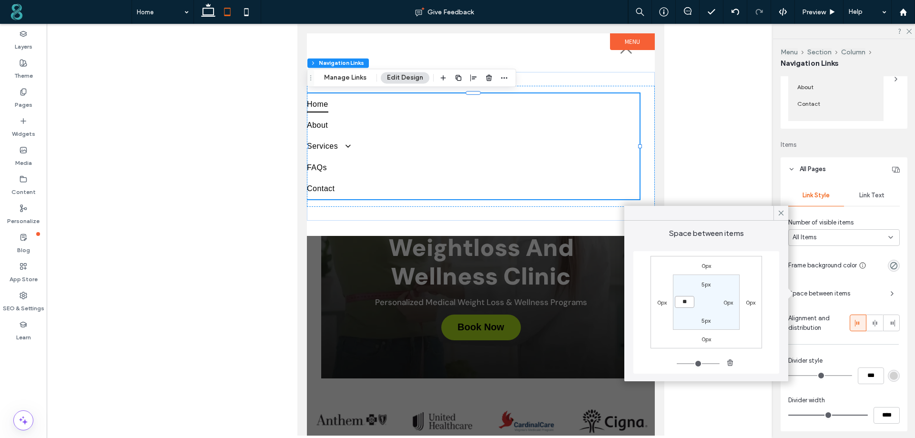
type input "**"
type input "****"
click at [732, 303] on label "0px" at bounding box center [728, 302] width 10 height 7
type input "*"
click at [732, 303] on input "***" at bounding box center [728, 302] width 20 height 12
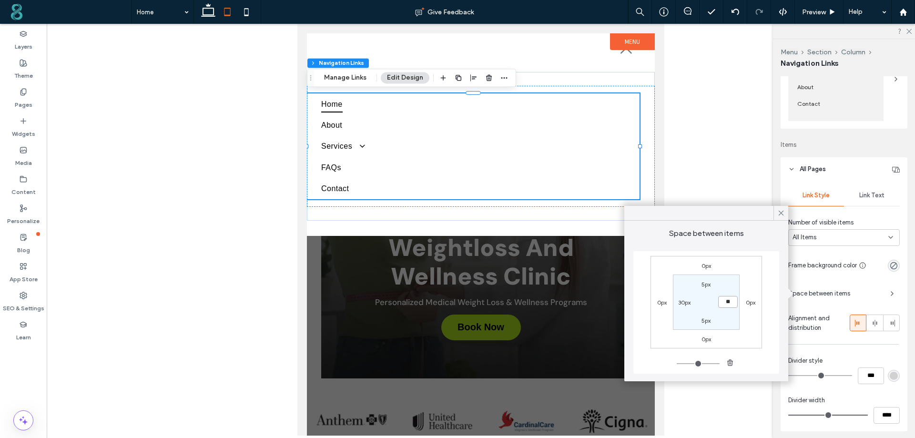
type input "**"
type input "****"
click at [708, 284] on label "5px" at bounding box center [705, 284] width 9 height 7
type input "*"
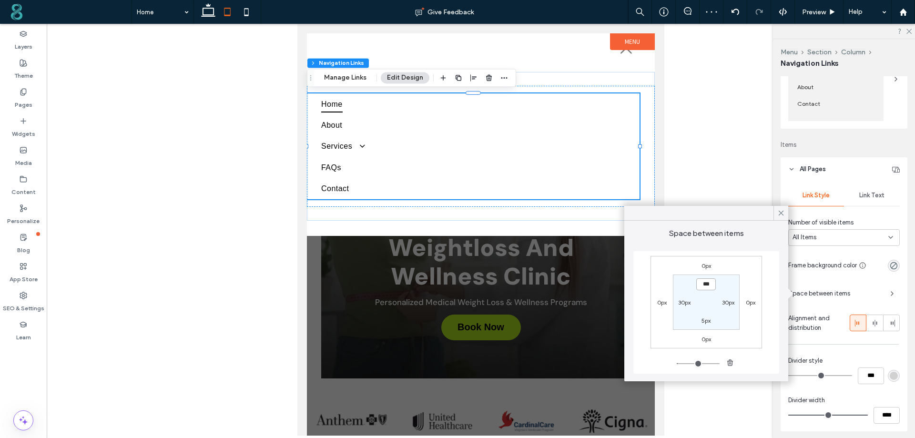
click at [708, 284] on input "***" at bounding box center [706, 284] width 20 height 12
click at [776, 214] on div at bounding box center [780, 213] width 15 height 14
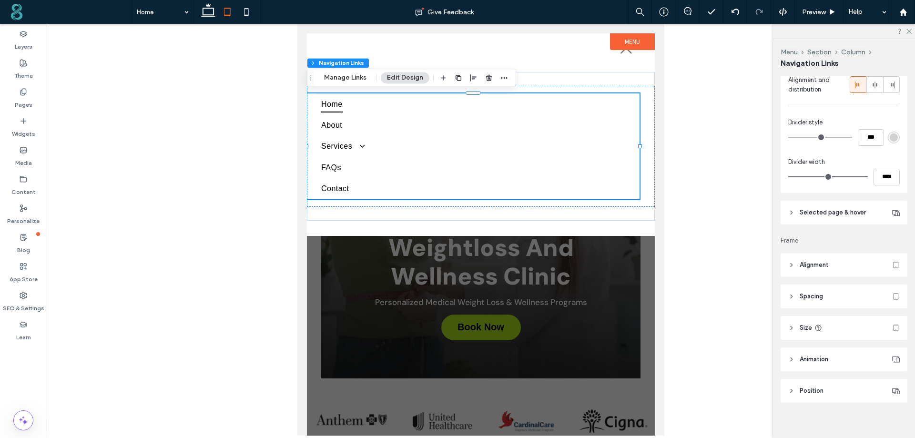
scroll to position [388, 0]
click at [826, 207] on span "Selected page & hover" at bounding box center [832, 206] width 66 height 10
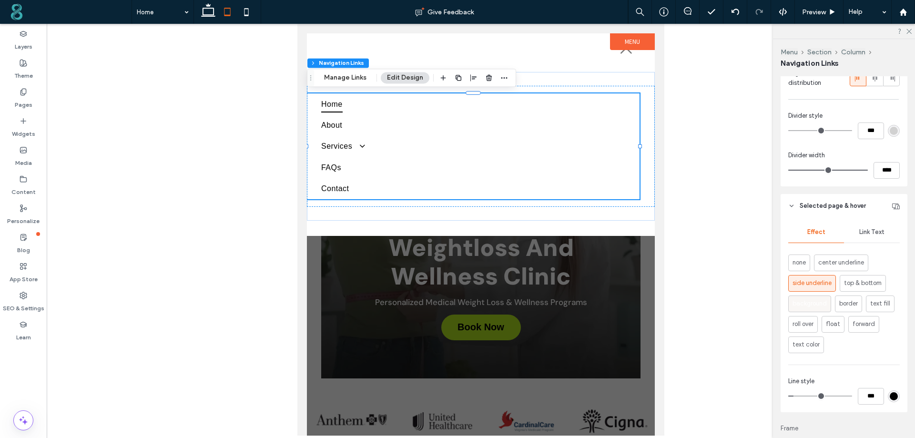
click at [810, 304] on span "background" at bounding box center [809, 304] width 34 height 10
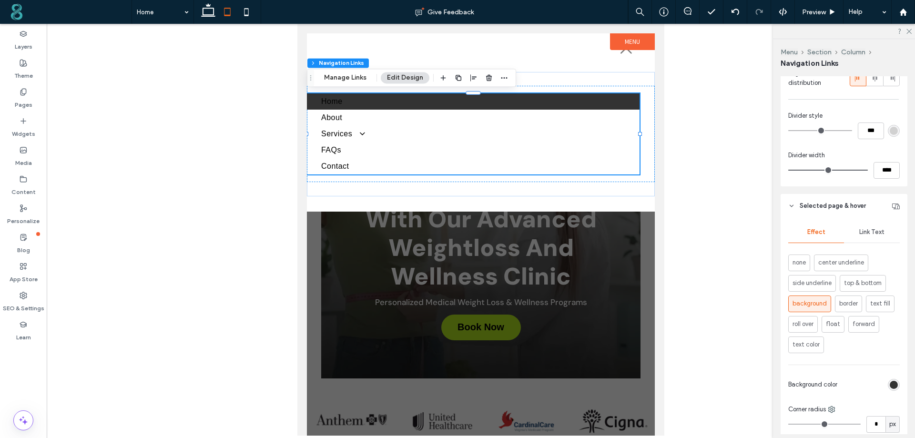
click at [865, 230] on span "Link Text" at bounding box center [871, 232] width 25 height 8
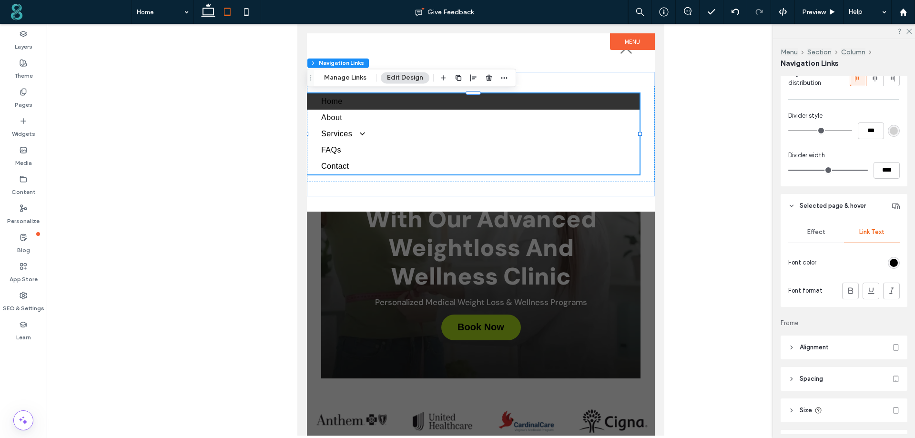
click at [887, 267] on div "rgb(0, 0, 0)" at bounding box center [893, 263] width 12 height 12
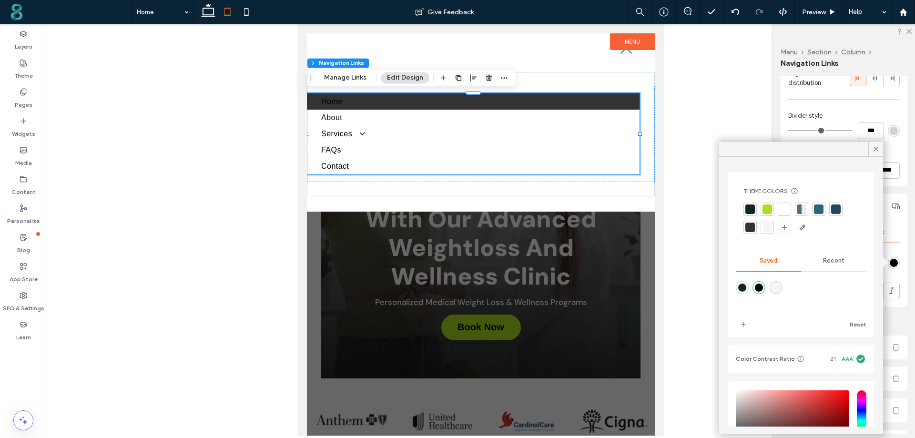
click at [783, 209] on div at bounding box center [784, 209] width 10 height 10
click at [875, 150] on use at bounding box center [875, 149] width 5 height 5
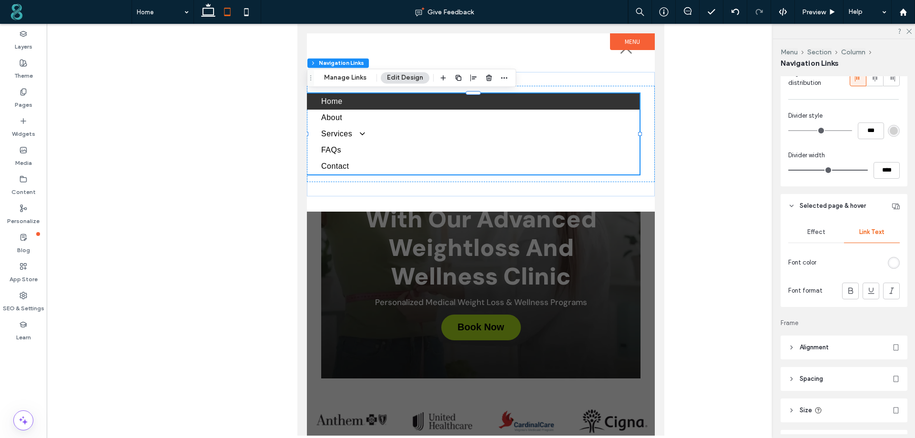
scroll to position [477, 0]
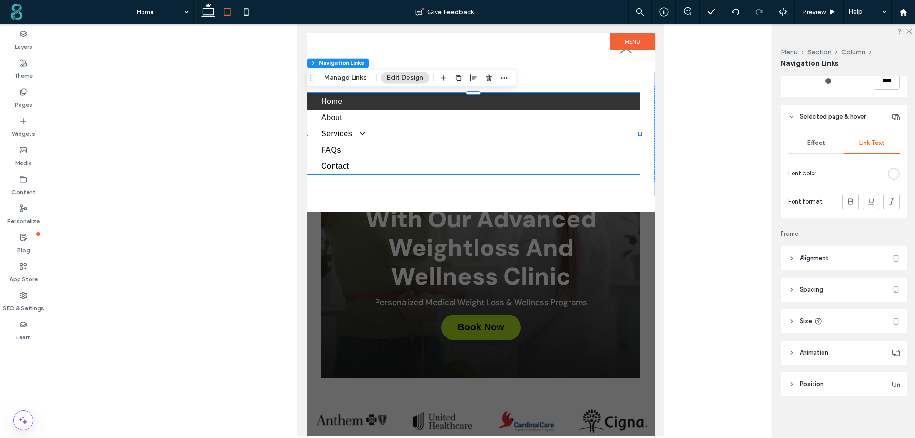
click at [815, 143] on span "Effect" at bounding box center [816, 143] width 18 height 8
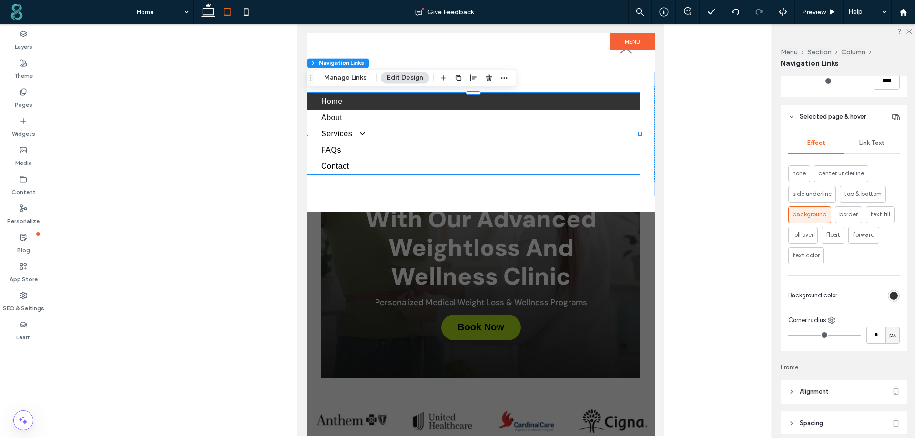
click at [893, 296] on div "rgb(51, 51, 51)" at bounding box center [893, 296] width 12 height 12
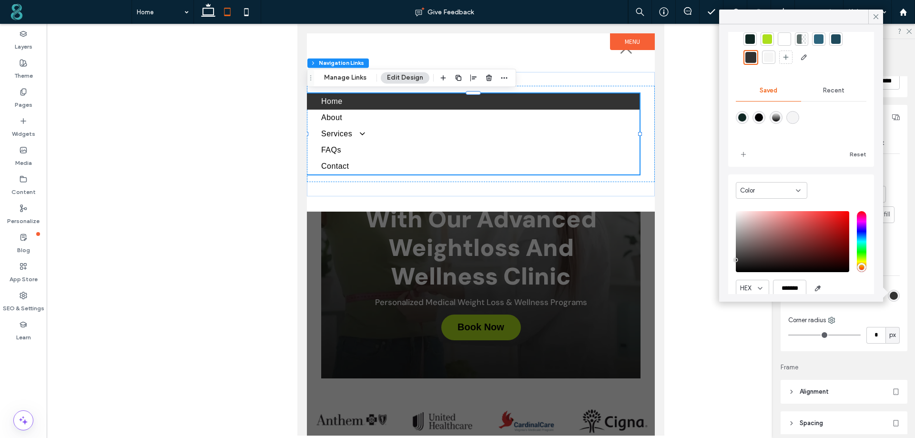
scroll to position [0, 0]
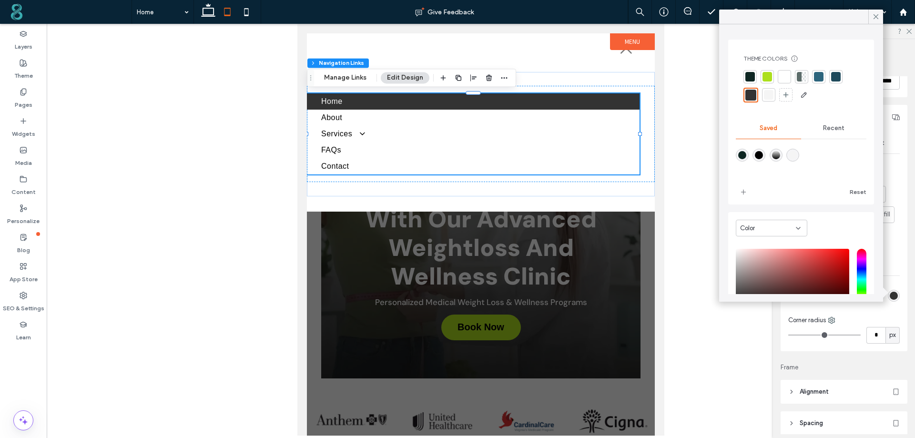
click at [757, 155] on div "rgba(0,0,0,1)" at bounding box center [759, 155] width 8 height 8
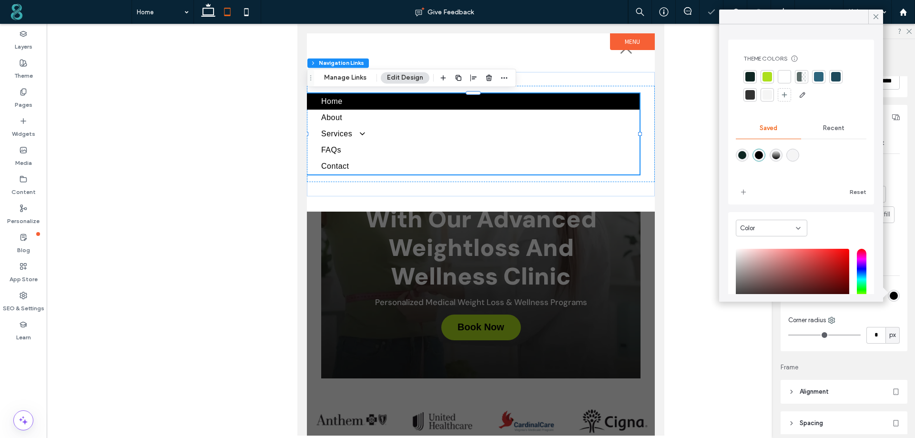
click at [749, 76] on div at bounding box center [750, 77] width 10 height 10
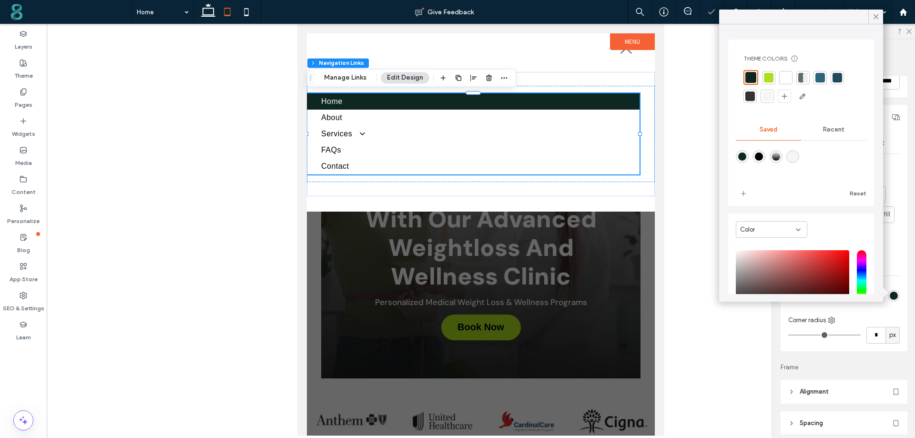
scroll to position [78, 0]
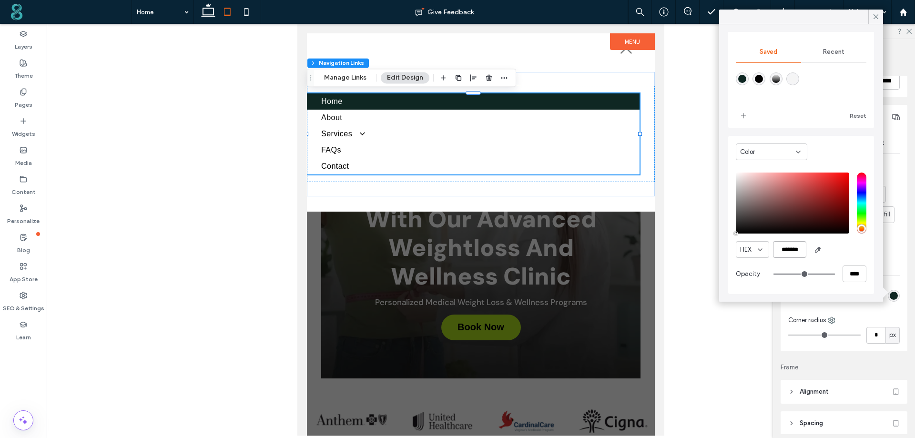
click at [795, 254] on input "*******" at bounding box center [789, 249] width 33 height 17
paste input "color picker textbox"
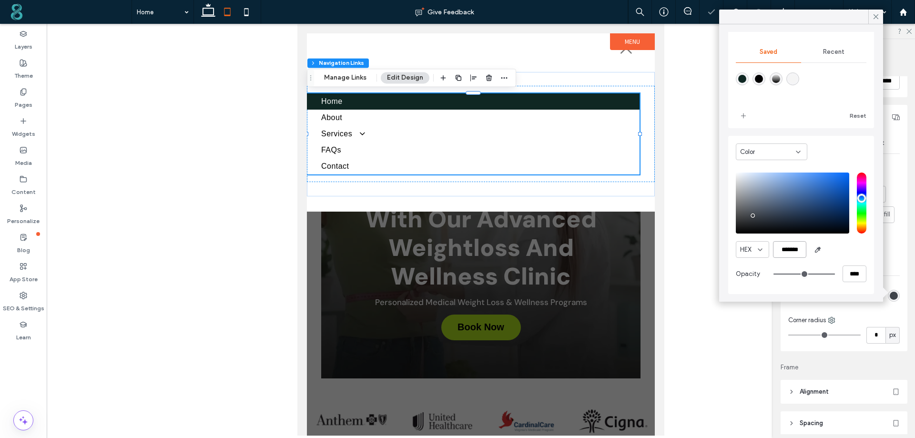
scroll to position [76, 0]
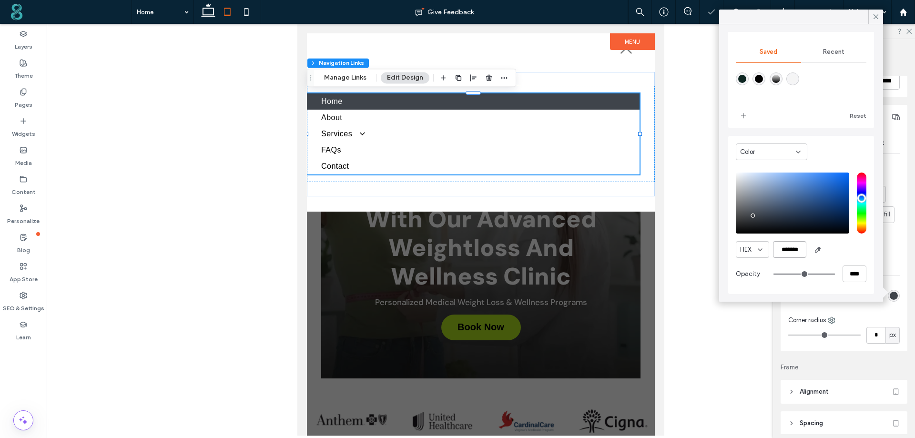
type input "*******"
click at [874, 16] on icon at bounding box center [875, 16] width 9 height 9
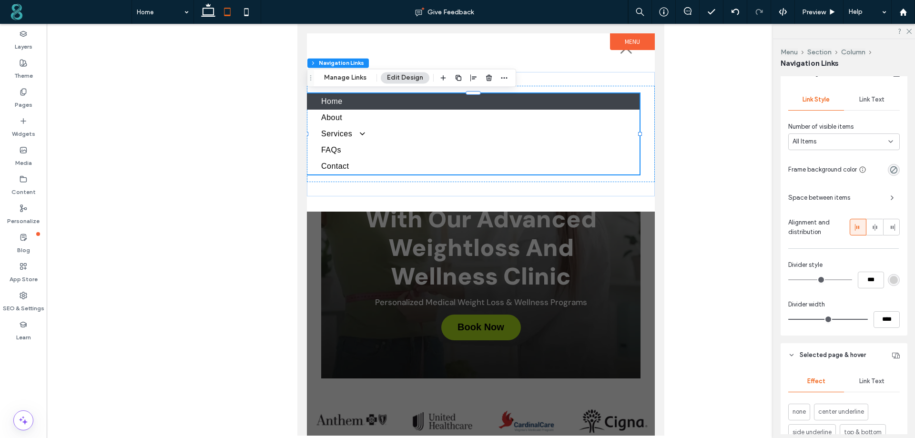
scroll to position [96, 0]
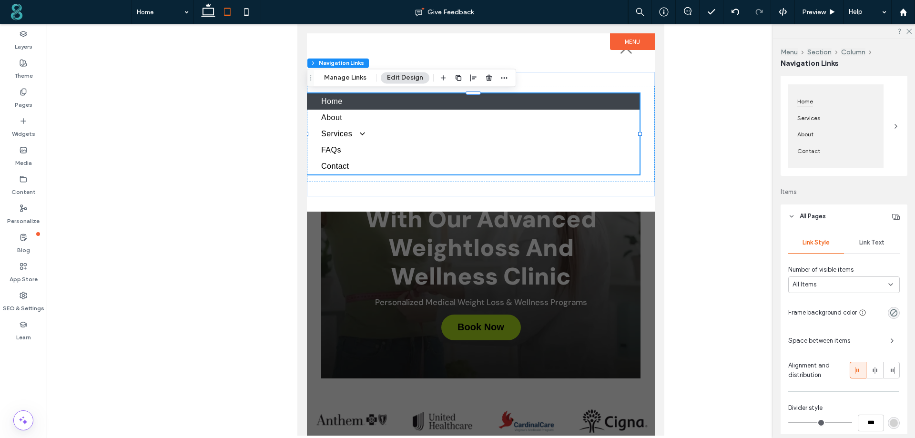
click at [870, 242] on span "Link Text" at bounding box center [871, 243] width 25 height 8
click at [822, 240] on span "Link Style" at bounding box center [815, 243] width 27 height 8
click at [888, 341] on icon "button" at bounding box center [892, 341] width 8 height 8
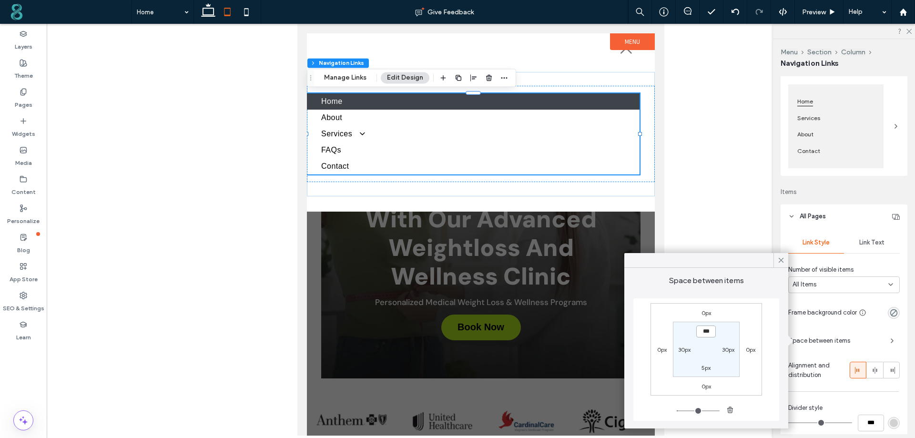
click at [703, 336] on input "***" at bounding box center [706, 331] width 20 height 12
type input "**"
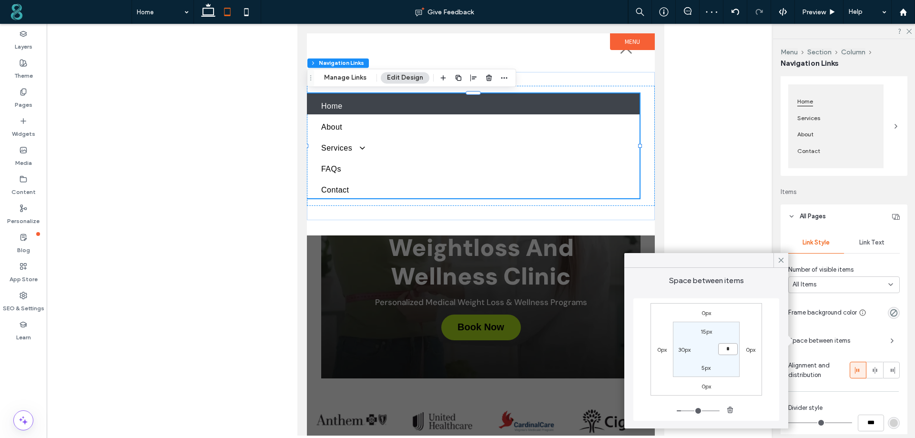
type input "**"
click at [706, 335] on label "15px" at bounding box center [705, 331] width 11 height 7
type input "**"
click at [705, 334] on input "****" at bounding box center [706, 331] width 20 height 12
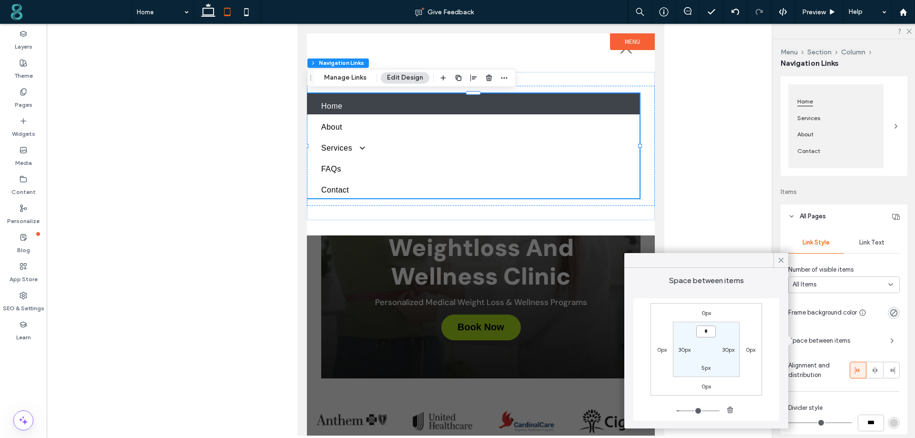
type input "**"
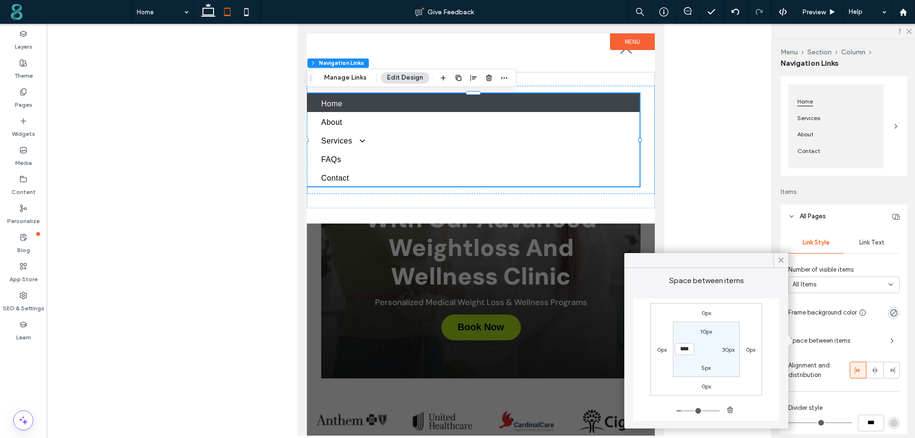
click at [706, 373] on section "10px 30px 5px ****" at bounding box center [706, 349] width 66 height 55
click at [706, 368] on label "5px" at bounding box center [705, 367] width 9 height 7
type input "*"
click at [706, 368] on input "***" at bounding box center [706, 367] width 20 height 12
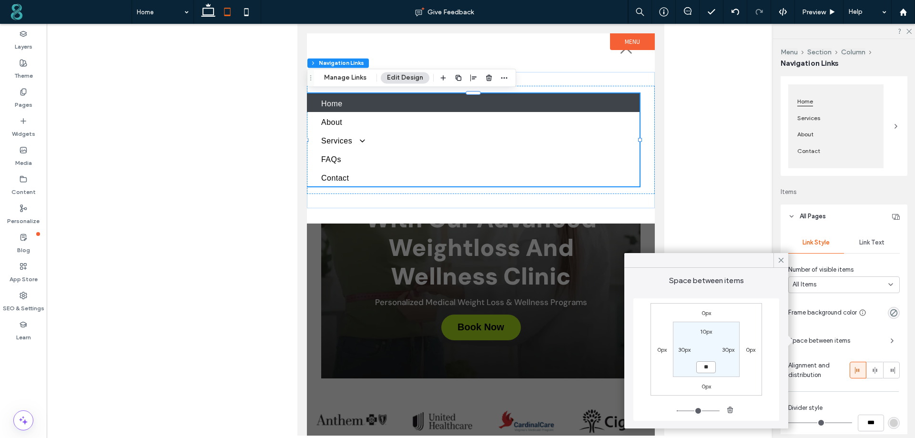
type input "**"
type input "****"
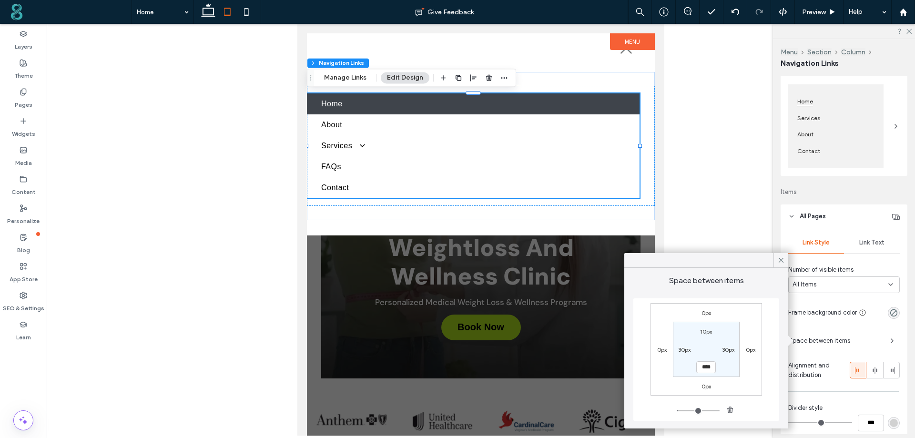
click at [706, 330] on label "10px" at bounding box center [706, 331] width 12 height 7
click at [706, 329] on input "****" at bounding box center [706, 331] width 20 height 12
type input "**"
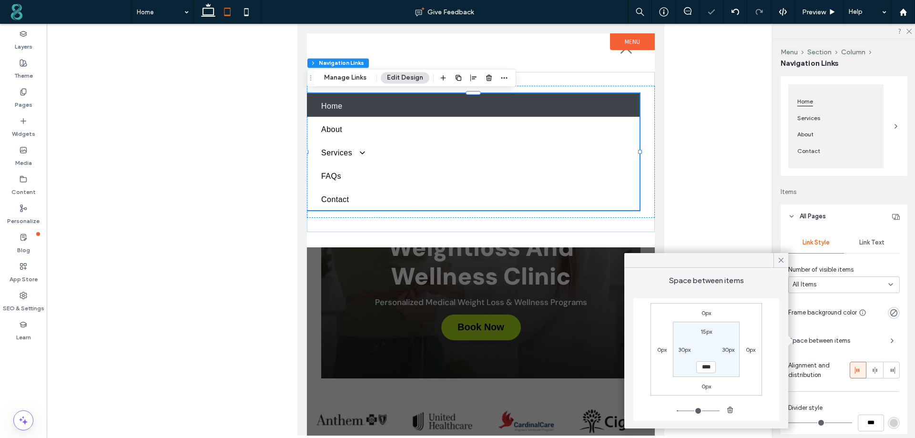
type input "**"
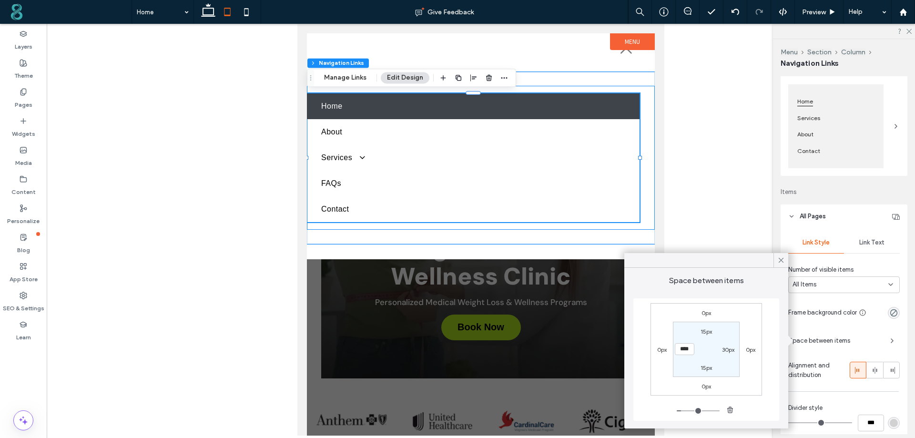
click at [645, 132] on div "Home About Services Medical Weight Loss Programs FAQs Contact" at bounding box center [481, 158] width 348 height 144
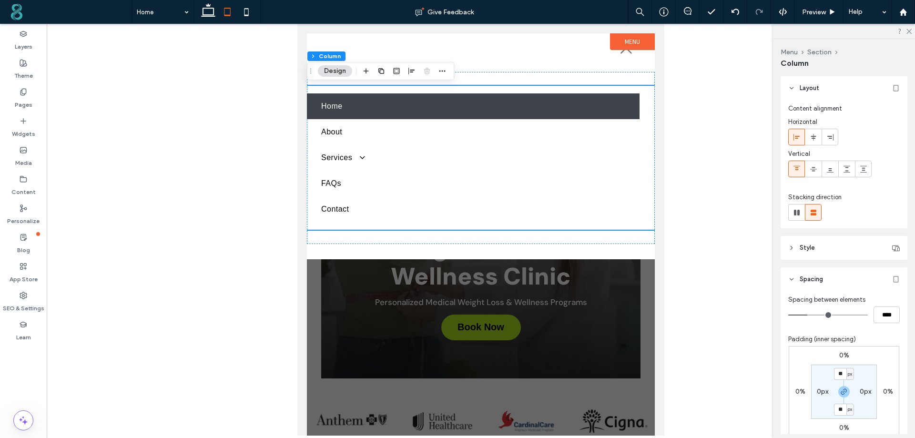
scroll to position [143, 0]
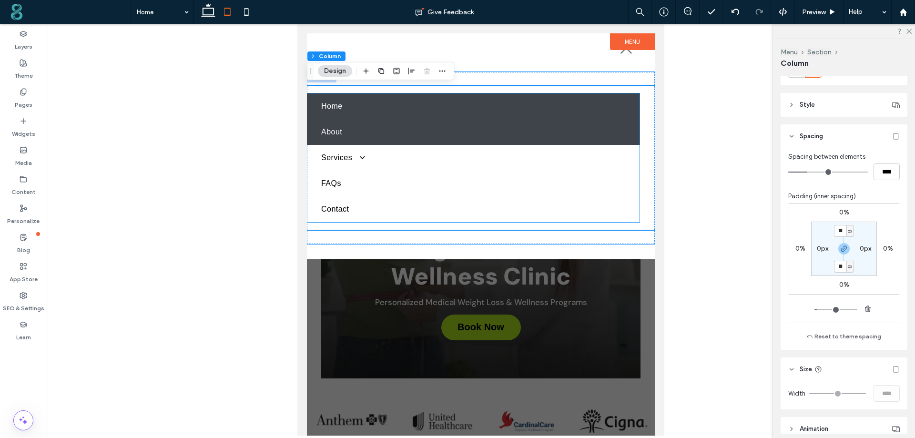
click at [571, 127] on link "About" at bounding box center [473, 132] width 333 height 26
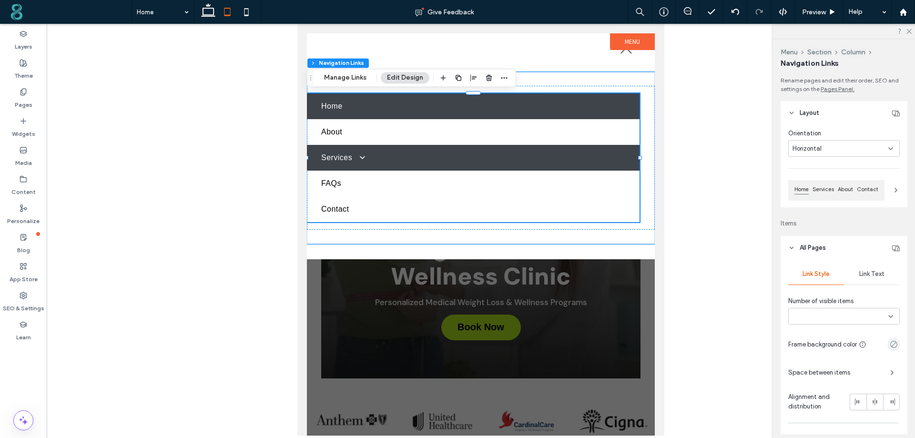
type input "***"
type input "****"
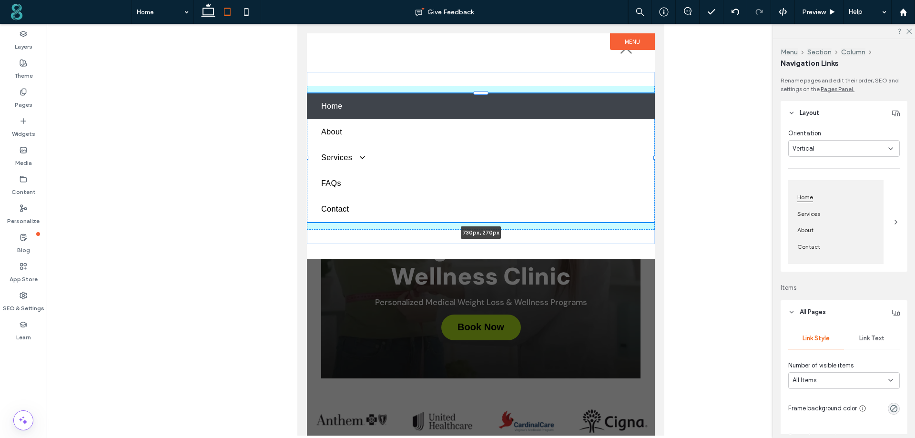
drag, startPoint x: 641, startPoint y: 156, endPoint x: 965, endPoint y: 179, distance: 325.2
click at [664, 155] on html "Home About Services Medical Weight Loss Programs FAQs Contact Book Now Book Now…" at bounding box center [480, 230] width 367 height 412
type input "***"
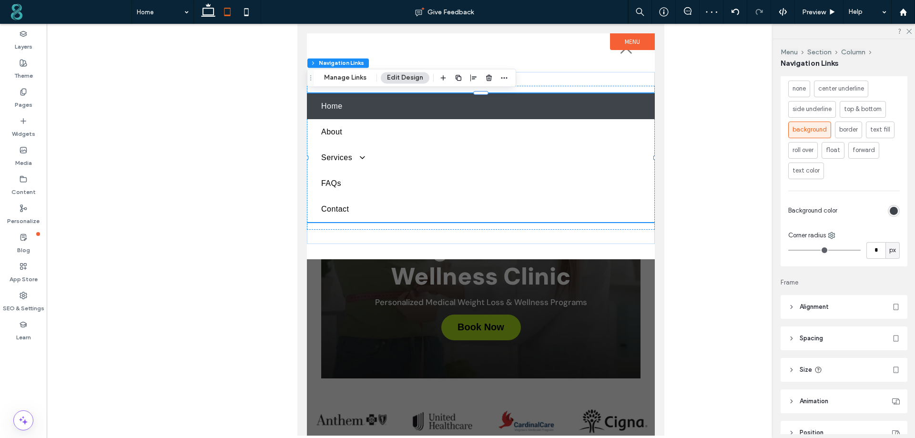
scroll to position [610, 0]
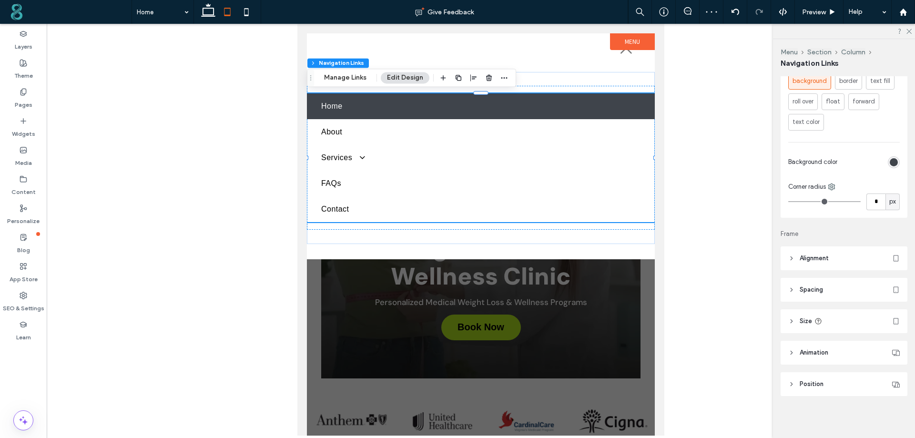
click at [801, 319] on span "Size" at bounding box center [805, 321] width 12 height 10
click at [896, 345] on div "Width *** px Height A More Size Options" at bounding box center [843, 372] width 127 height 79
click at [885, 346] on div "px" at bounding box center [892, 345] width 14 height 17
click at [886, 375] on span "%" at bounding box center [888, 379] width 6 height 10
type input "***"
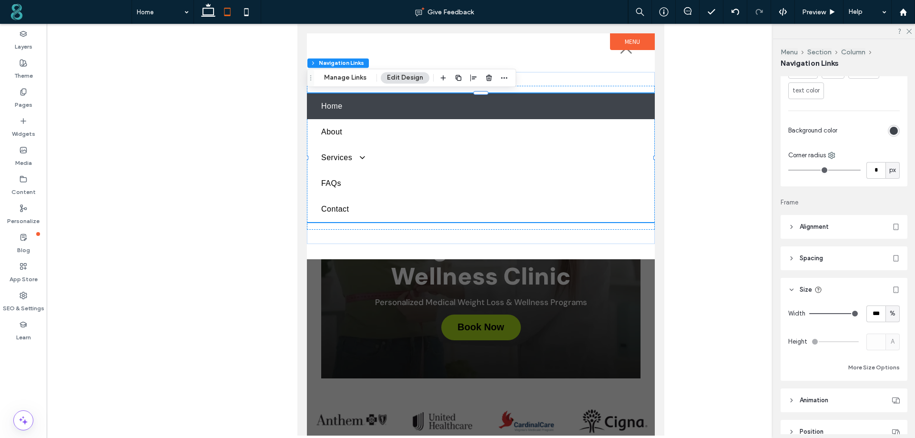
scroll to position [689, 0]
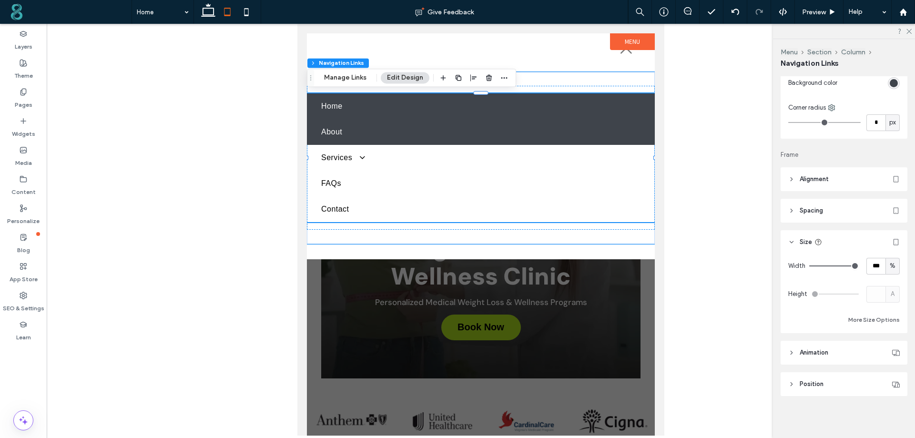
click at [405, 143] on link "About" at bounding box center [481, 132] width 348 height 26
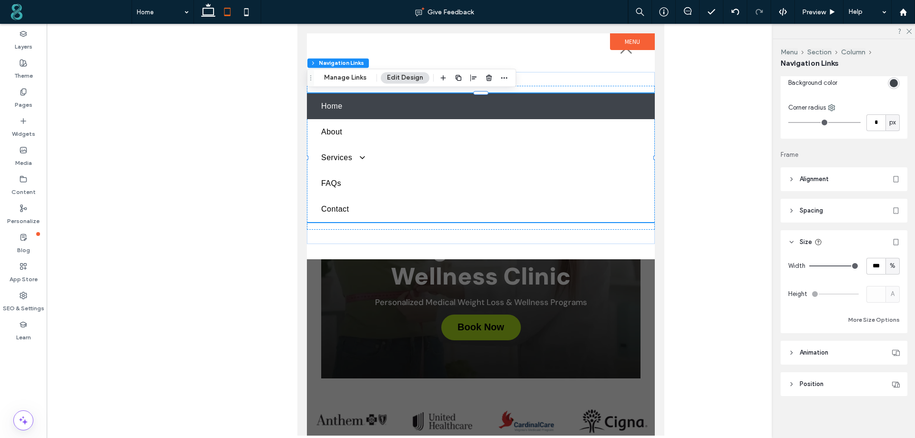
click at [412, 75] on button "Edit Design" at bounding box center [405, 77] width 49 height 11
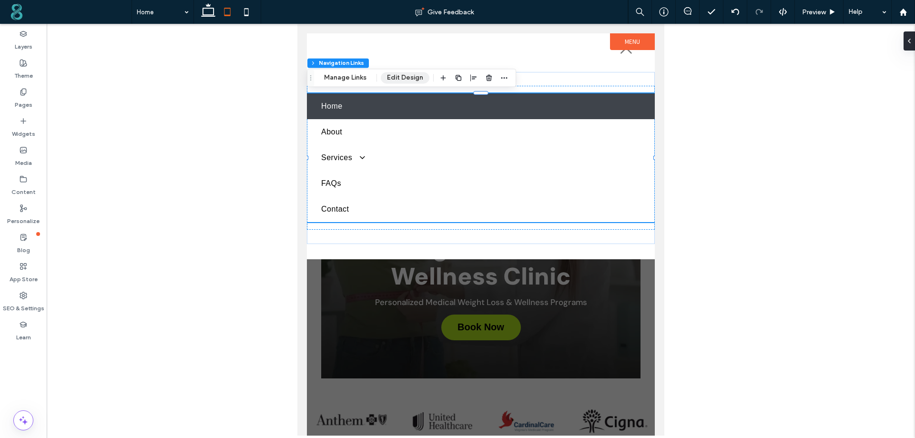
click at [412, 75] on button "Edit Design" at bounding box center [405, 77] width 49 height 11
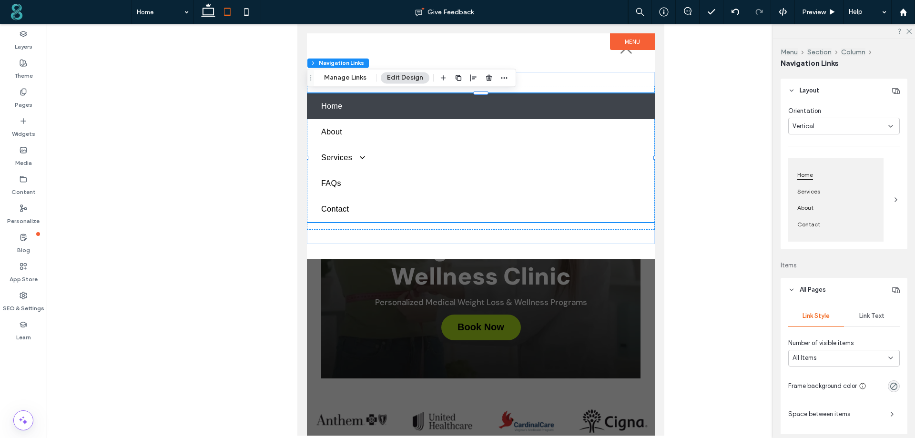
scroll to position [0, 0]
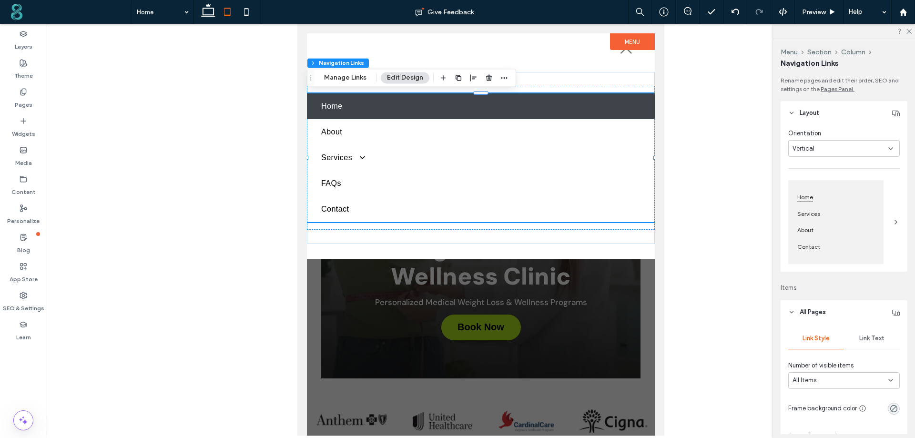
click at [829, 144] on div "Vertical" at bounding box center [840, 149] width 96 height 10
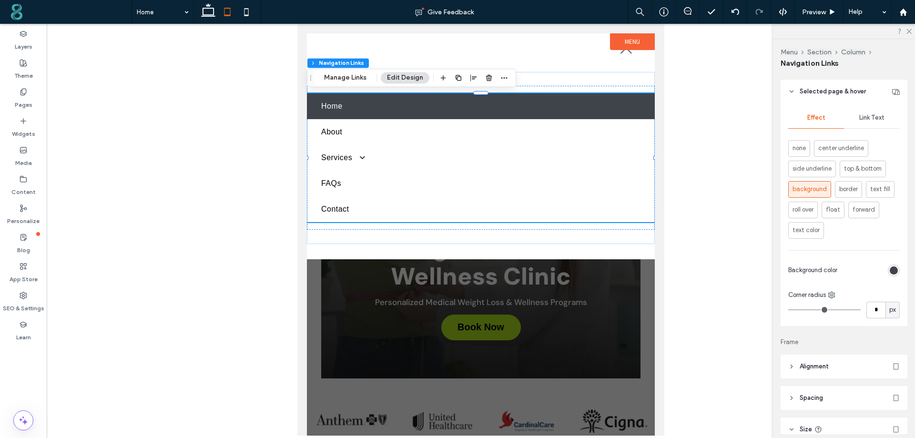
scroll to position [451, 0]
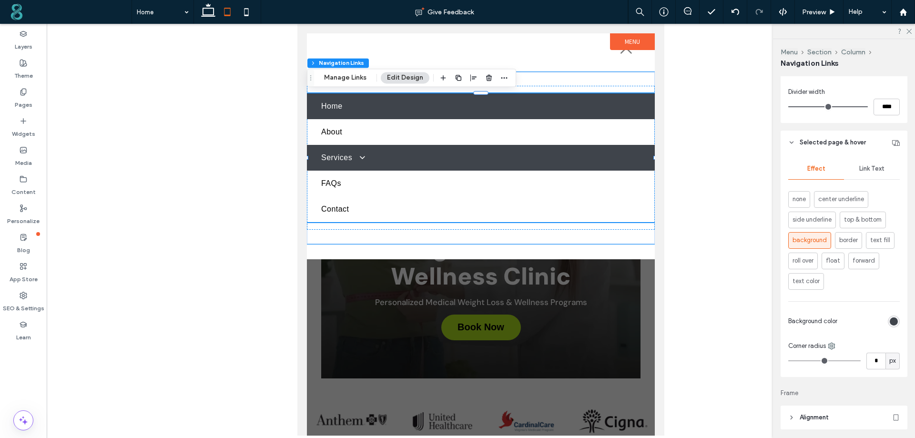
click at [359, 161] on span at bounding box center [358, 157] width 15 height 9
click at [363, 154] on span at bounding box center [358, 157] width 15 height 9
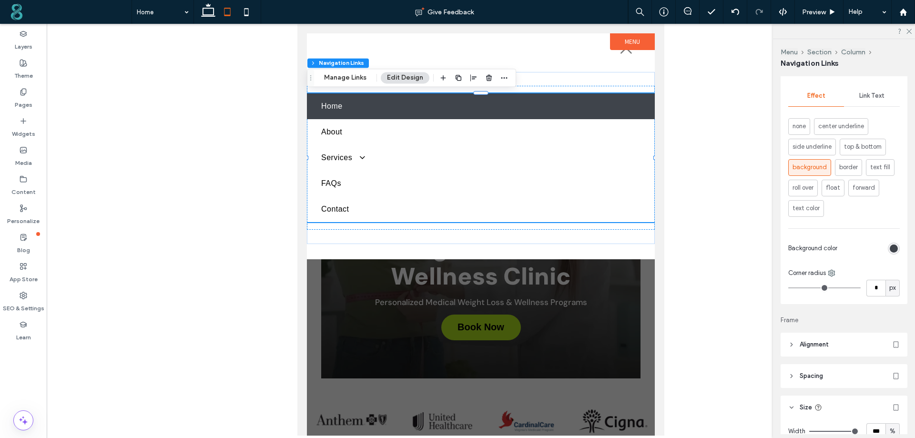
scroll to position [619, 0]
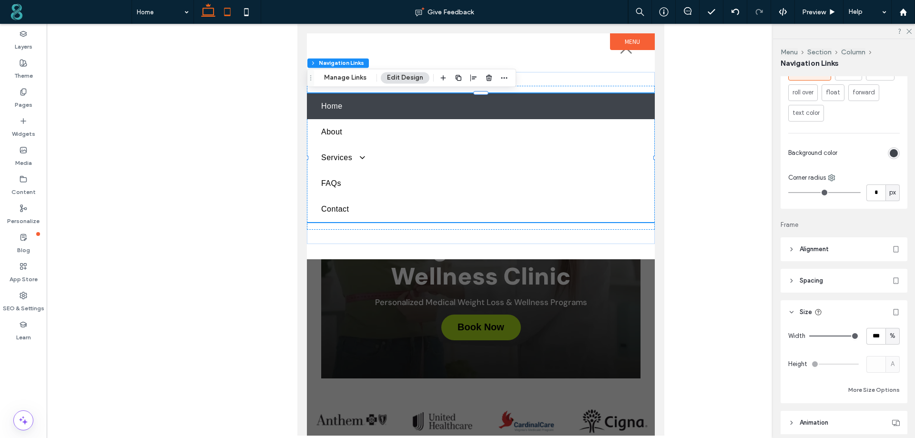
click at [211, 14] on icon at bounding box center [208, 11] width 19 height 19
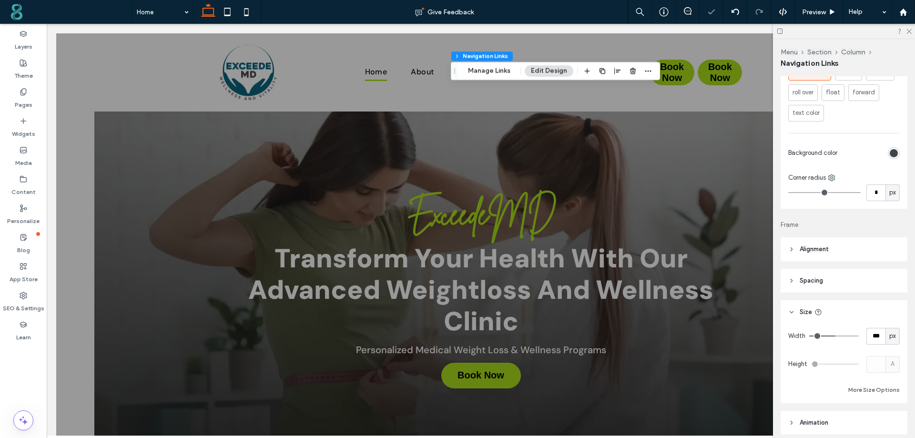
type input "***"
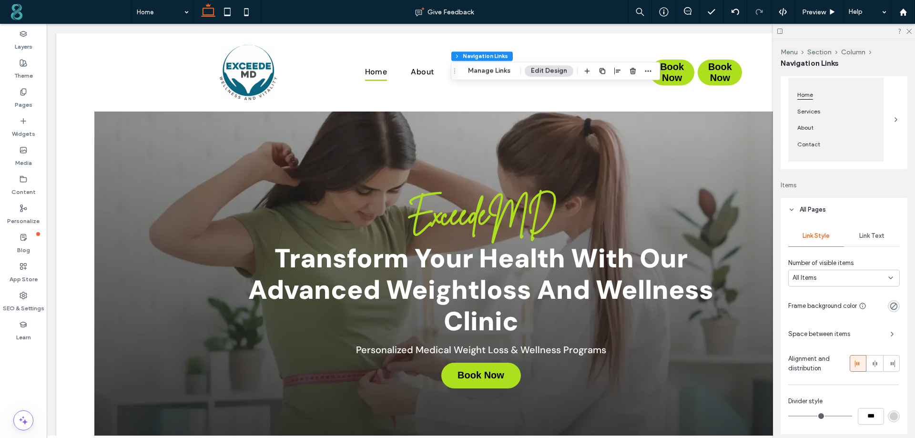
scroll to position [118, 0]
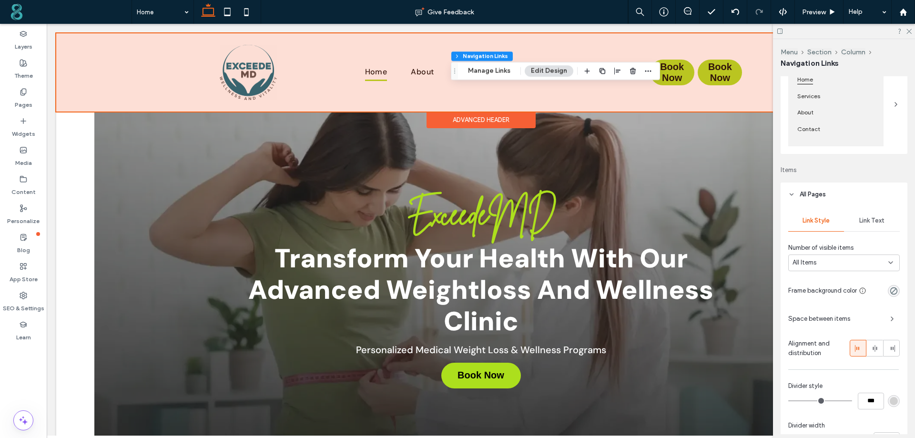
click at [407, 72] on div at bounding box center [480, 72] width 849 height 78
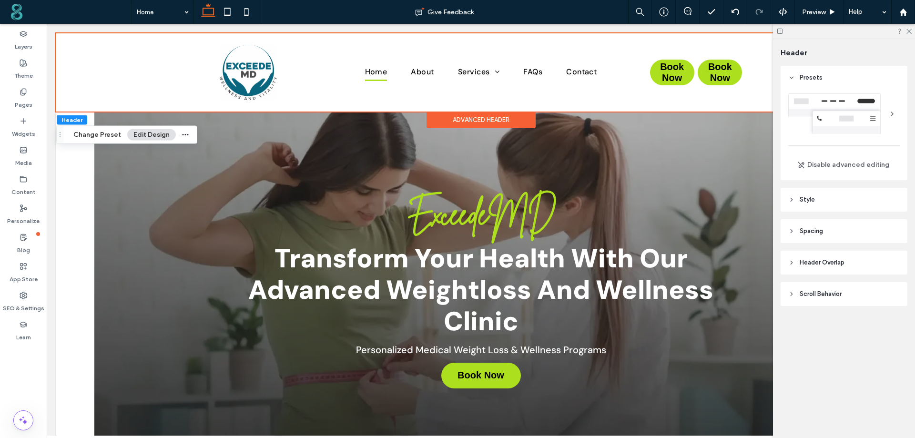
click at [818, 204] on header "Style" at bounding box center [843, 200] width 127 height 24
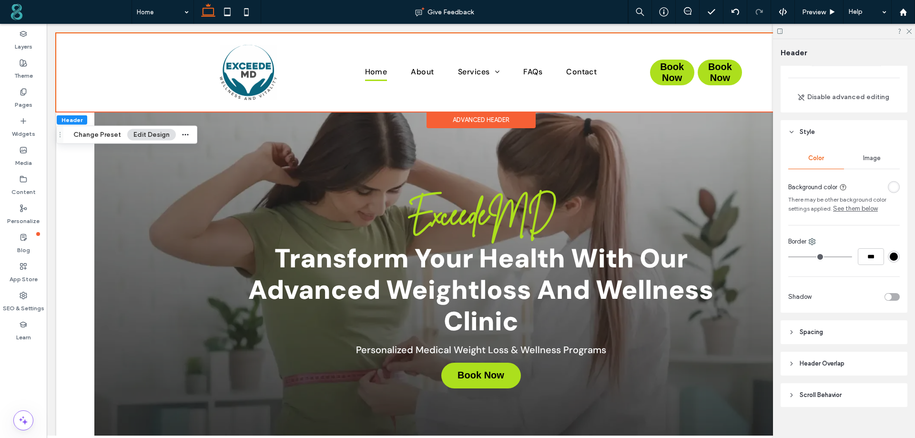
scroll to position [79, 0]
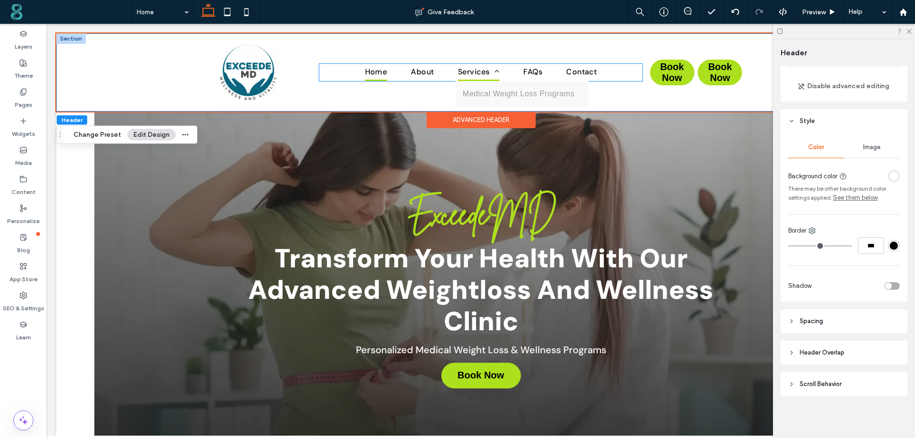
click at [480, 75] on span "Services" at bounding box center [478, 72] width 41 height 17
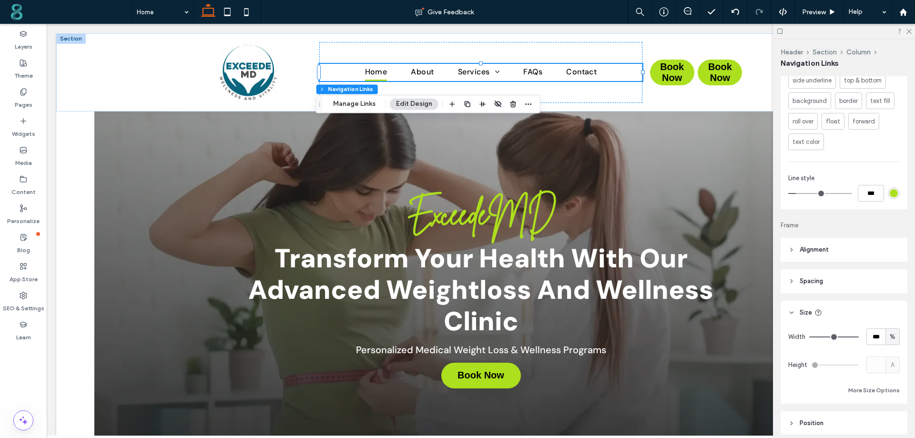
scroll to position [565, 0]
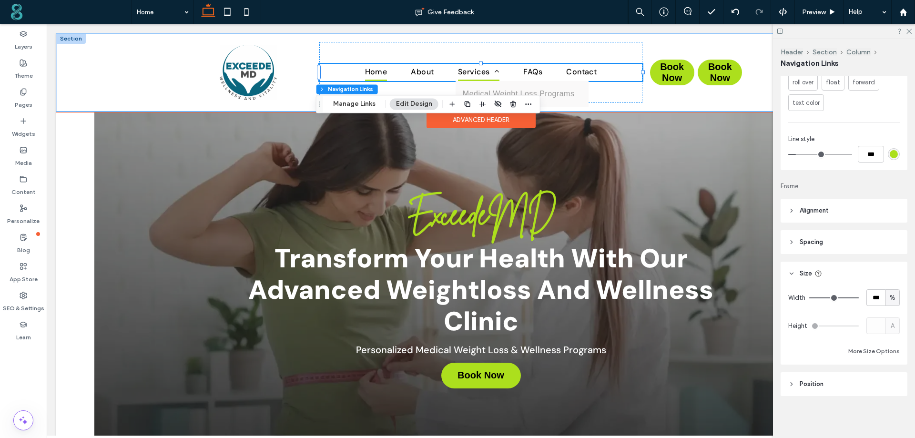
click at [485, 72] on span "Services" at bounding box center [478, 72] width 41 height 17
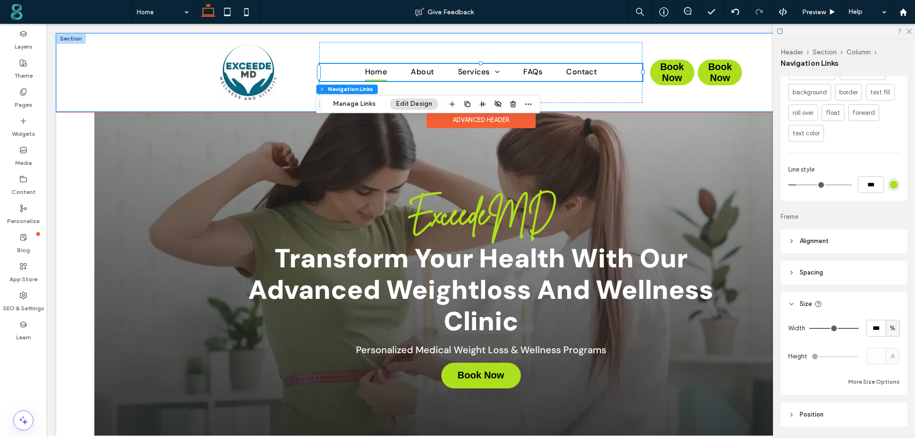
scroll to position [518, 0]
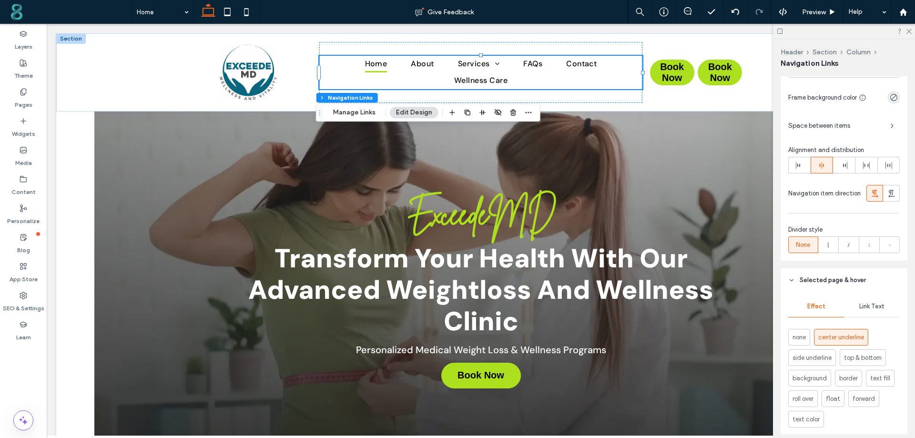
click at [792, 282] on icon at bounding box center [791, 280] width 7 height 7
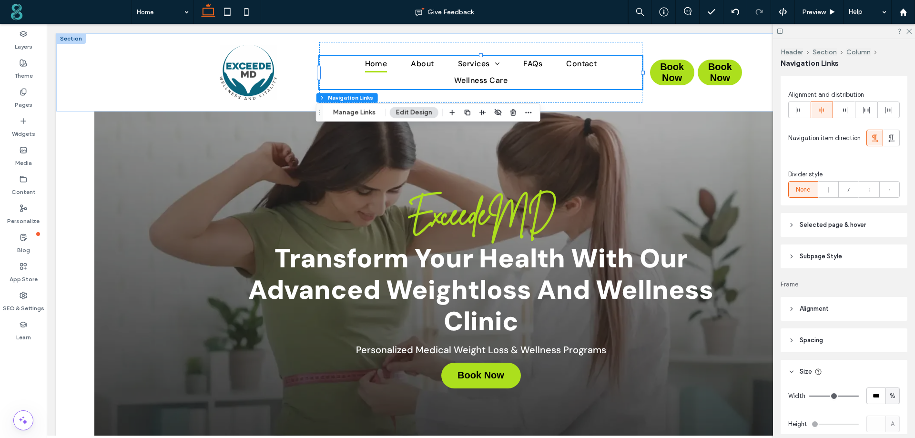
scroll to position [373, 0]
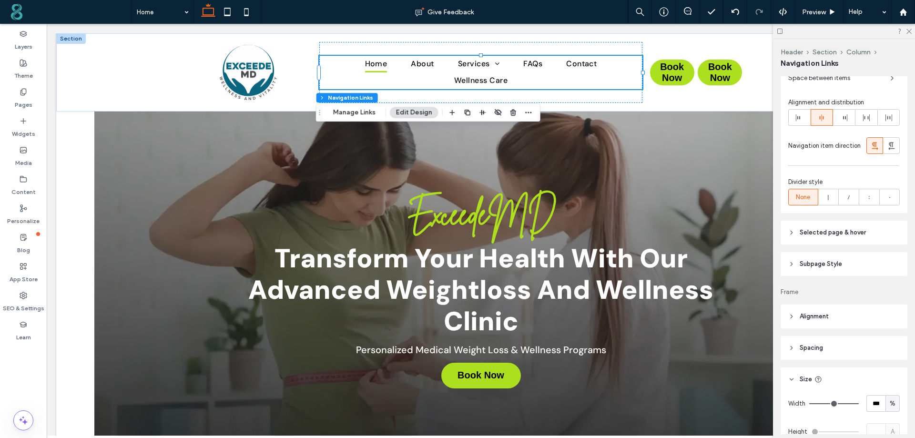
click at [797, 269] on header "Subpage Style" at bounding box center [843, 264] width 127 height 24
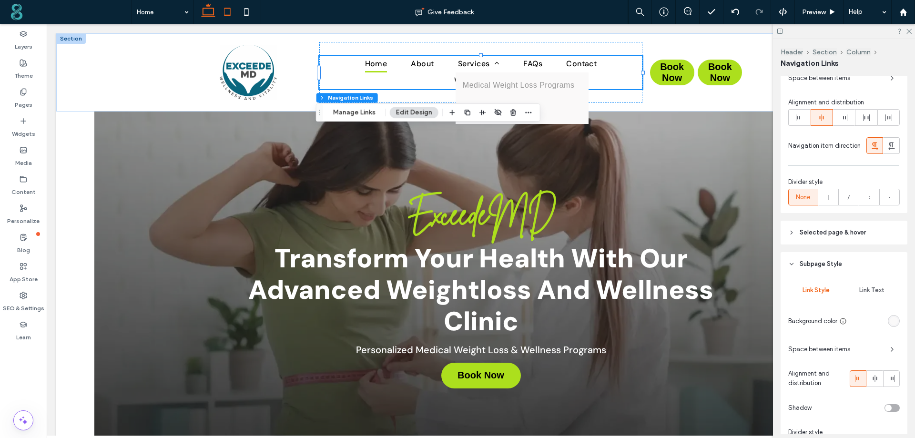
click at [225, 17] on icon at bounding box center [227, 11] width 19 height 19
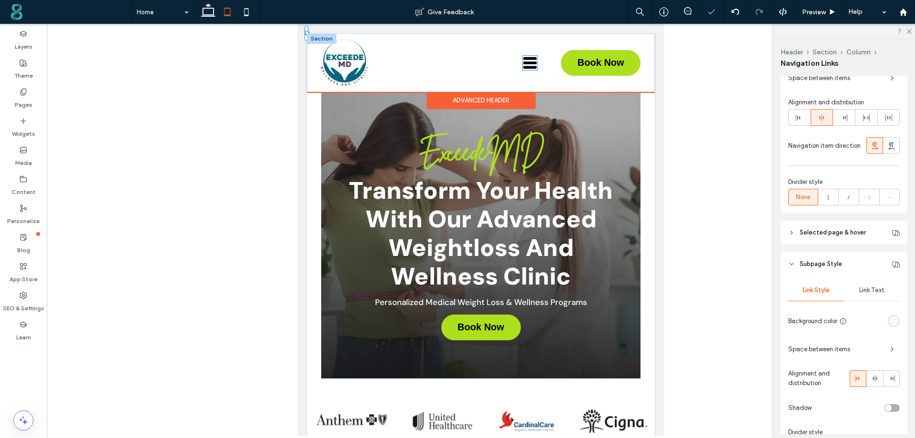
click at [523, 62] on icon at bounding box center [529, 62] width 13 height 11
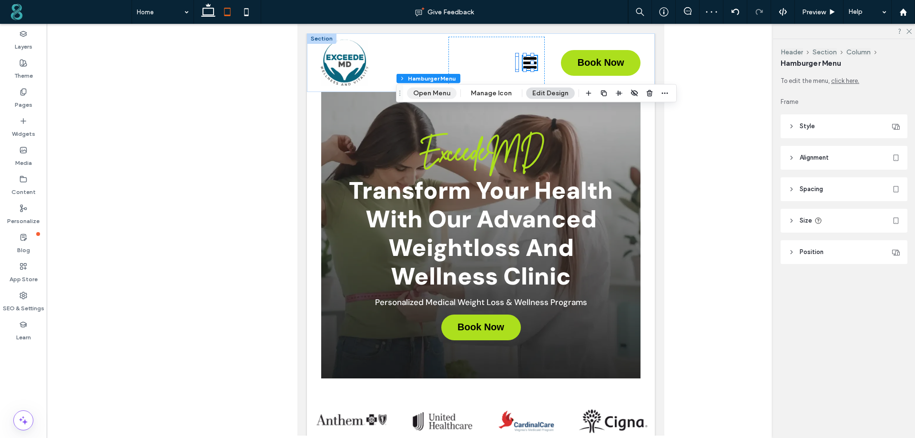
click at [431, 88] on button "Open Menu" at bounding box center [432, 93] width 50 height 11
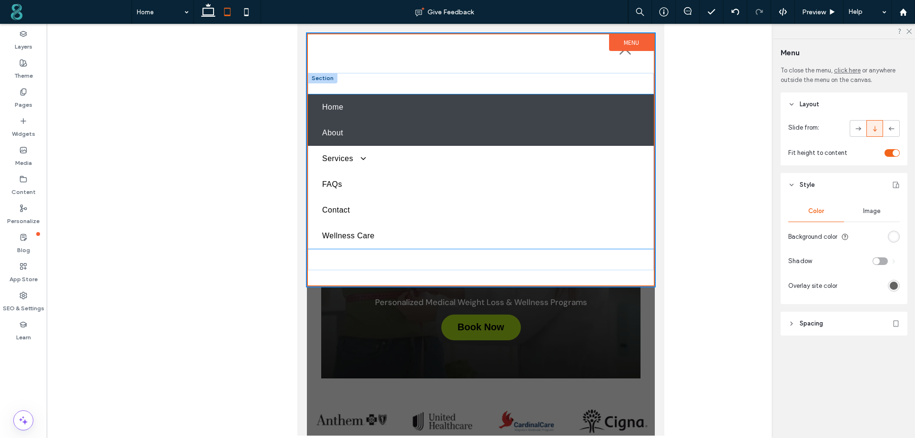
click at [371, 139] on link "About" at bounding box center [481, 133] width 346 height 26
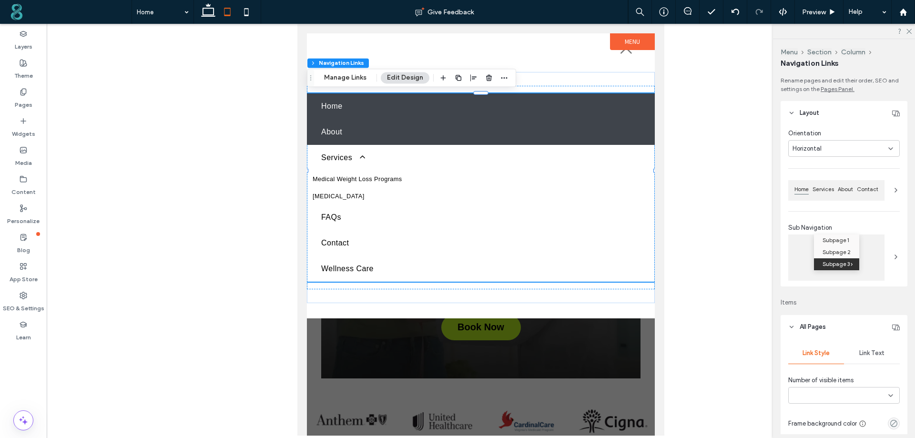
type input "***"
type input "****"
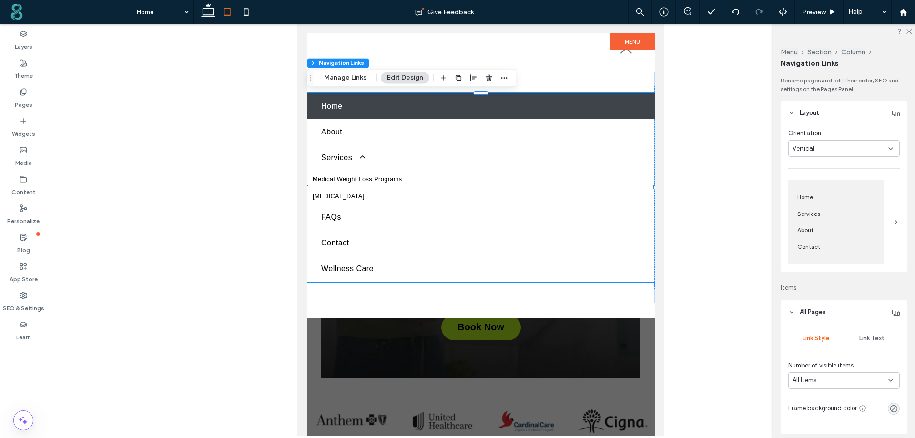
scroll to position [95, 0]
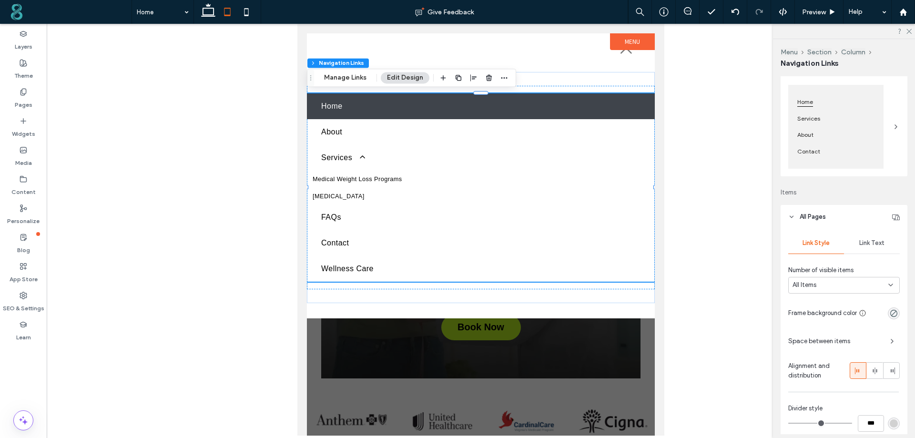
click at [791, 218] on icon at bounding box center [791, 216] width 7 height 7
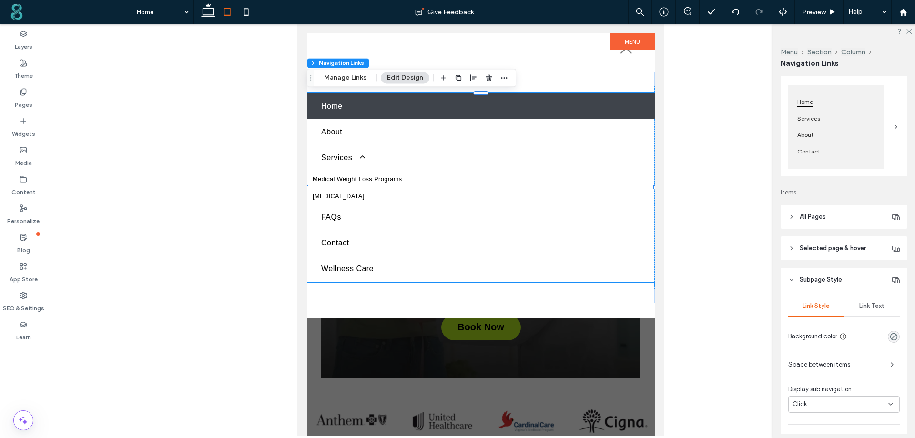
scroll to position [191, 0]
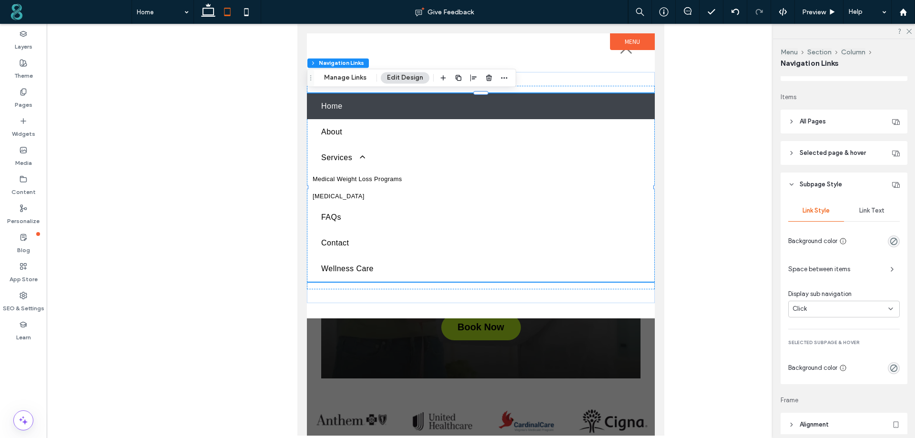
click at [869, 211] on span "Link Text" at bounding box center [871, 211] width 25 height 8
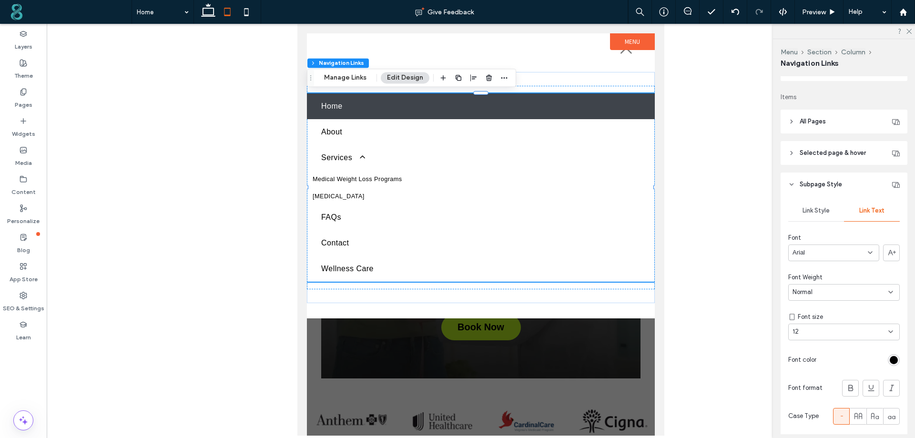
click at [831, 252] on div "Arial" at bounding box center [833, 252] width 91 height 17
click at [822, 345] on div "DM Sans" at bounding box center [830, 343] width 85 height 17
click at [853, 331] on div "12" at bounding box center [837, 332] width 91 height 10
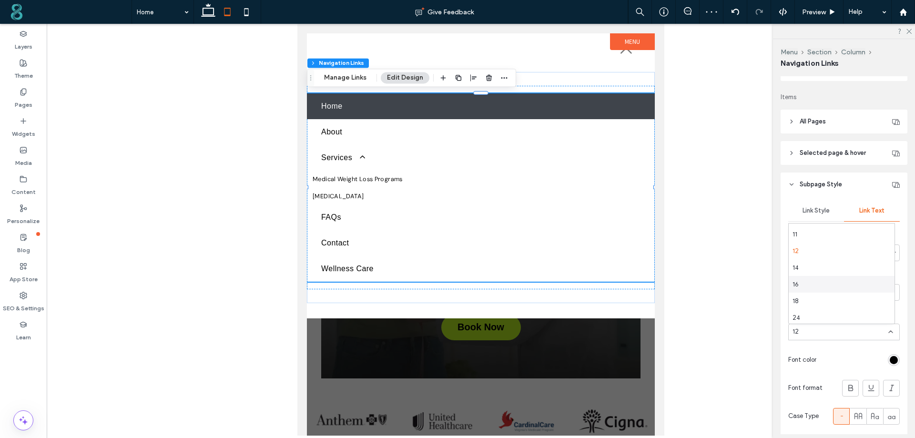
click at [818, 285] on div "16" at bounding box center [841, 284] width 106 height 17
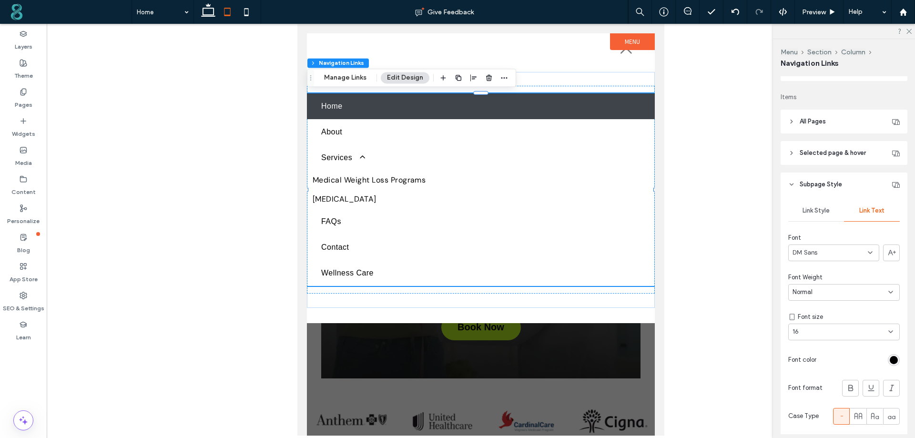
click at [823, 121] on span "All Pages" at bounding box center [812, 122] width 26 height 10
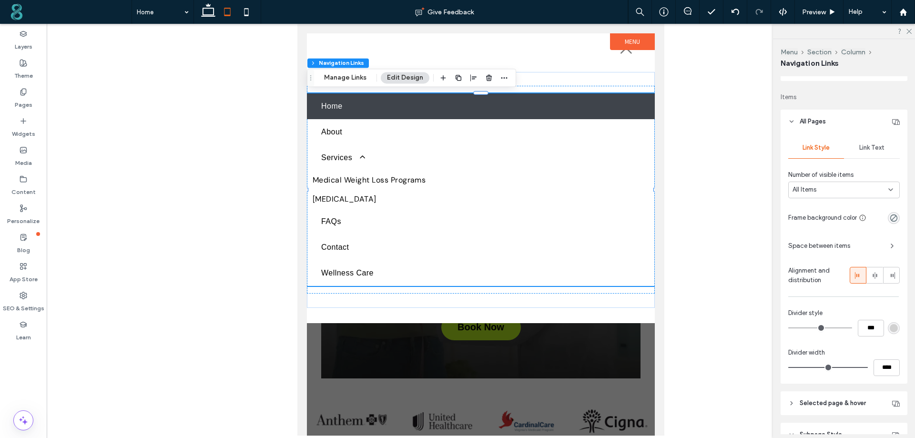
click at [866, 149] on span "Link Text" at bounding box center [871, 148] width 25 height 8
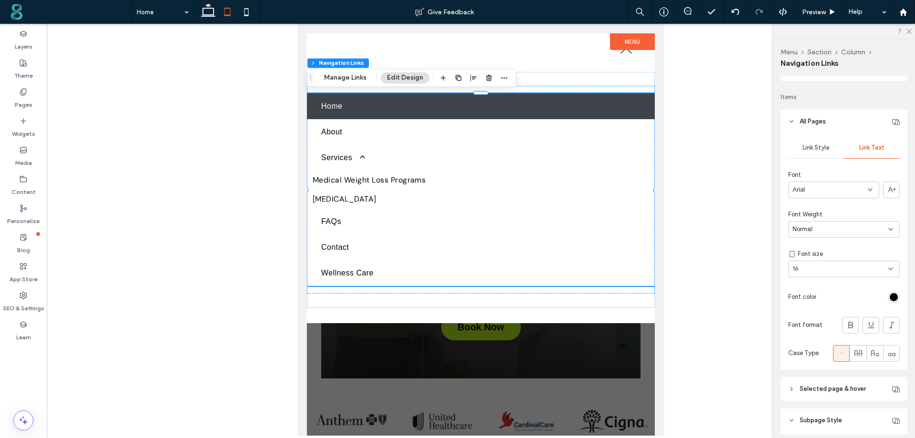
click at [855, 196] on div "Arial" at bounding box center [833, 189] width 91 height 17
click at [838, 227] on div "DM Sans" at bounding box center [830, 232] width 85 height 17
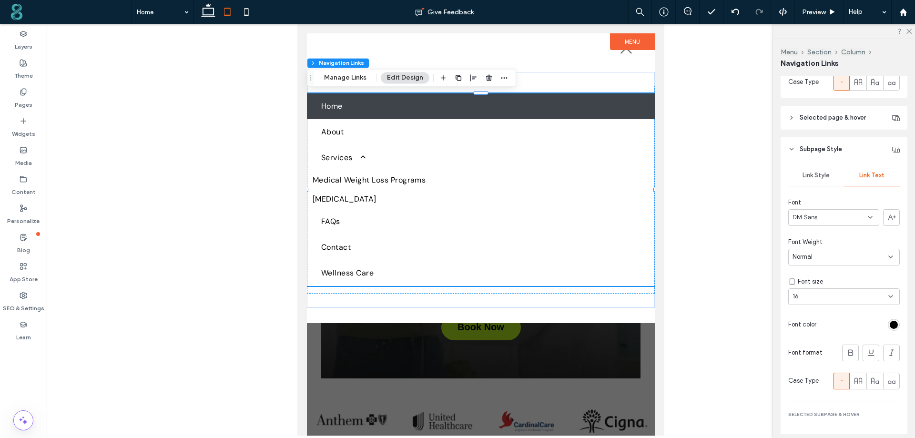
scroll to position [476, 0]
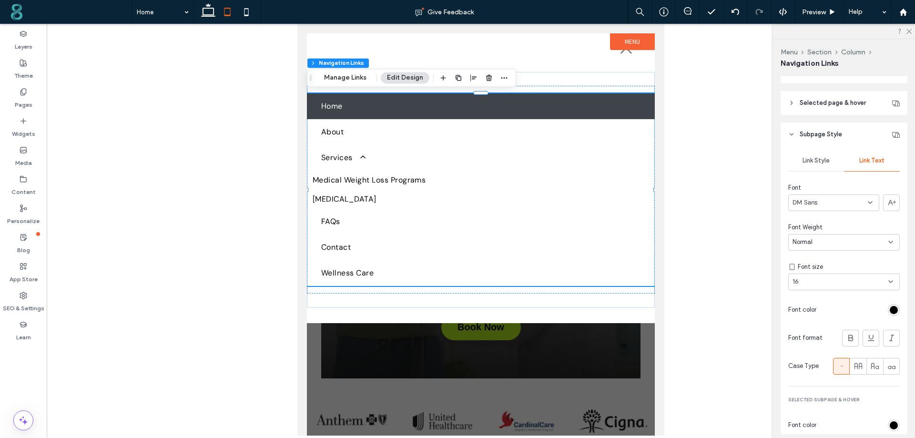
click at [816, 164] on div "Link Style" at bounding box center [816, 160] width 56 height 21
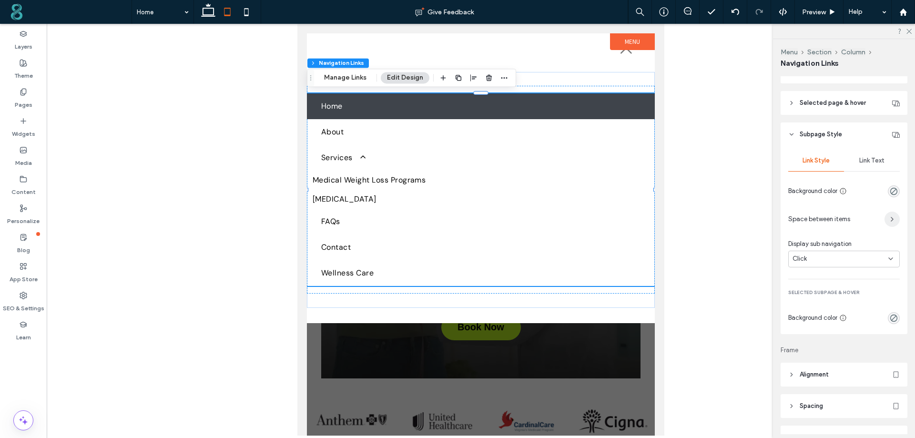
click at [884, 218] on span "button" at bounding box center [891, 219] width 15 height 15
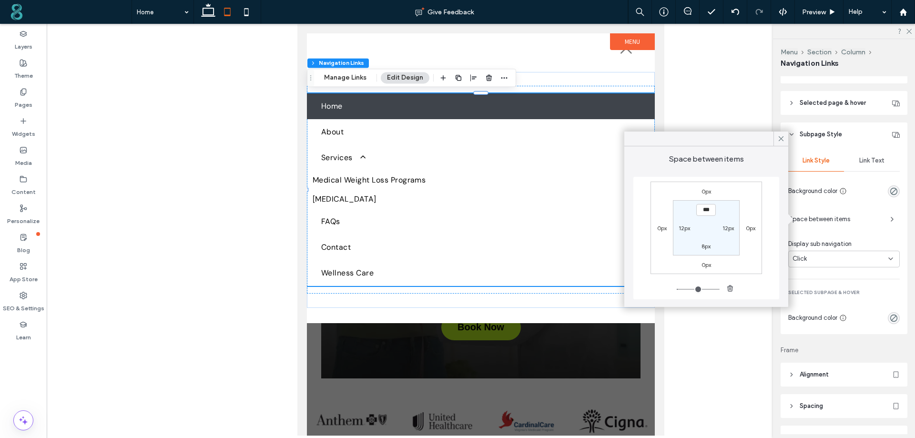
click at [680, 227] on label "12px" at bounding box center [683, 227] width 11 height 7
type input "**"
click at [680, 227] on input "****" at bounding box center [685, 228] width 20 height 12
type input "**"
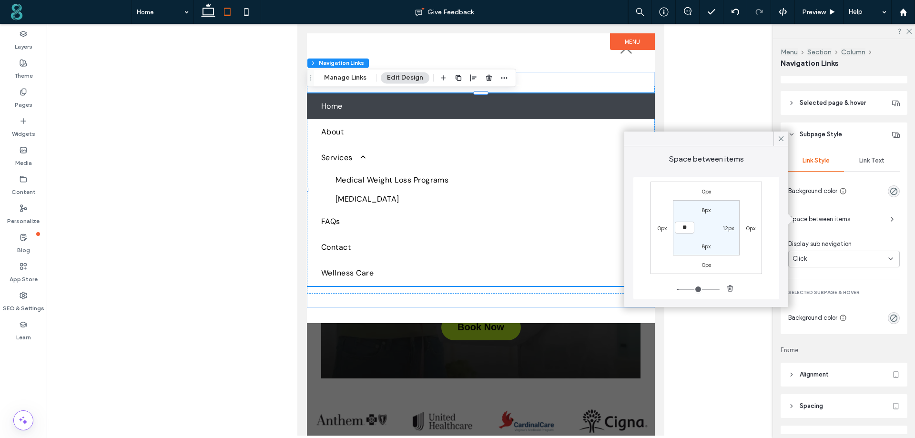
type input "**"
type input "****"
click at [782, 139] on icon at bounding box center [780, 138] width 9 height 9
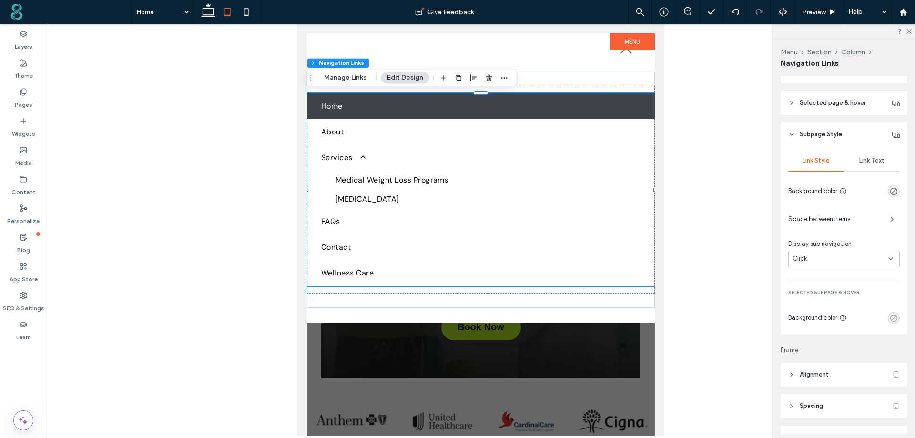
click at [889, 317] on icon "rgba(0, 0, 0, 0)" at bounding box center [893, 318] width 8 height 8
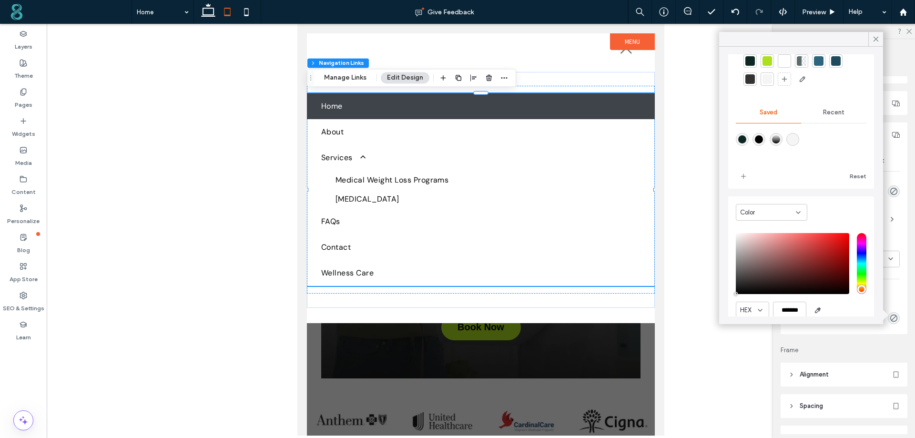
scroll to position [0, 0]
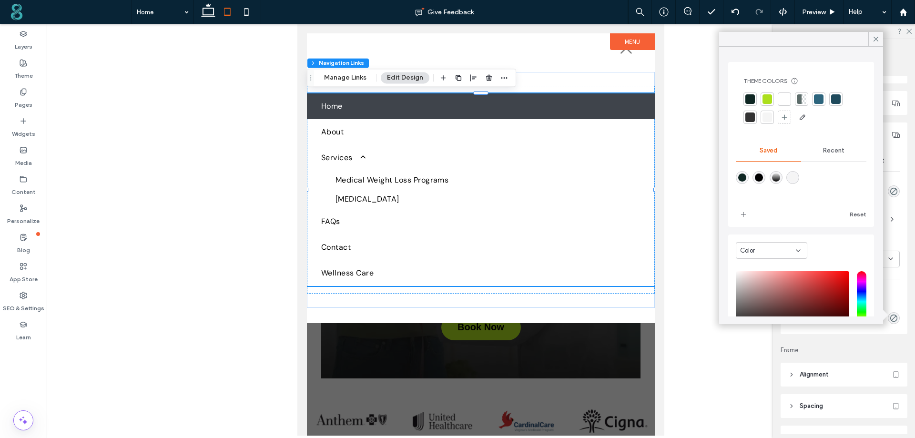
click at [829, 145] on div "Recent" at bounding box center [833, 150] width 65 height 21
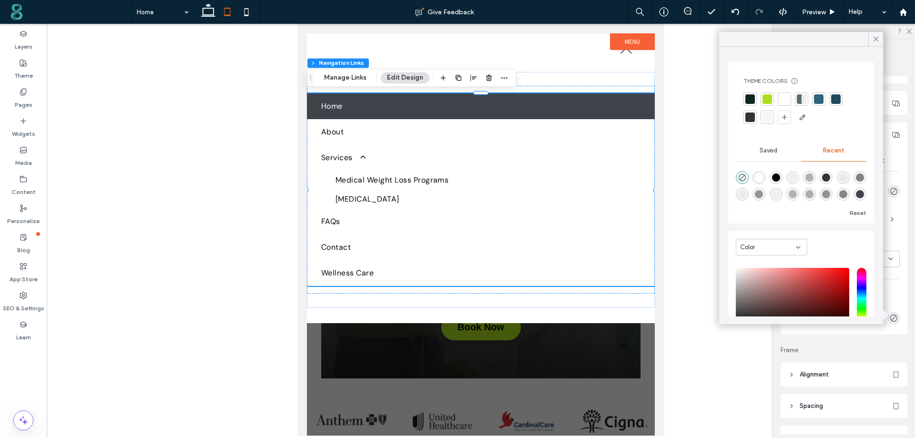
scroll to position [15, 0]
click at [856, 198] on div "rgba(63, 68, 75, 1)" at bounding box center [860, 194] width 8 height 8
type input "*******"
type input "***"
type input "****"
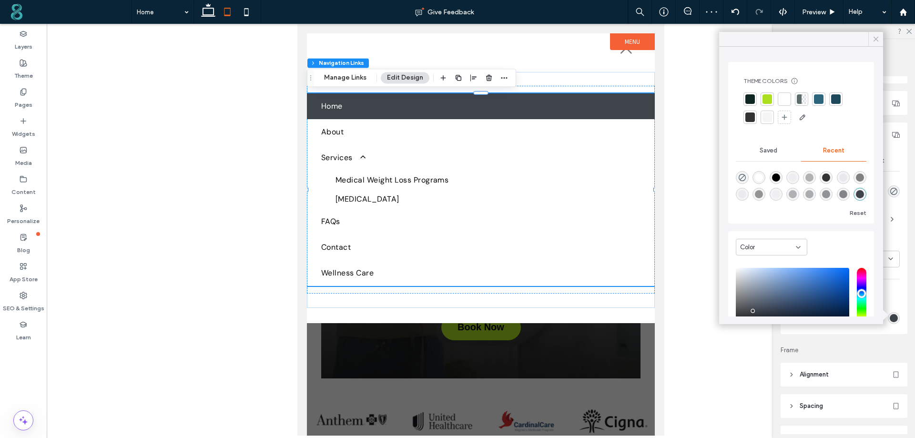
click at [876, 40] on use at bounding box center [875, 39] width 5 height 5
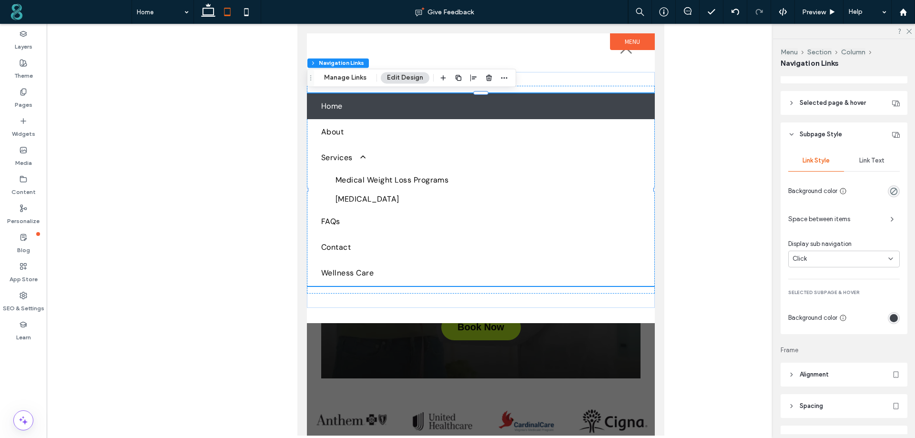
click at [871, 159] on span "Link Text" at bounding box center [871, 161] width 25 height 8
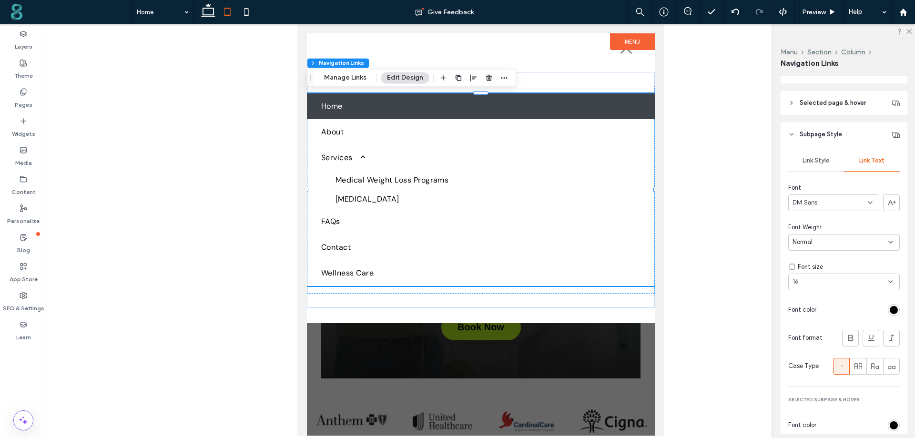
scroll to position [524, 0]
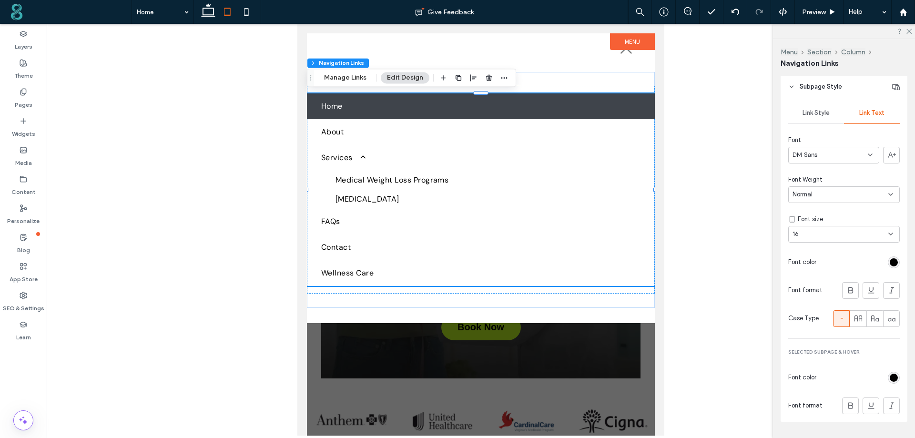
click at [889, 261] on div "rgb(0, 0, 0)" at bounding box center [893, 262] width 8 height 8
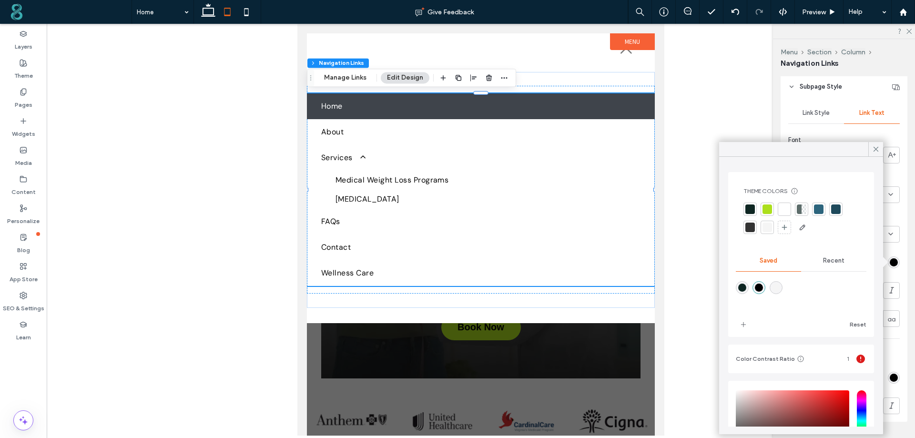
click at [785, 204] on div at bounding box center [783, 208] width 13 height 13
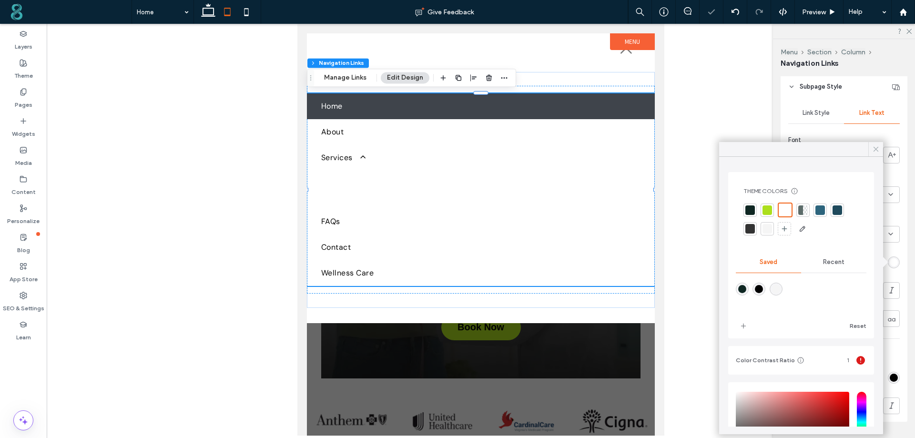
click at [875, 146] on icon at bounding box center [875, 149] width 9 height 9
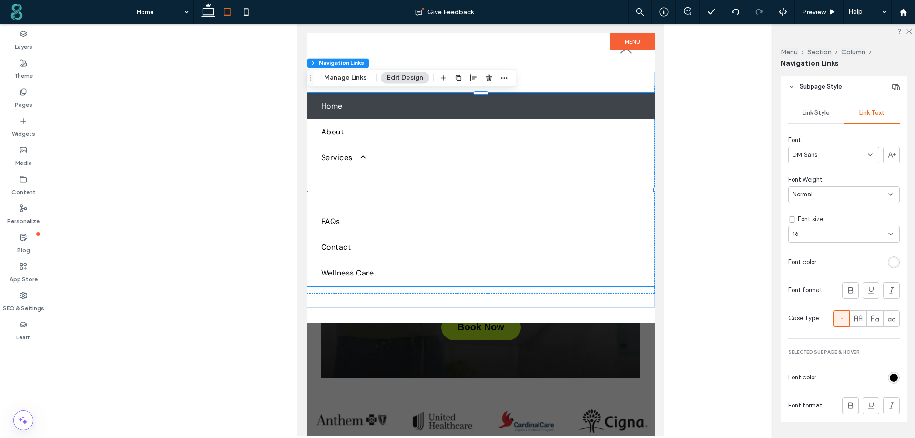
click at [822, 111] on span "Link Style" at bounding box center [815, 113] width 27 height 8
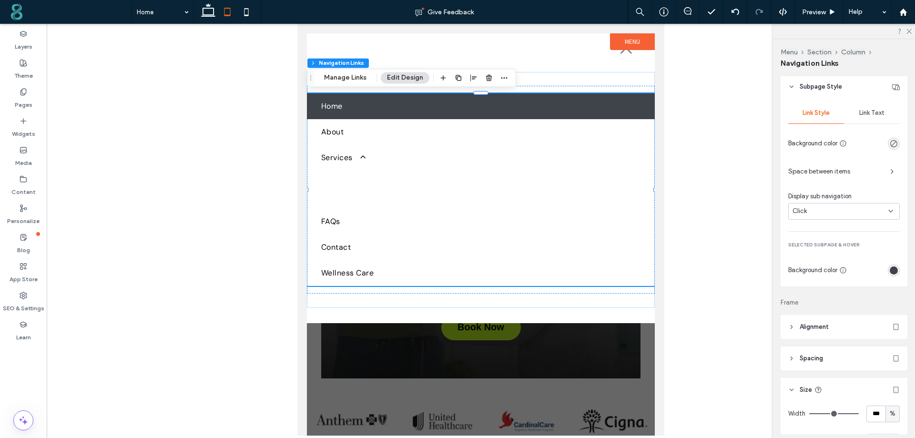
click at [871, 115] on span "Link Text" at bounding box center [871, 113] width 25 height 8
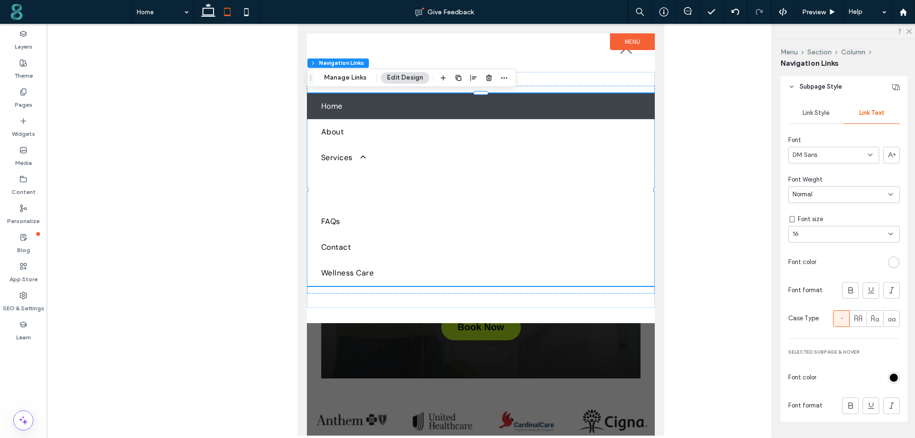
click at [889, 260] on div "rgb(255, 255, 255)" at bounding box center [893, 262] width 8 height 8
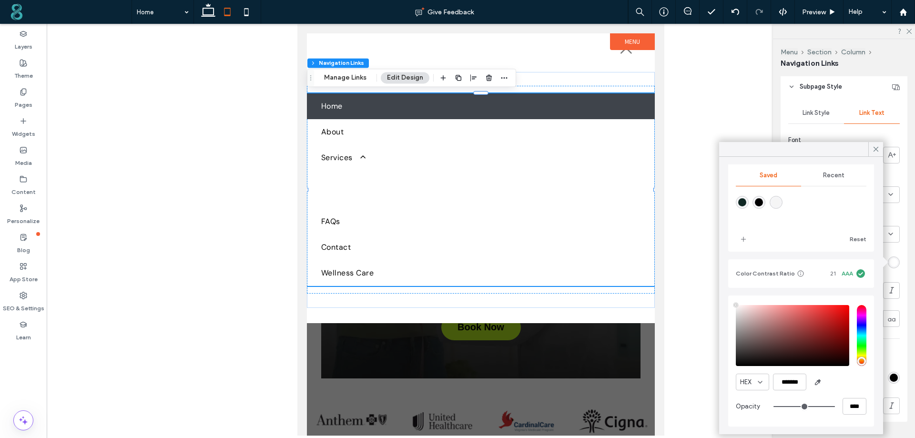
scroll to position [39, 0]
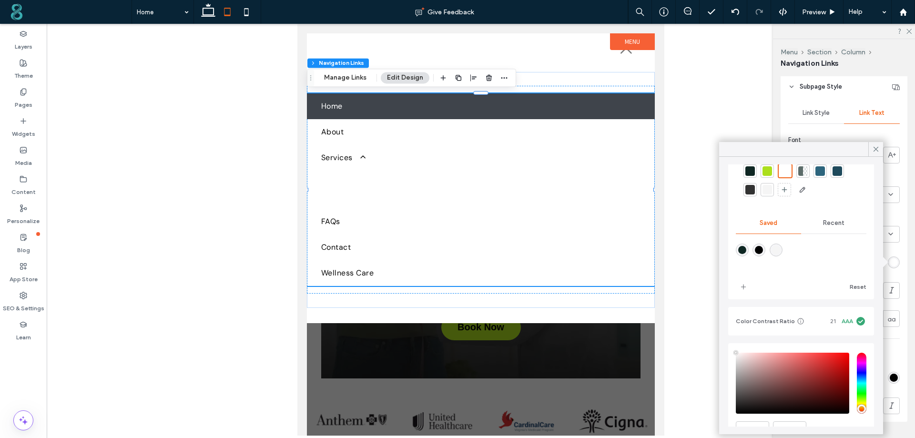
click at [831, 224] on span "Recent" at bounding box center [833, 223] width 21 height 8
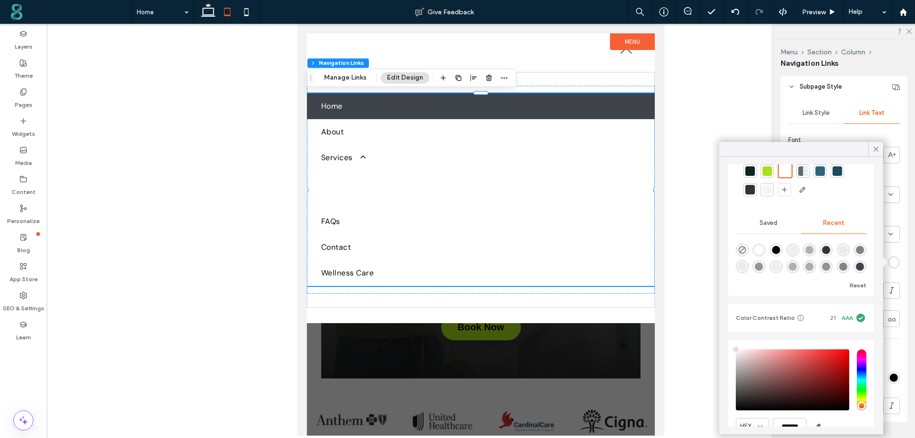
scroll to position [15, 0]
click at [856, 267] on div "rgba(63, 68, 75, 1)" at bounding box center [860, 266] width 8 height 8
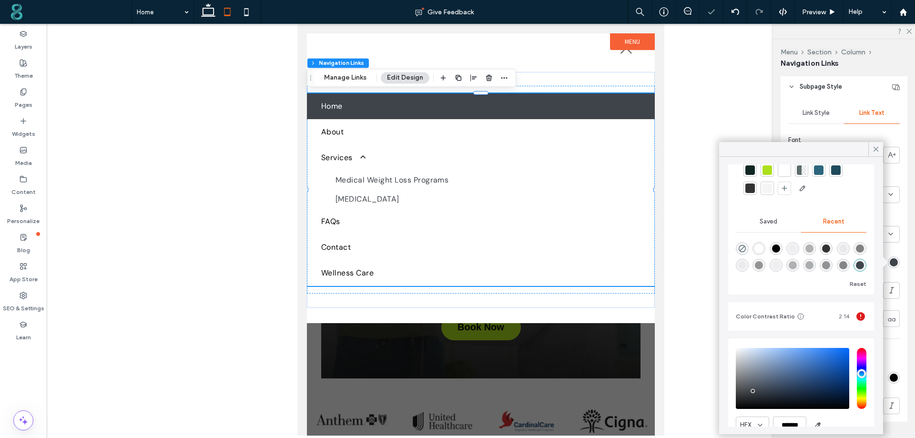
type input "*******"
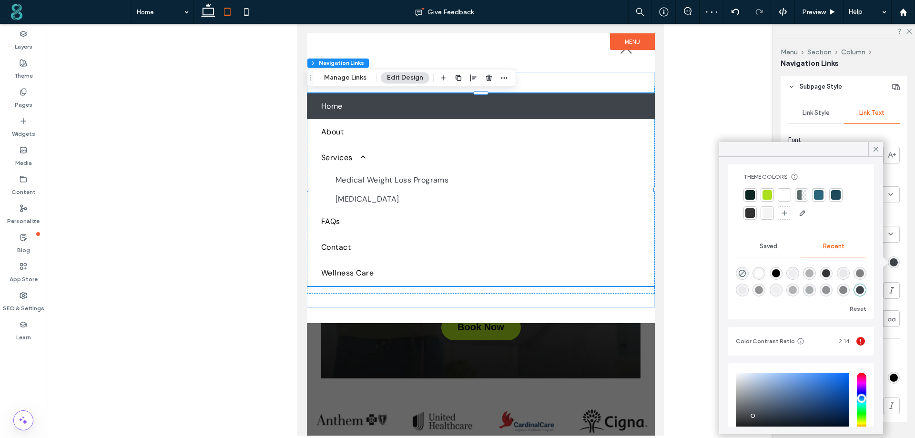
scroll to position [0, 0]
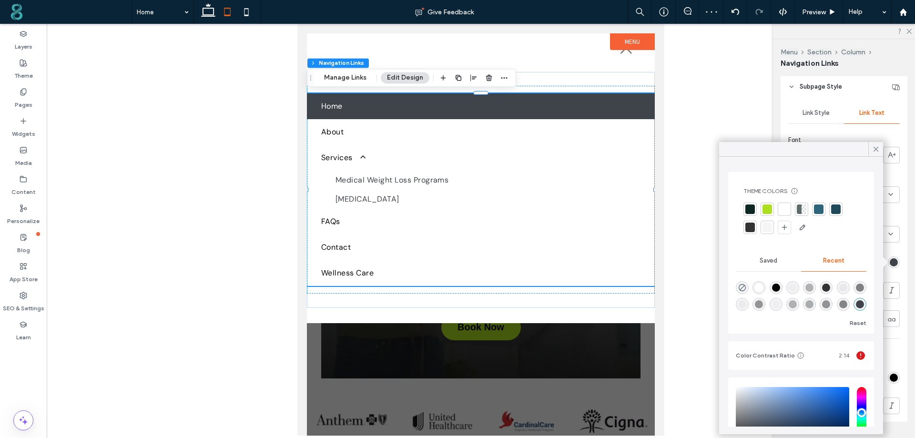
click at [749, 227] on div at bounding box center [750, 227] width 10 height 10
click at [873, 148] on icon at bounding box center [875, 149] width 9 height 9
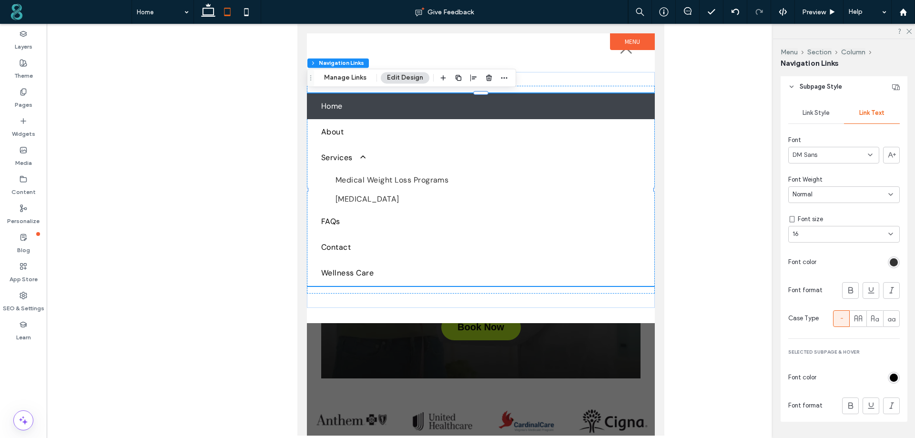
scroll to position [572, 0]
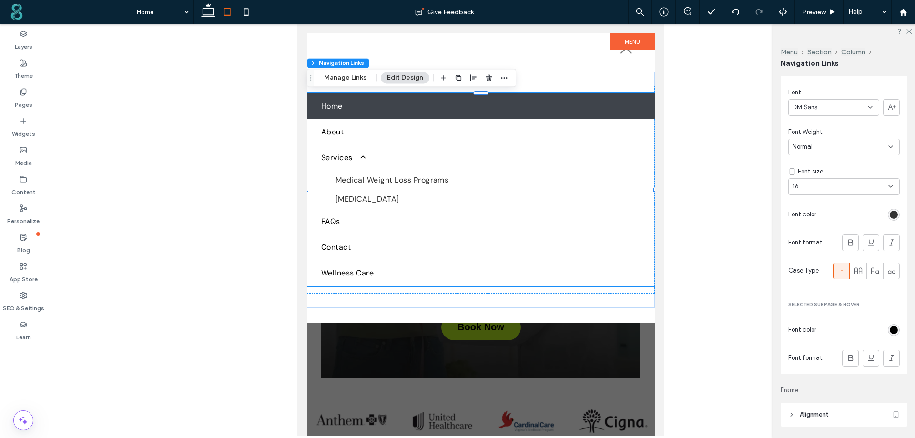
click at [889, 324] on div "rgb(0, 0, 0)" at bounding box center [893, 330] width 12 height 12
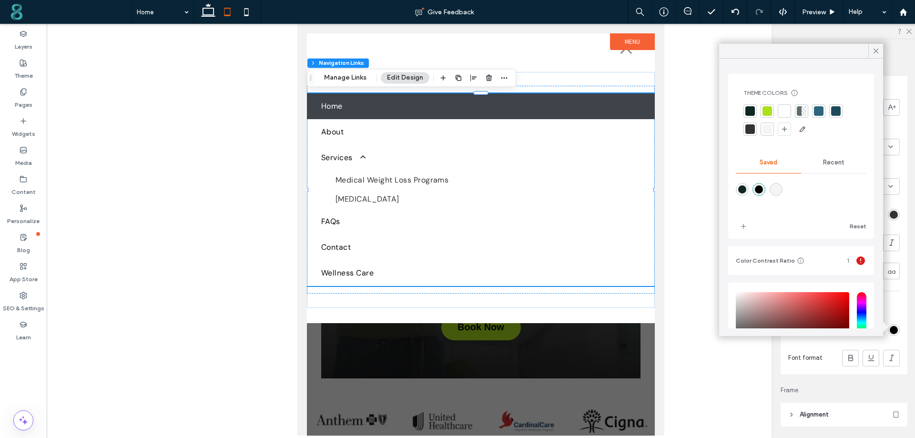
click at [782, 115] on div at bounding box center [784, 111] width 10 height 10
click at [877, 54] on icon at bounding box center [875, 51] width 9 height 9
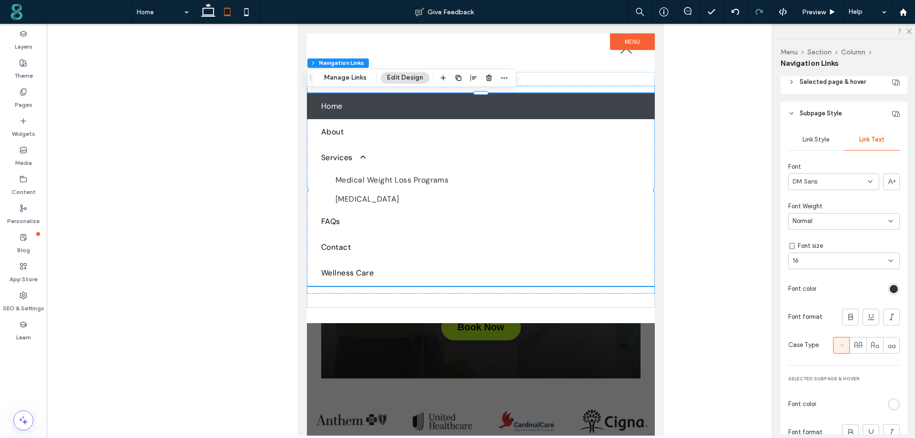
scroll to position [476, 0]
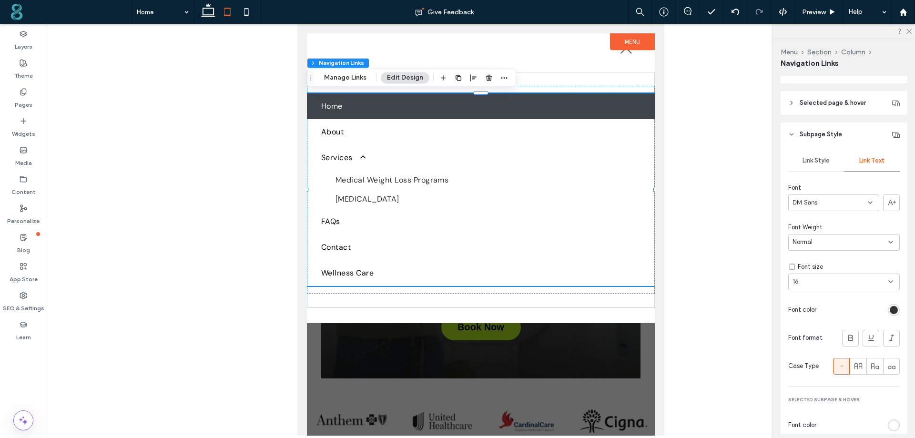
click at [805, 155] on div "Link Style" at bounding box center [816, 160] width 56 height 21
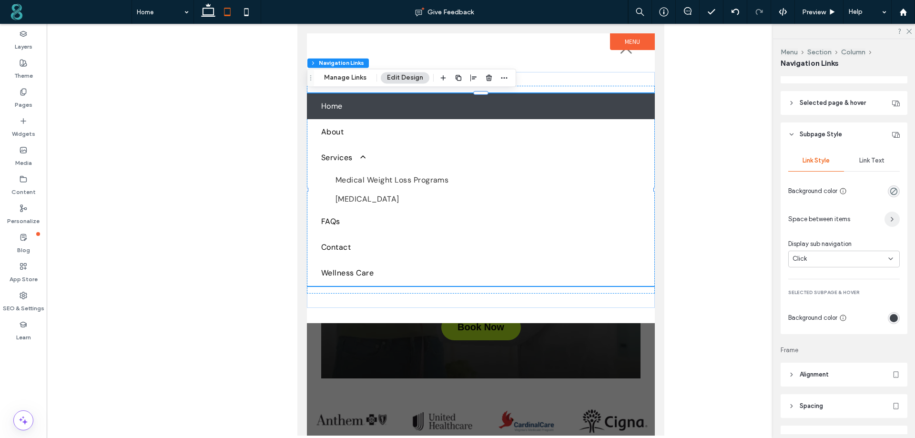
click at [888, 217] on icon "button" at bounding box center [892, 219] width 8 height 8
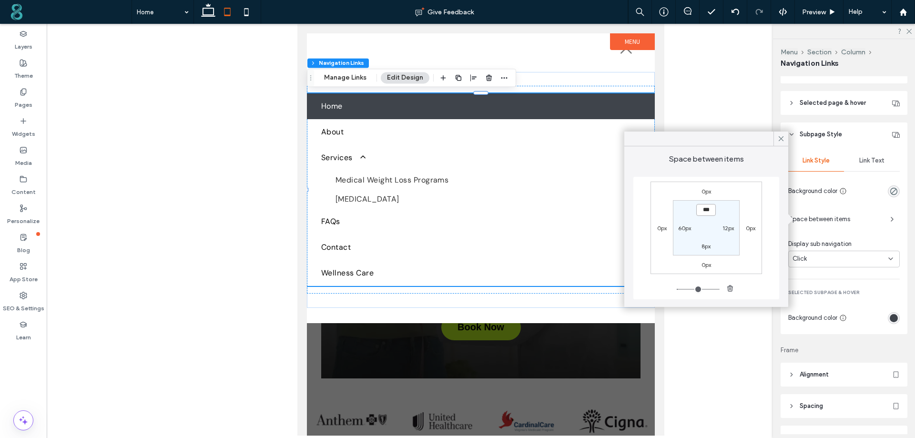
click at [707, 205] on input "***" at bounding box center [706, 210] width 20 height 12
type input "**"
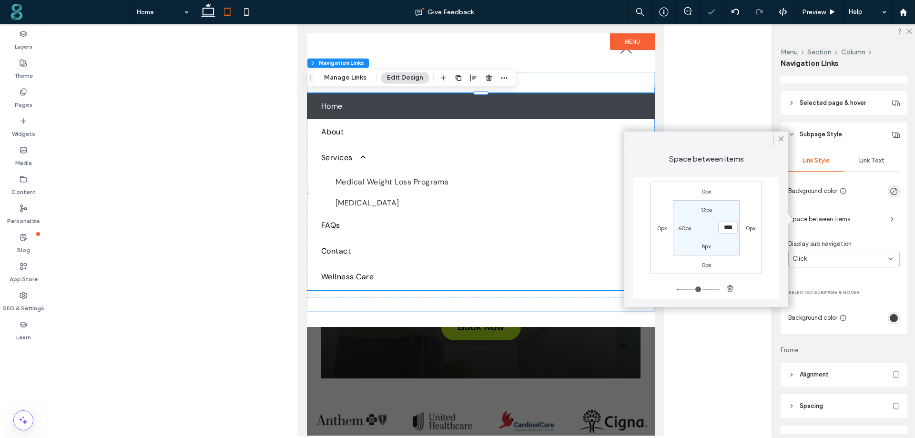
type input "*"
type input "*****"
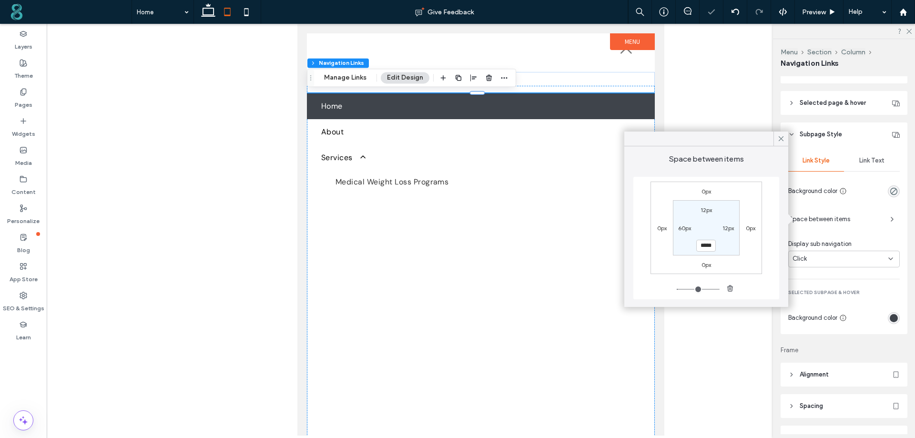
type input "**"
type input "***"
click at [707, 246] on input "*****" at bounding box center [706, 246] width 20 height 12
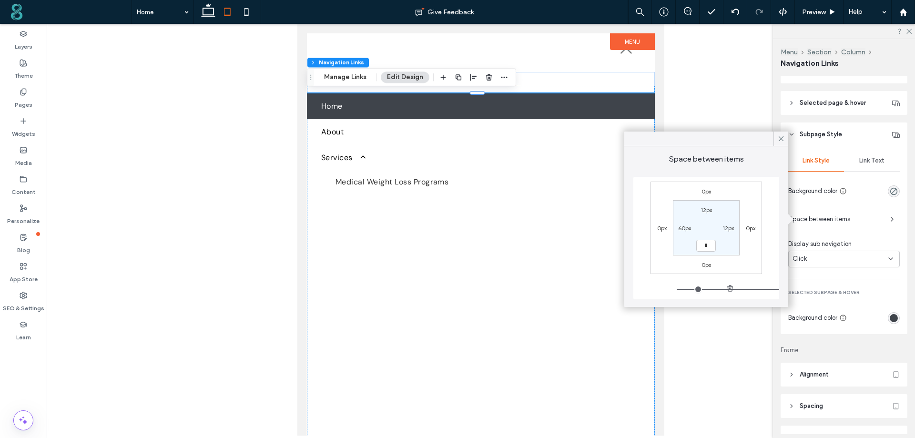
type input "**"
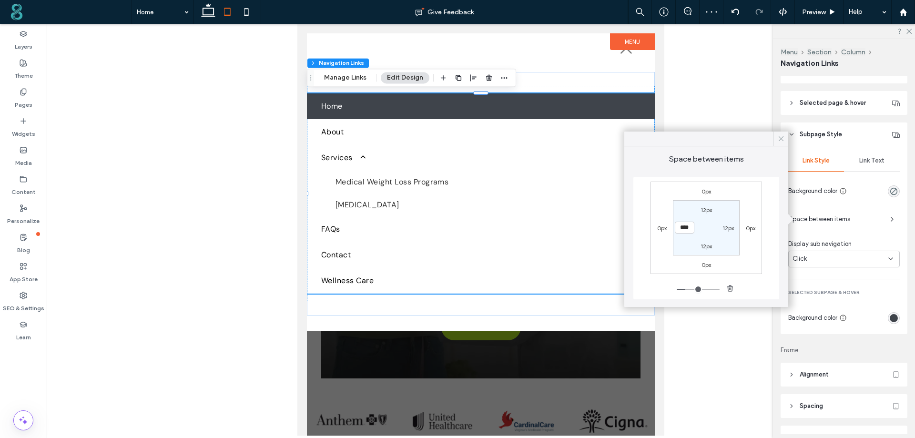
click at [782, 139] on icon at bounding box center [780, 138] width 9 height 9
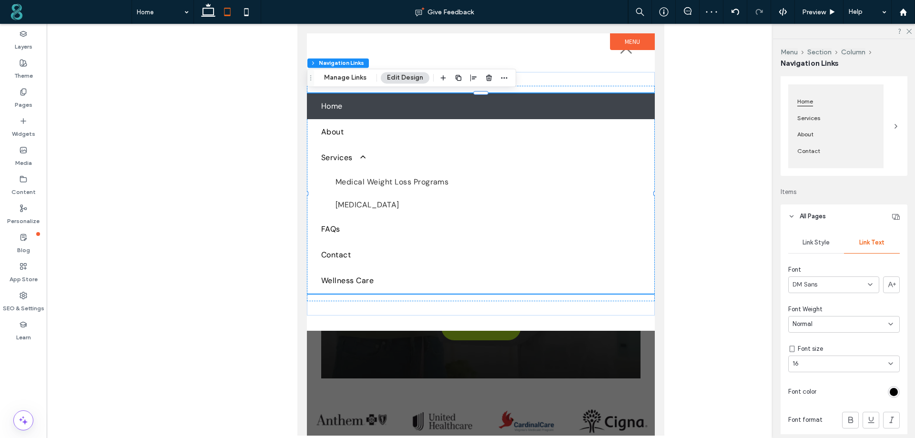
scroll to position [95, 0]
click at [815, 242] on span "Link Style" at bounding box center [815, 243] width 27 height 8
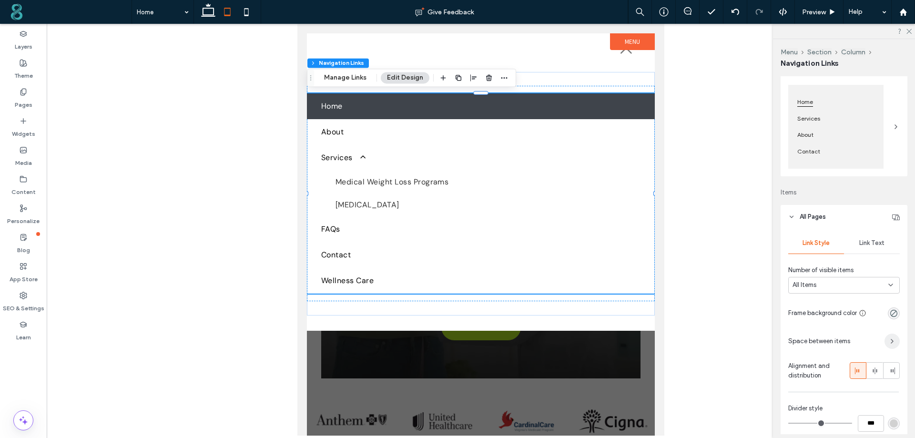
click at [888, 335] on span "button" at bounding box center [891, 340] width 15 height 15
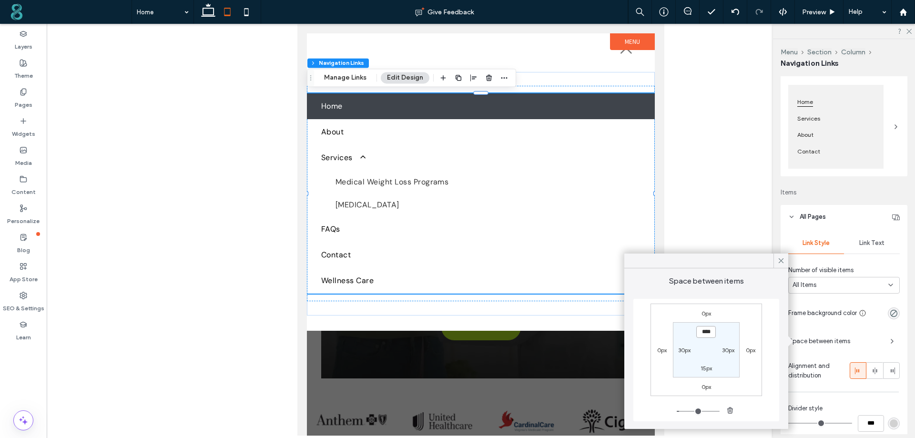
click at [706, 333] on input "****" at bounding box center [706, 332] width 20 height 12
type input "**"
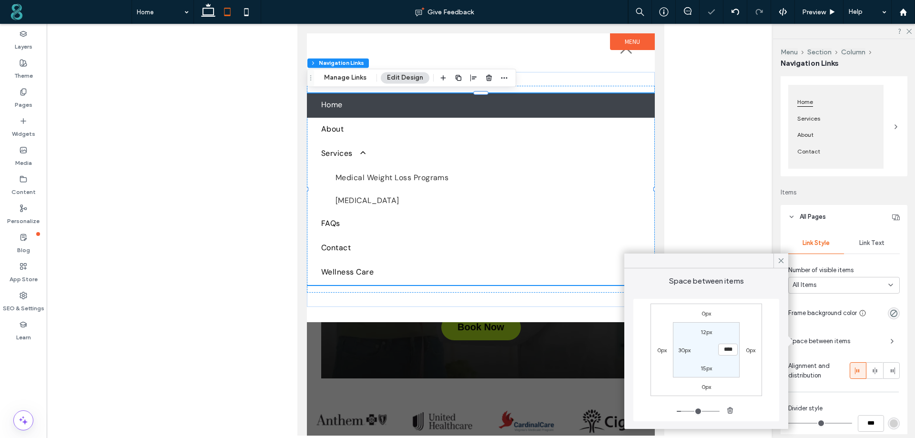
type input "**"
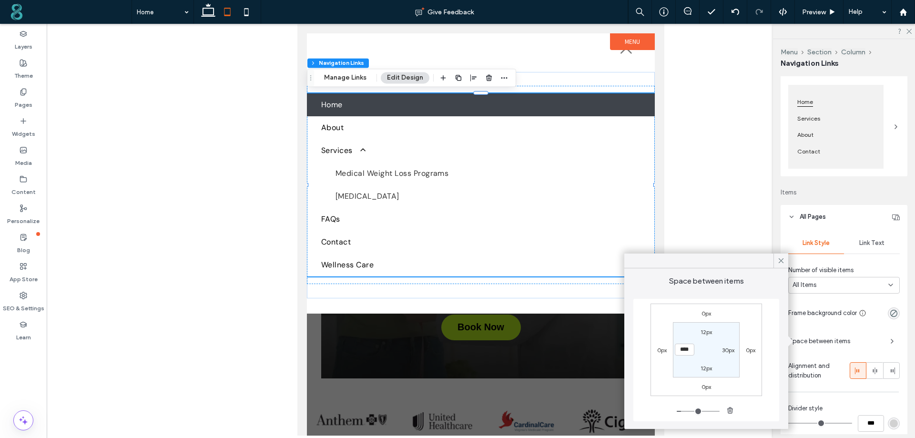
type input "*"
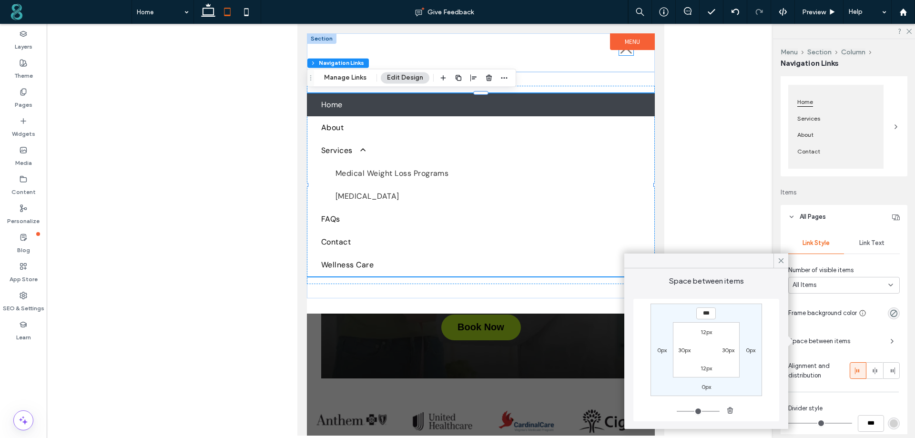
click at [624, 51] on icon at bounding box center [626, 48] width 14 height 14
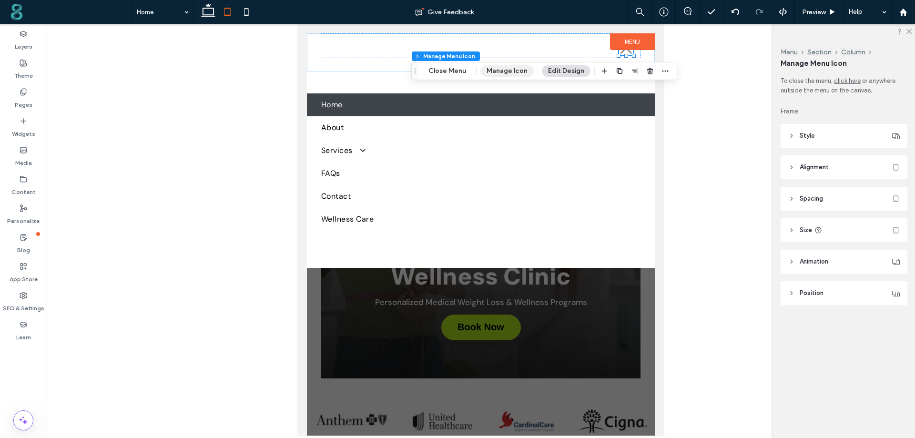
click at [507, 74] on button "Manage Icon" at bounding box center [506, 70] width 53 height 11
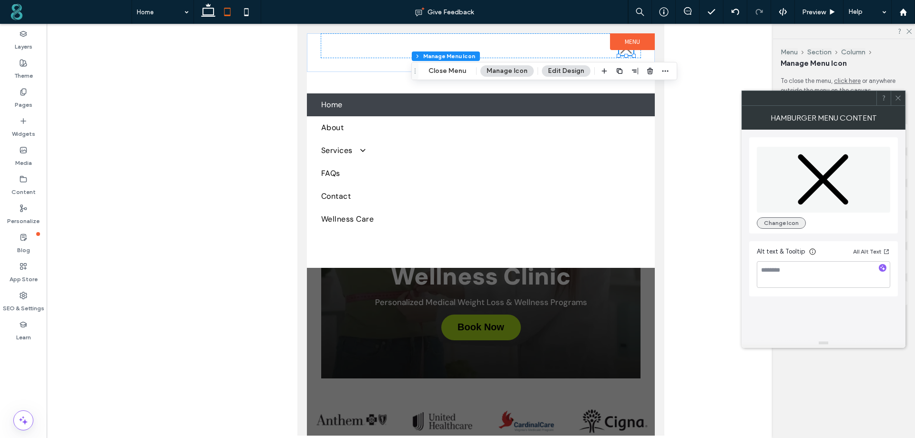
click at [790, 217] on button "Change Icon" at bounding box center [780, 222] width 49 height 11
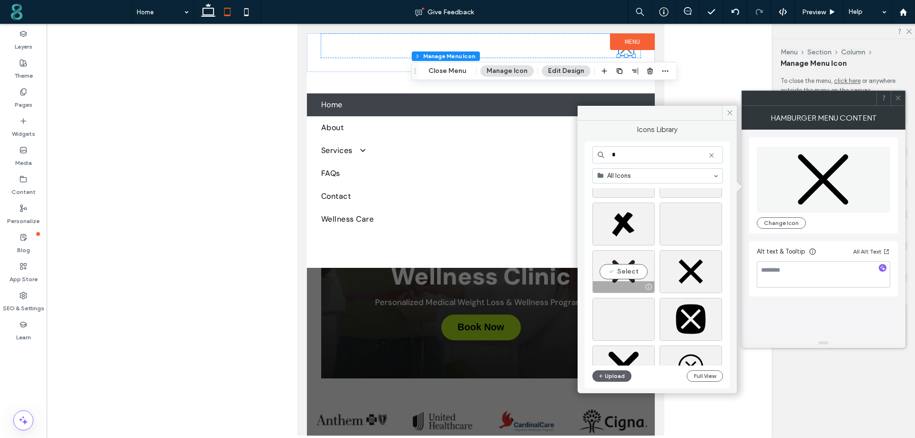
click at [623, 268] on div "Select" at bounding box center [623, 271] width 62 height 43
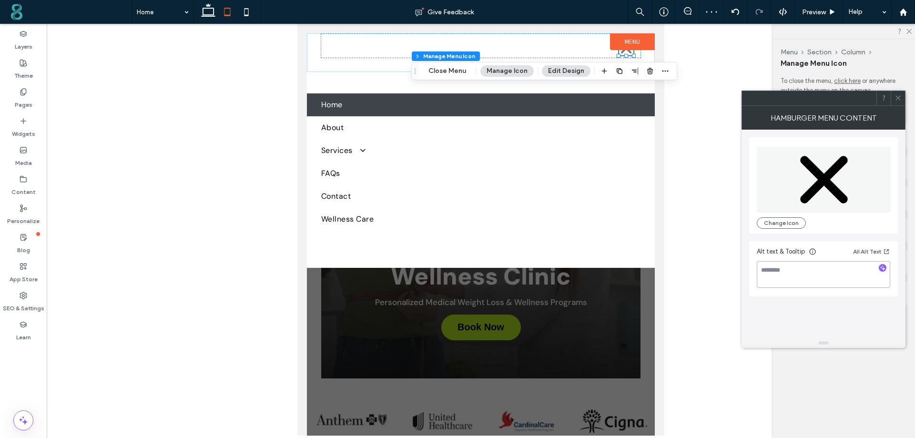
click at [794, 270] on textarea at bounding box center [822, 274] width 133 height 27
type textarea "**********"
click at [899, 98] on icon at bounding box center [897, 97] width 7 height 7
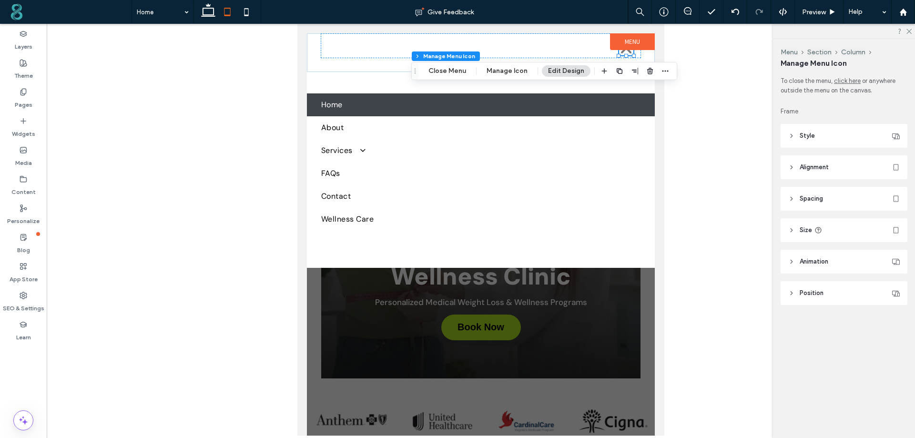
click at [560, 71] on button "Edit Design" at bounding box center [566, 70] width 49 height 11
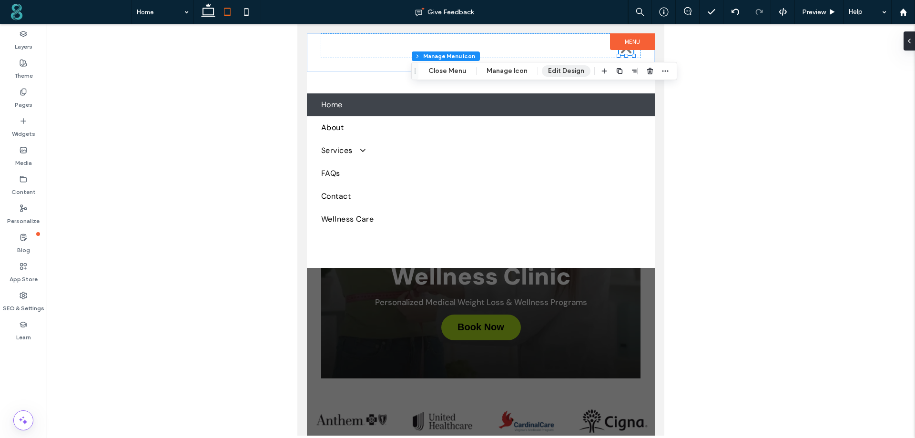
click at [560, 71] on button "Edit Design" at bounding box center [566, 70] width 49 height 11
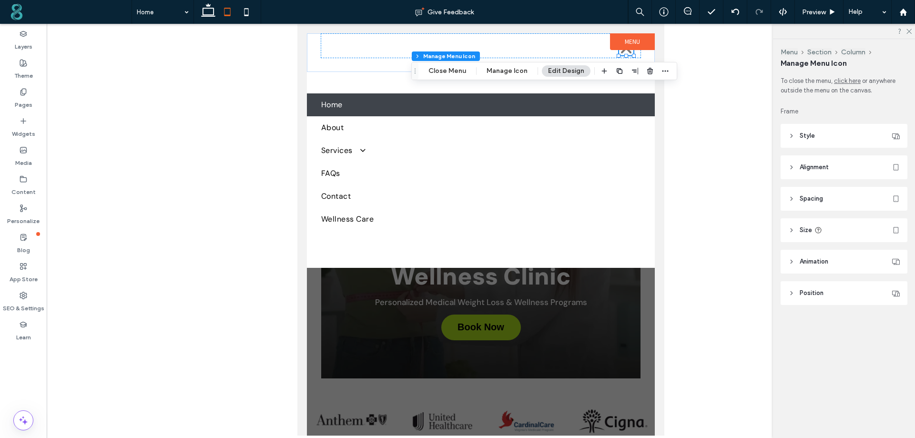
click at [551, 71] on button "Edit Design" at bounding box center [566, 70] width 49 height 11
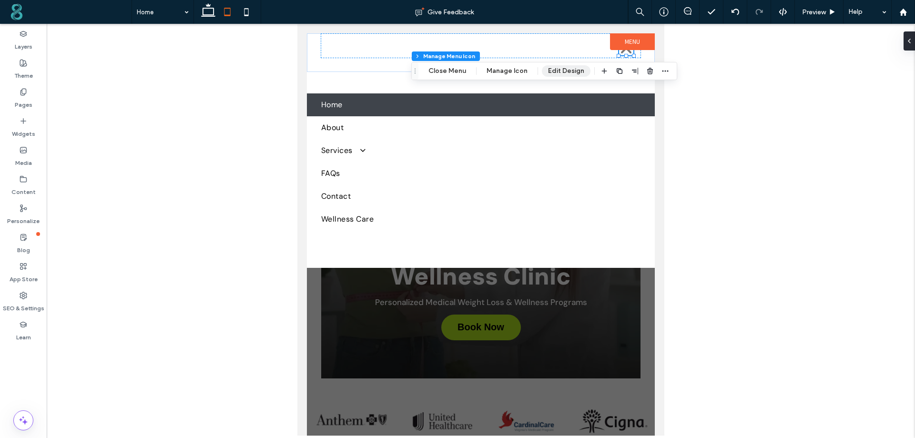
click at [551, 71] on button "Edit Design" at bounding box center [566, 70] width 49 height 11
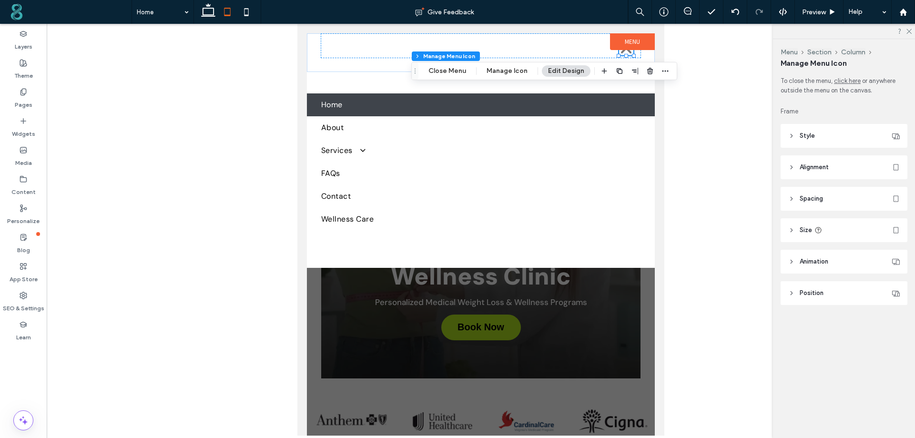
click at [798, 136] on header "Style" at bounding box center [843, 136] width 127 height 24
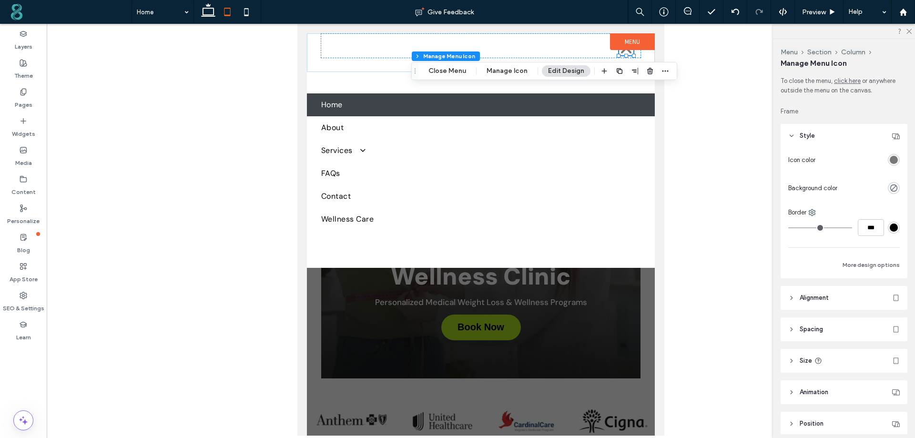
click at [892, 160] on div "rgba(120,120,120,1)" at bounding box center [893, 160] width 8 height 8
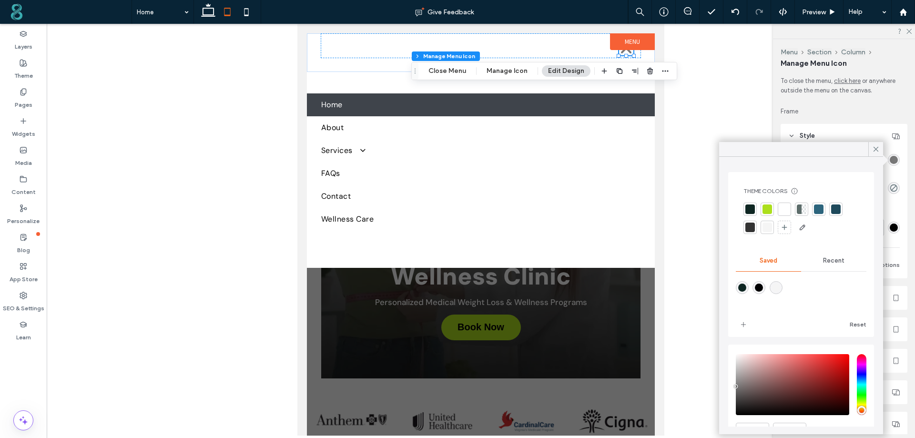
click at [751, 209] on div at bounding box center [750, 209] width 10 height 10
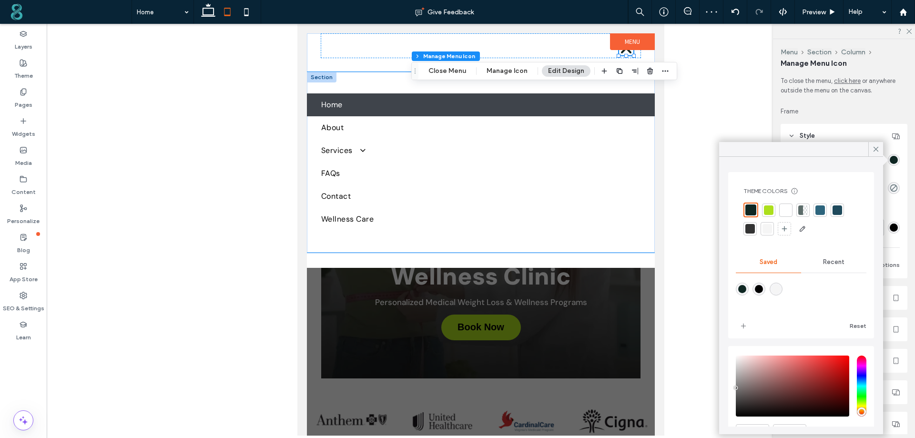
click at [359, 247] on div "Home About Services Medical Weight Loss Programs [MEDICAL_DATA] FAQs Contact We…" at bounding box center [481, 162] width 348 height 180
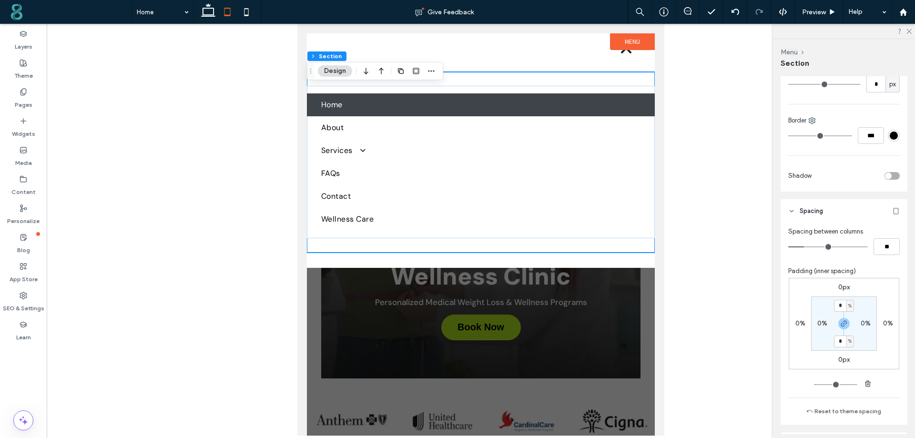
scroll to position [333, 0]
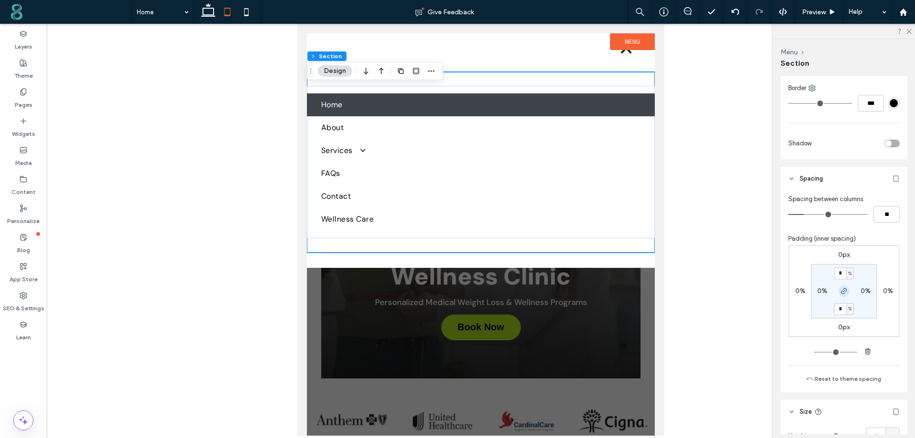
click at [840, 293] on icon "button" at bounding box center [844, 291] width 8 height 8
click at [835, 308] on div "4%" at bounding box center [843, 308] width 21 height 9
click at [841, 308] on label "4%" at bounding box center [843, 308] width 10 height 8
type input "*"
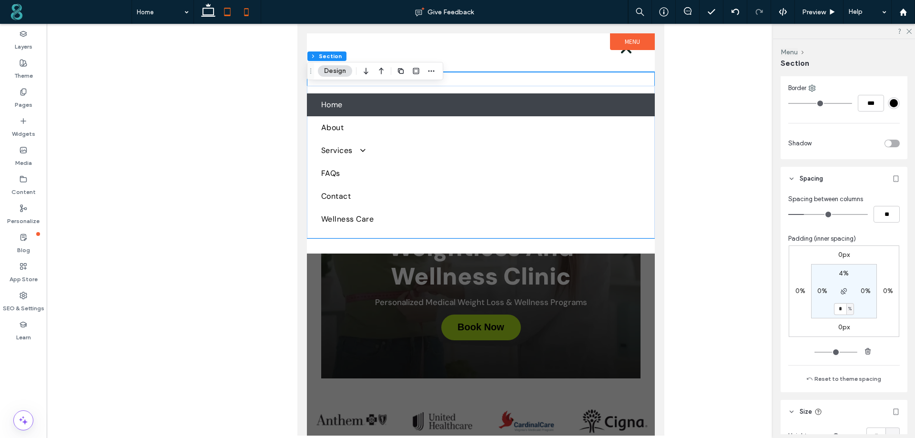
click at [242, 9] on icon at bounding box center [246, 11] width 19 height 19
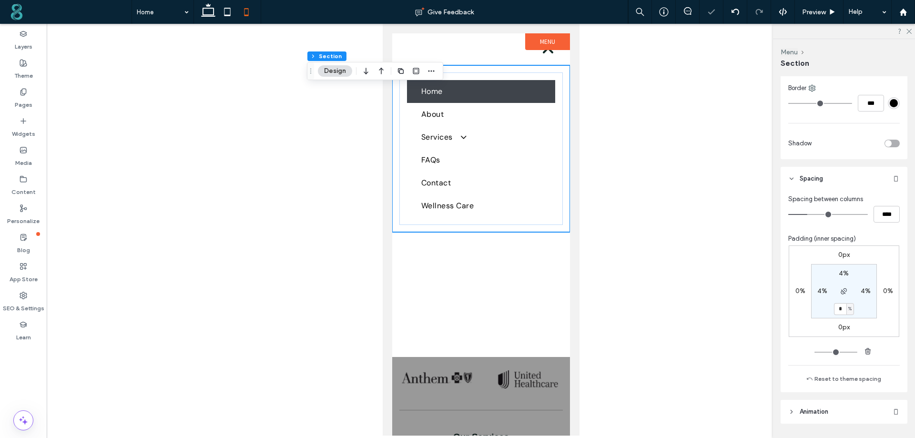
type input "*"
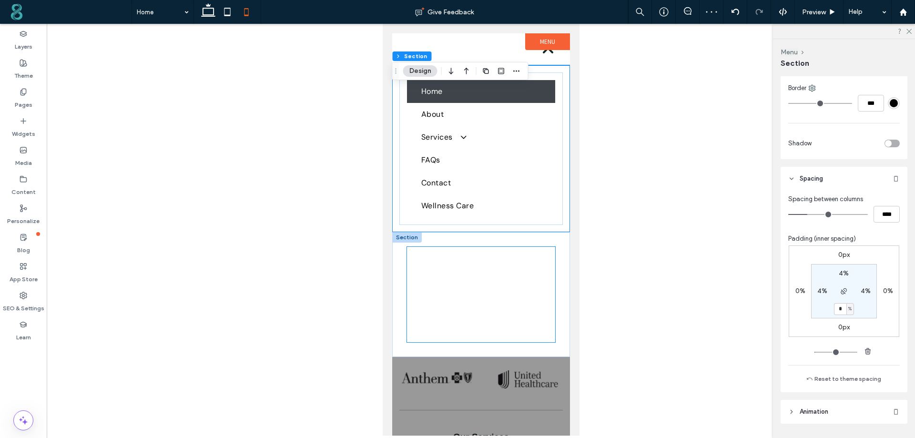
click at [439, 273] on div at bounding box center [480, 294] width 148 height 95
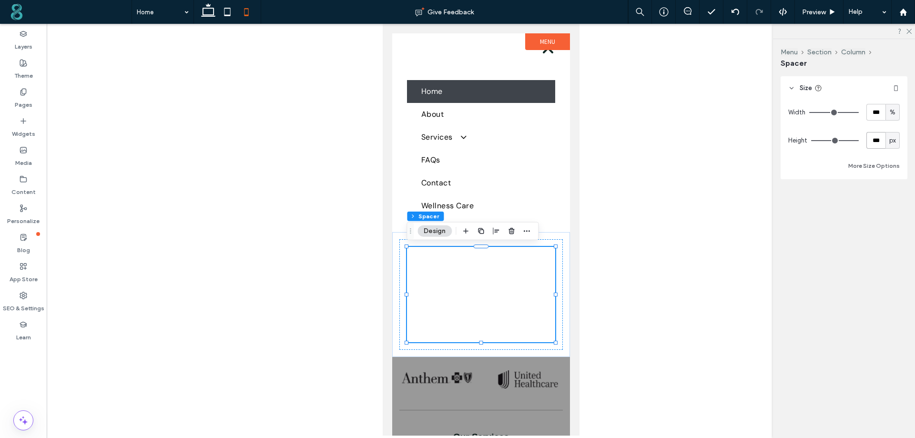
click at [880, 143] on input "***" at bounding box center [875, 140] width 19 height 17
type input "*"
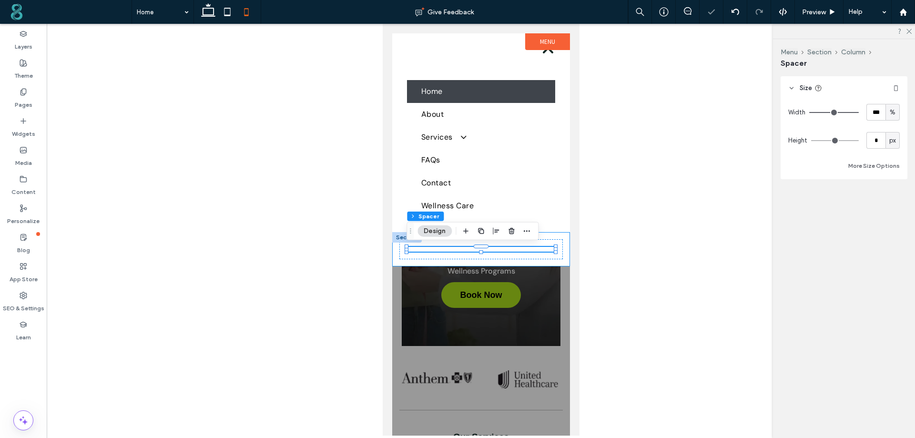
click at [395, 253] on div at bounding box center [481, 249] width 178 height 34
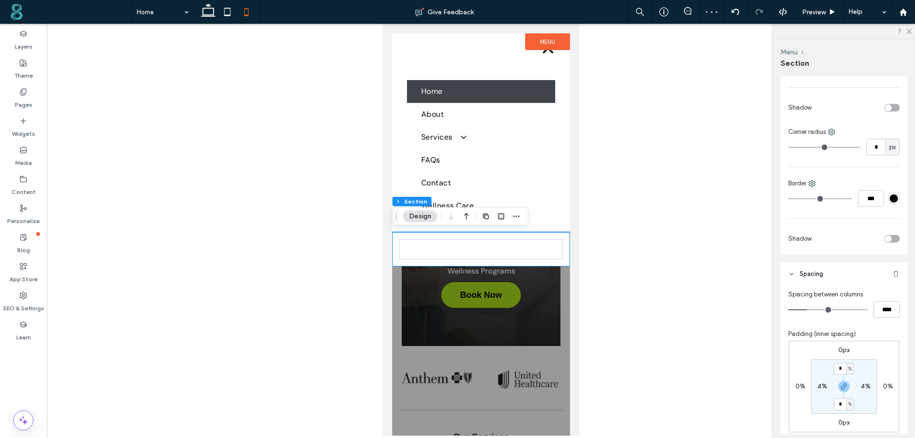
scroll to position [286, 0]
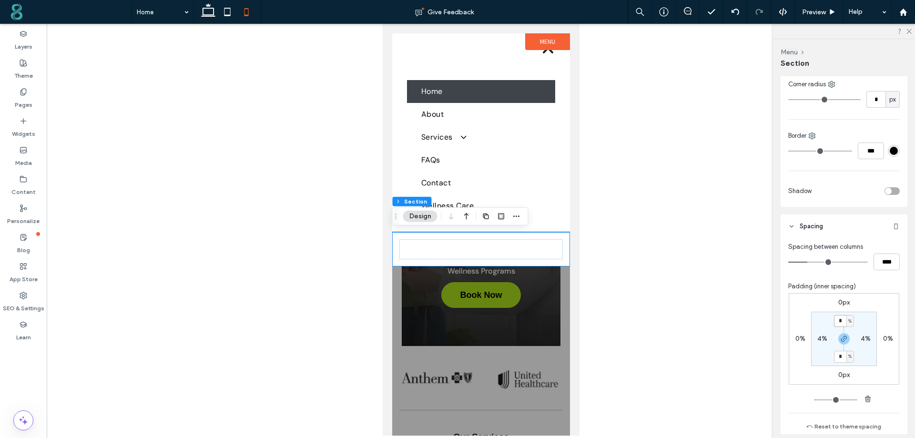
click at [839, 323] on input "*" at bounding box center [840, 321] width 12 height 12
type input "*"
click at [548, 245] on div at bounding box center [480, 242] width 163 height 20
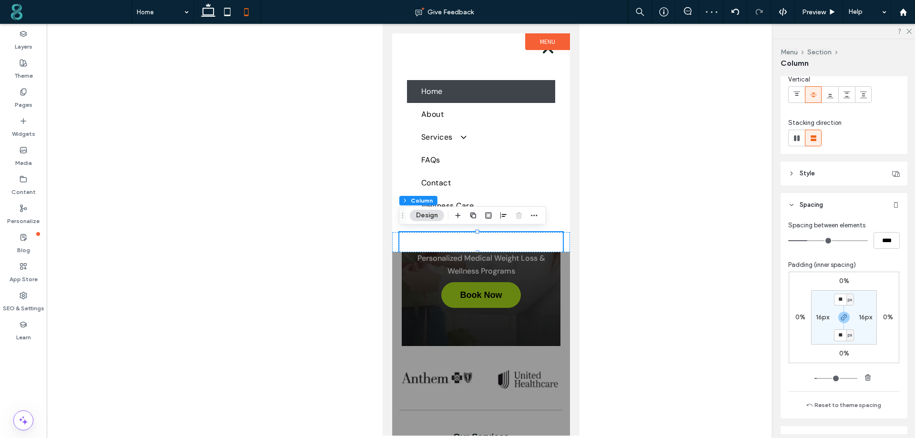
scroll to position [188, 0]
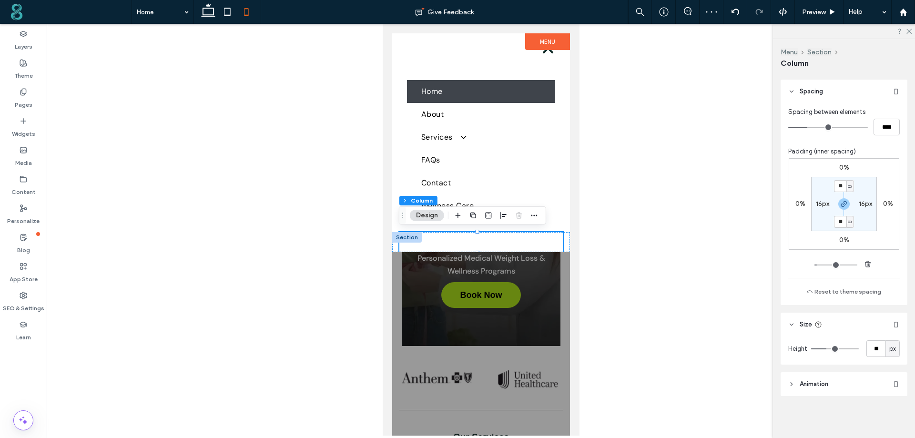
click at [403, 238] on div at bounding box center [407, 237] width 30 height 10
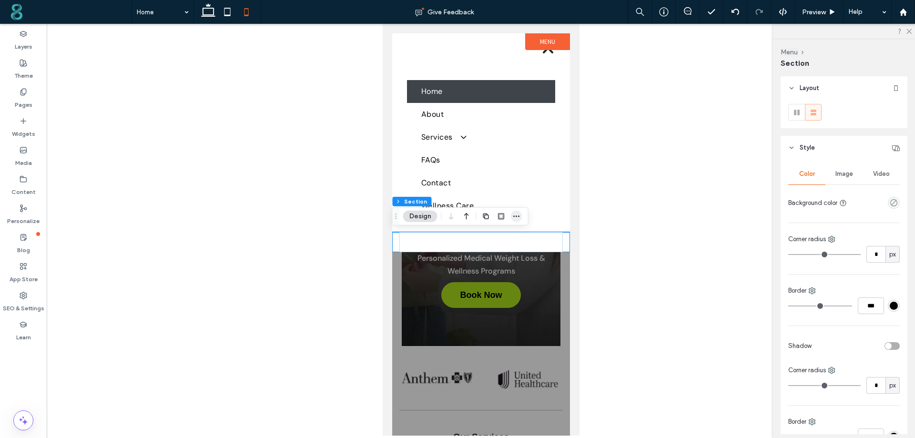
click at [514, 214] on icon "button" at bounding box center [517, 216] width 8 height 8
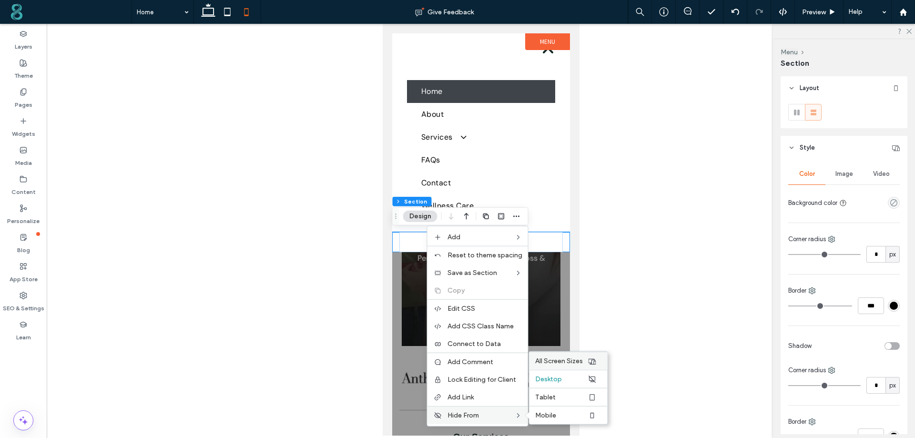
click at [566, 361] on span "All Screen Sizes" at bounding box center [559, 361] width 48 height 8
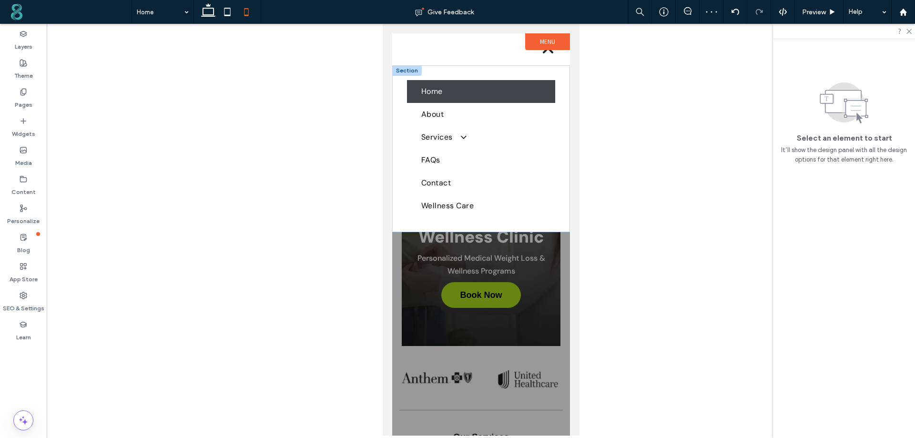
click at [398, 73] on div at bounding box center [407, 70] width 30 height 10
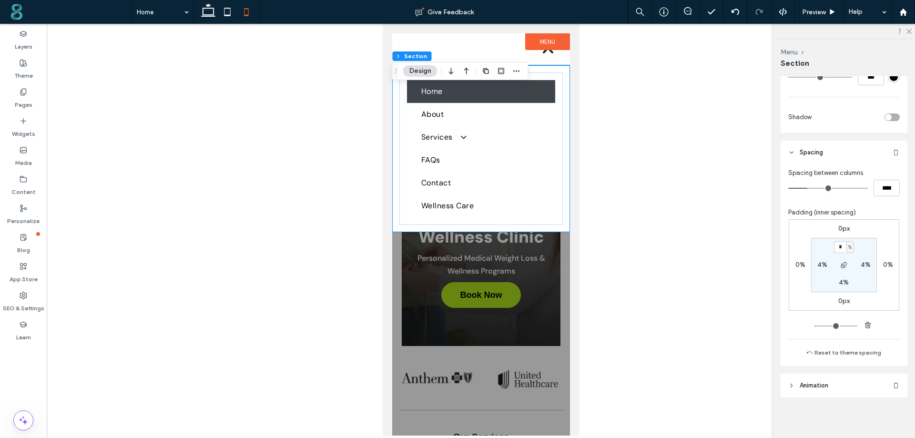
scroll to position [361, 0]
click at [820, 266] on label "4%" at bounding box center [822, 263] width 10 height 8
type input "*"
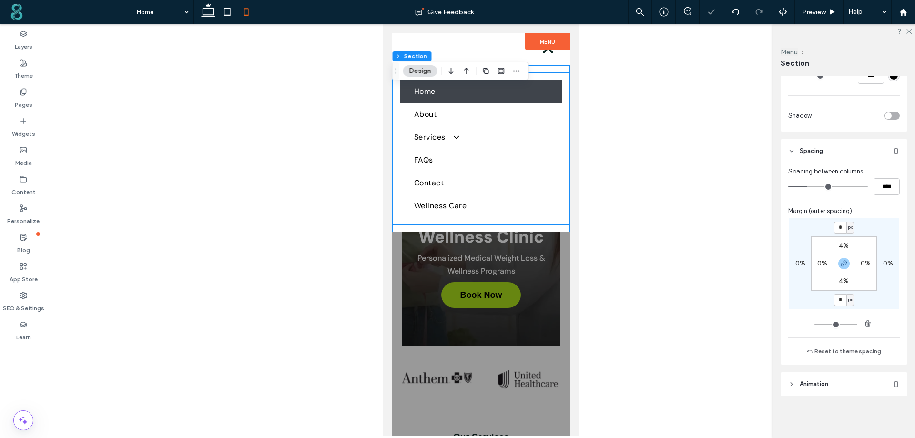
click at [397, 109] on div "Home About Services Medical Weight Loss Programs [MEDICAL_DATA] FAQs Contact We…" at bounding box center [481, 148] width 178 height 152
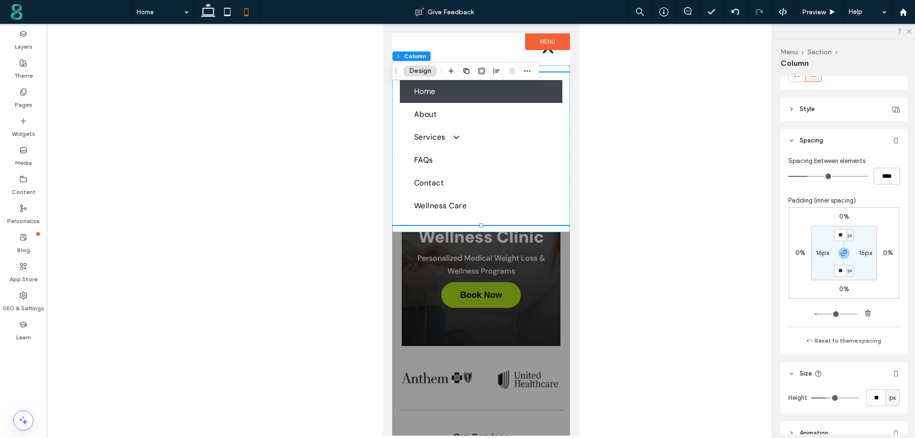
scroll to position [143, 0]
click at [820, 250] on label "16px" at bounding box center [822, 248] width 13 height 8
type input "*"
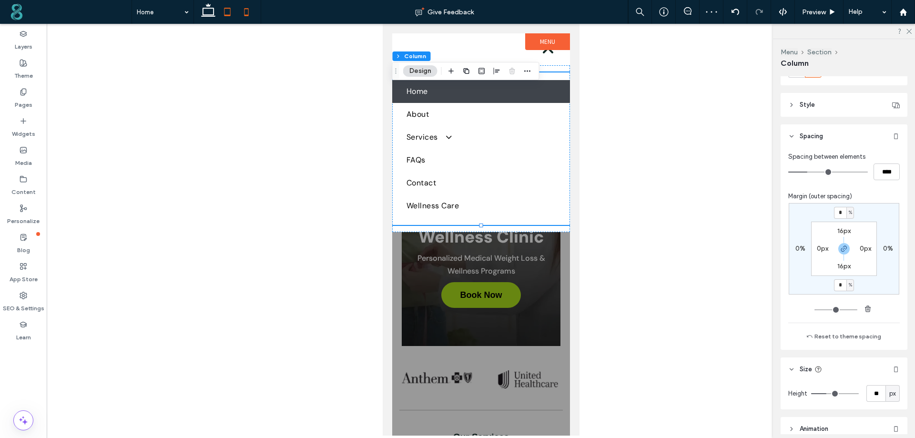
click at [229, 12] on icon at bounding box center [227, 11] width 19 height 19
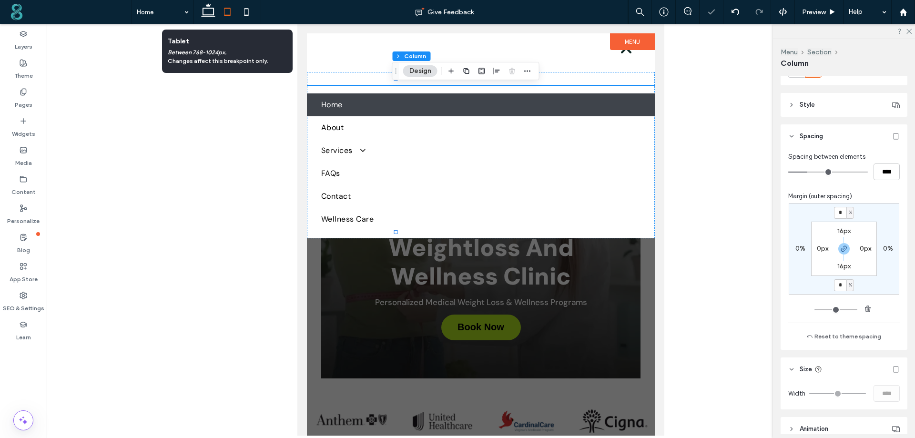
type input "***"
type input "****"
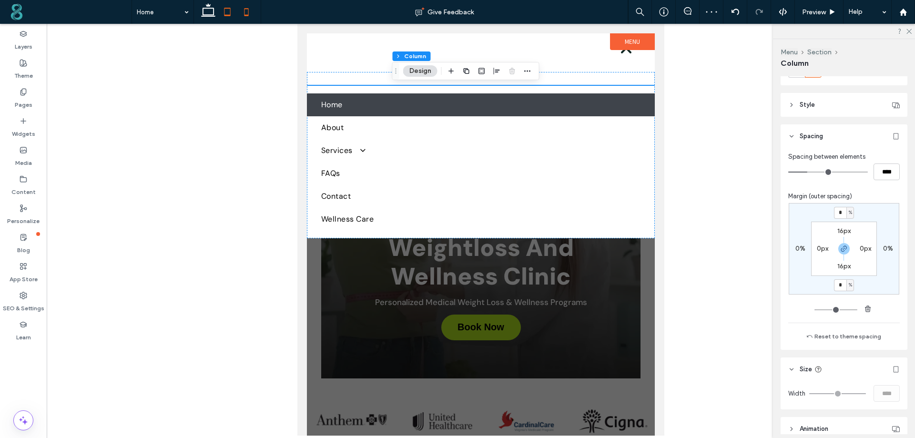
click at [245, 9] on use at bounding box center [246, 12] width 4 height 8
type input "**"
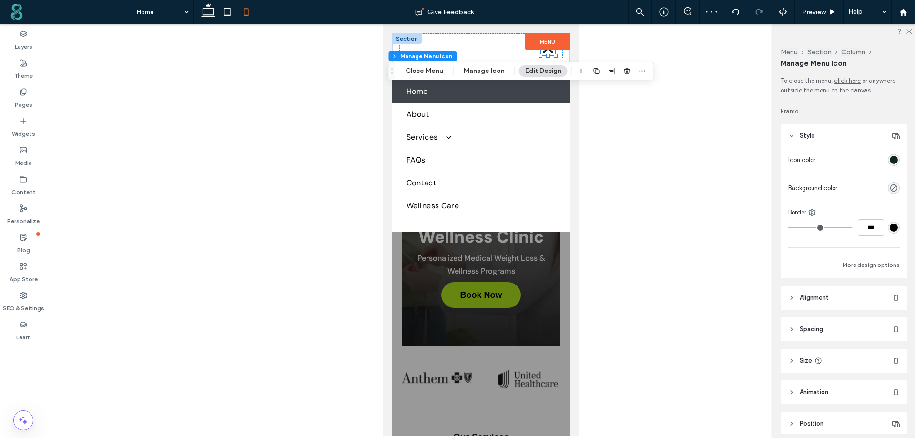
click at [543, 53] on icon "Close Icon" at bounding box center [547, 48] width 14 height 14
click at [428, 71] on button "Close Menu" at bounding box center [424, 70] width 50 height 11
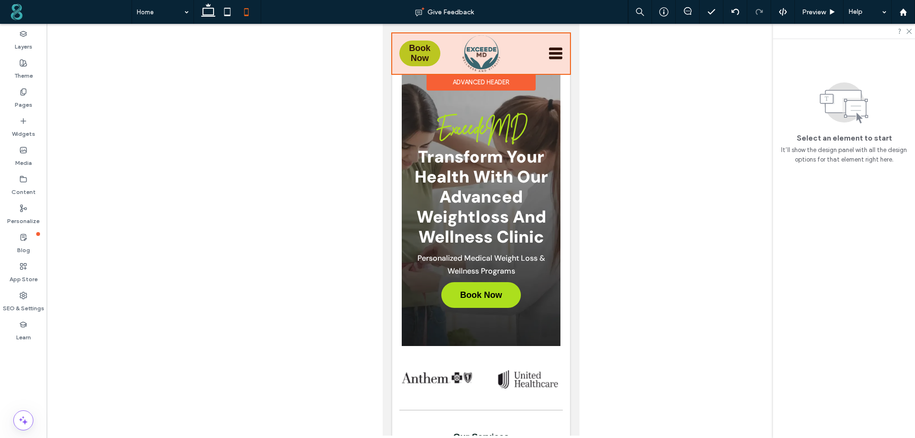
click at [418, 52] on div at bounding box center [481, 53] width 178 height 40
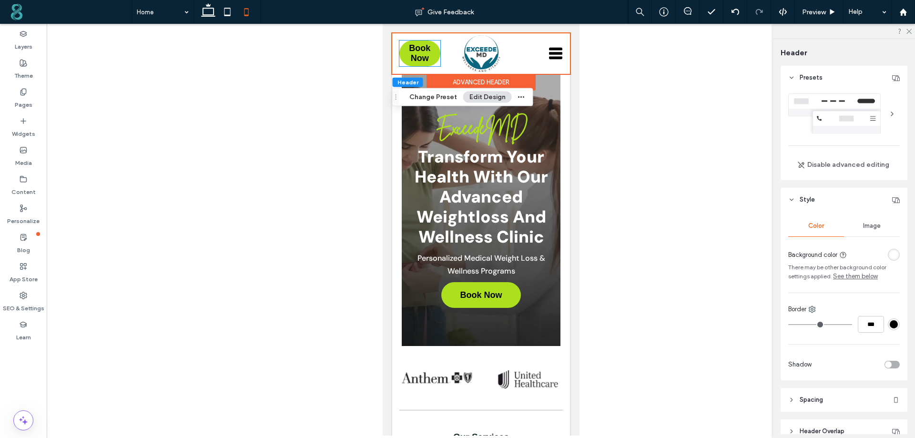
click at [418, 52] on span "Book Now" at bounding box center [419, 53] width 41 height 20
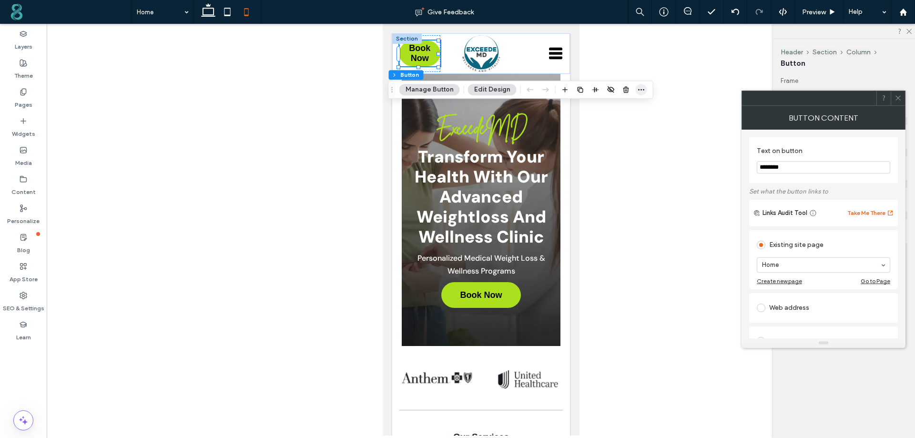
click at [638, 90] on use "button" at bounding box center [641, 89] width 6 height 1
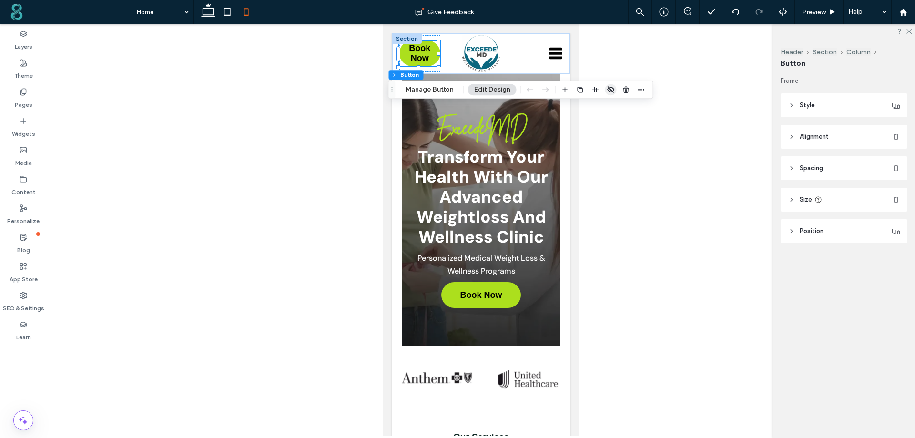
click at [607, 90] on icon "button" at bounding box center [611, 90] width 8 height 8
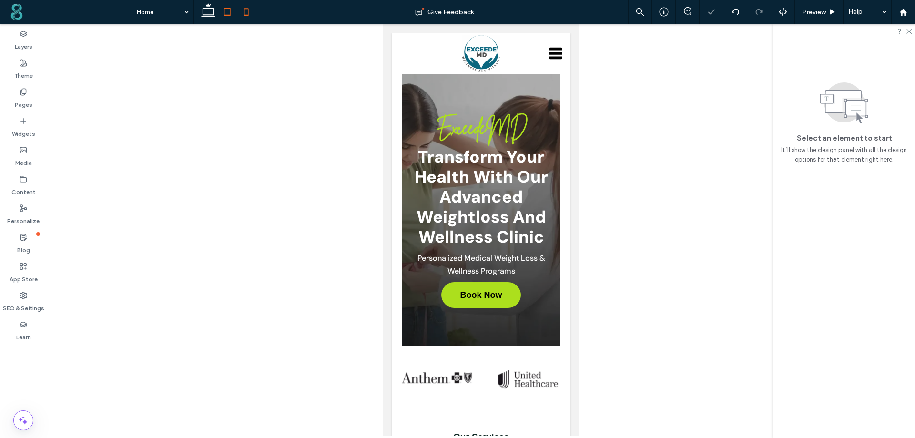
click at [228, 11] on icon at bounding box center [227, 11] width 19 height 19
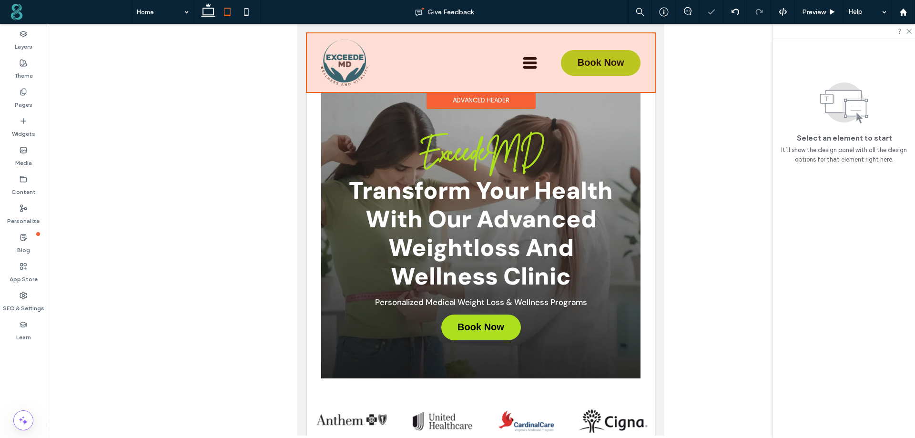
click at [566, 64] on div at bounding box center [481, 62] width 348 height 59
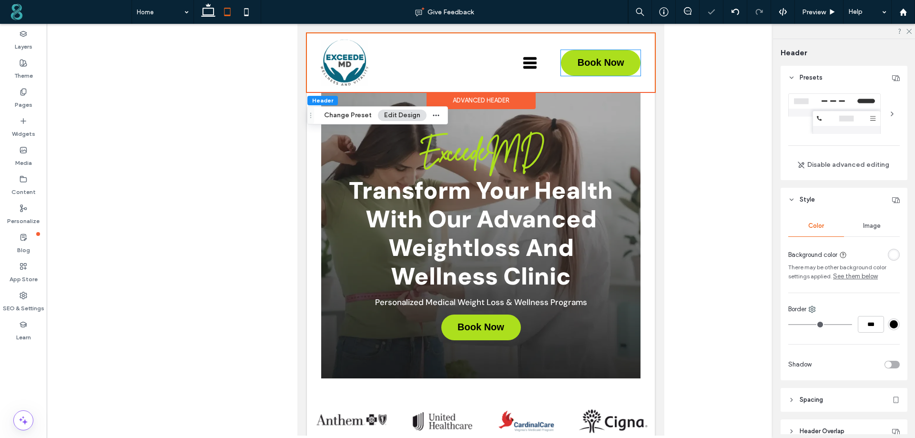
click at [566, 64] on link "Book Now" at bounding box center [601, 63] width 80 height 26
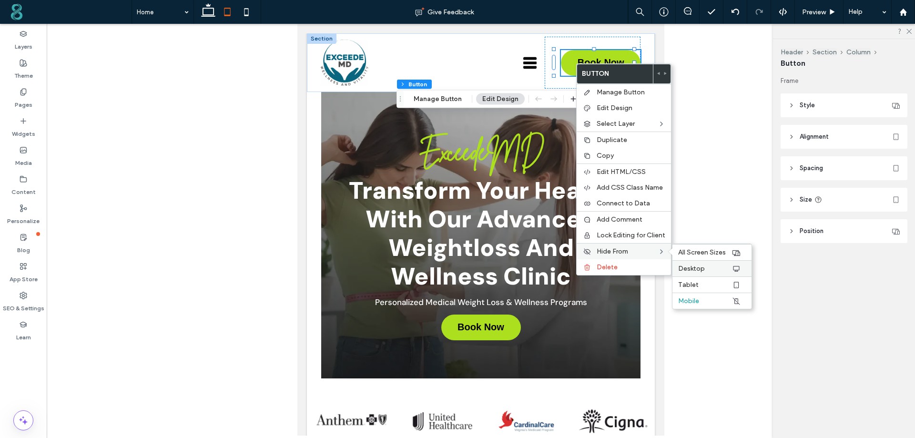
click at [706, 268] on label "Desktop" at bounding box center [704, 268] width 53 height 8
click at [243, 7] on icon at bounding box center [246, 11] width 19 height 19
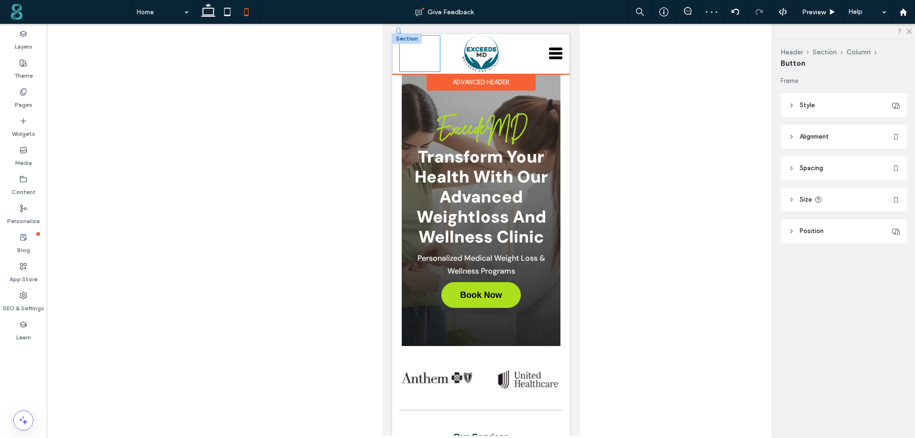
click at [425, 50] on div "Book Now Book Now" at bounding box center [419, 53] width 41 height 37
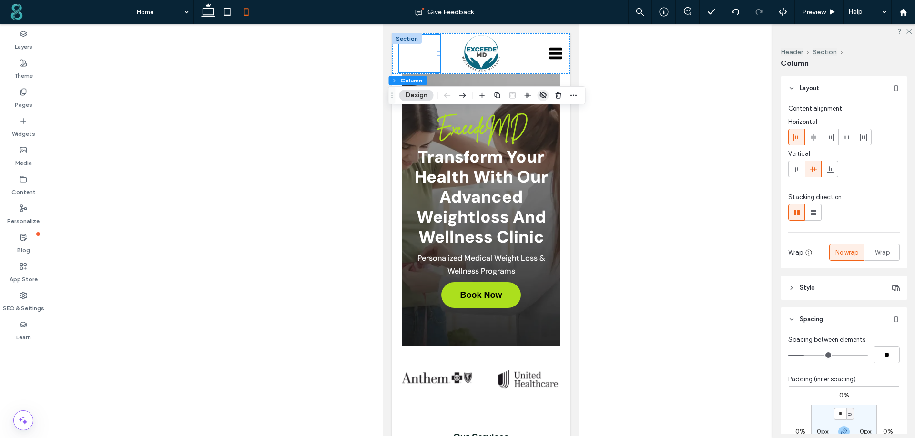
click at [543, 95] on use "button" at bounding box center [543, 95] width 7 height 6
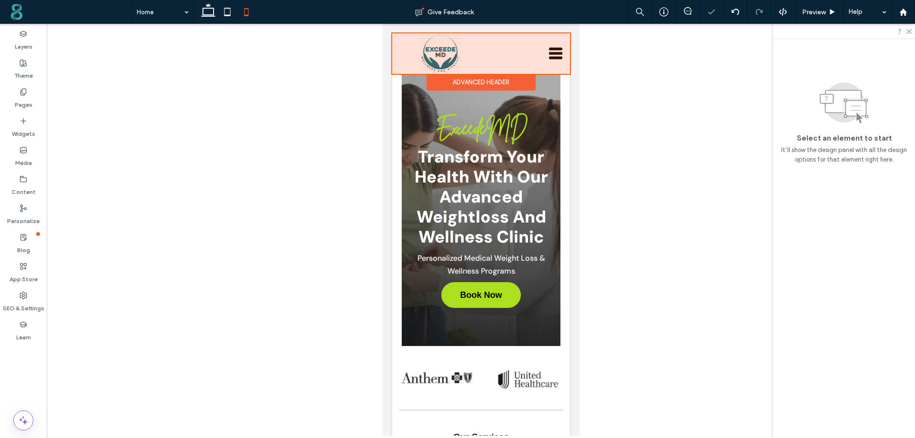
click at [440, 50] on div at bounding box center [481, 53] width 178 height 40
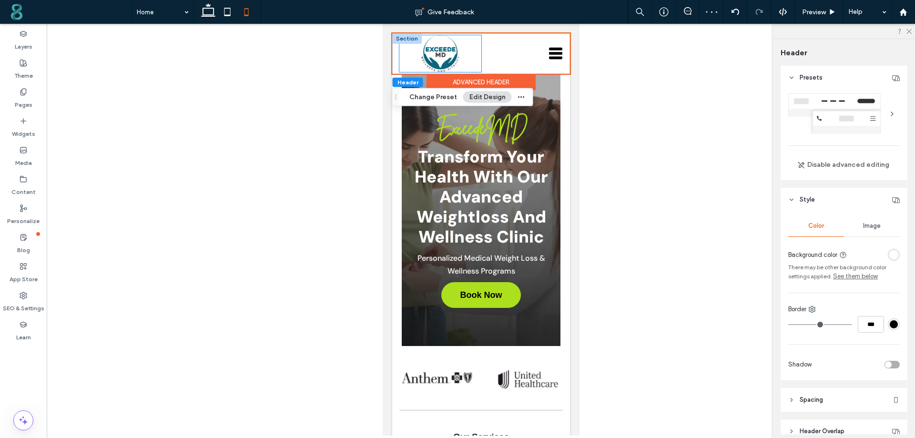
click at [412, 52] on div at bounding box center [440, 53] width 82 height 37
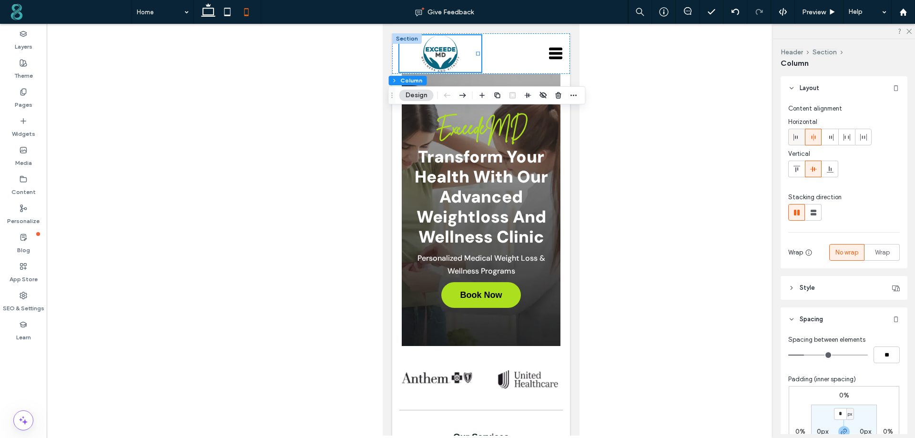
click at [796, 131] on span at bounding box center [797, 137] width 8 height 16
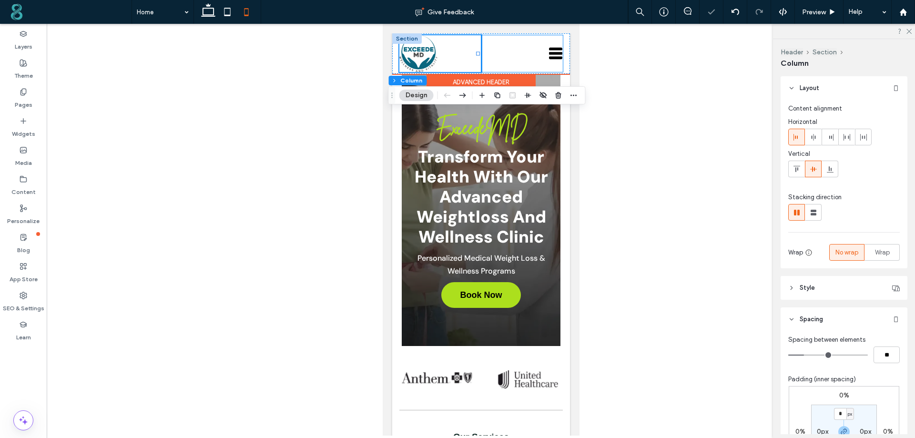
click at [510, 56] on div at bounding box center [522, 53] width 82 height 37
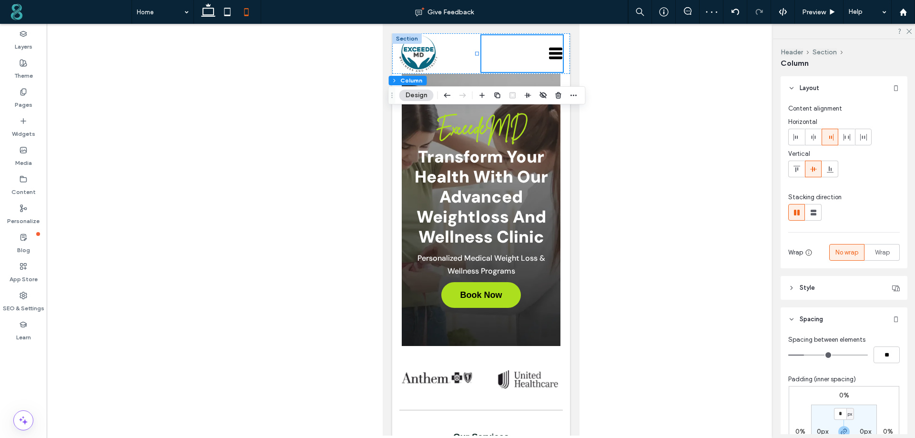
click at [281, 205] on div at bounding box center [481, 230] width 868 height 412
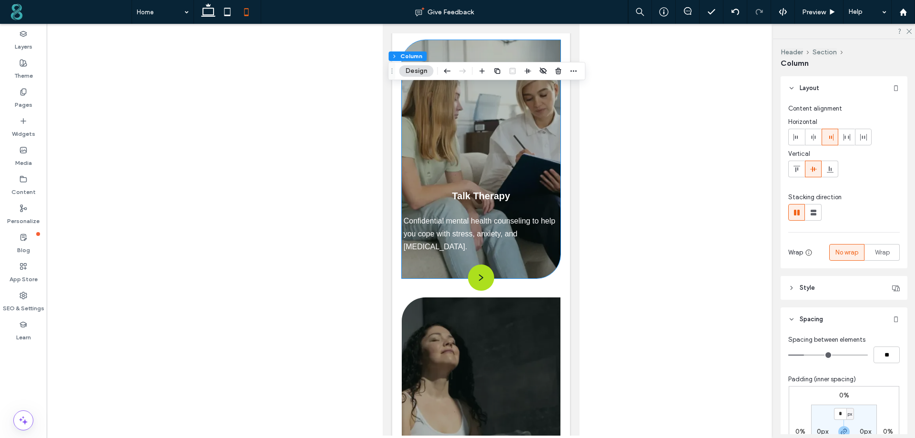
scroll to position [2096, 0]
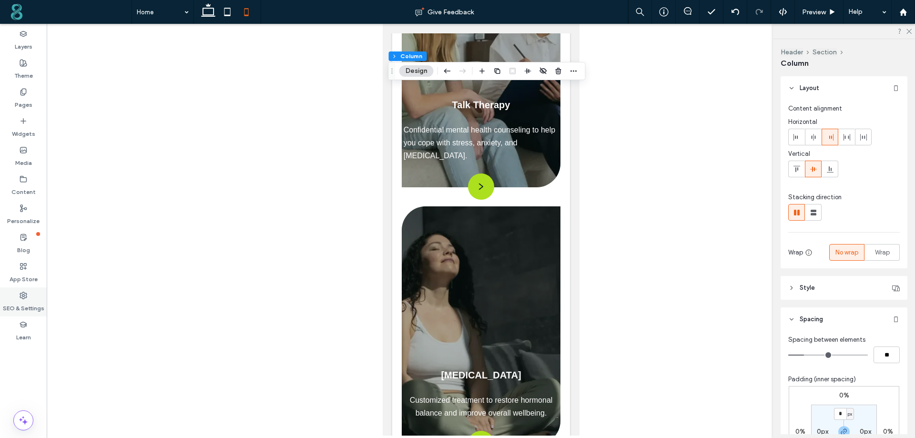
click at [23, 303] on label "SEO & Settings" at bounding box center [23, 305] width 41 height 13
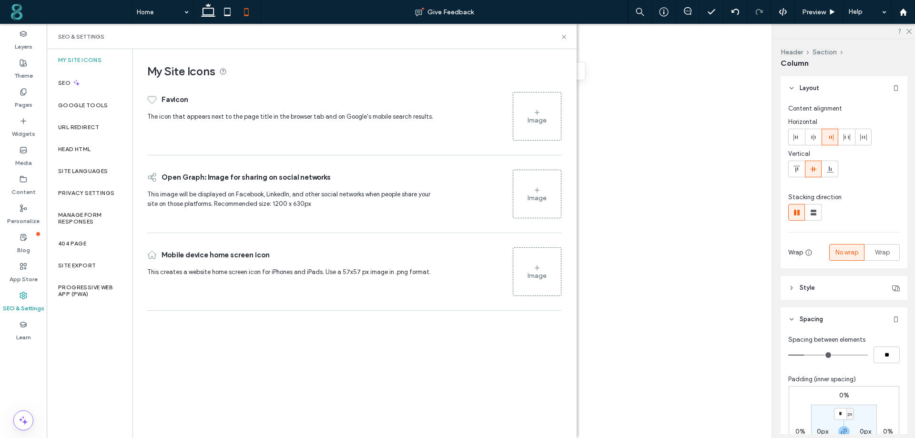
click at [532, 124] on div "Image" at bounding box center [537, 116] width 48 height 46
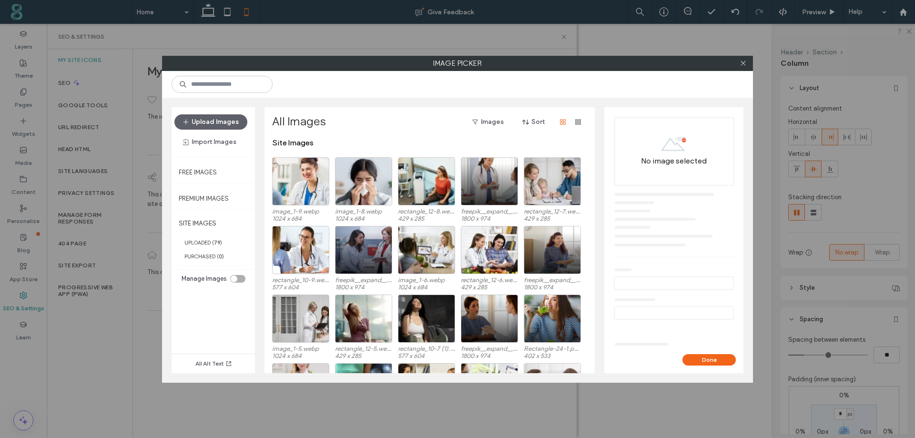
click at [216, 113] on div "Upload Images Import Images" at bounding box center [212, 132] width 83 height 50
click at [222, 124] on button "Upload Images" at bounding box center [210, 121] width 73 height 15
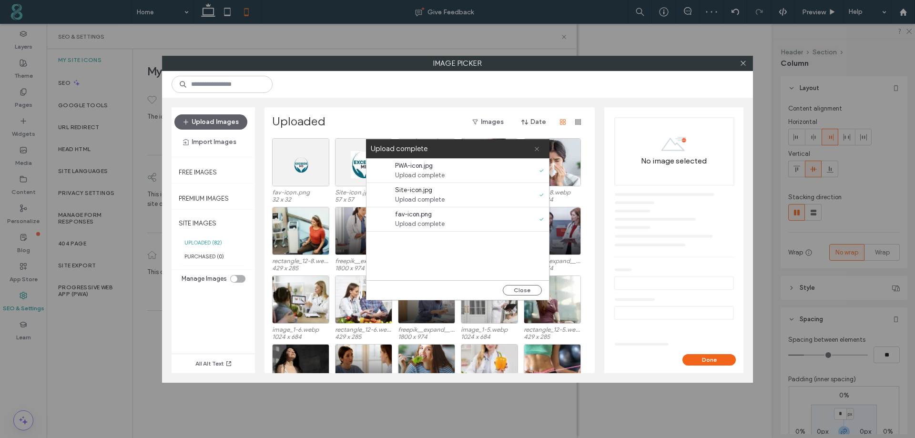
click at [535, 149] on icon at bounding box center [537, 149] width 6 height 6
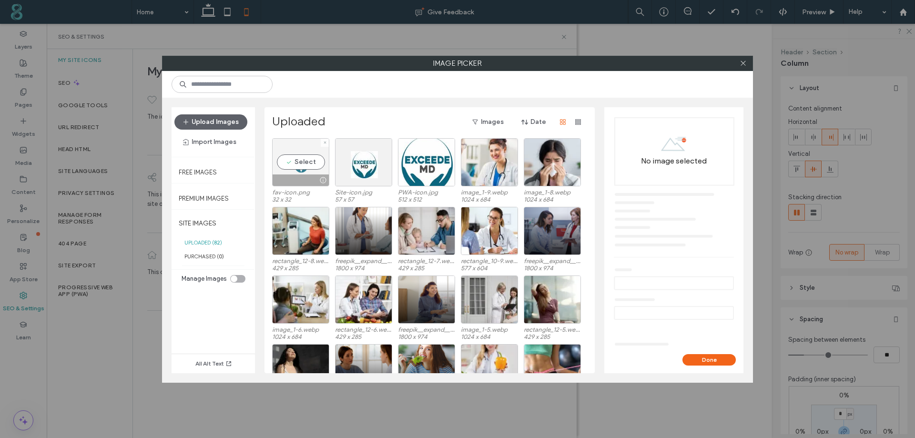
click at [301, 171] on div "Select" at bounding box center [300, 162] width 57 height 48
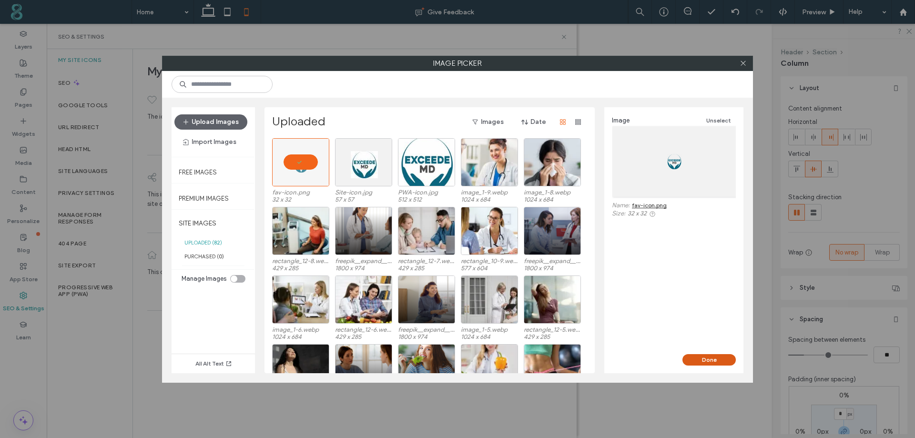
click at [725, 361] on button "Done" at bounding box center [708, 359] width 53 height 11
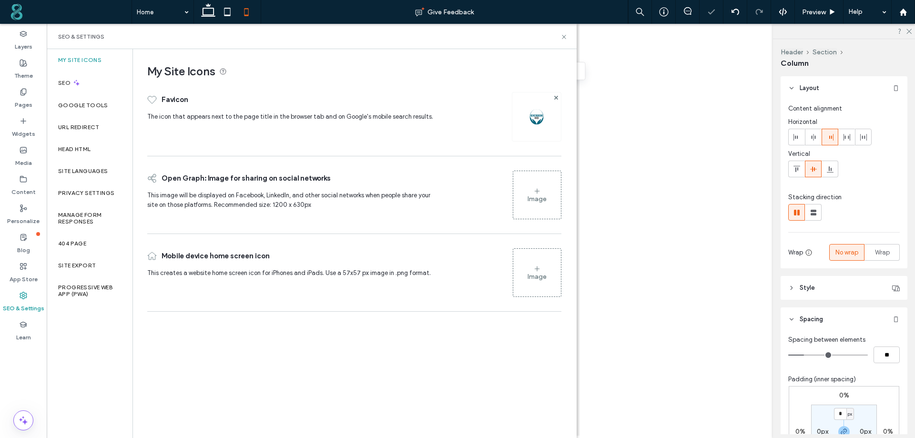
click at [542, 270] on div "Image" at bounding box center [537, 273] width 48 height 46
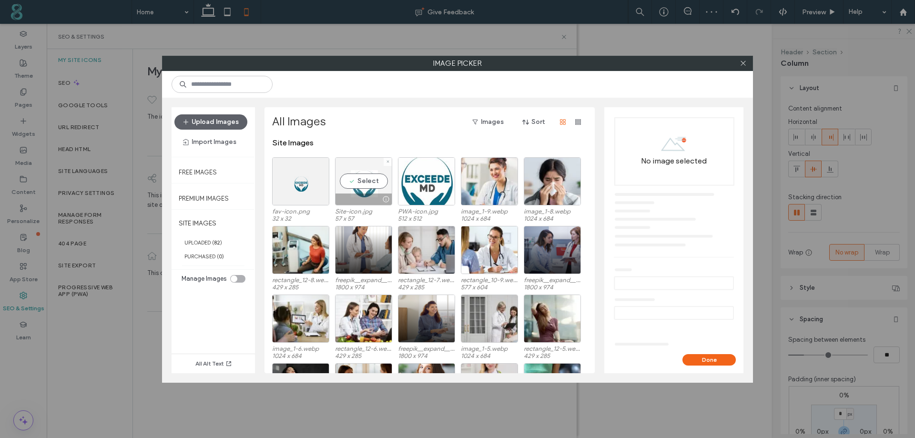
click at [360, 172] on div "Select" at bounding box center [363, 181] width 57 height 48
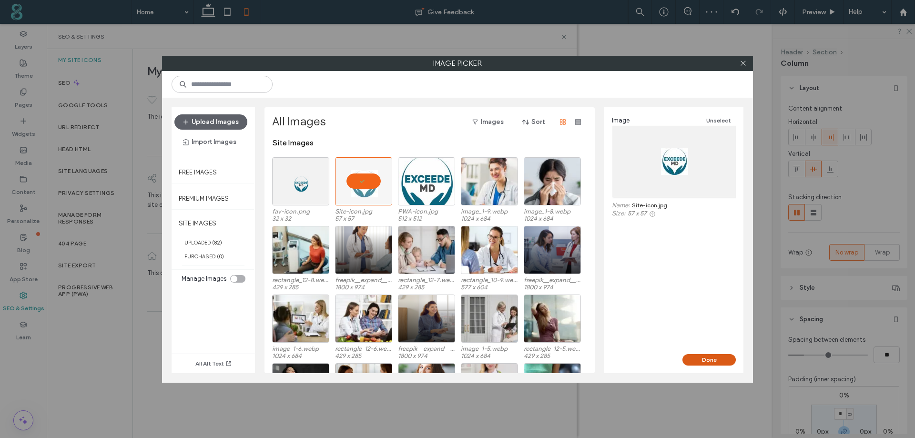
drag, startPoint x: 709, startPoint y: 362, endPoint x: 711, endPoint y: 356, distance: 5.4
click at [710, 360] on button "Done" at bounding box center [708, 359] width 53 height 11
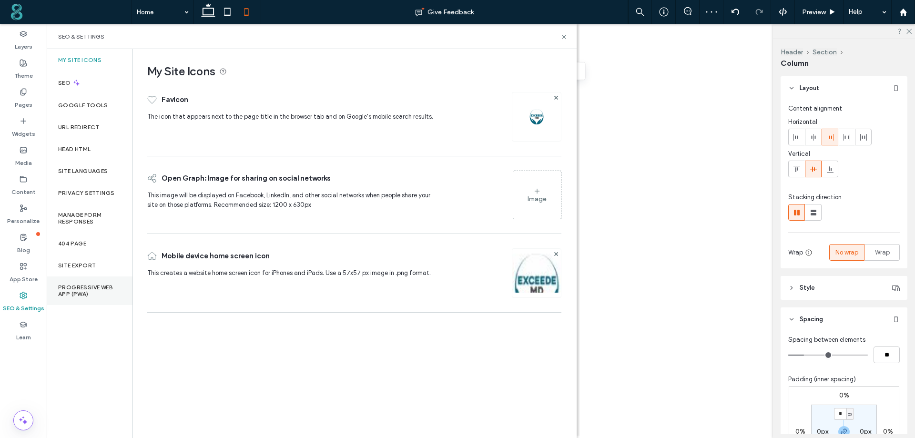
click at [93, 302] on div "Progressive Web App (PWA)" at bounding box center [90, 290] width 86 height 29
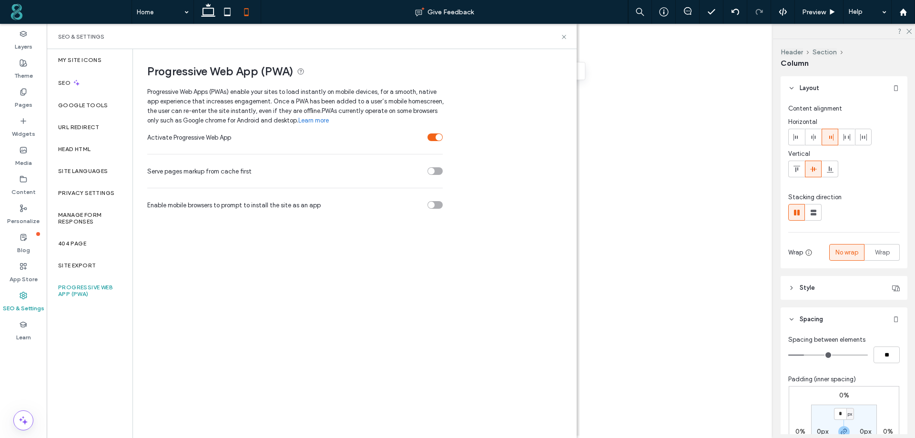
click at [438, 174] on div "toggle" at bounding box center [434, 171] width 15 height 8
click at [435, 202] on div "toggle" at bounding box center [434, 205] width 15 height 8
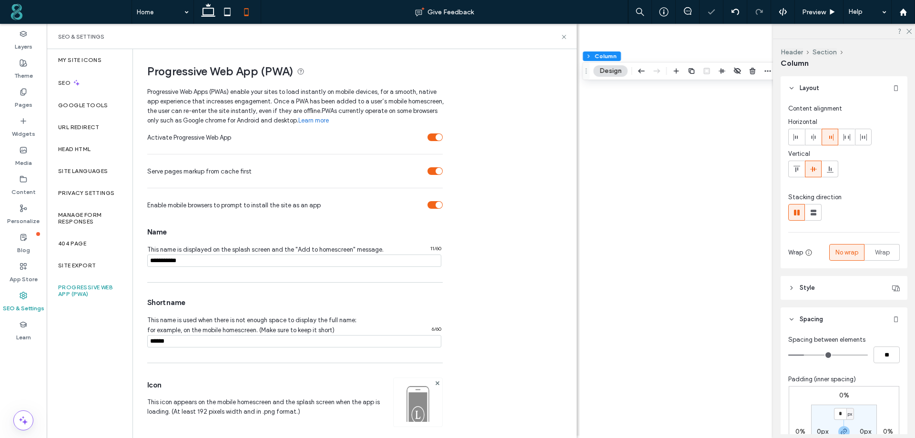
click at [435, 166] on section "Serve pages markup from cache first" at bounding box center [294, 171] width 295 height 24
click at [192, 260] on input "notEmpty" at bounding box center [294, 260] width 294 height 12
paste input "**********"
type input "**********"
click at [177, 344] on input "notEmpty" at bounding box center [294, 341] width 294 height 12
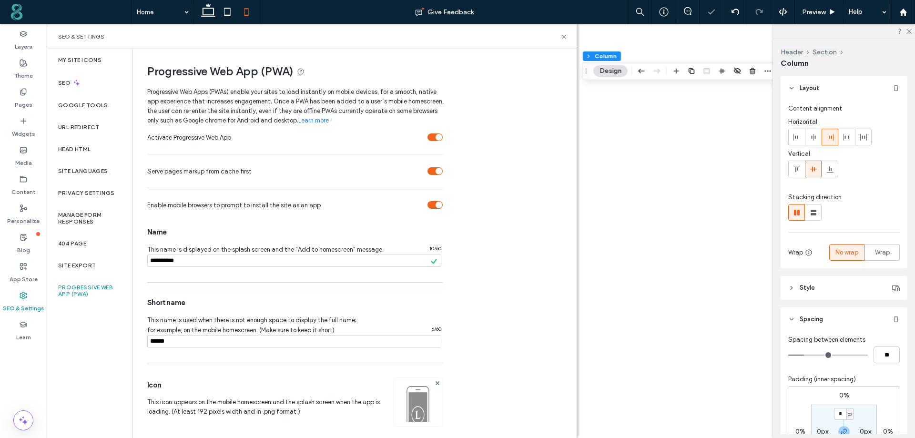
paste input "**********"
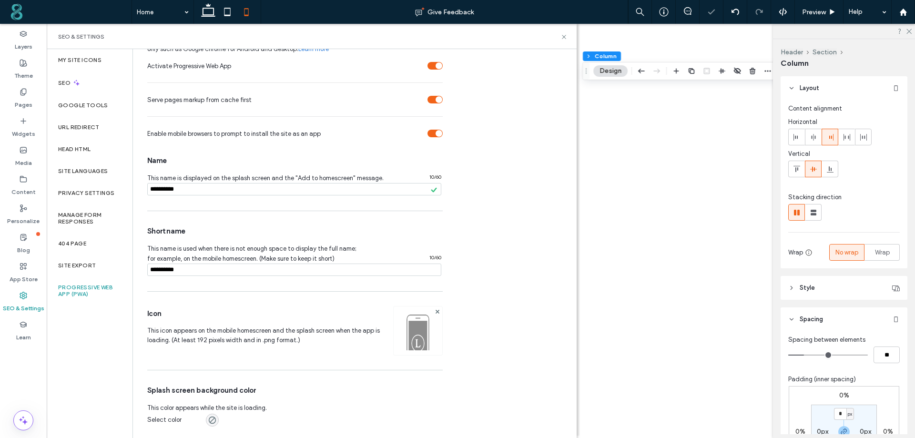
scroll to position [73, 0]
type input "**********"
click at [407, 332] on img at bounding box center [417, 343] width 49 height 65
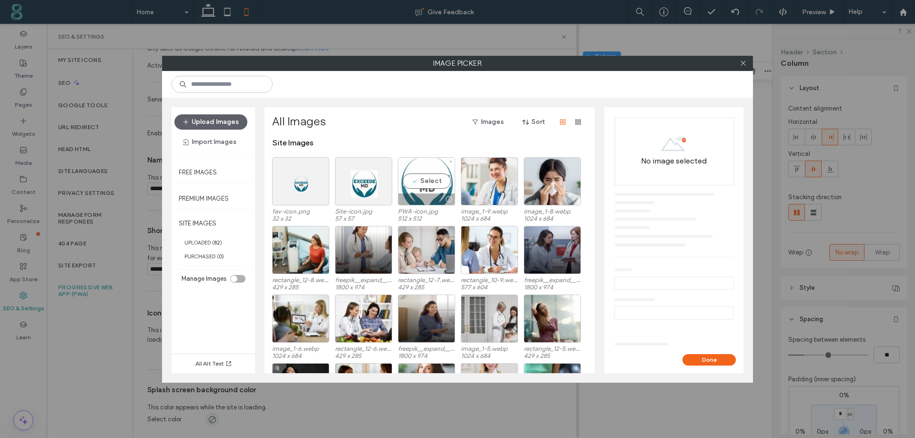
click at [428, 192] on div "Select" at bounding box center [426, 181] width 57 height 48
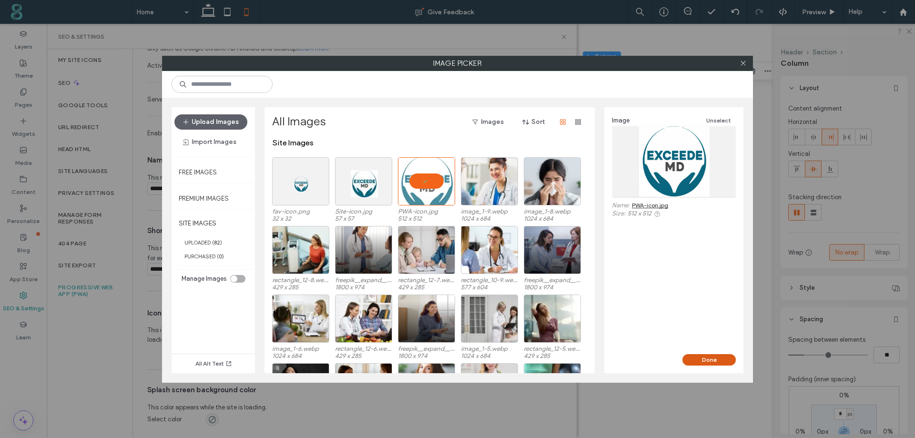
click at [710, 362] on button "Done" at bounding box center [708, 359] width 53 height 11
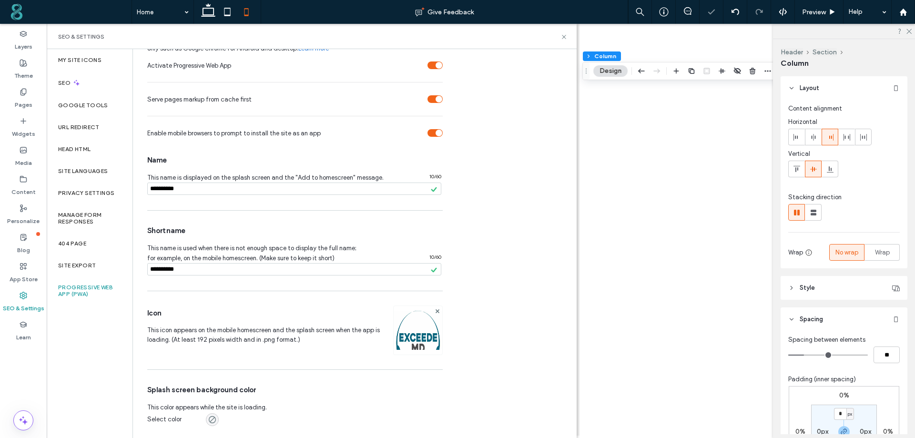
click at [213, 418] on div "rgba(0, 0, 0, 0)" at bounding box center [212, 419] width 8 height 8
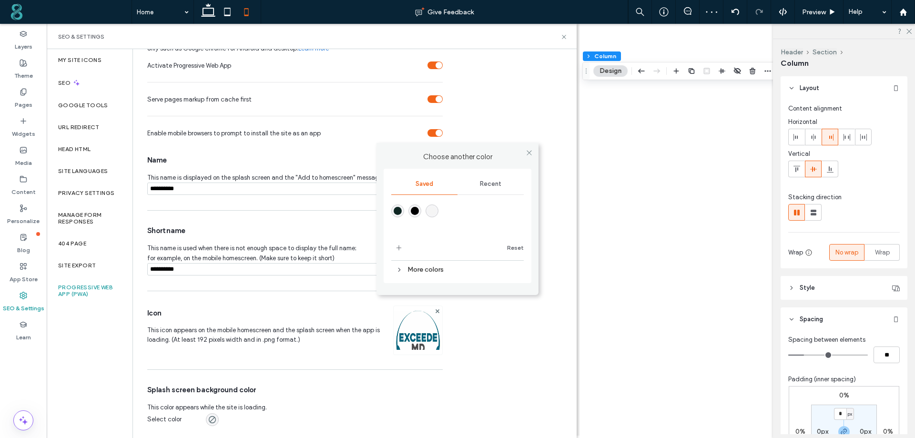
click at [486, 186] on span "Recent" at bounding box center [490, 184] width 21 height 8
click at [414, 211] on div "rgba(255, 255, 255, 1)" at bounding box center [415, 213] width 8 height 8
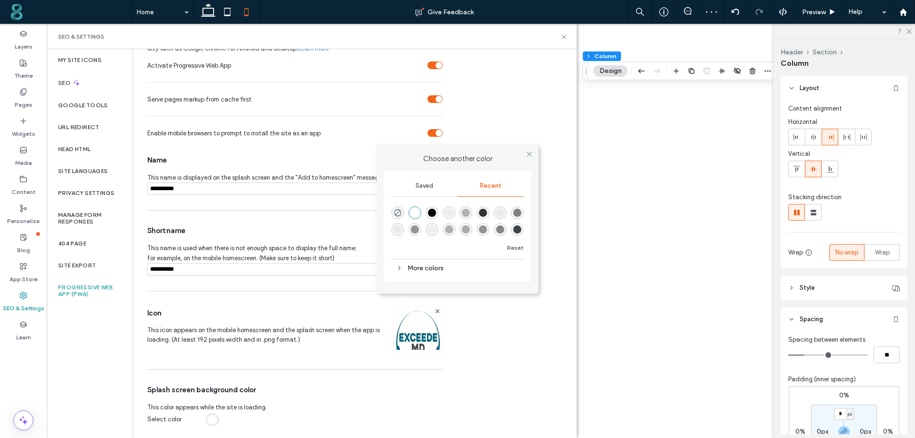
click at [534, 149] on div at bounding box center [529, 154] width 14 height 14
click at [530, 155] on icon at bounding box center [528, 154] width 7 height 7
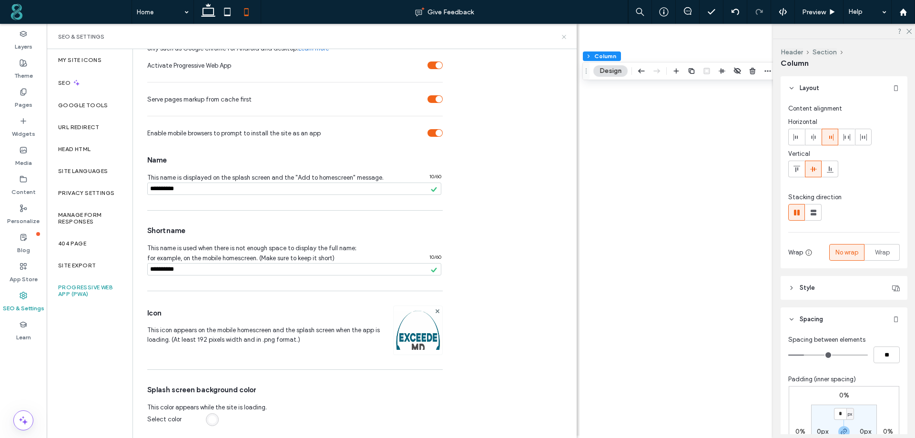
click at [566, 37] on icon at bounding box center [563, 36] width 7 height 7
